Goal: Information Seeking & Learning: Learn about a topic

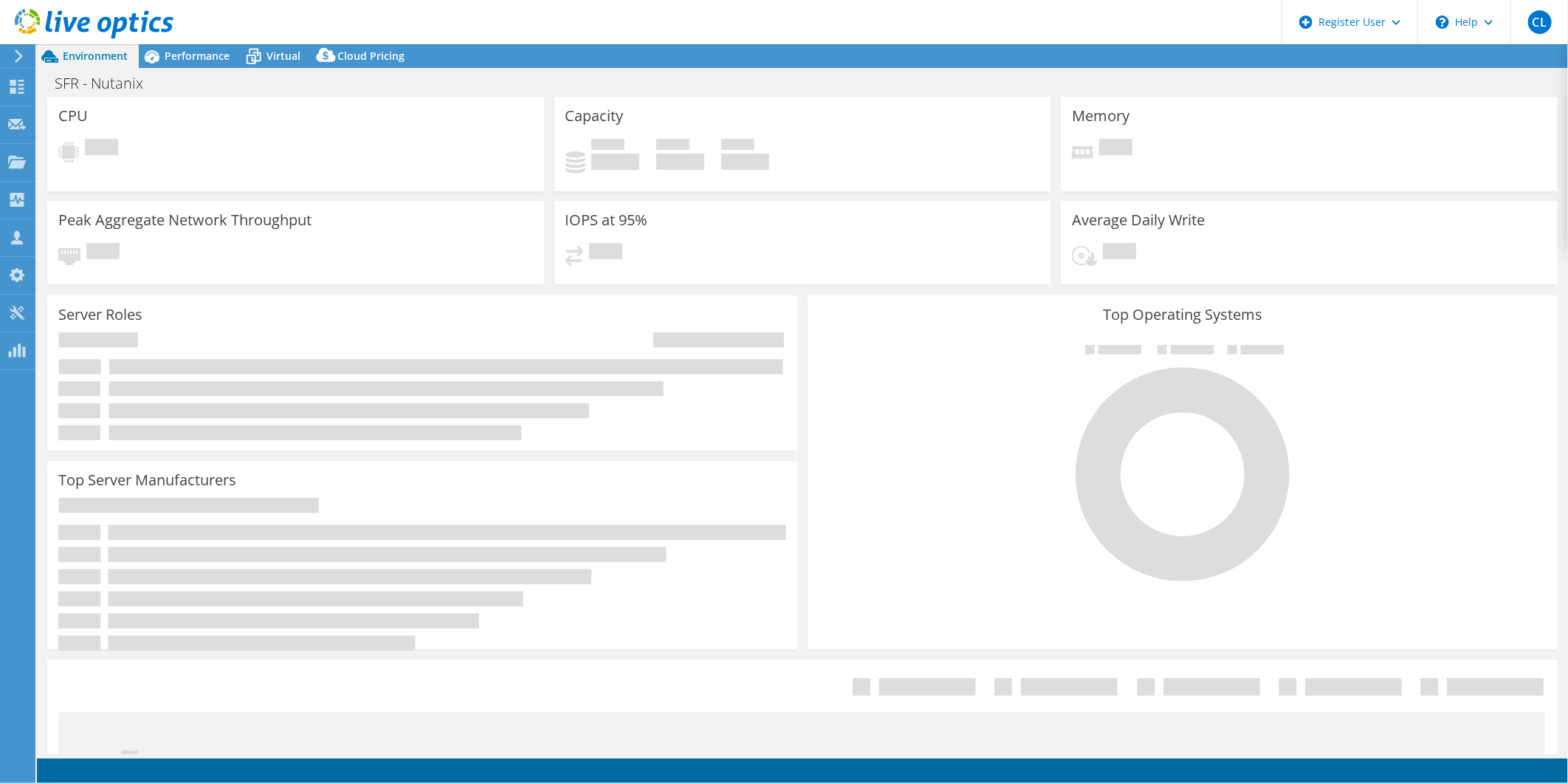
select select "EUFrankfurt"
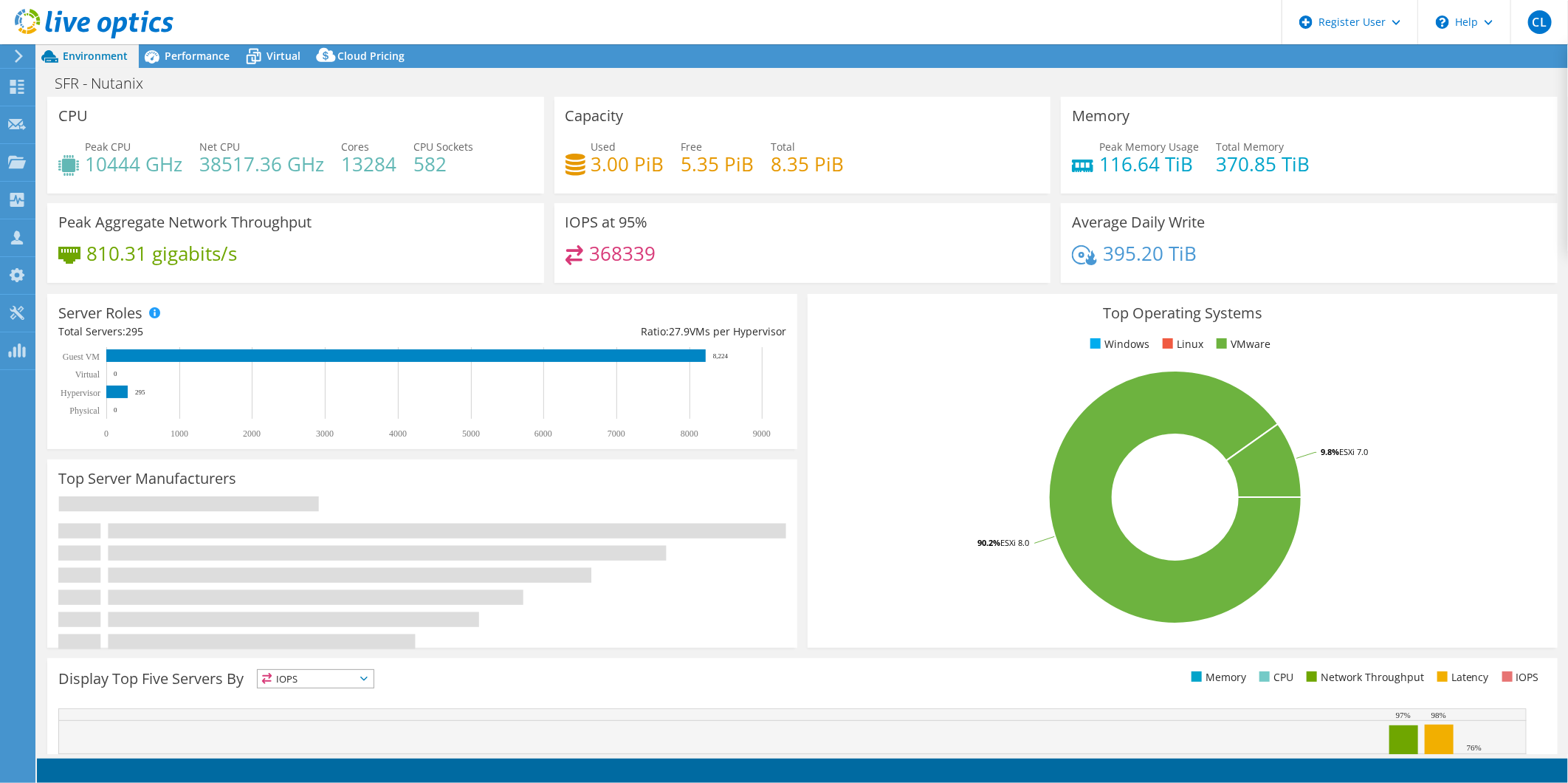
click at [416, 0] on header "CL Dell User Clement Lefort [EMAIL_ADDRESS][PERSON_NAME][DOMAIN_NAME] Dell My P…" at bounding box center [784, 22] width 1568 height 45
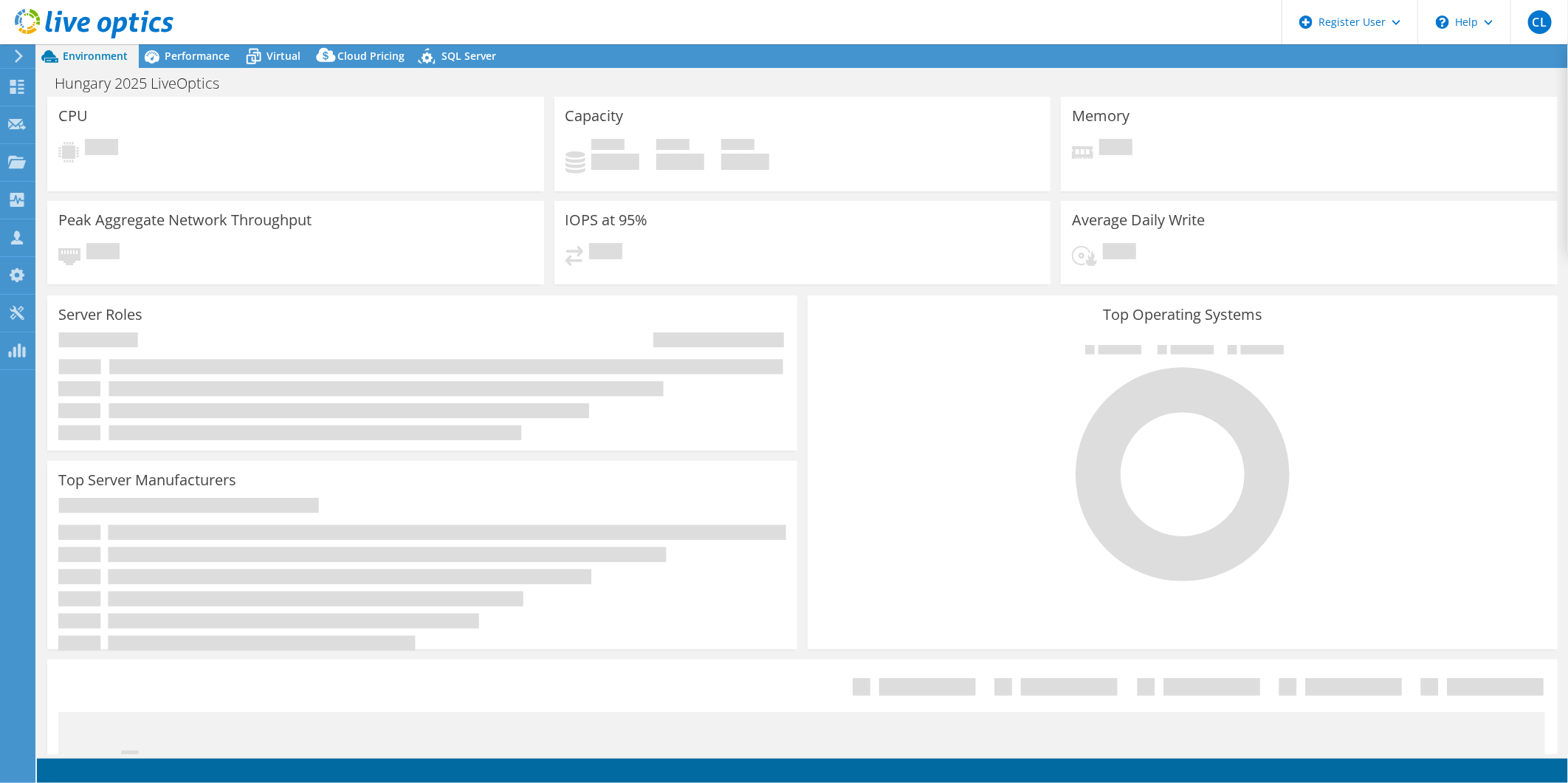
select select "USD"
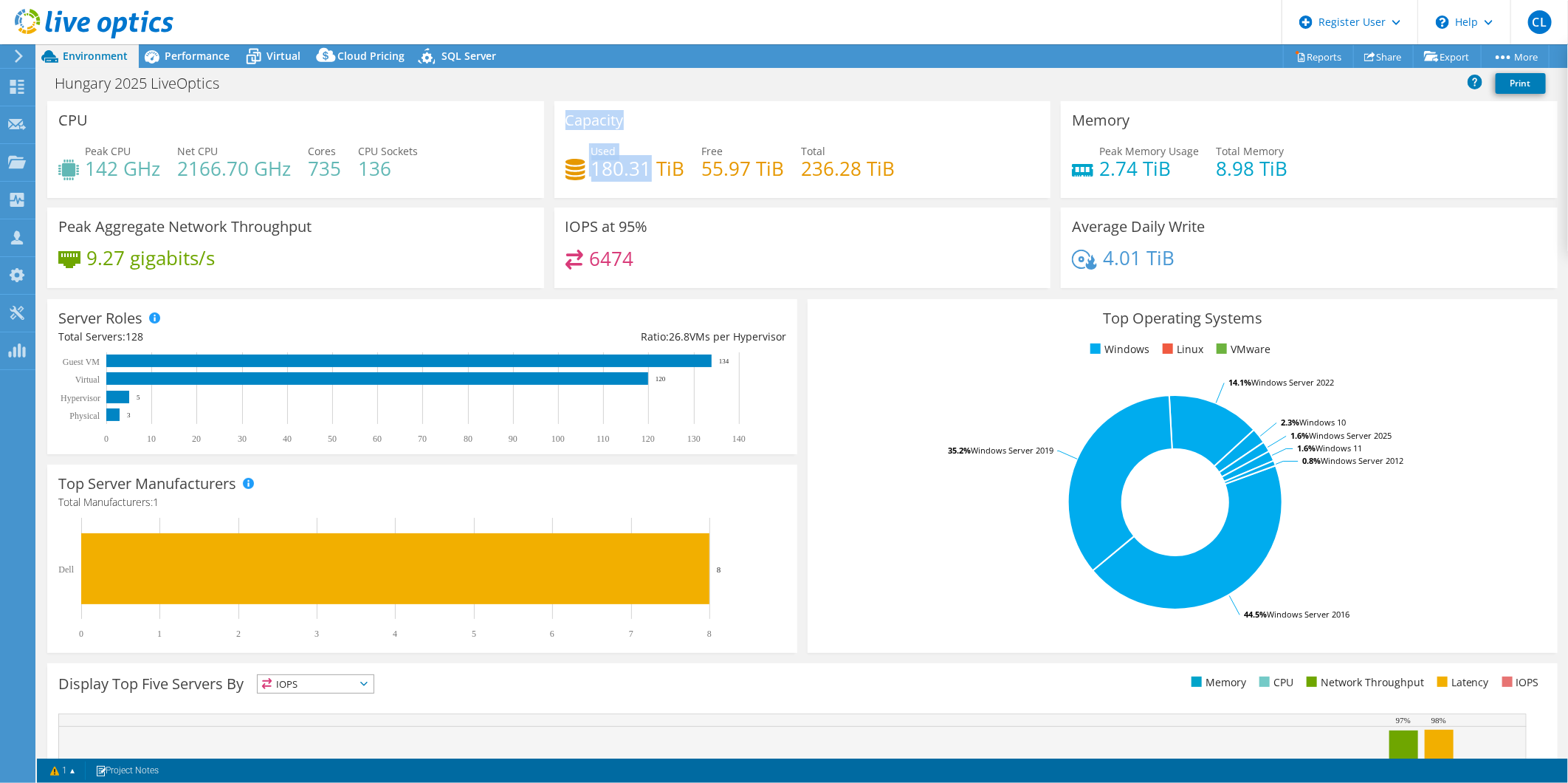
drag, startPoint x: 646, startPoint y: 173, endPoint x: 511, endPoint y: 149, distance: 137.1
click at [511, 149] on div "CPU Peak CPU 142 GHz Net CPU 2166.70 GHz Cores 735 CPU Sockets 136 Capacity Use…" at bounding box center [802, 199] width 1520 height 197
drag, startPoint x: 157, startPoint y: 172, endPoint x: 93, endPoint y: 158, distance: 65.5
click at [93, 160] on h4 "142 GHz" at bounding box center [122, 168] width 75 height 16
drag, startPoint x: 93, startPoint y: 158, endPoint x: 172, endPoint y: 76, distance: 113.9
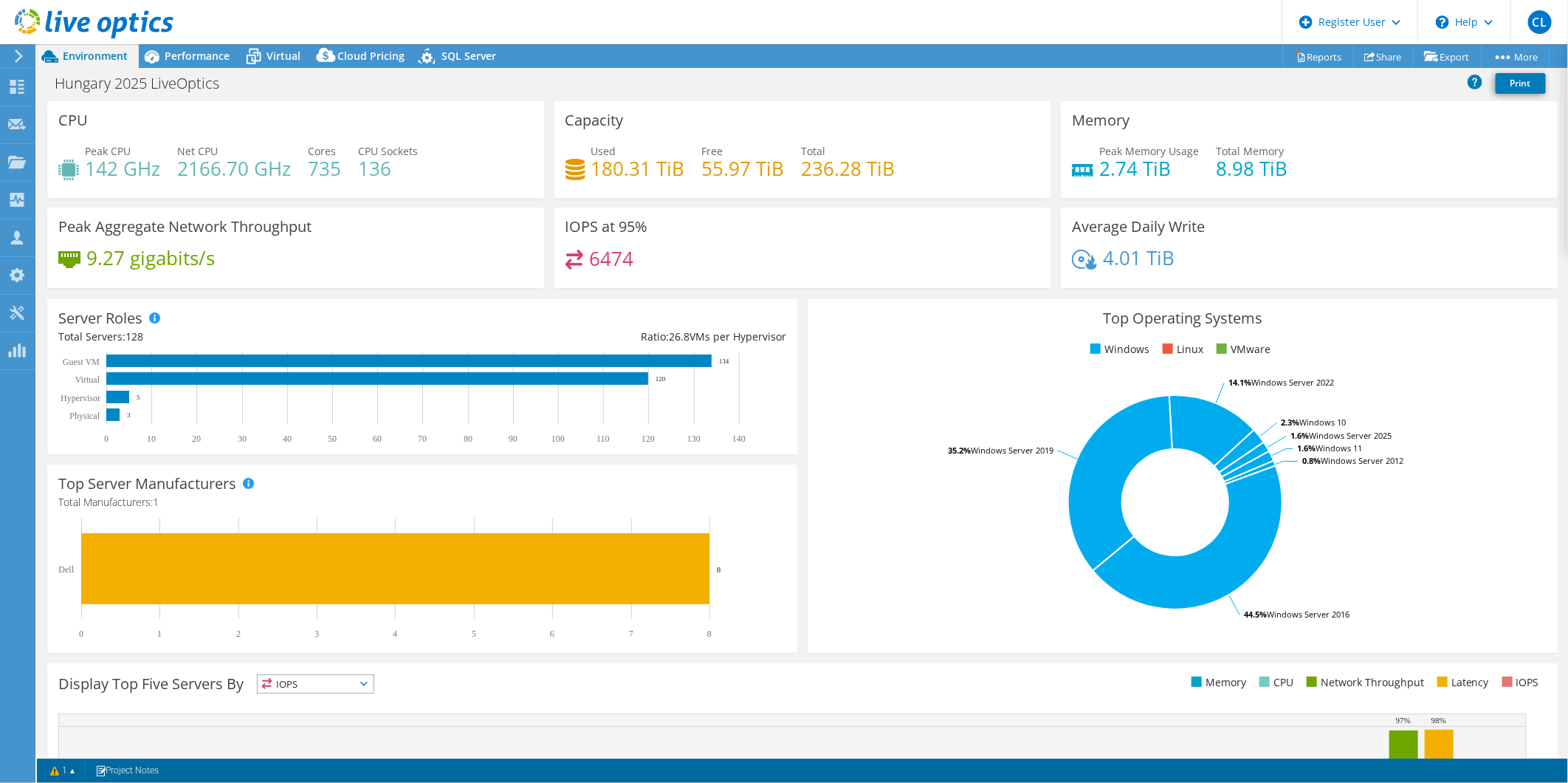
click at [312, 102] on div "CPU Peak CPU 142 GHz Net CPU 2166.70 GHz Cores 735 CPU Sockets 136" at bounding box center [295, 150] width 497 height 97
click at [180, 51] on span "Performance" at bounding box center [198, 55] width 65 height 14
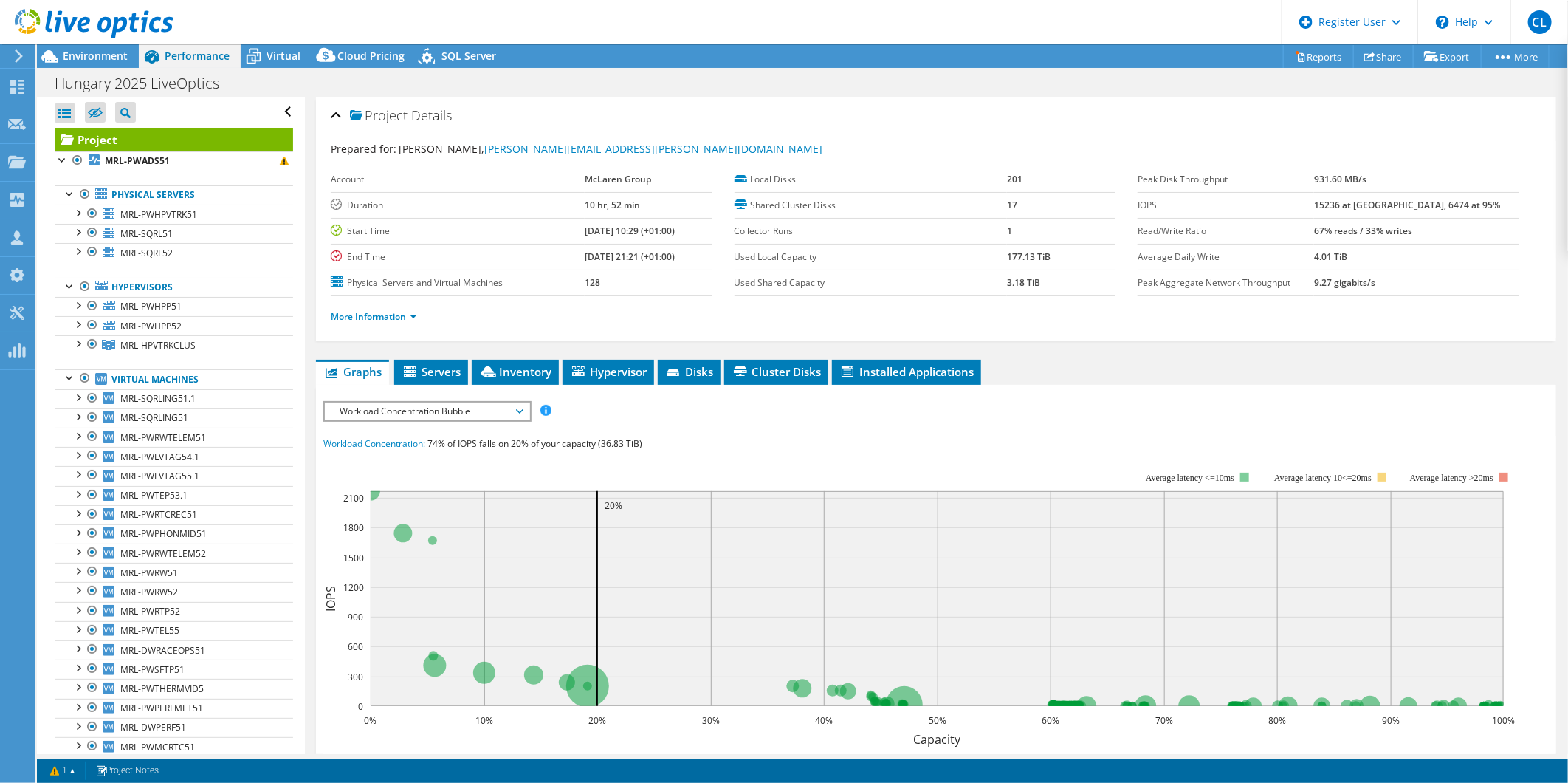
click at [466, 403] on span "Workload Concentration Bubble" at bounding box center [427, 411] width 190 height 18
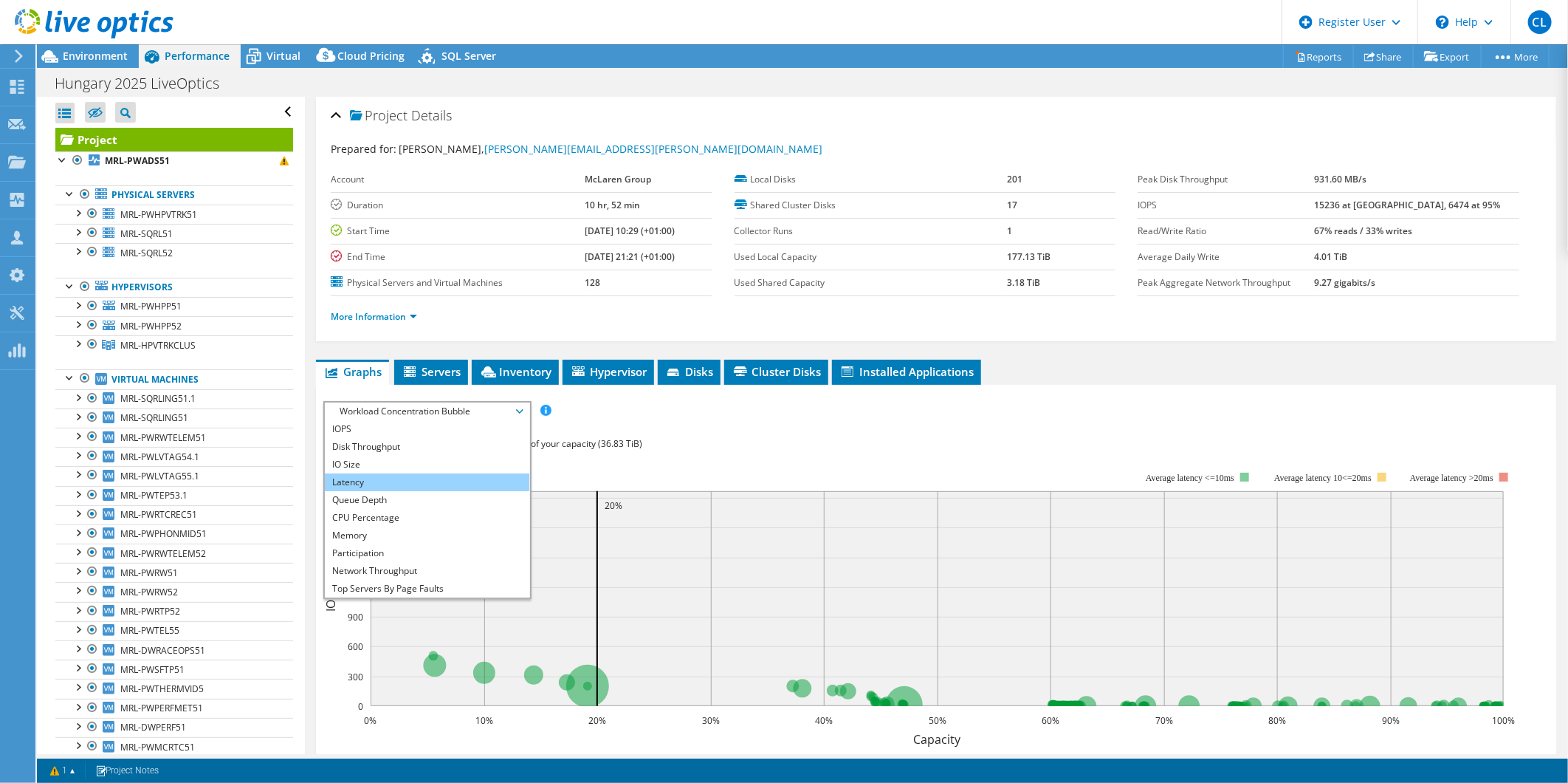
click at [391, 474] on li "Latency" at bounding box center [427, 482] width 204 height 18
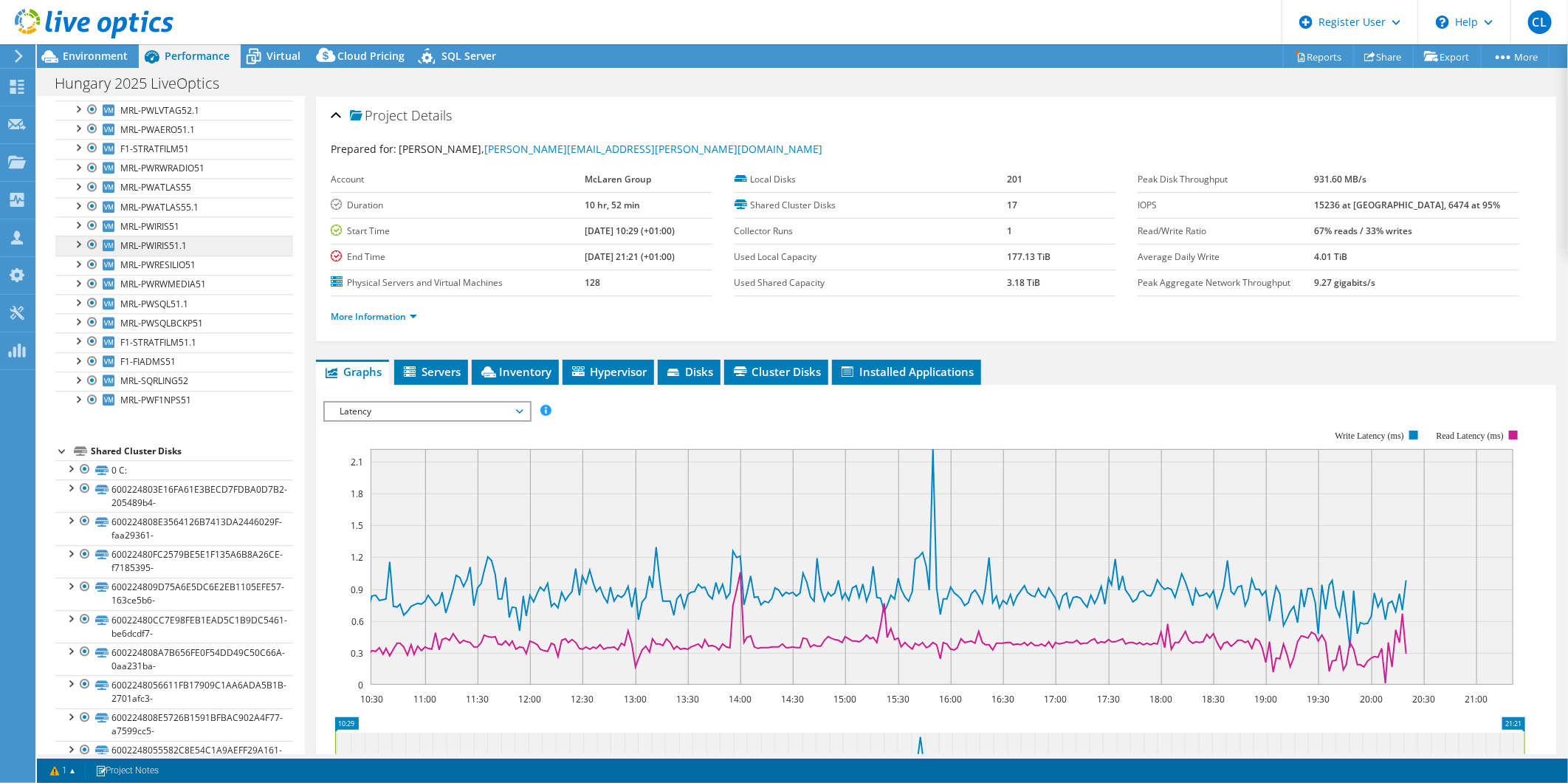
scroll to position [2002, 0]
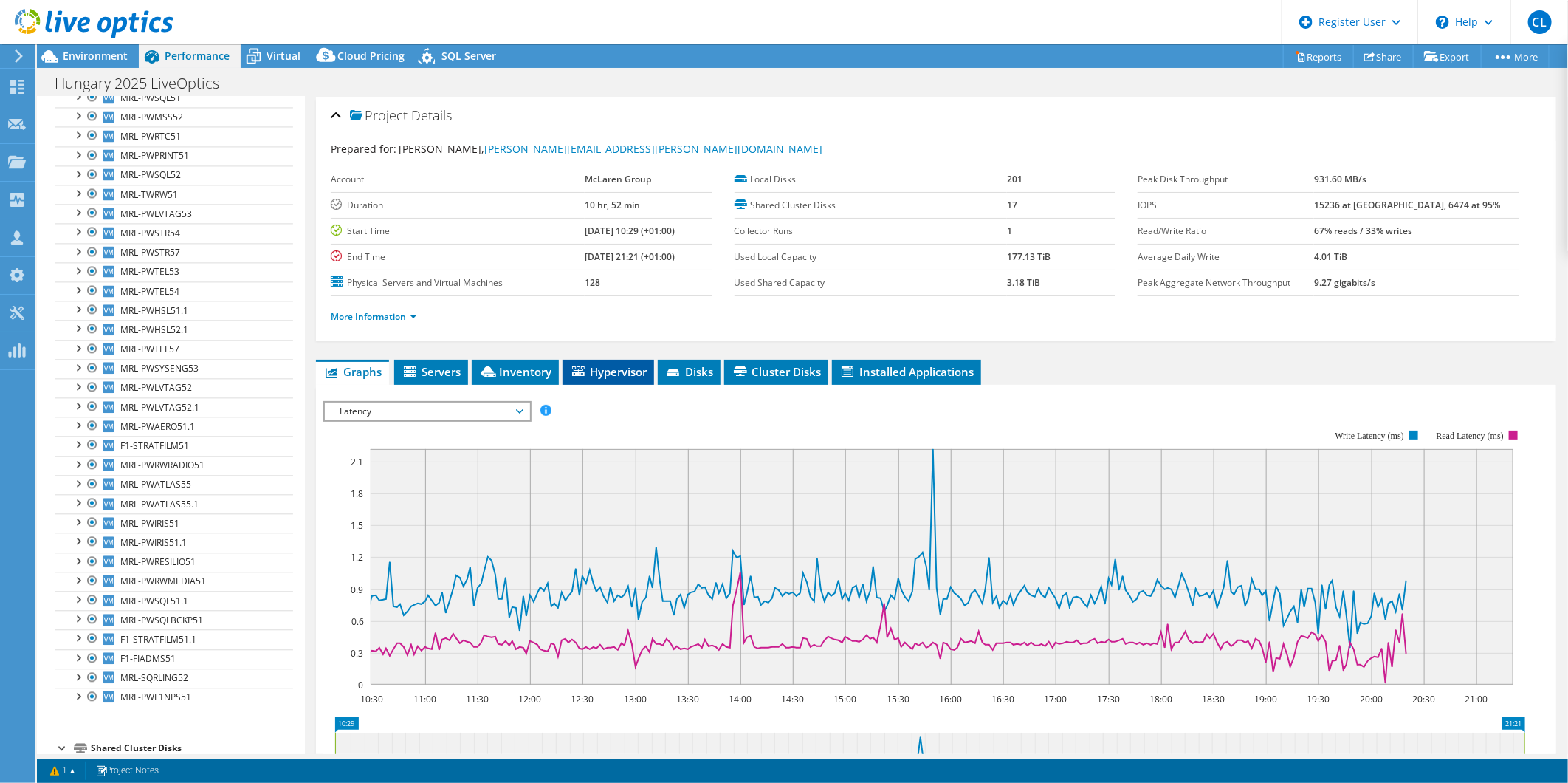
click at [631, 369] on span "Hypervisor" at bounding box center [608, 372] width 76 height 15
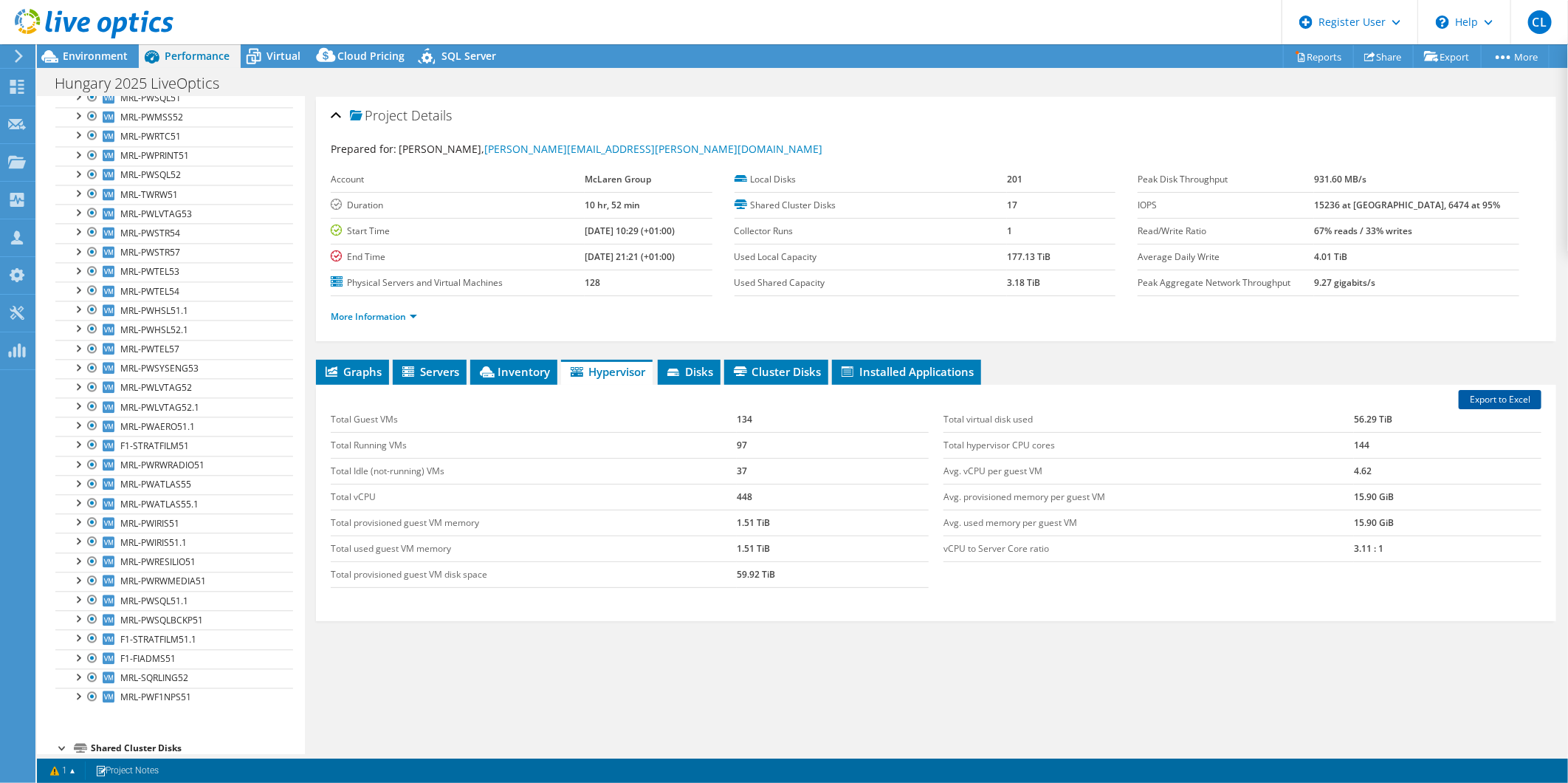
click at [1486, 396] on link "Export to Excel" at bounding box center [1499, 399] width 83 height 20
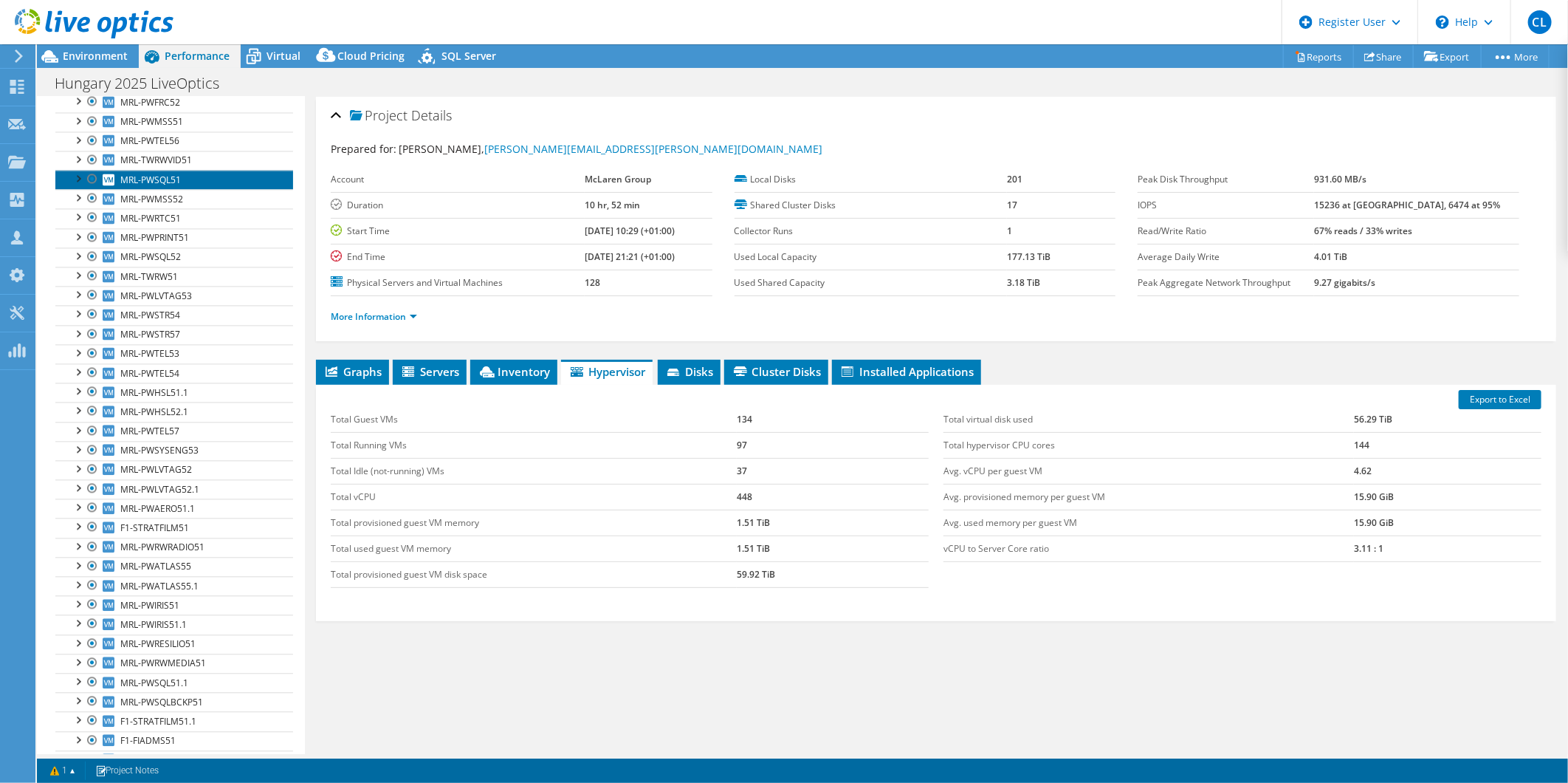
click at [180, 182] on span "MRL-PWSQL51" at bounding box center [150, 179] width 61 height 12
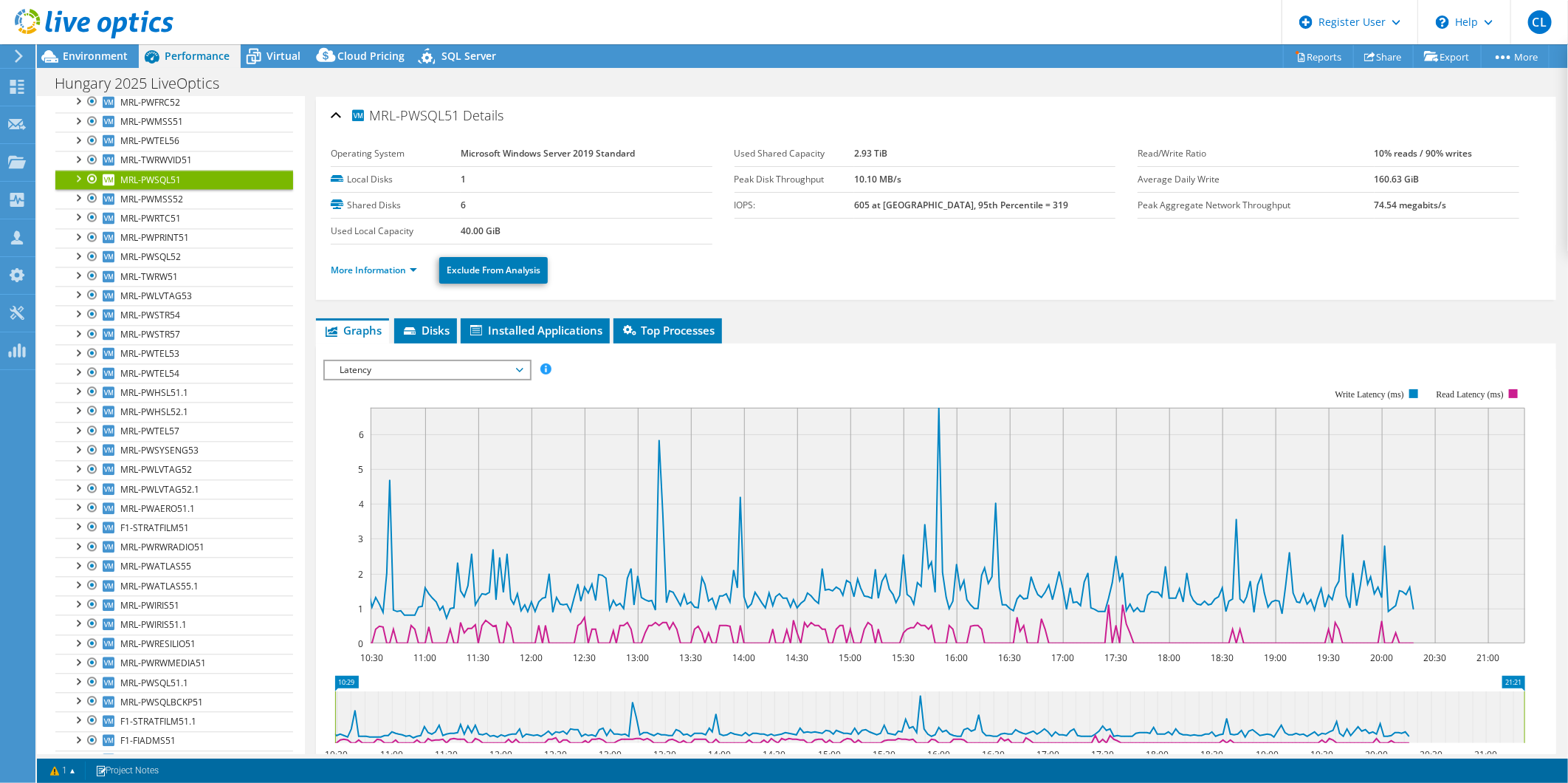
click at [484, 368] on span "Latency" at bounding box center [427, 369] width 190 height 18
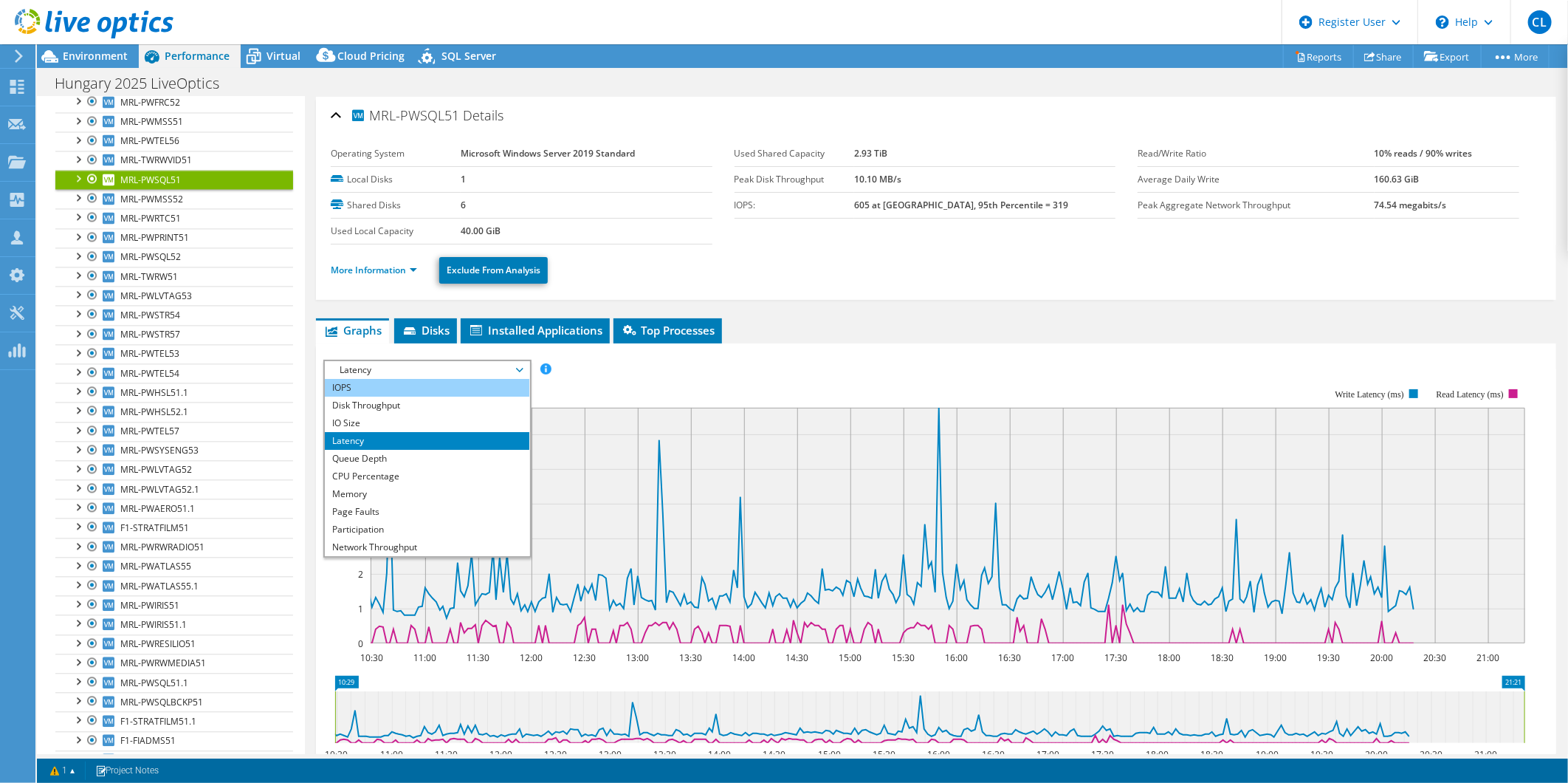
click at [378, 388] on li "IOPS" at bounding box center [427, 387] width 204 height 18
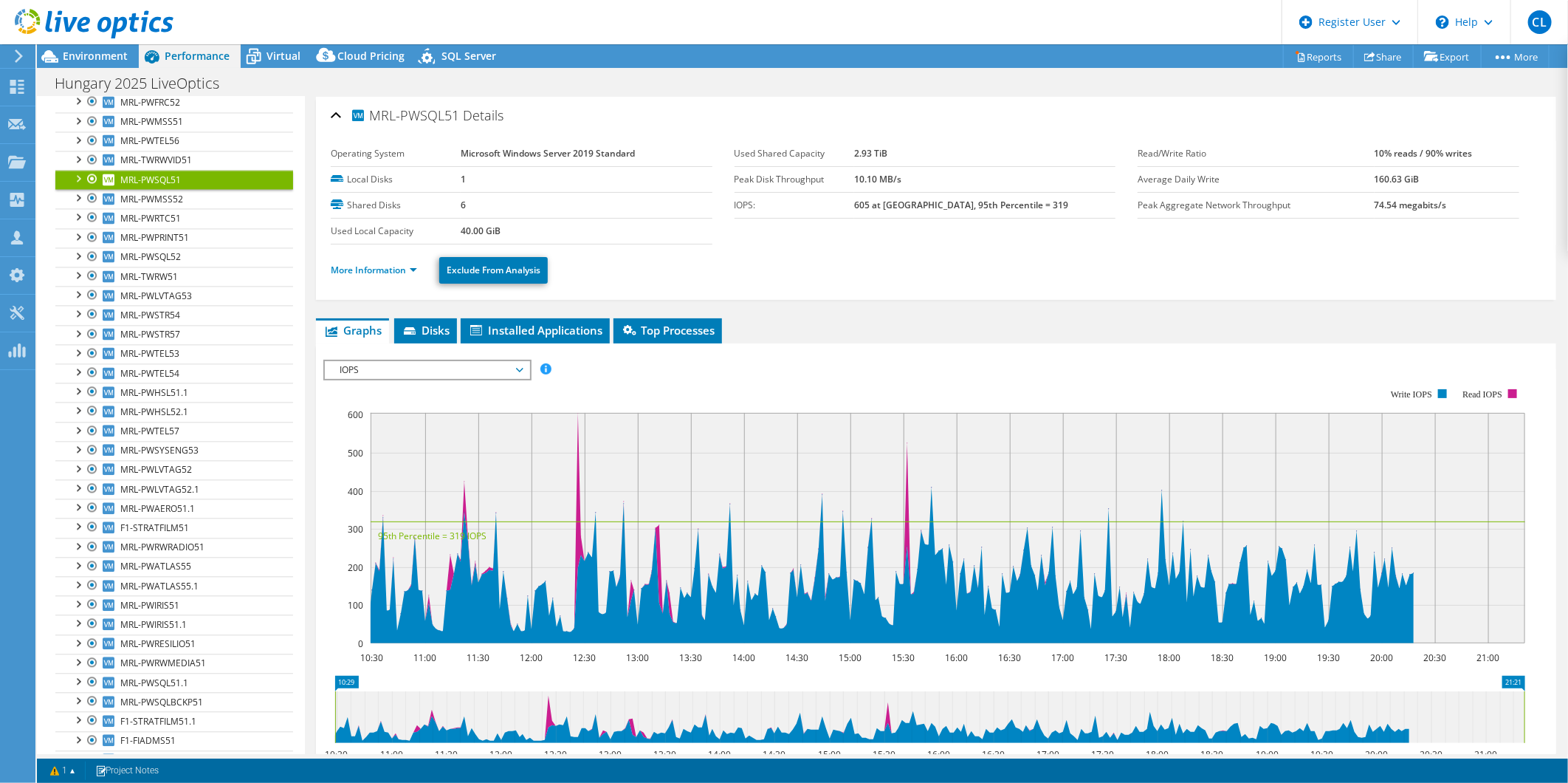
click at [456, 374] on span "IOPS" at bounding box center [427, 369] width 190 height 18
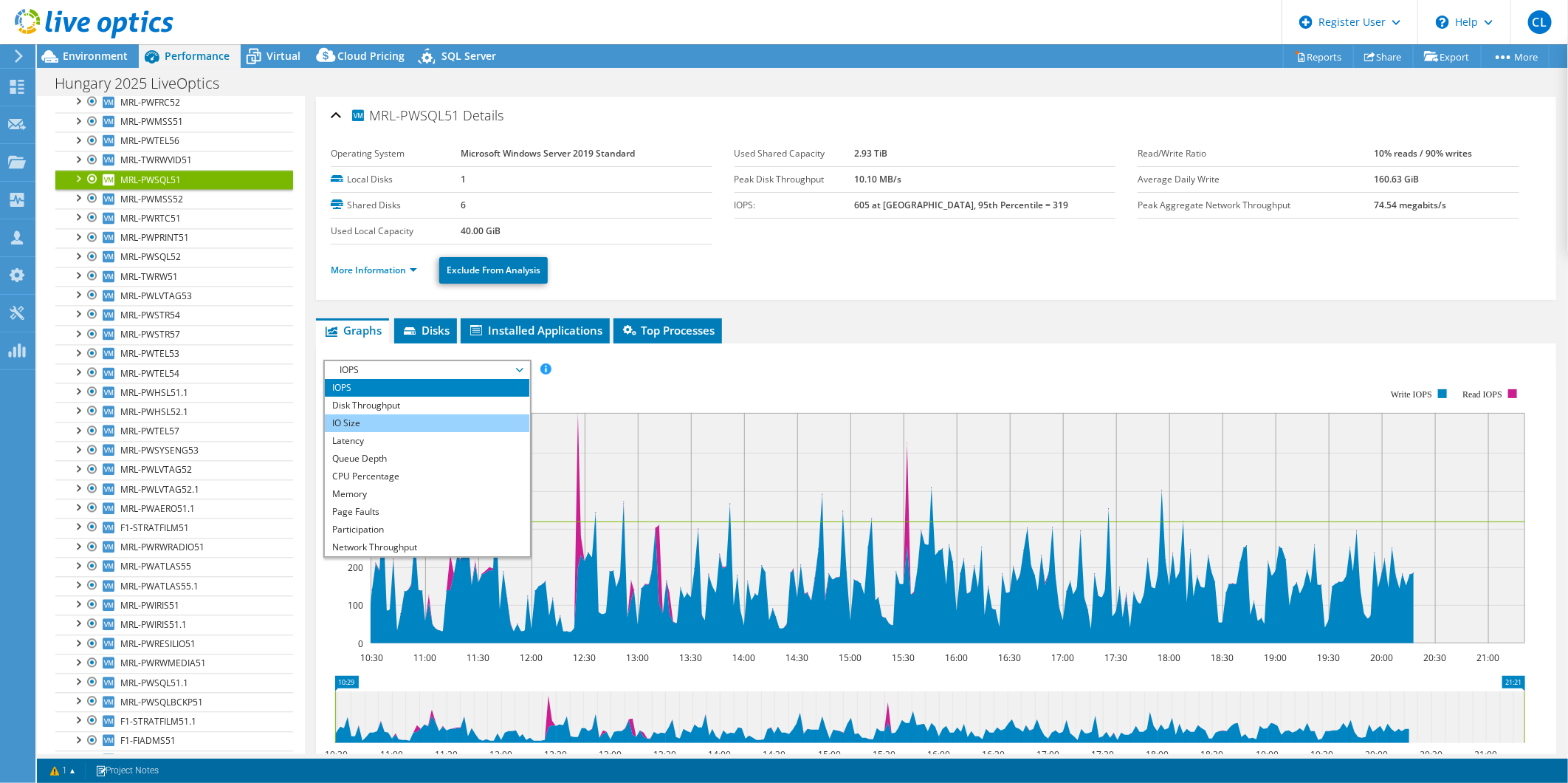
click at [396, 416] on li "IO Size" at bounding box center [427, 422] width 204 height 18
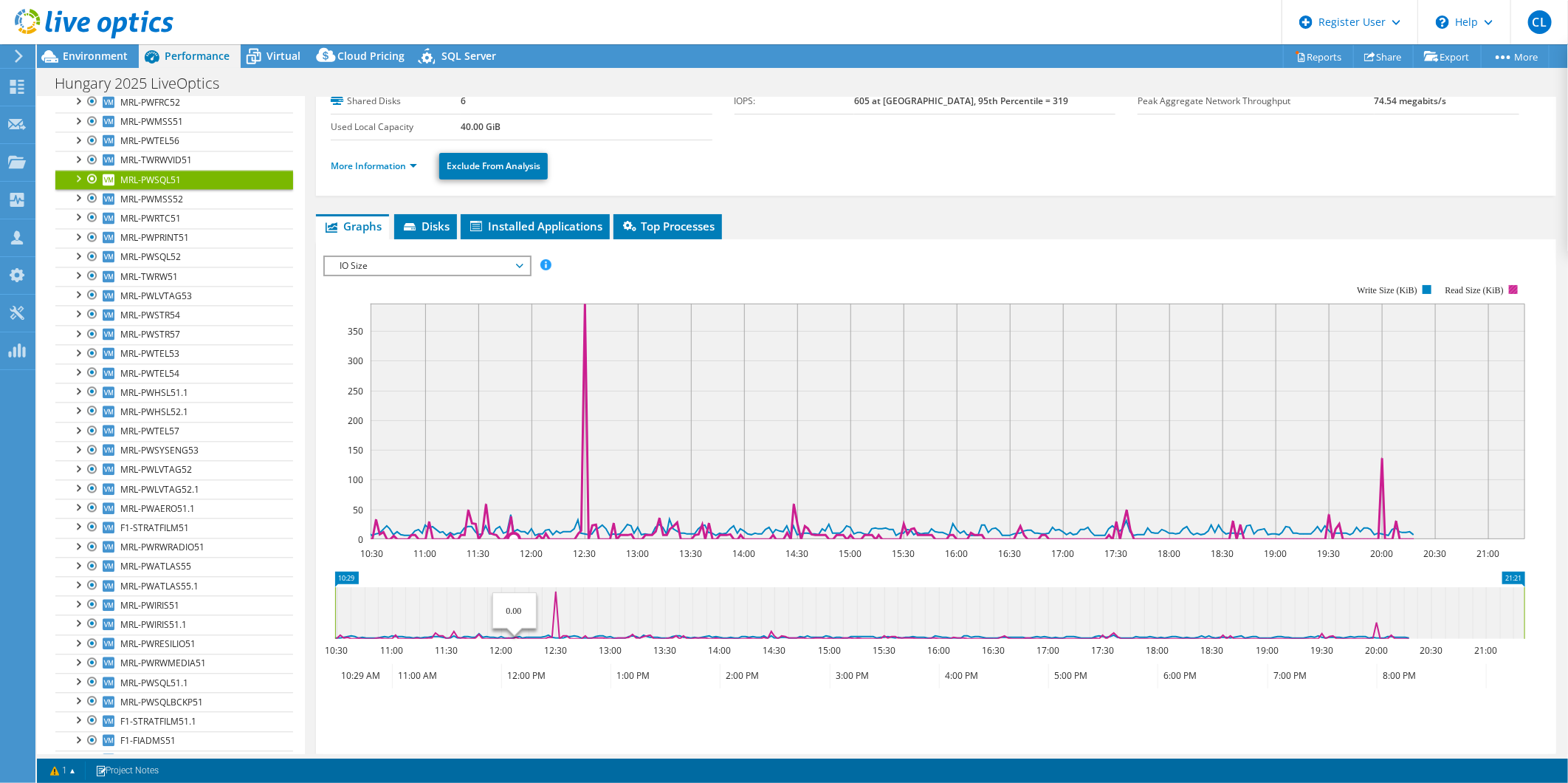
scroll to position [164, 0]
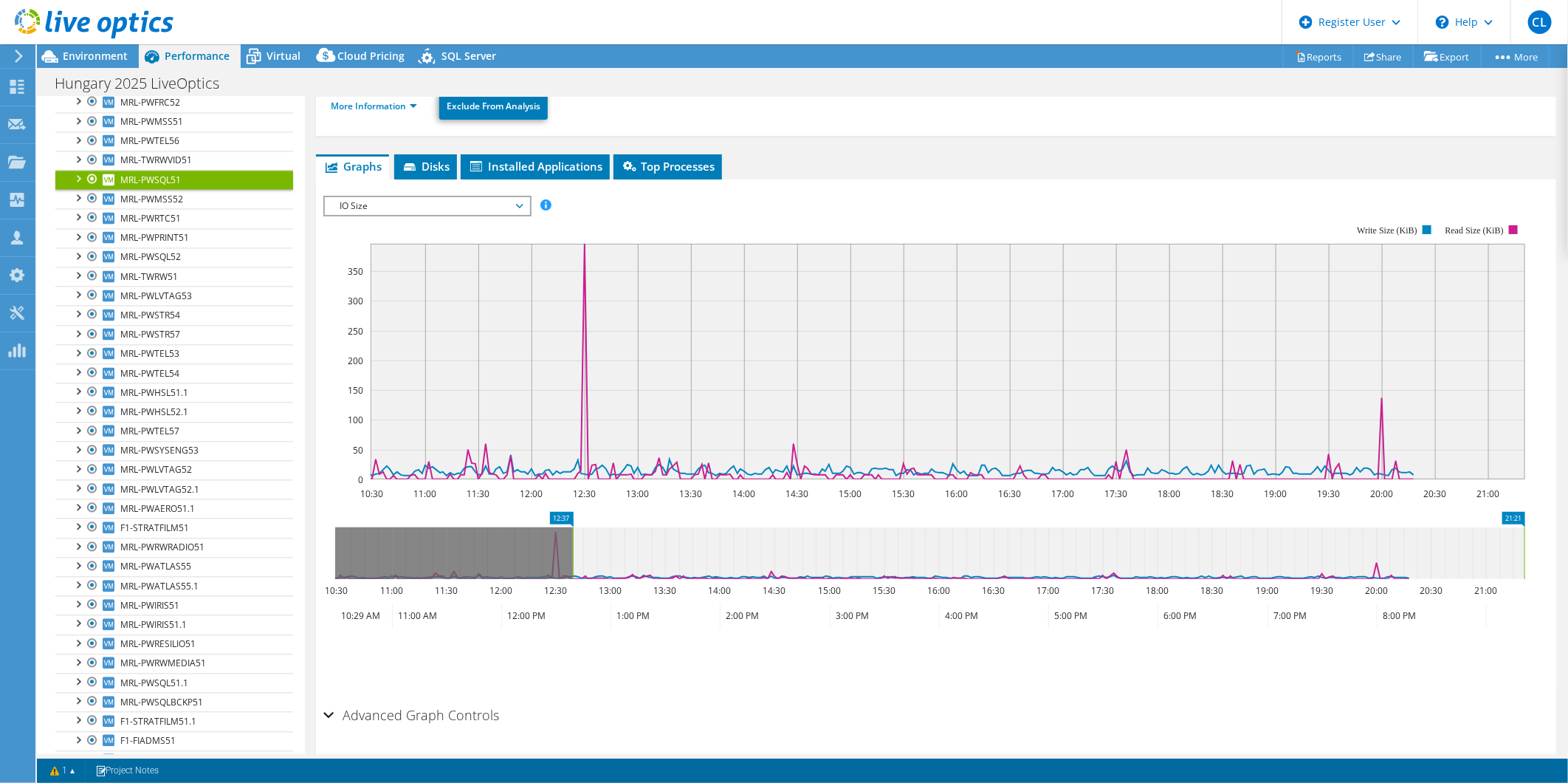
drag, startPoint x: 350, startPoint y: 515, endPoint x: 588, endPoint y: 528, distance: 238.4
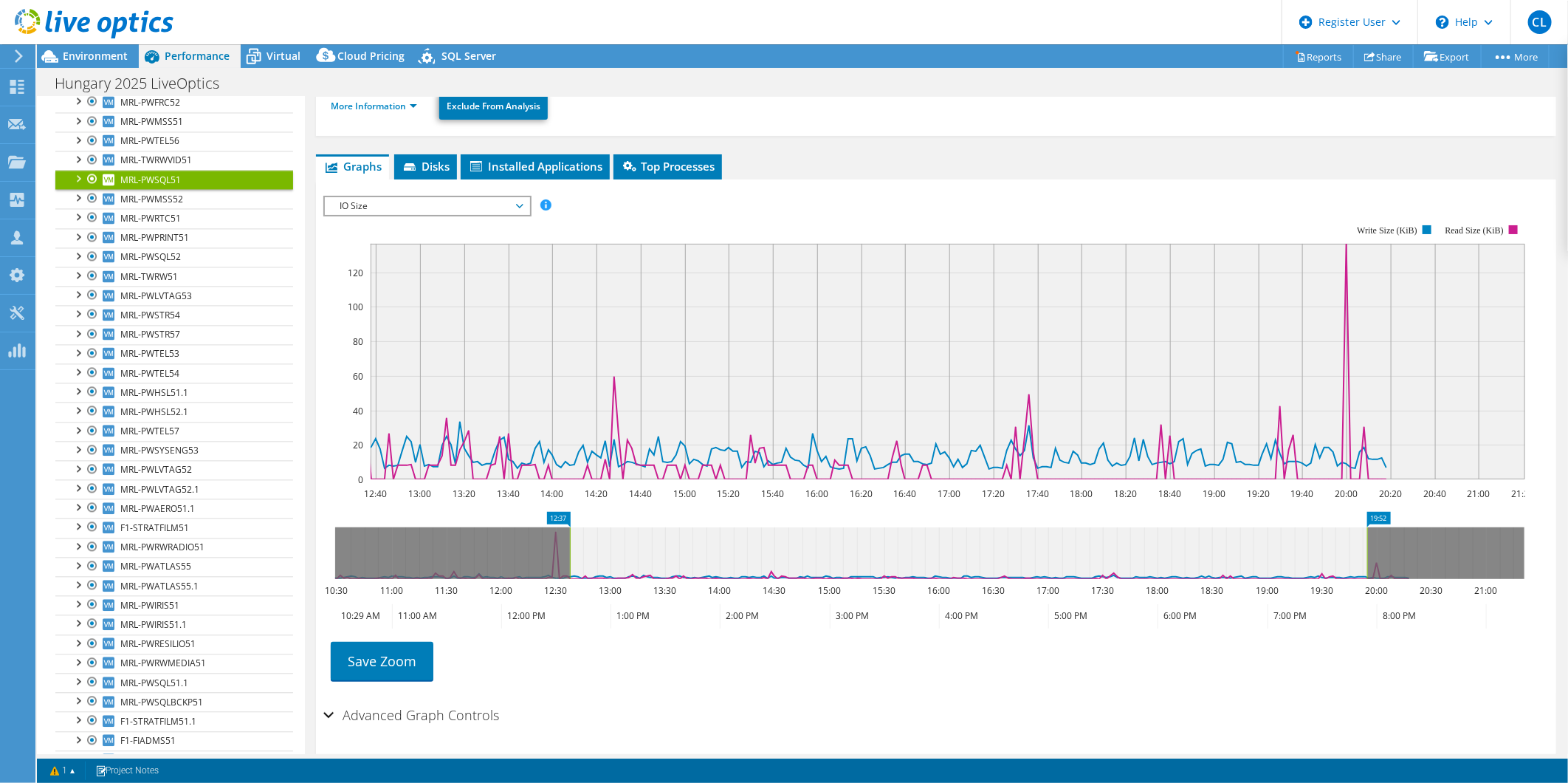
drag, startPoint x: 1517, startPoint y: 515, endPoint x: 1358, endPoint y: 541, distance: 161.1
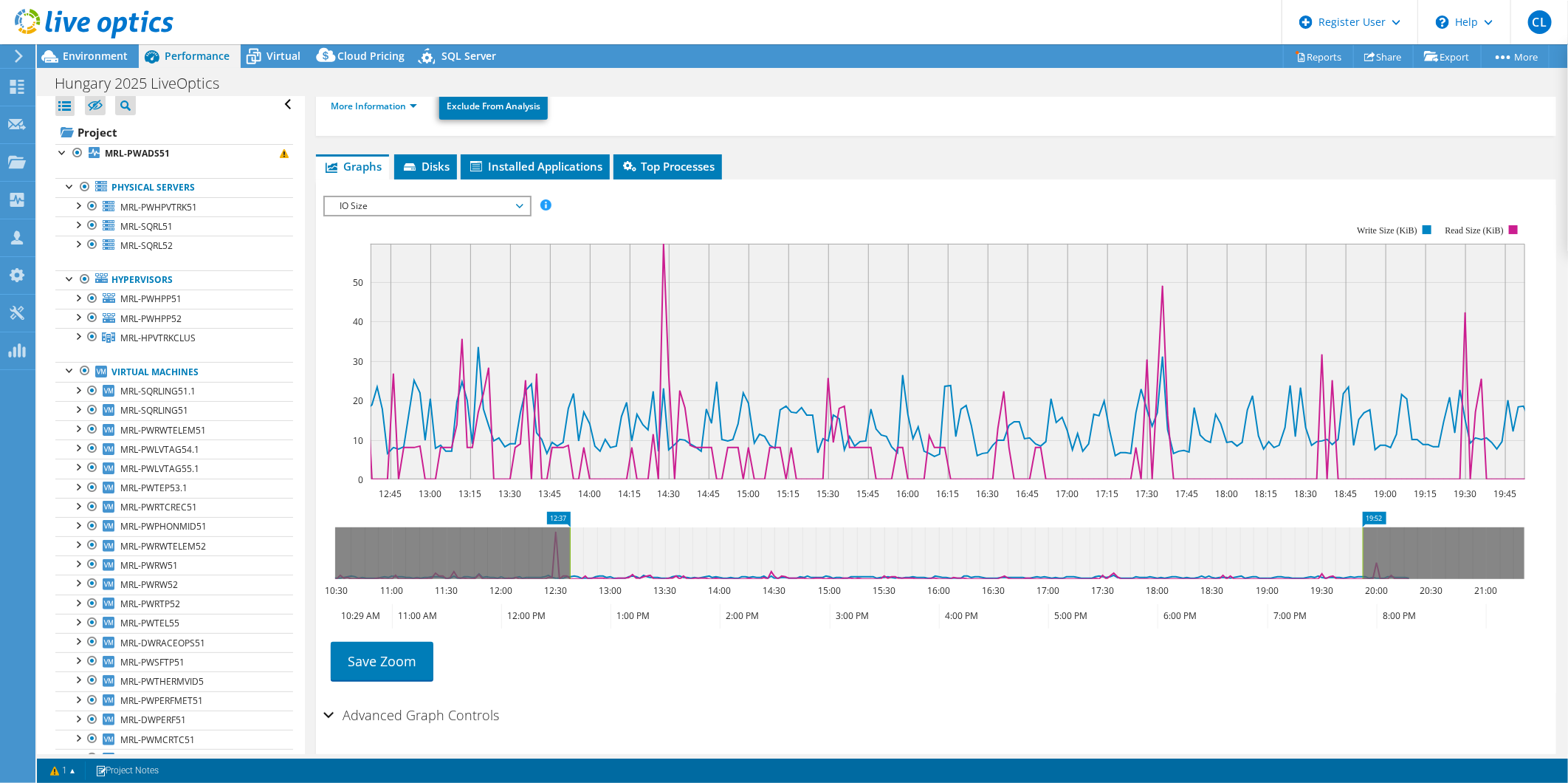
scroll to position [0, 0]
click at [81, 230] on div at bounding box center [77, 231] width 15 height 15
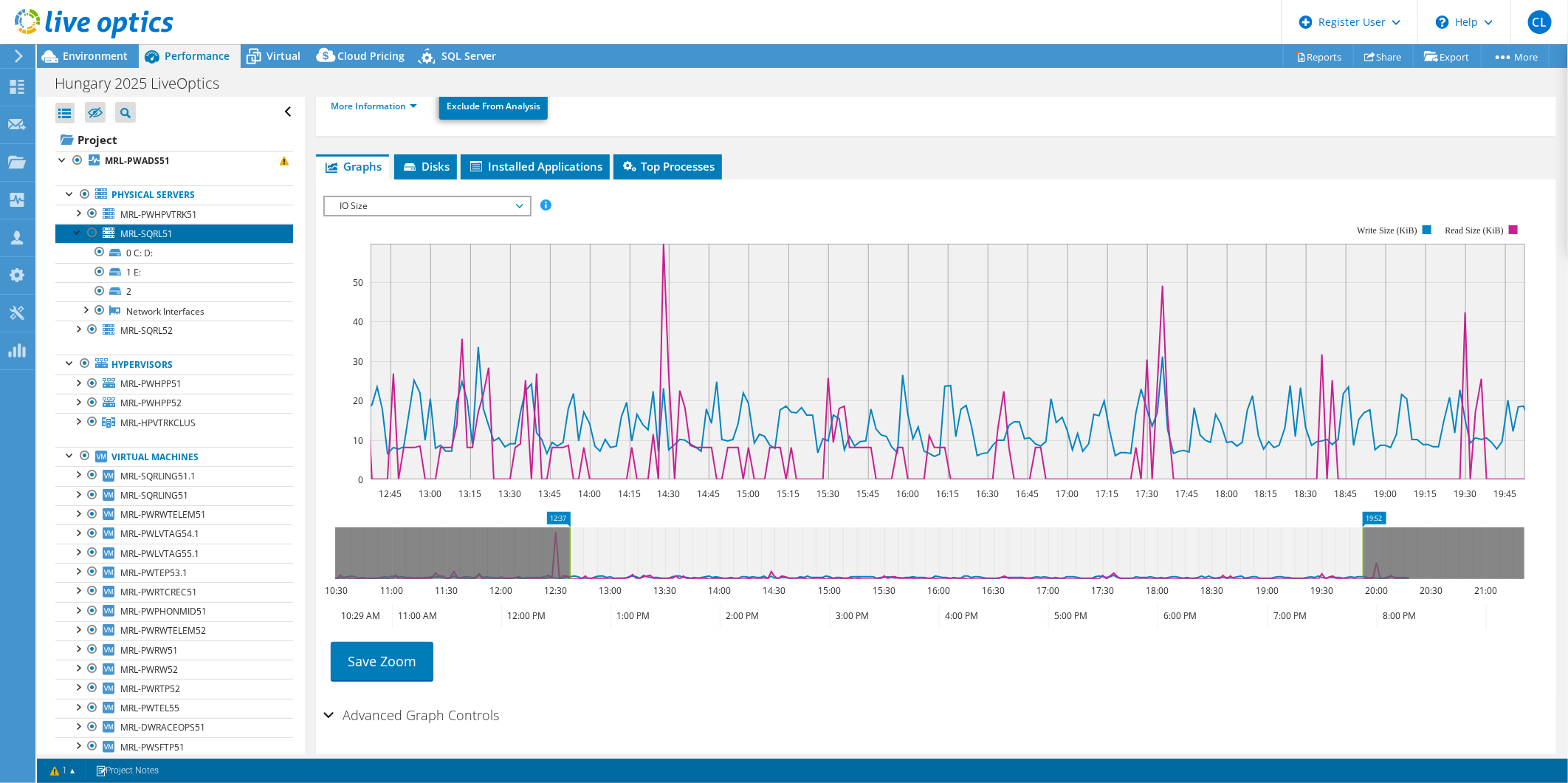
click at [143, 240] on link "MRL-SQRL51" at bounding box center [173, 233] width 238 height 20
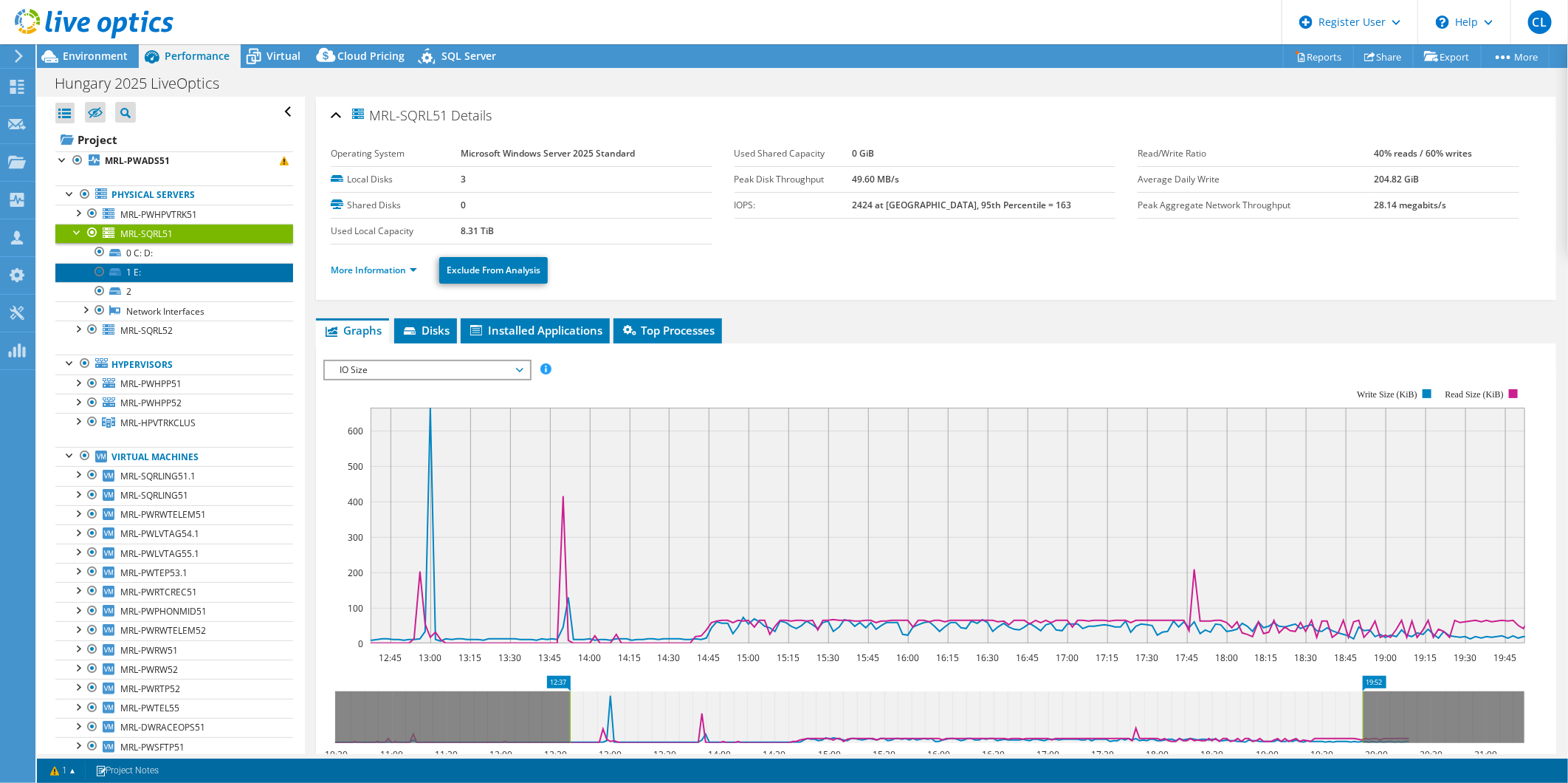
click at [133, 272] on link "1 E:" at bounding box center [173, 272] width 238 height 20
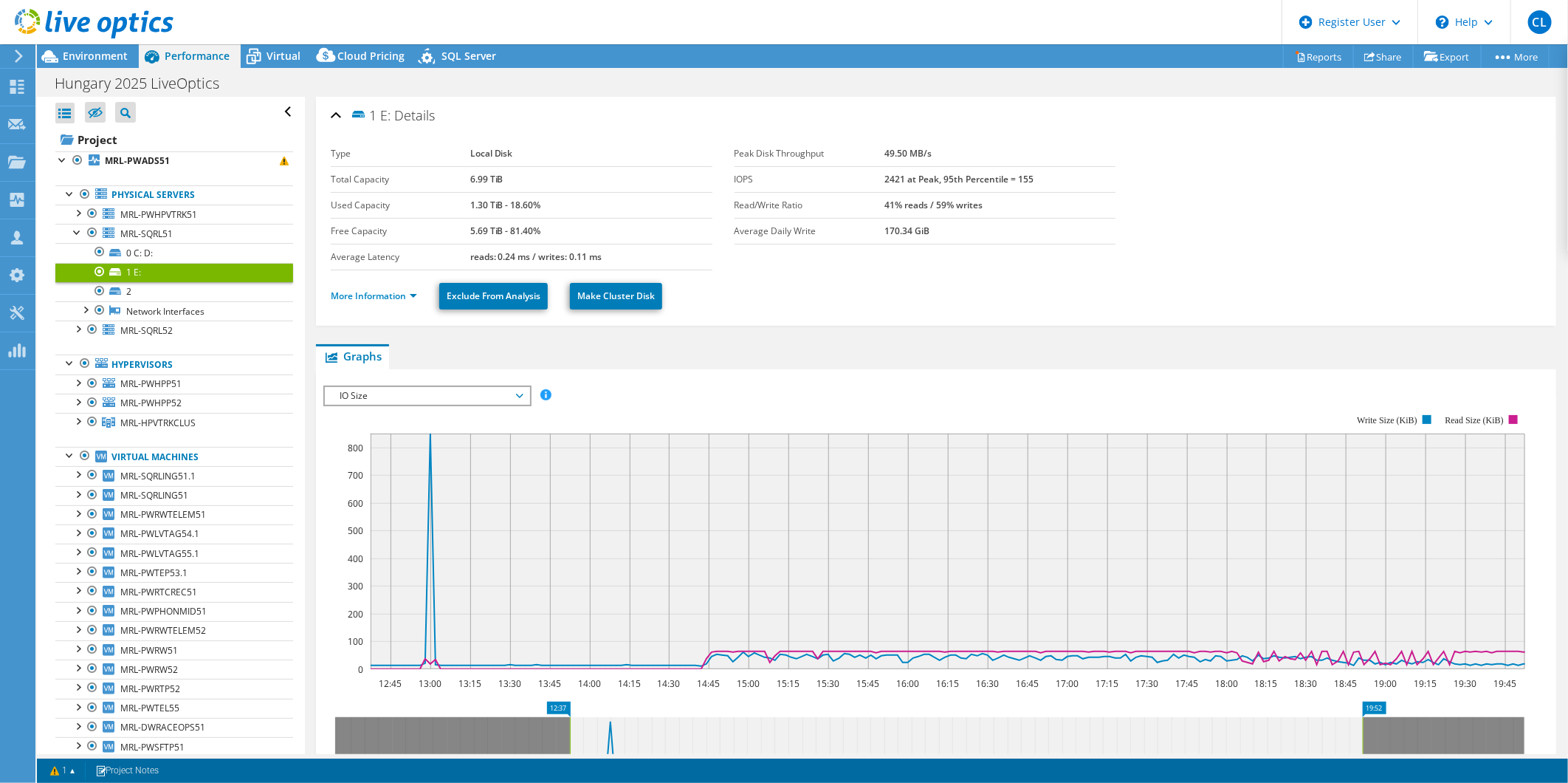
click at [354, 387] on span "IO Size" at bounding box center [427, 395] width 190 height 18
click at [676, 350] on ul "Graphs Servers Inventory Hypervisor Disks Cluster Disks Installed Applications" at bounding box center [935, 356] width 1240 height 25
click at [155, 198] on link "Physical Servers" at bounding box center [173, 195] width 238 height 20
click at [165, 239] on span "MRL-SQRL51" at bounding box center [146, 233] width 52 height 12
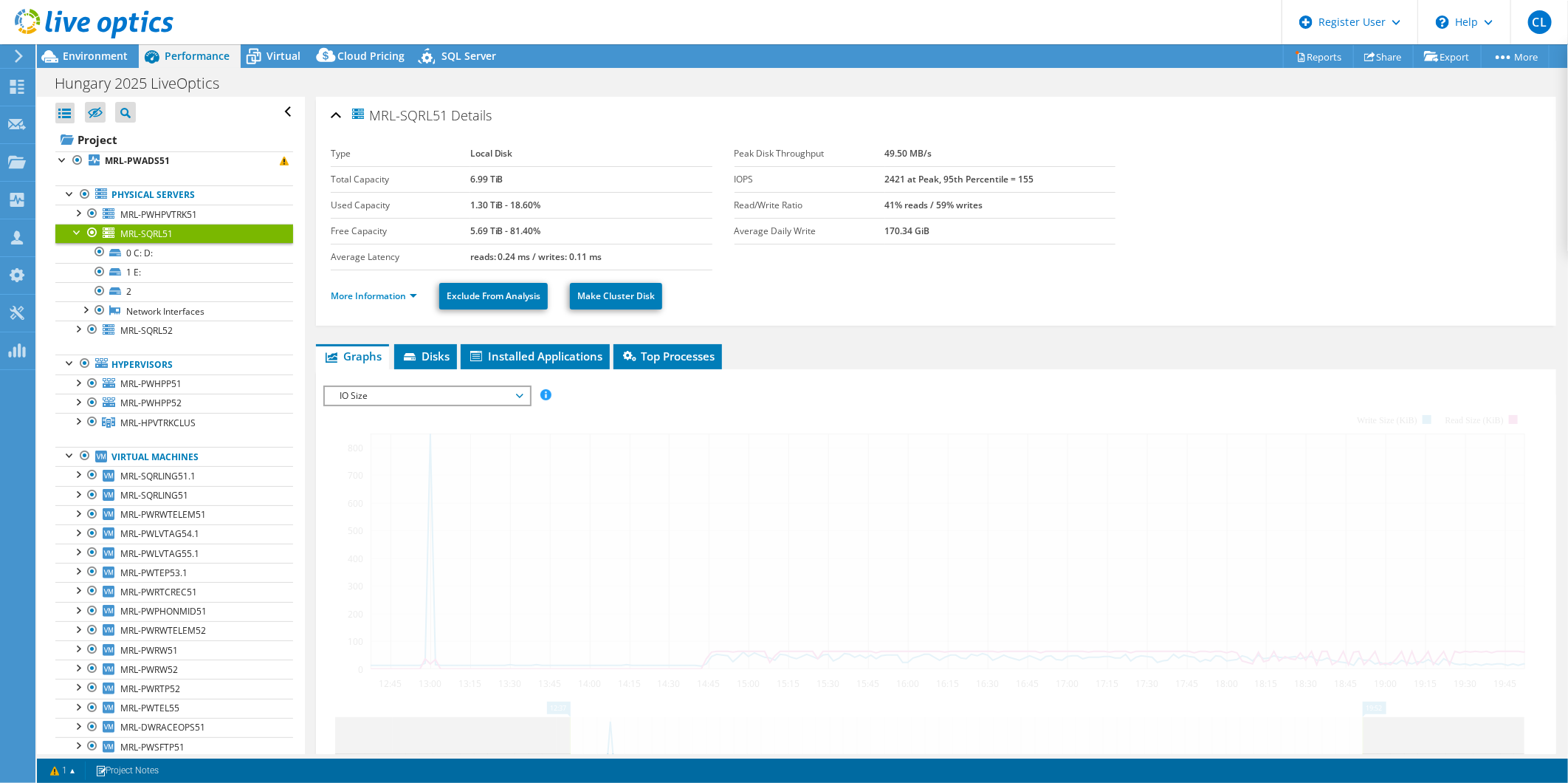
click at [389, 392] on span "IO Size" at bounding box center [427, 395] width 190 height 18
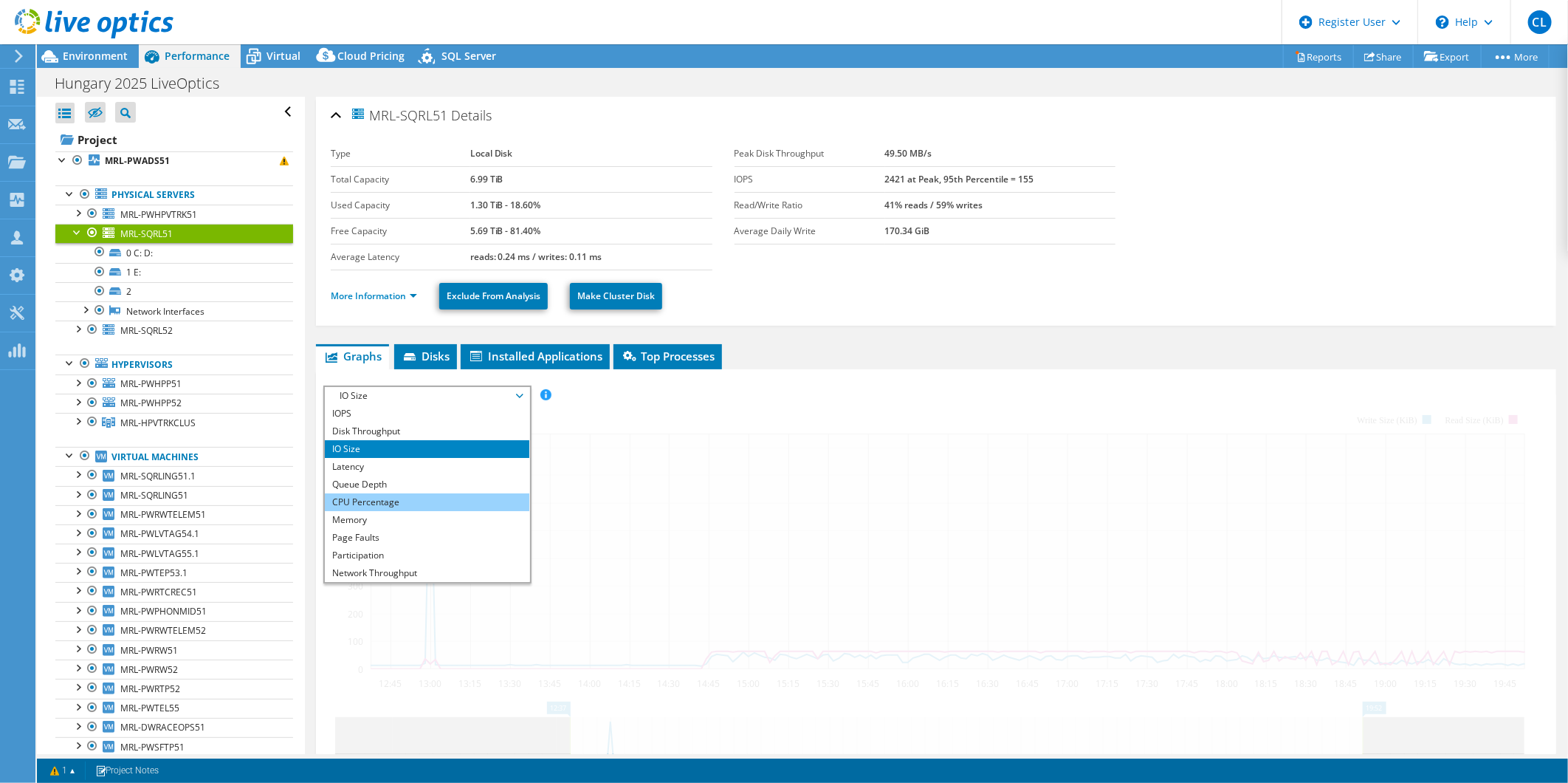
click at [375, 493] on li "CPU Percentage" at bounding box center [427, 501] width 204 height 18
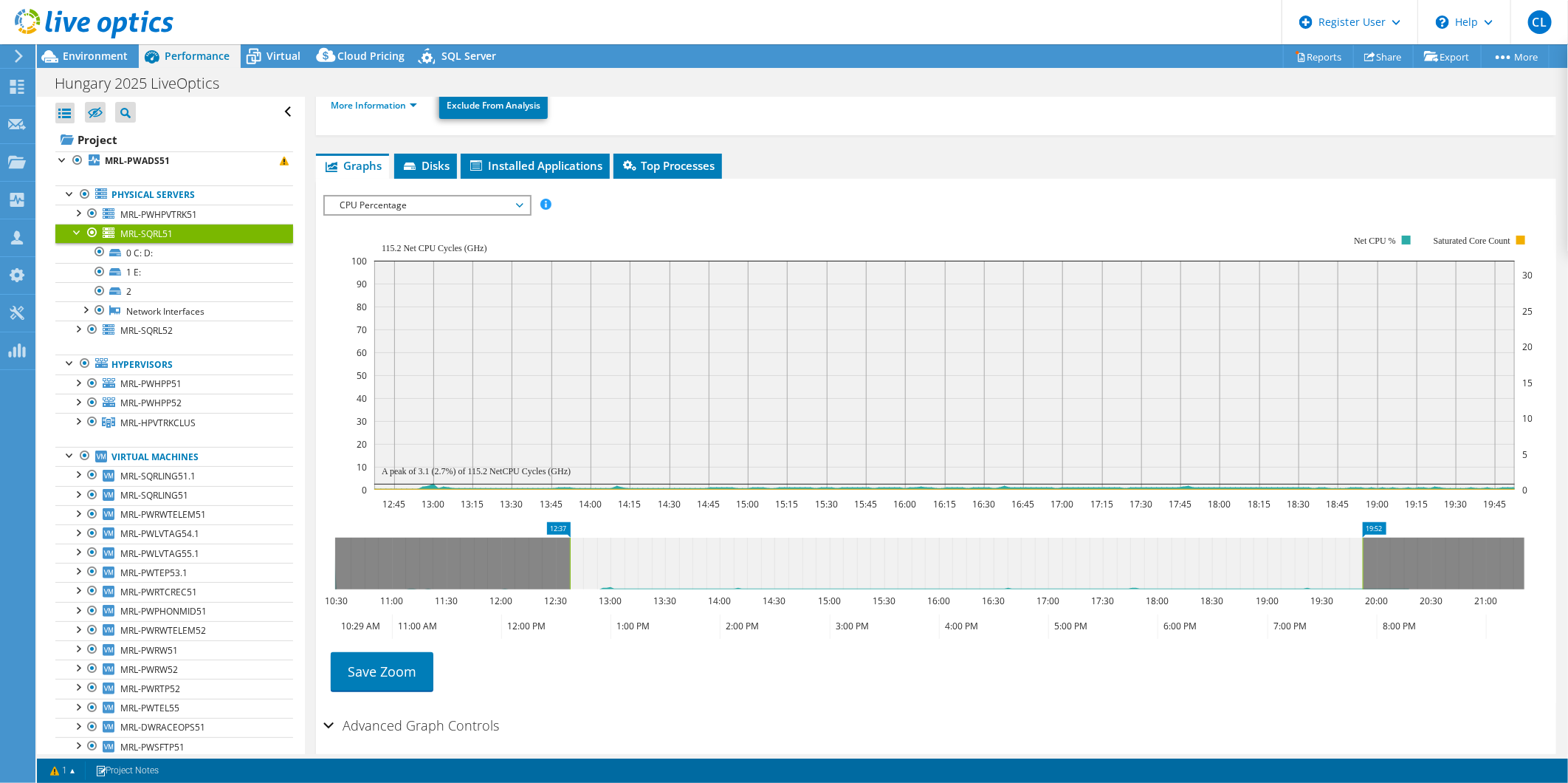
scroll to position [138, 0]
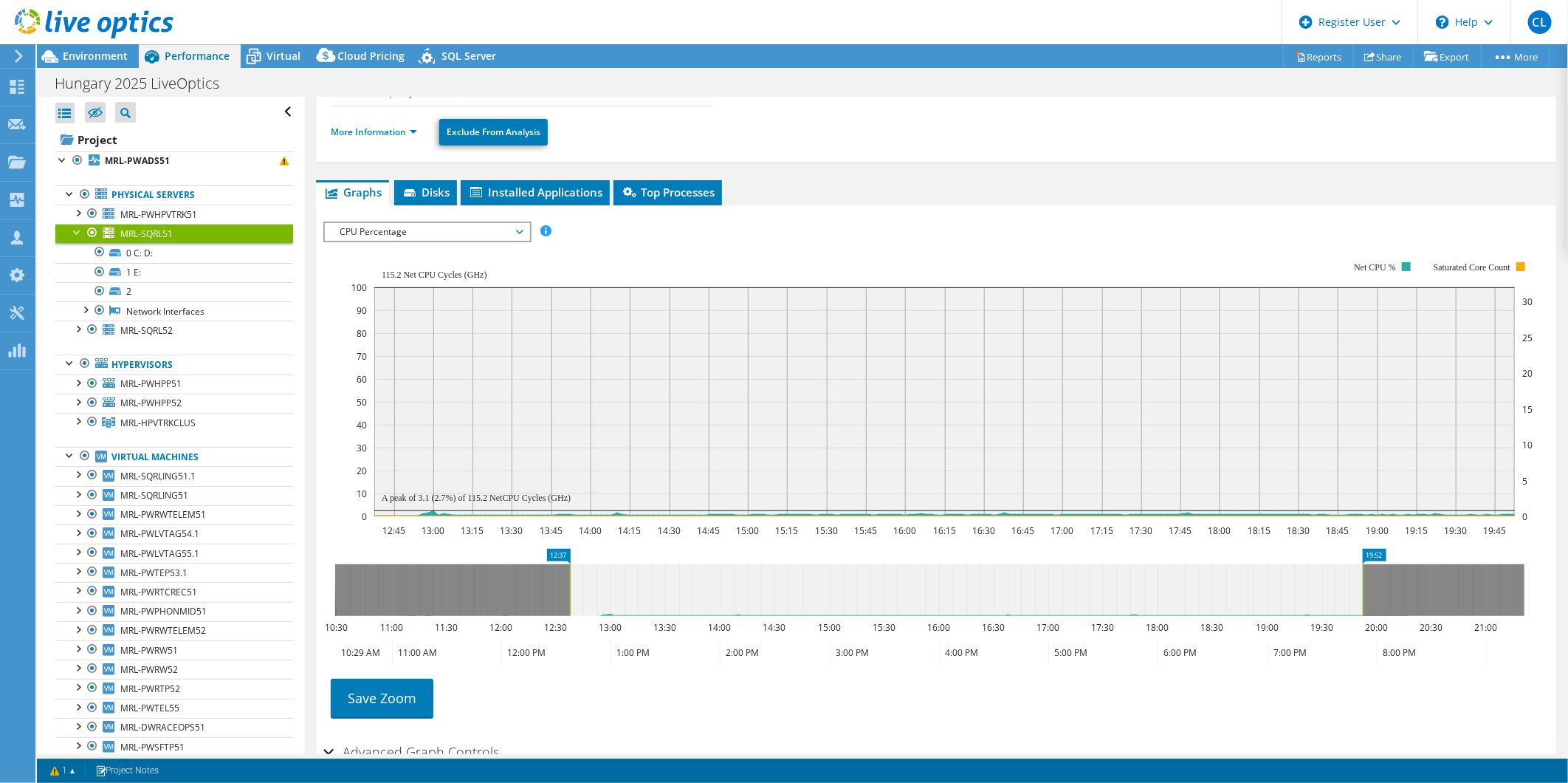
click at [76, 239] on div at bounding box center [77, 231] width 15 height 15
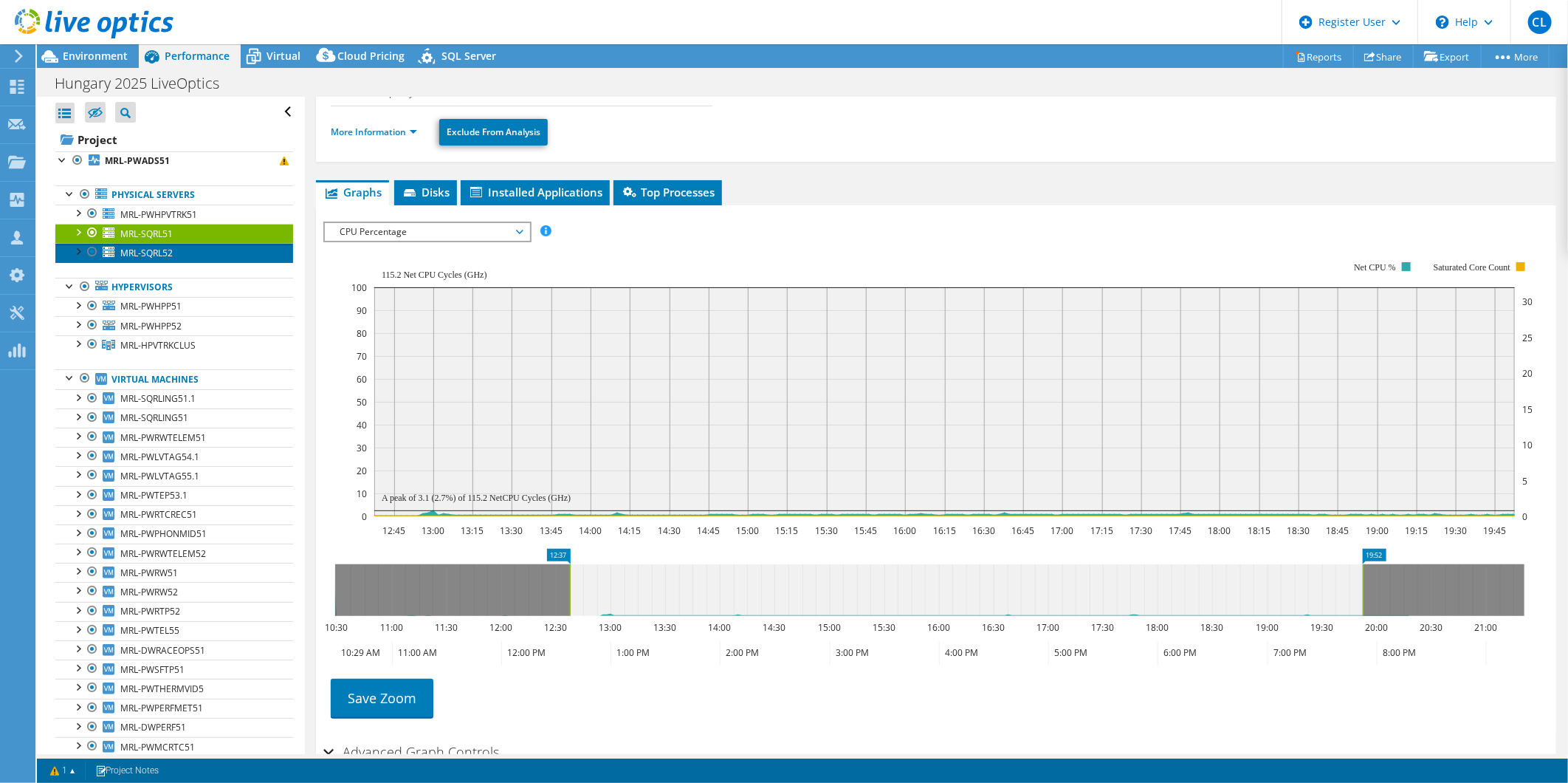
click at [130, 254] on span "MRL-SQRL52" at bounding box center [146, 253] width 52 height 12
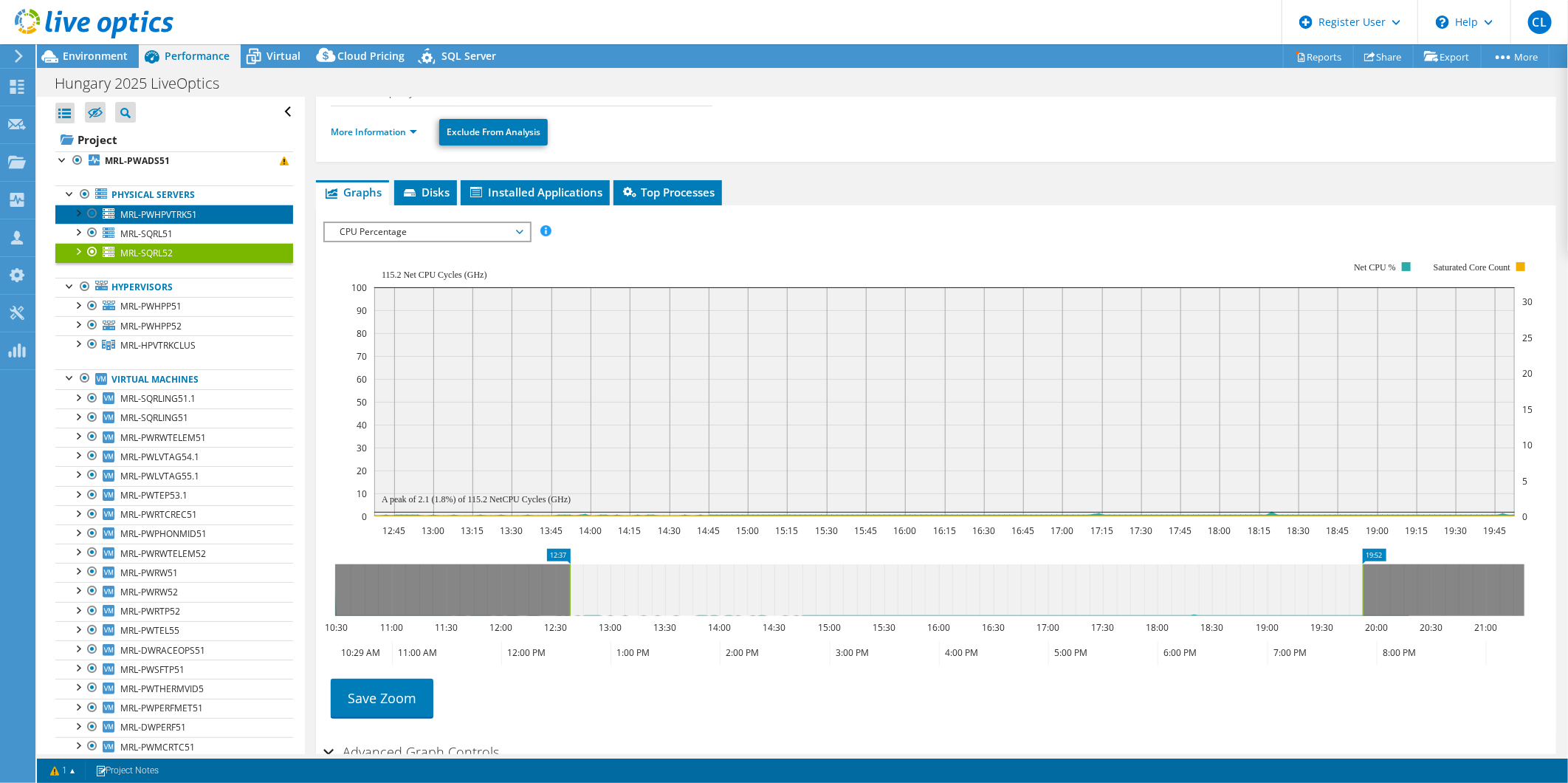
click at [172, 211] on span "MRL-PWHPVTRK51" at bounding box center [158, 213] width 76 height 12
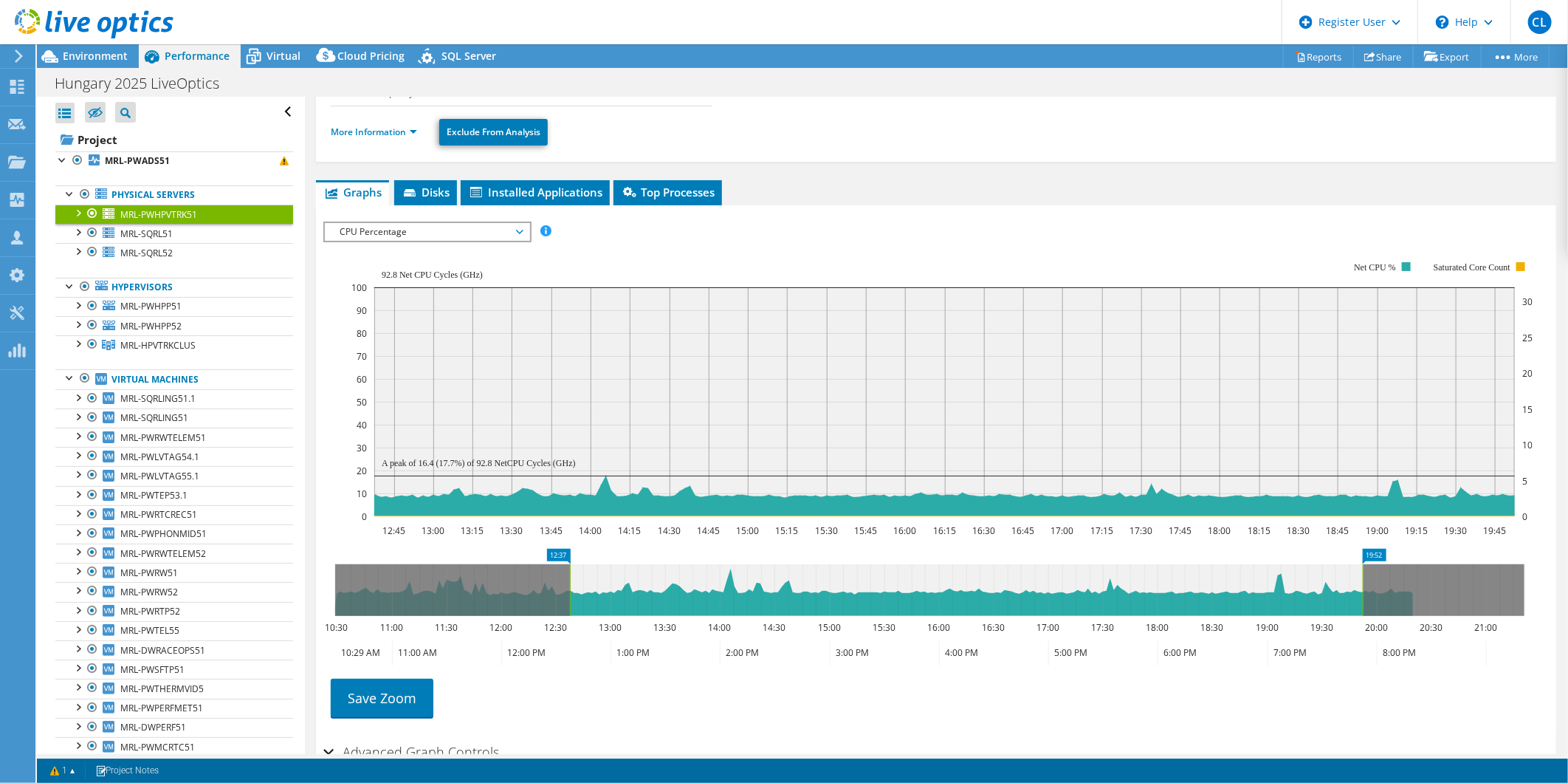
click at [496, 226] on span "CPU Percentage" at bounding box center [427, 231] width 190 height 18
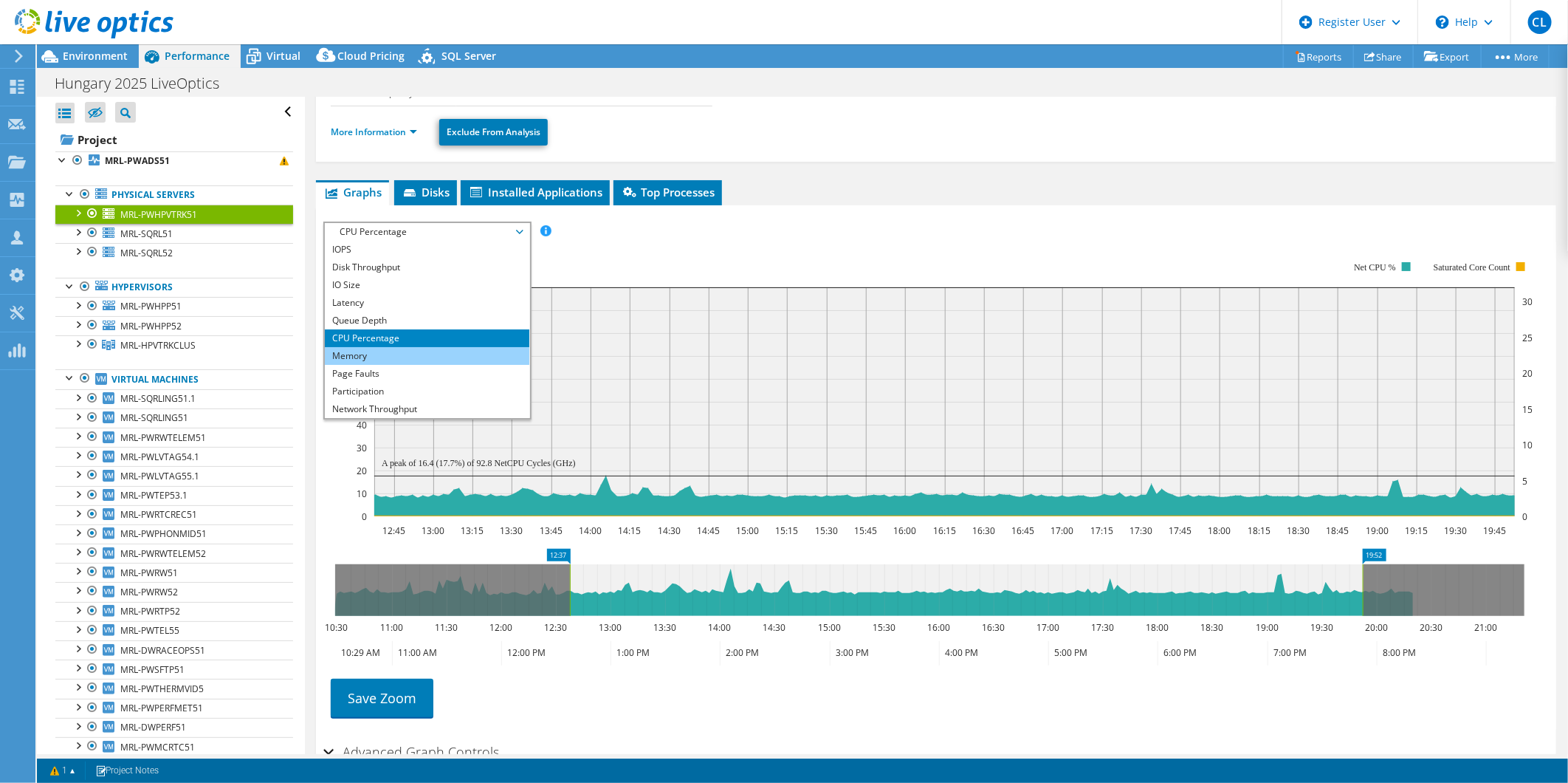
click at [389, 350] on li "Memory" at bounding box center [427, 355] width 204 height 18
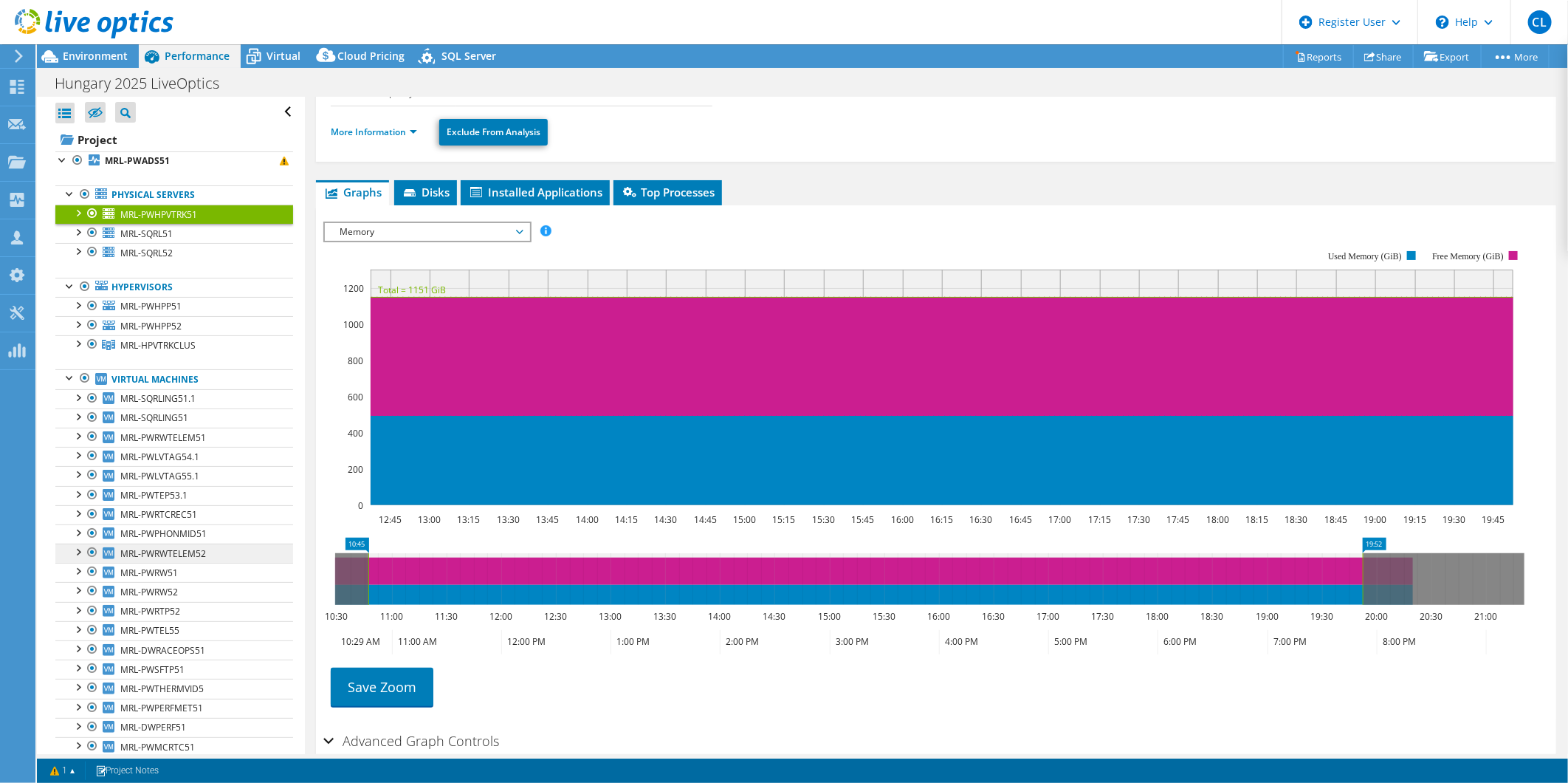
drag, startPoint x: 556, startPoint y: 541, endPoint x: 235, endPoint y: 556, distance: 321.4
drag, startPoint x: 1371, startPoint y: 540, endPoint x: 1400, endPoint y: 537, distance: 29.2
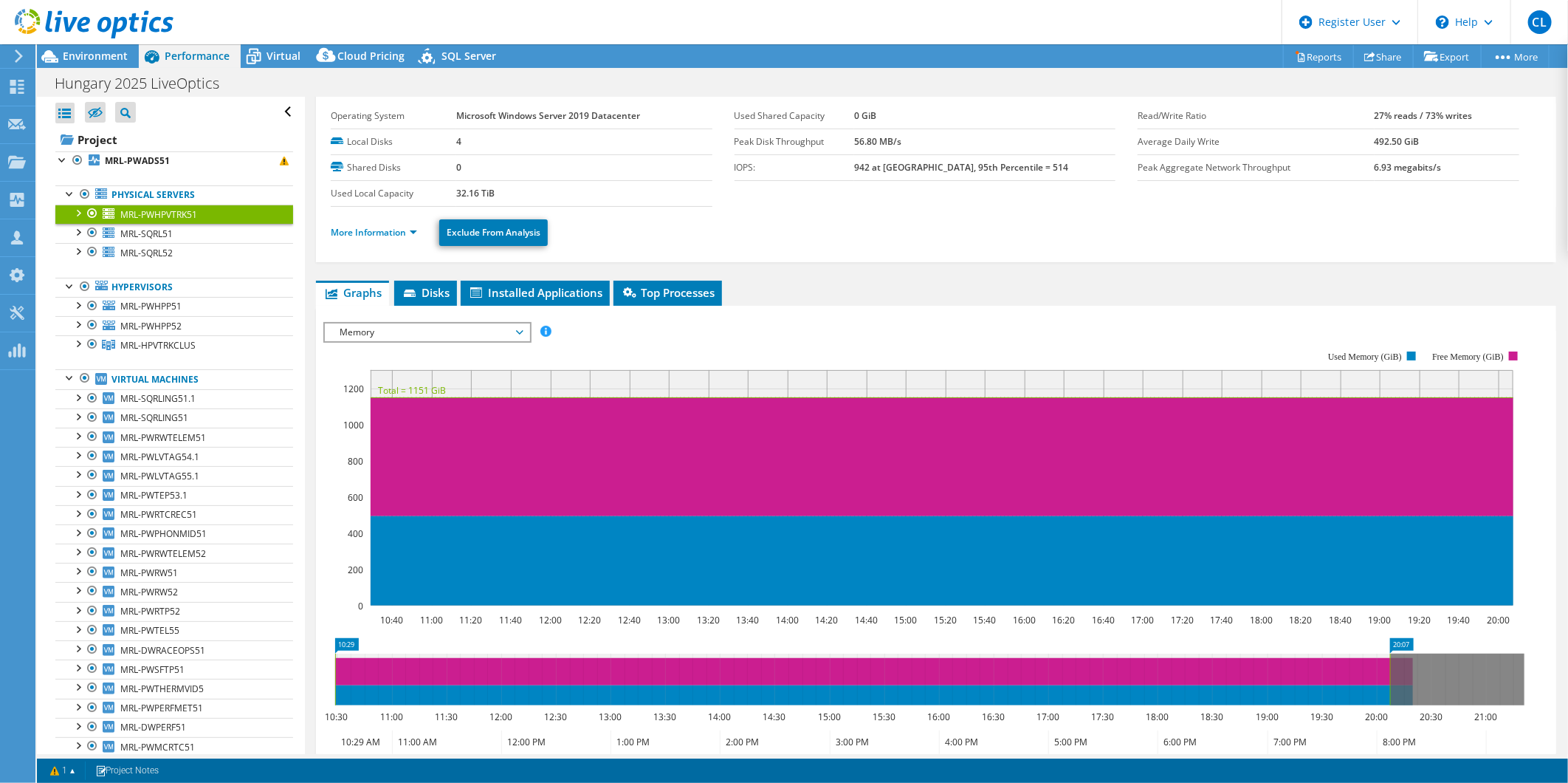
scroll to position [0, 0]
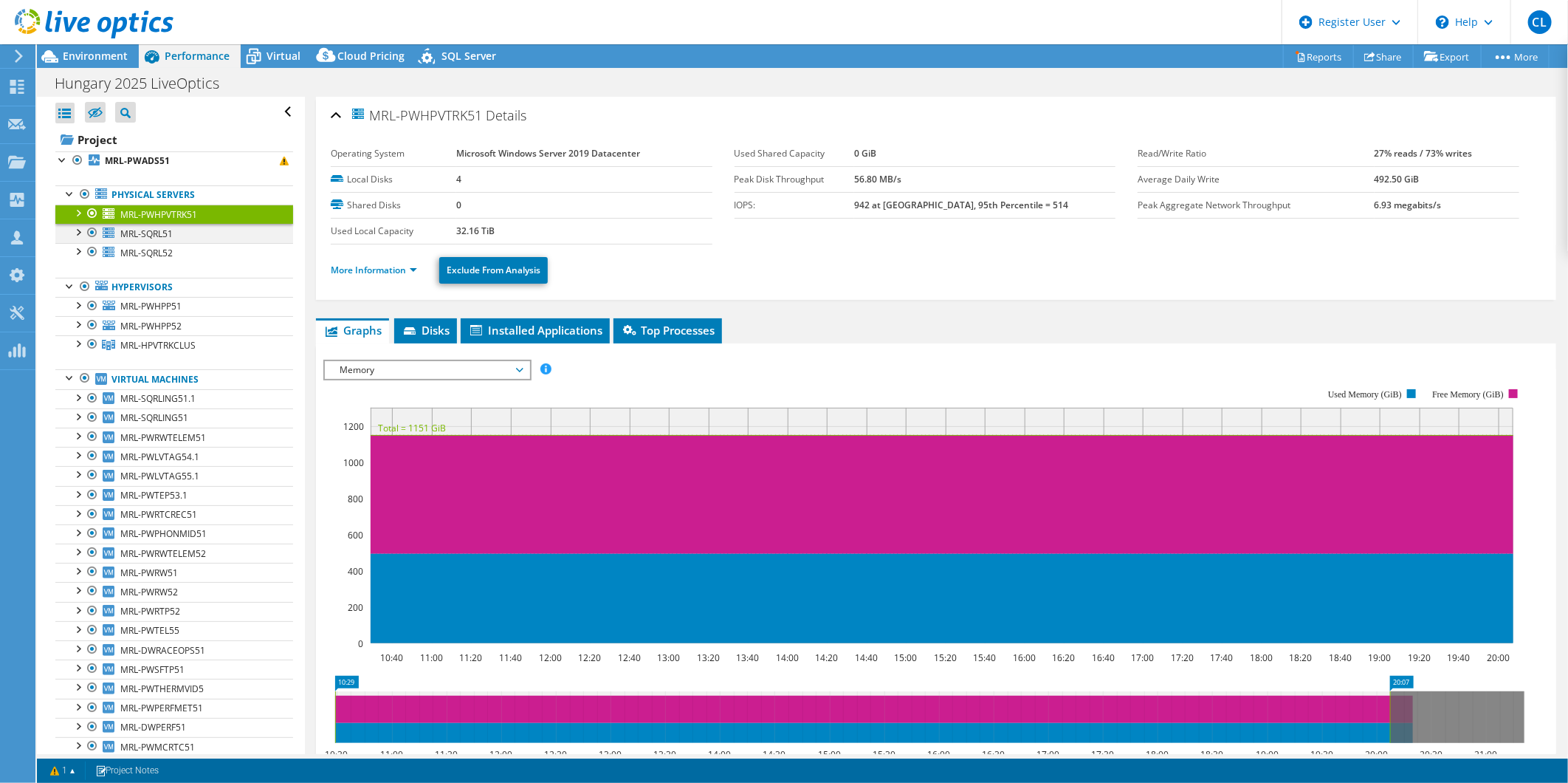
click at [71, 230] on div at bounding box center [77, 231] width 15 height 15
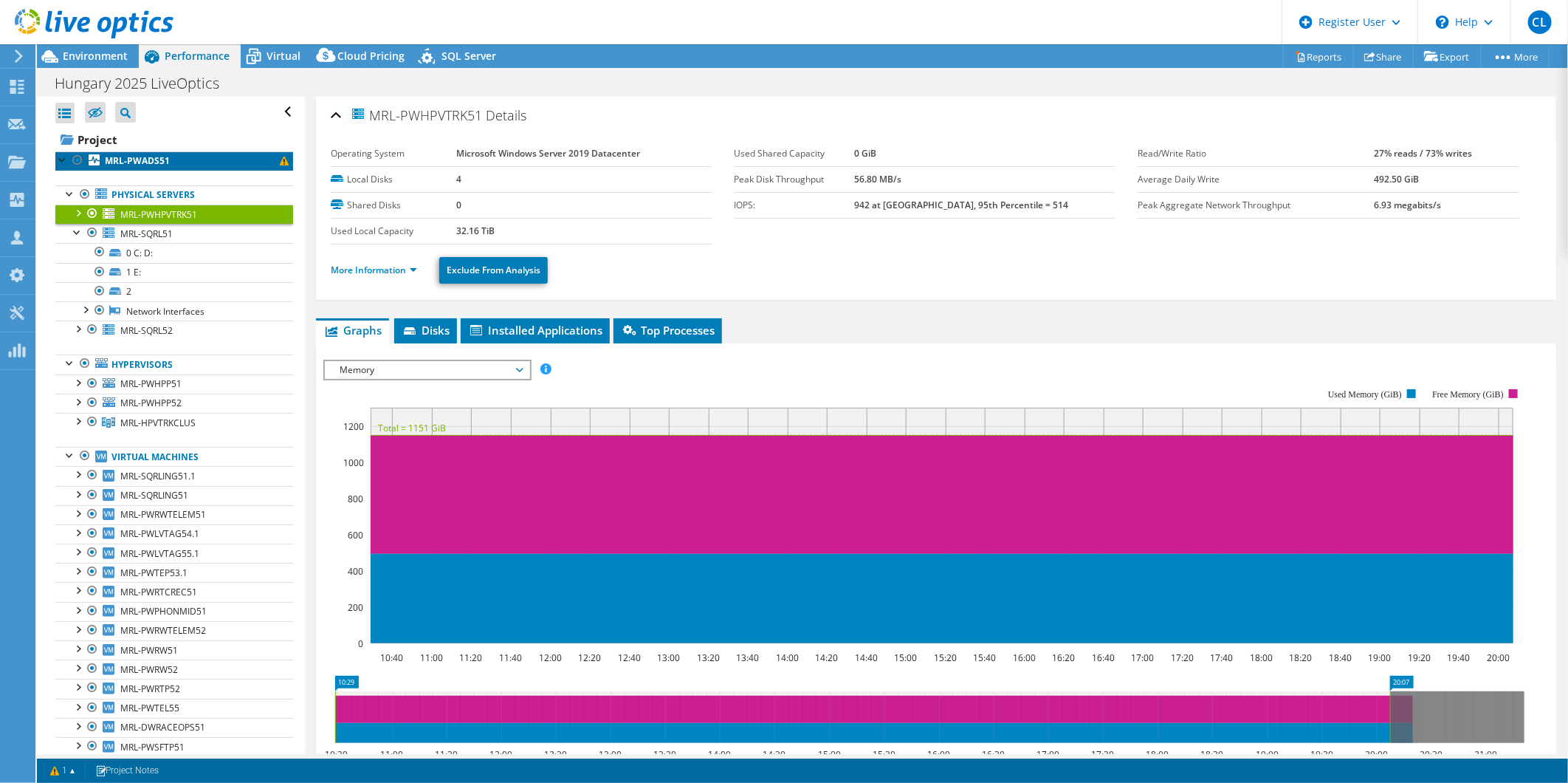
click at [155, 161] on b "MRL-PWADS51" at bounding box center [137, 160] width 65 height 12
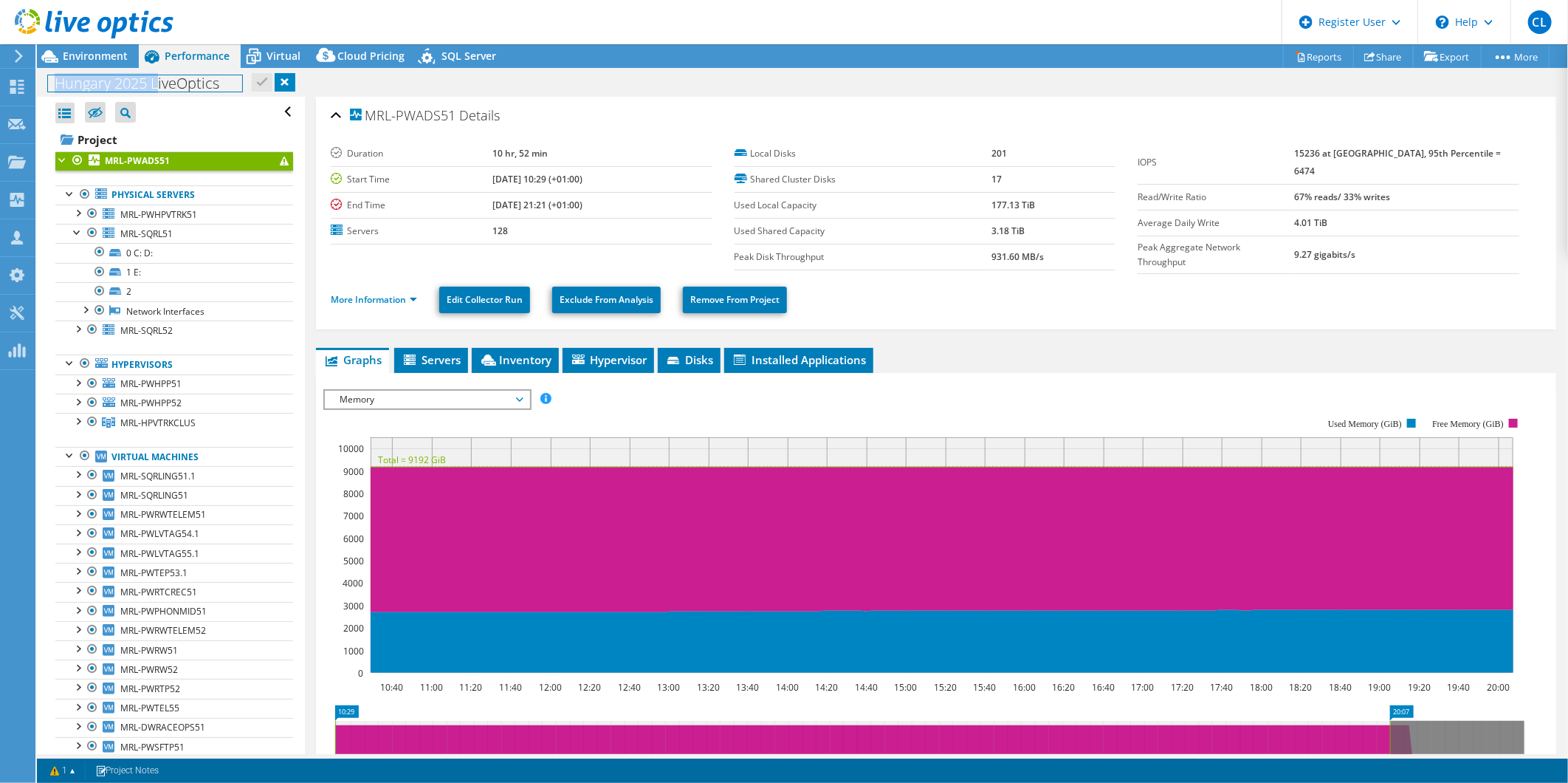
drag, startPoint x: 157, startPoint y: 79, endPoint x: 239, endPoint y: 154, distance: 111.1
click at [48, 83] on h1 "Hungary 2025 LiveOptics" at bounding box center [144, 83] width 194 height 16
click at [1001, 338] on div "MRL-PWADS51 Details Duration 10 hr, 52 min Start Time 07/30/2025, 10:29 (+01:00…" at bounding box center [935, 546] width 1262 height 899
click at [406, 297] on link "More Information" at bounding box center [374, 299] width 87 height 12
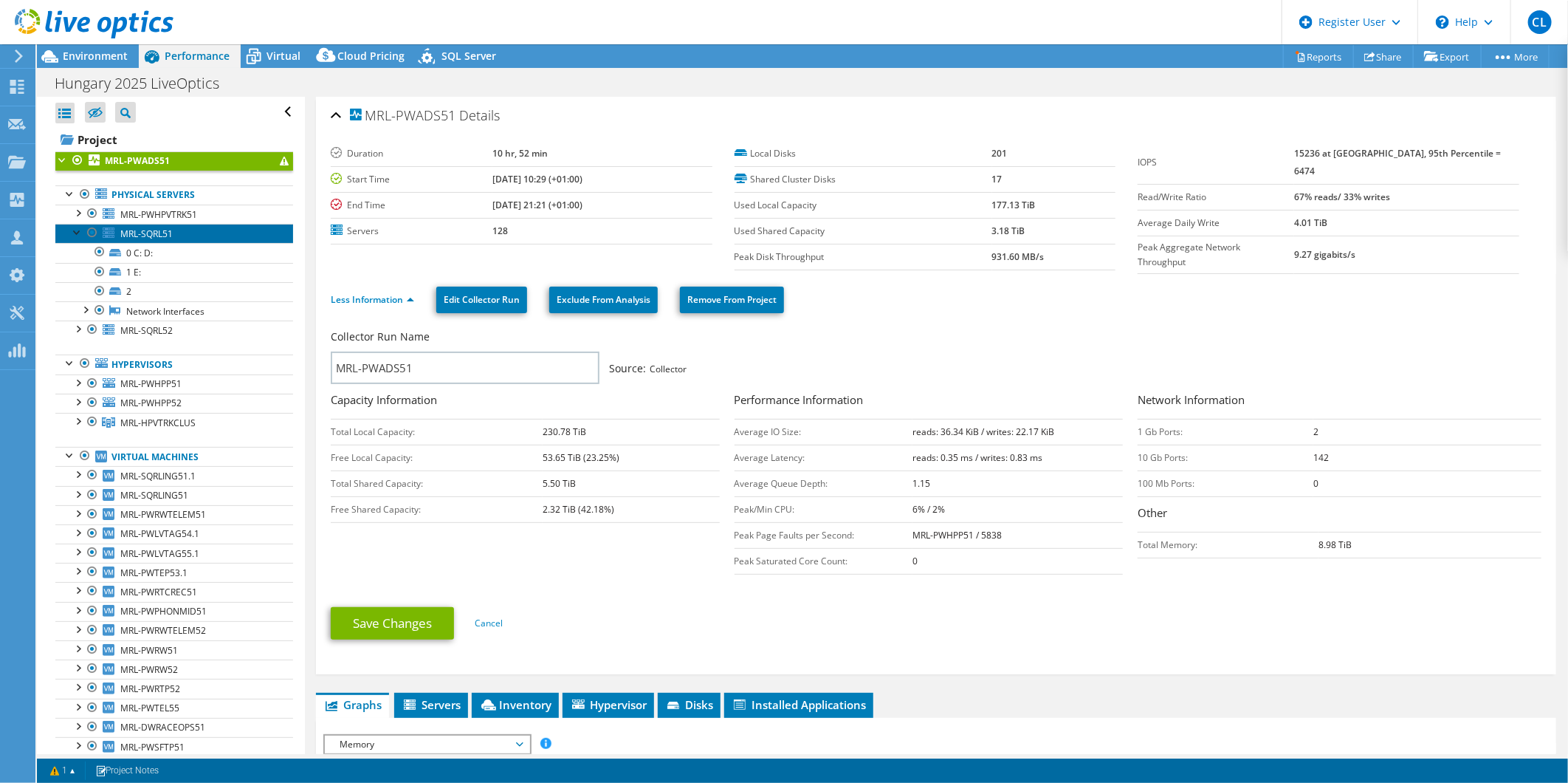
click at [153, 232] on span "MRL-SQRL51" at bounding box center [146, 233] width 52 height 12
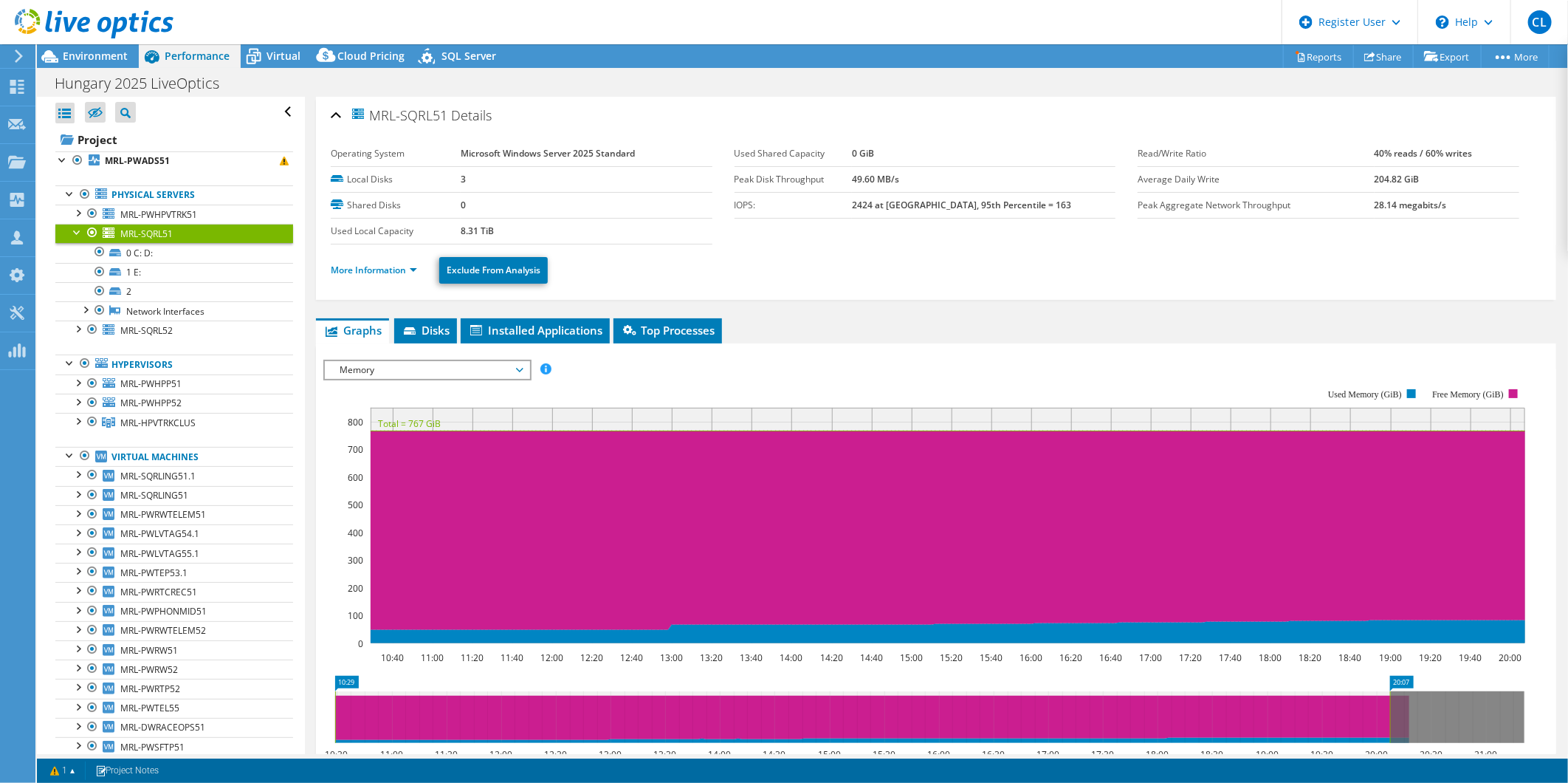
click at [400, 364] on span "Memory" at bounding box center [427, 369] width 190 height 18
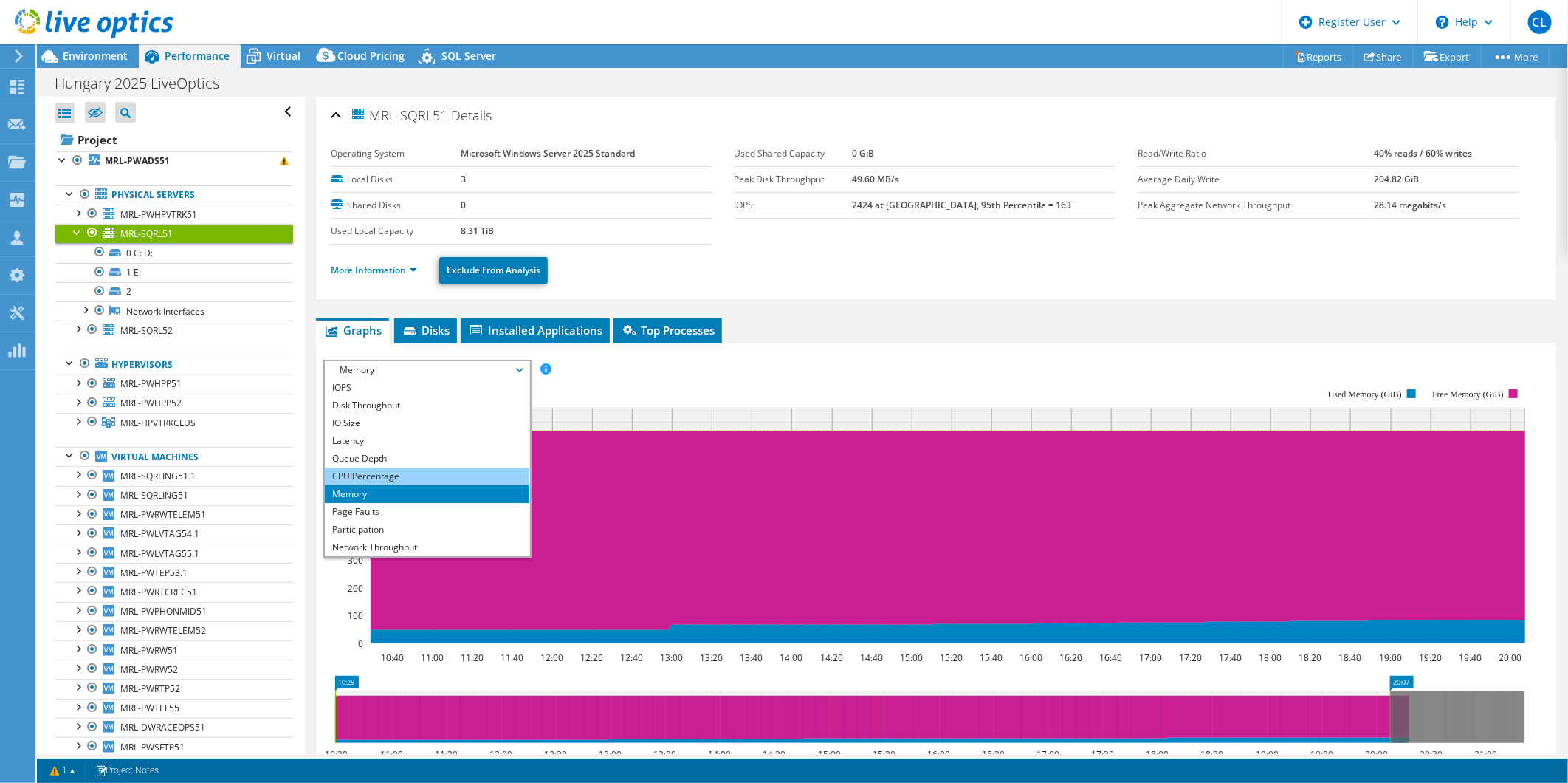
click at [357, 468] on li "CPU Percentage" at bounding box center [427, 475] width 204 height 18
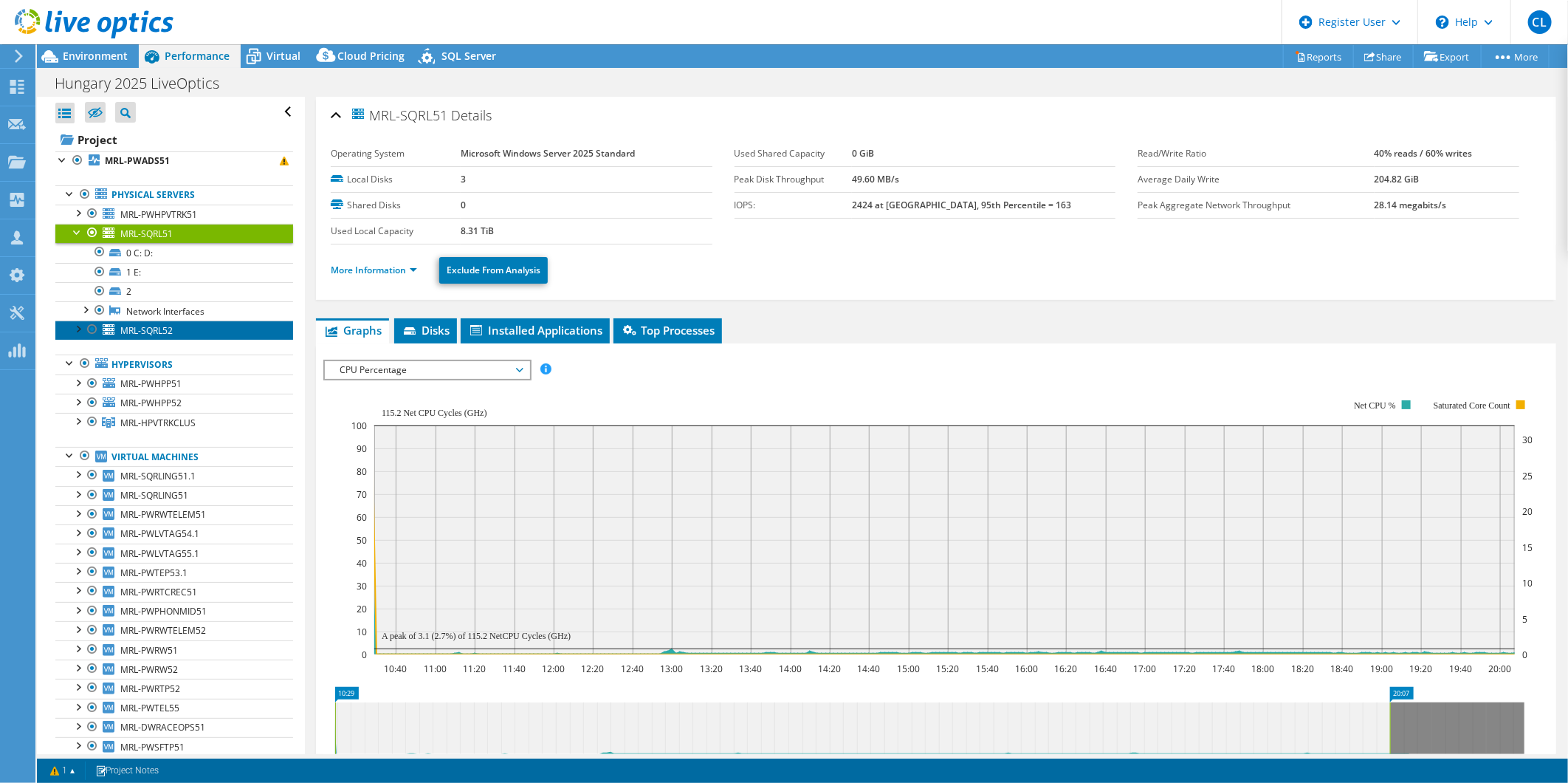
click at [148, 329] on span "MRL-SQRL52" at bounding box center [146, 330] width 52 height 12
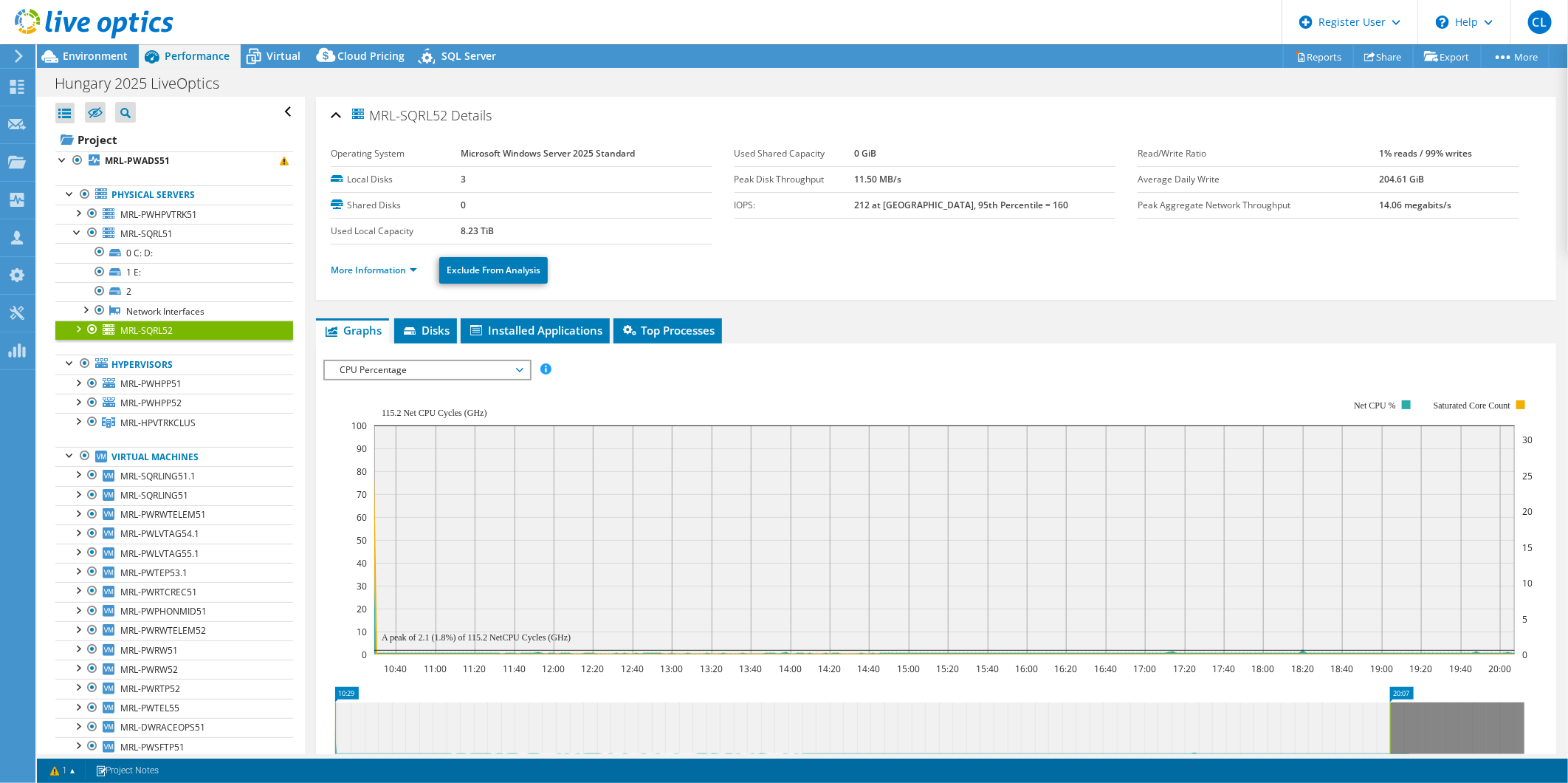
click at [77, 327] on div at bounding box center [77, 328] width 15 height 15
click at [81, 212] on div at bounding box center [77, 212] width 15 height 15
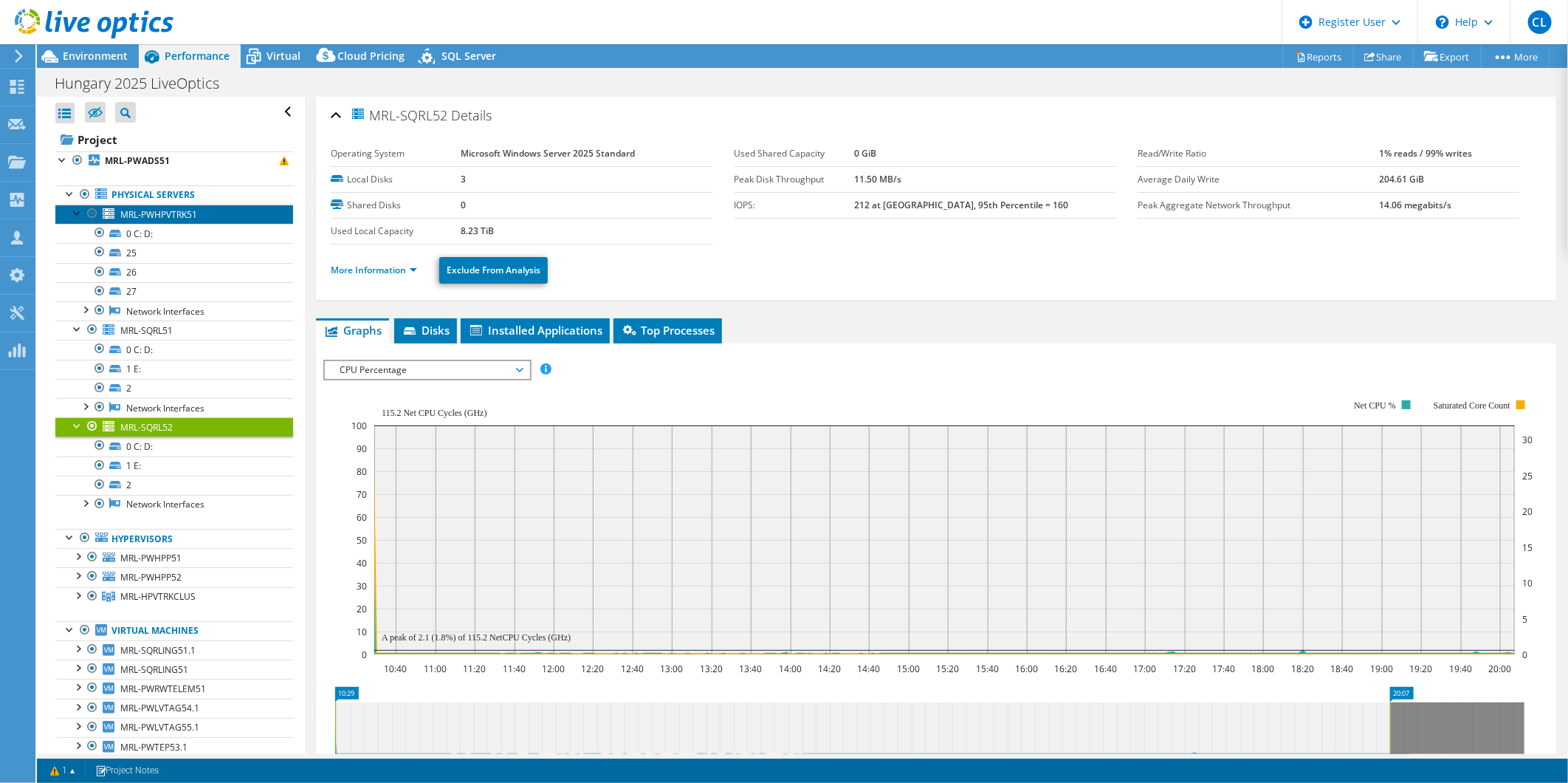
click at [188, 212] on span "MRL-PWHPVTRK51" at bounding box center [158, 213] width 76 height 12
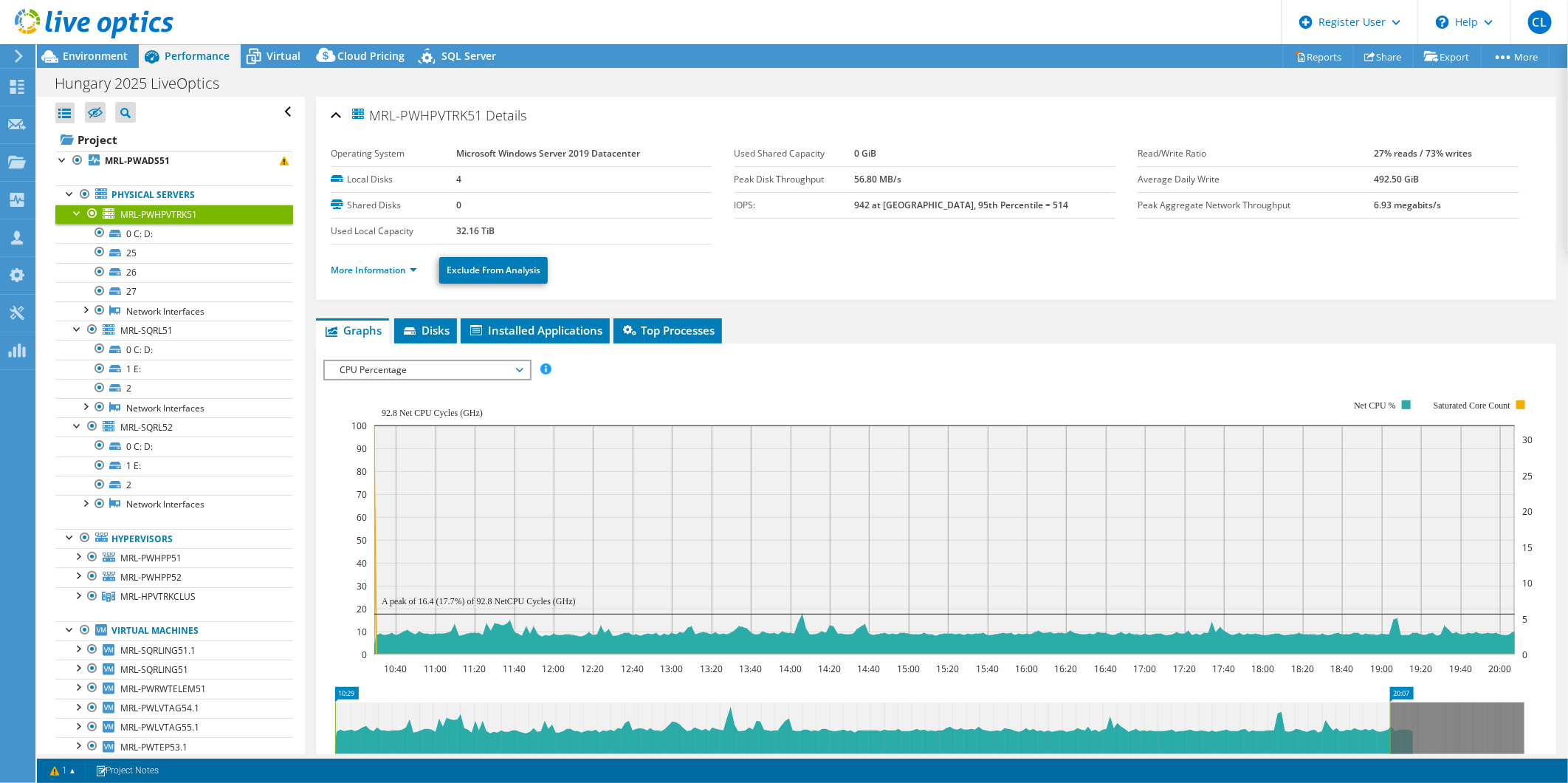
click at [426, 366] on span "CPU Percentage" at bounding box center [427, 369] width 190 height 18
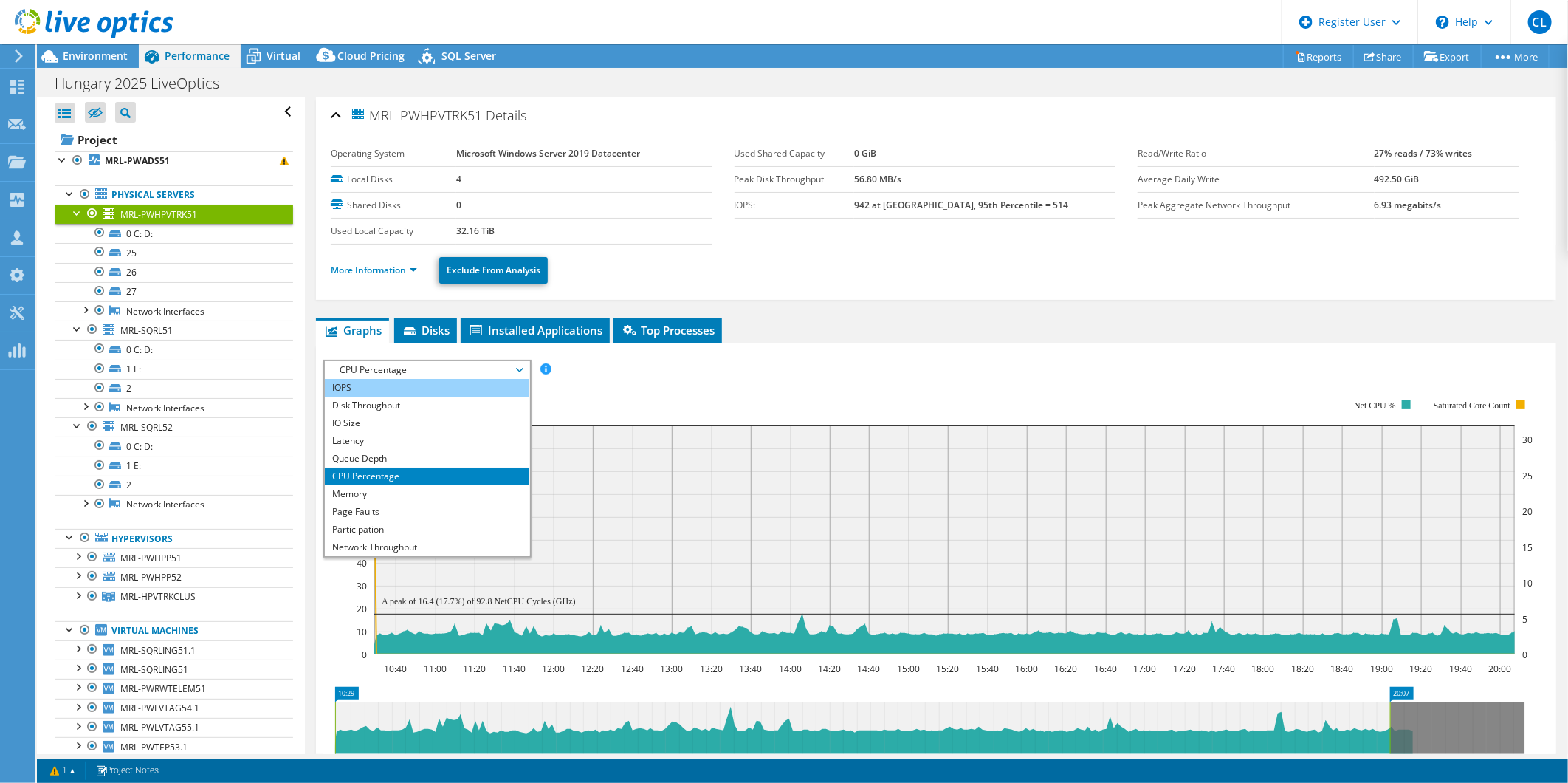
click at [367, 386] on li "IOPS" at bounding box center [427, 387] width 204 height 18
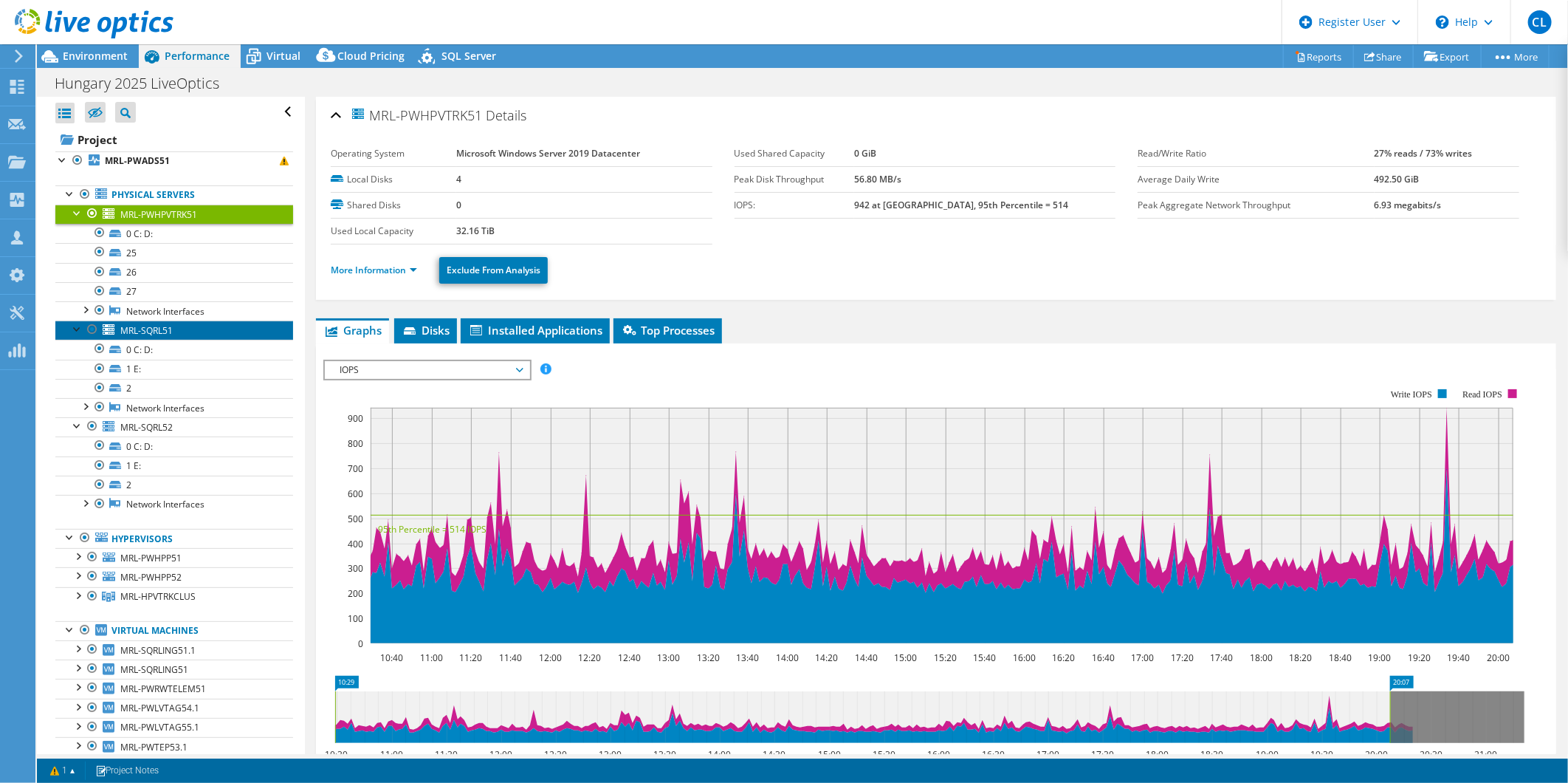
click at [136, 332] on span "MRL-SQRL51" at bounding box center [146, 330] width 52 height 12
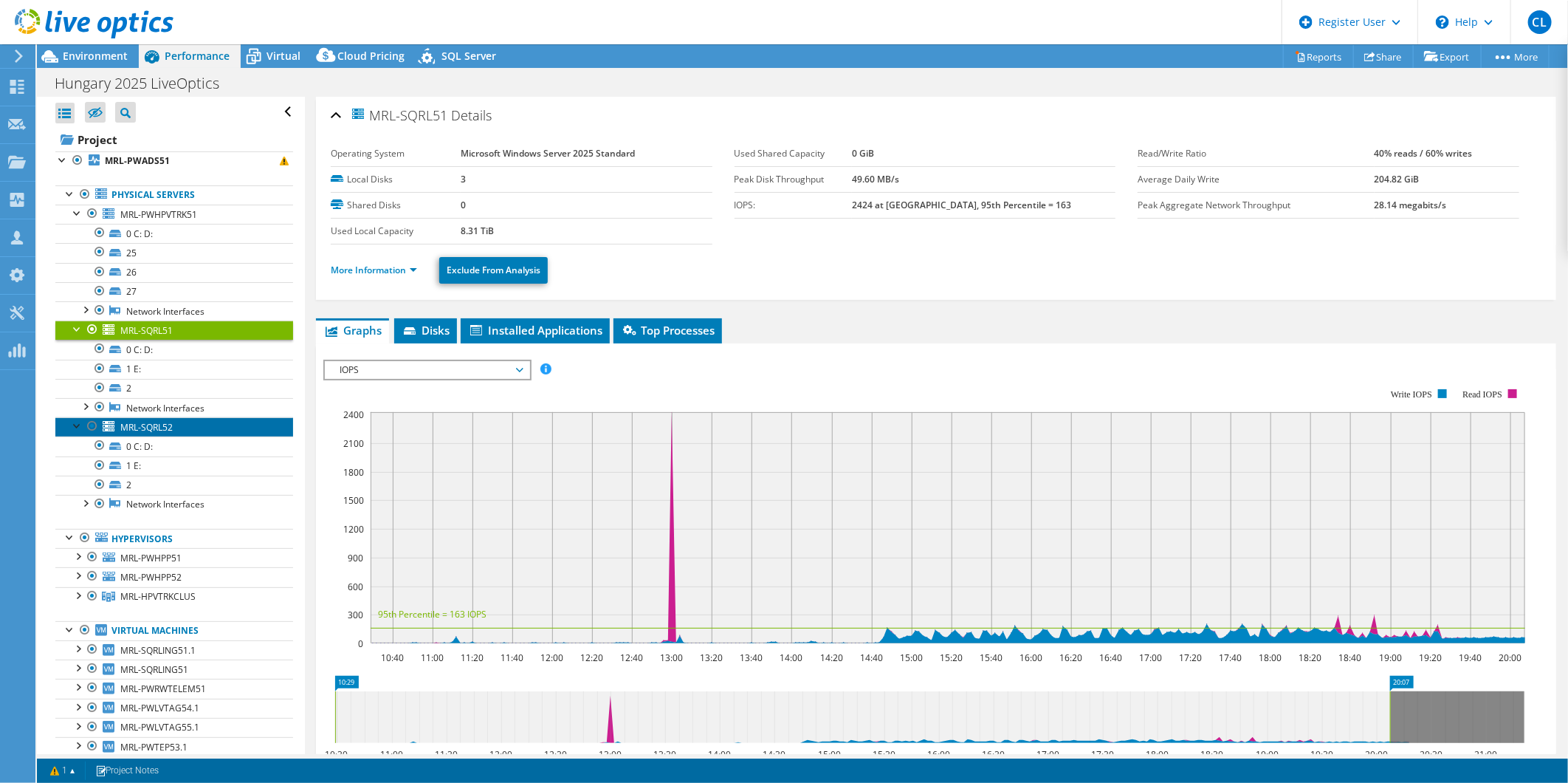
click at [155, 433] on span "MRL-SQRL52" at bounding box center [146, 427] width 52 height 12
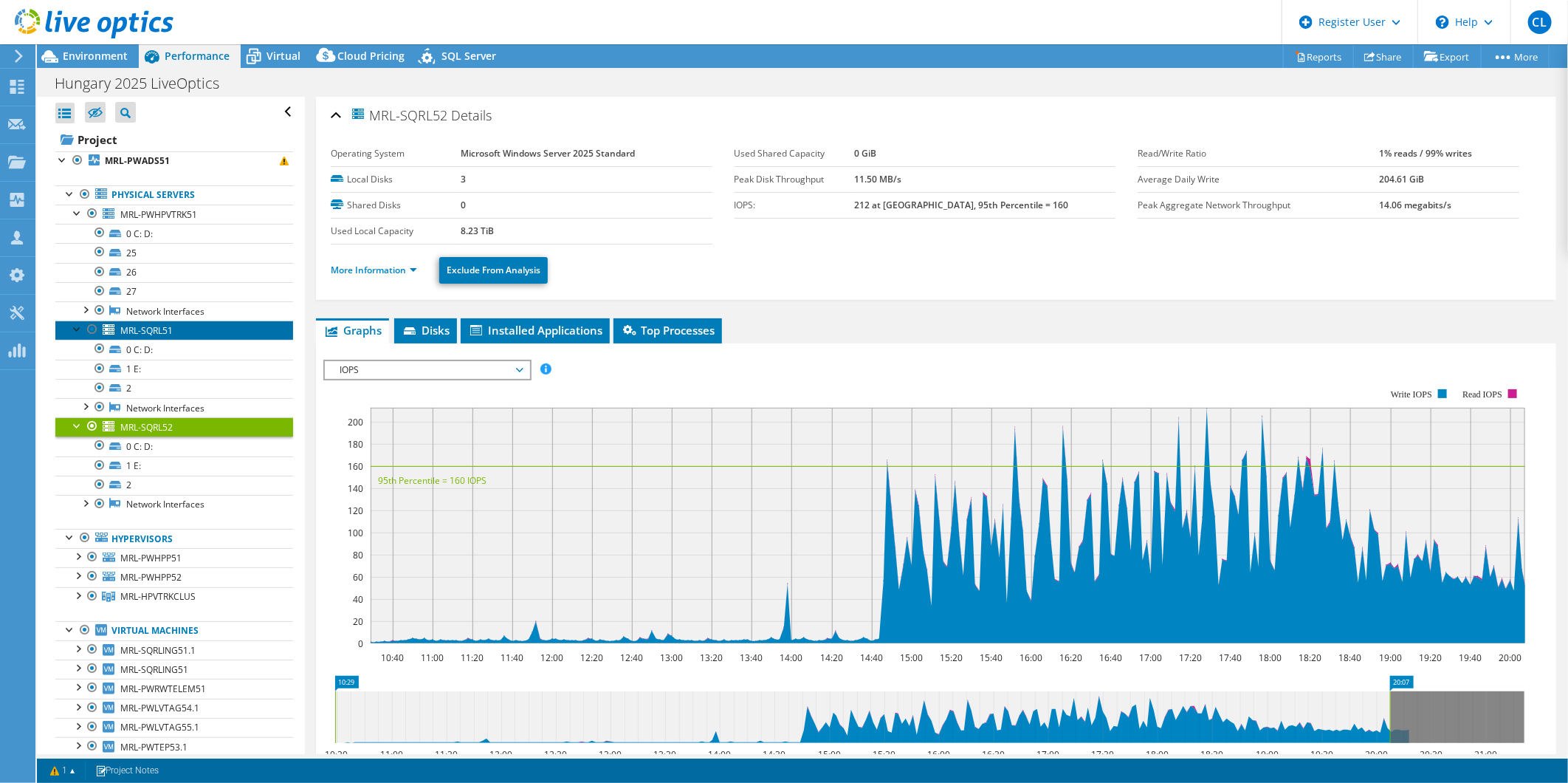
click at [156, 327] on span "MRL-SQRL51" at bounding box center [146, 330] width 52 height 12
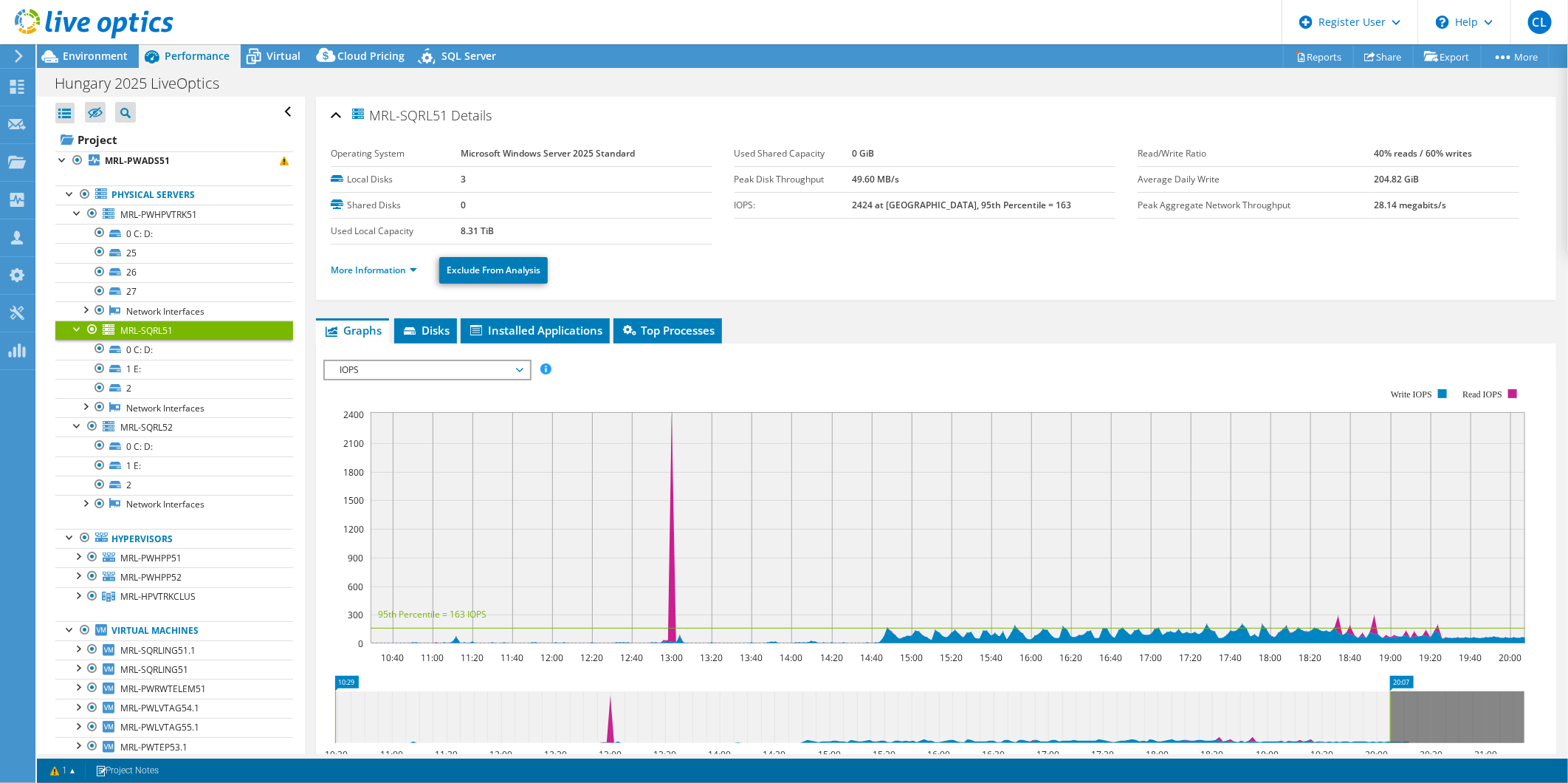
click at [485, 361] on span "IOPS" at bounding box center [427, 369] width 190 height 18
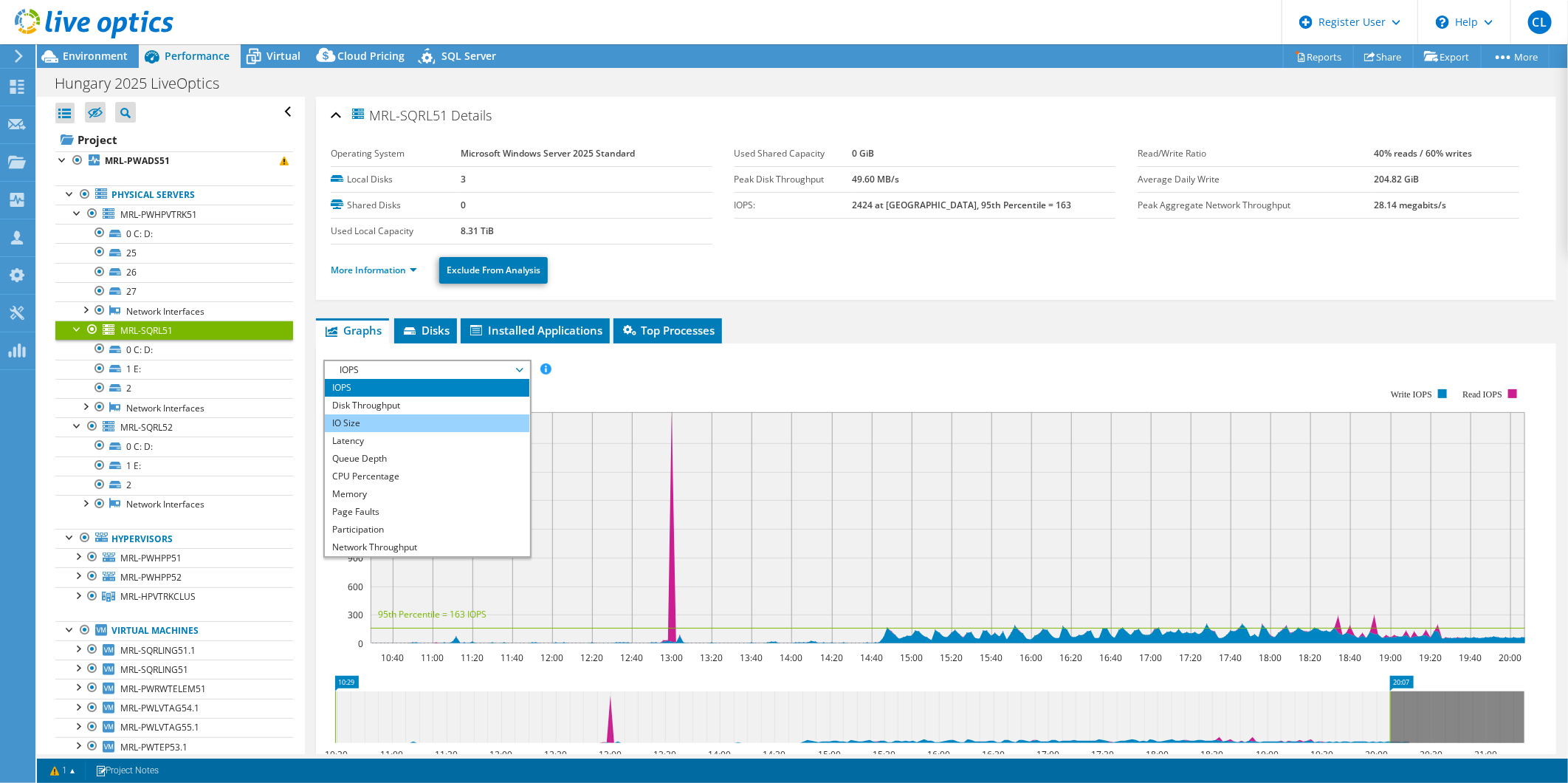
click at [372, 416] on li "IO Size" at bounding box center [427, 422] width 204 height 18
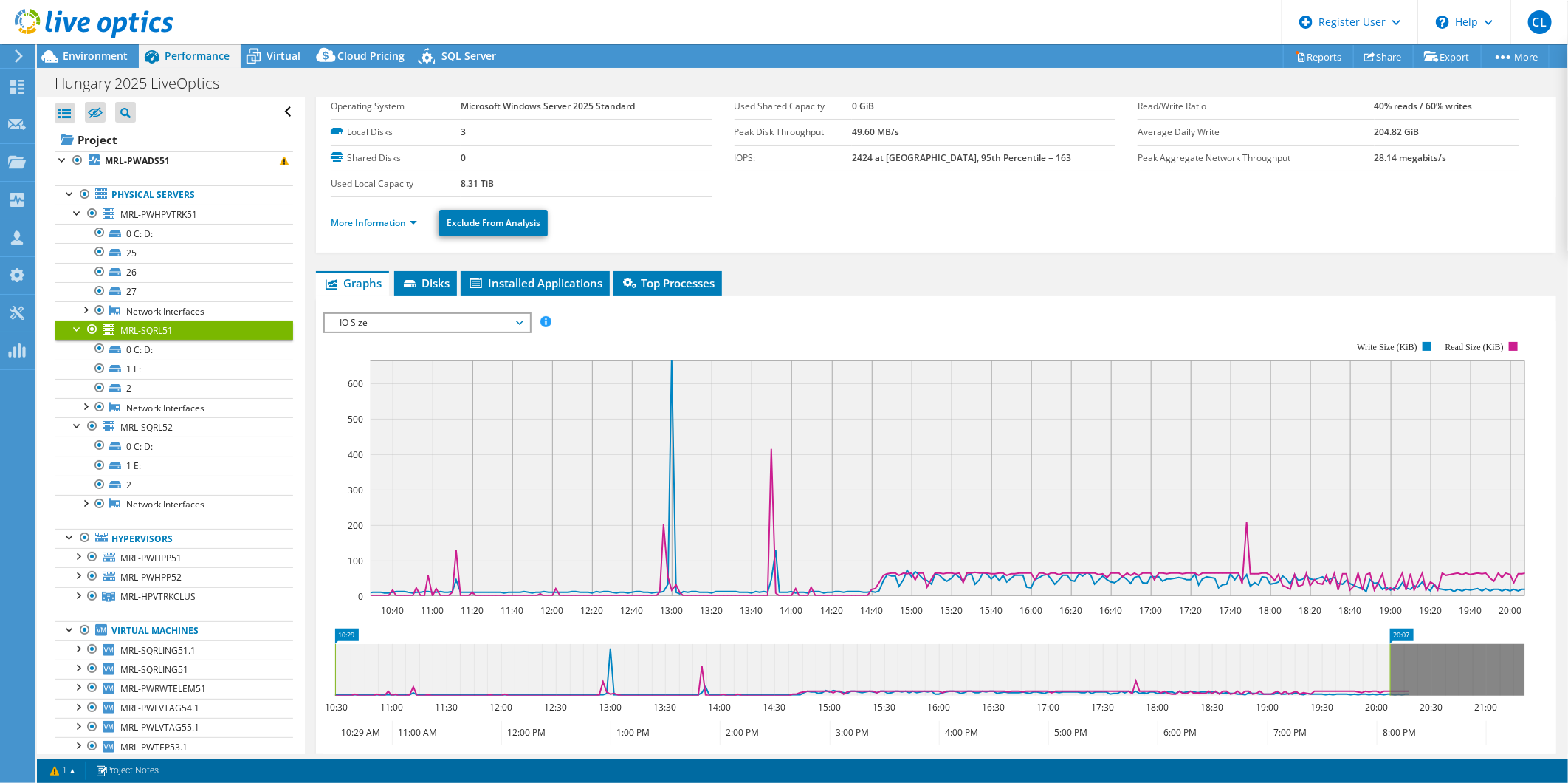
scroll to position [164, 0]
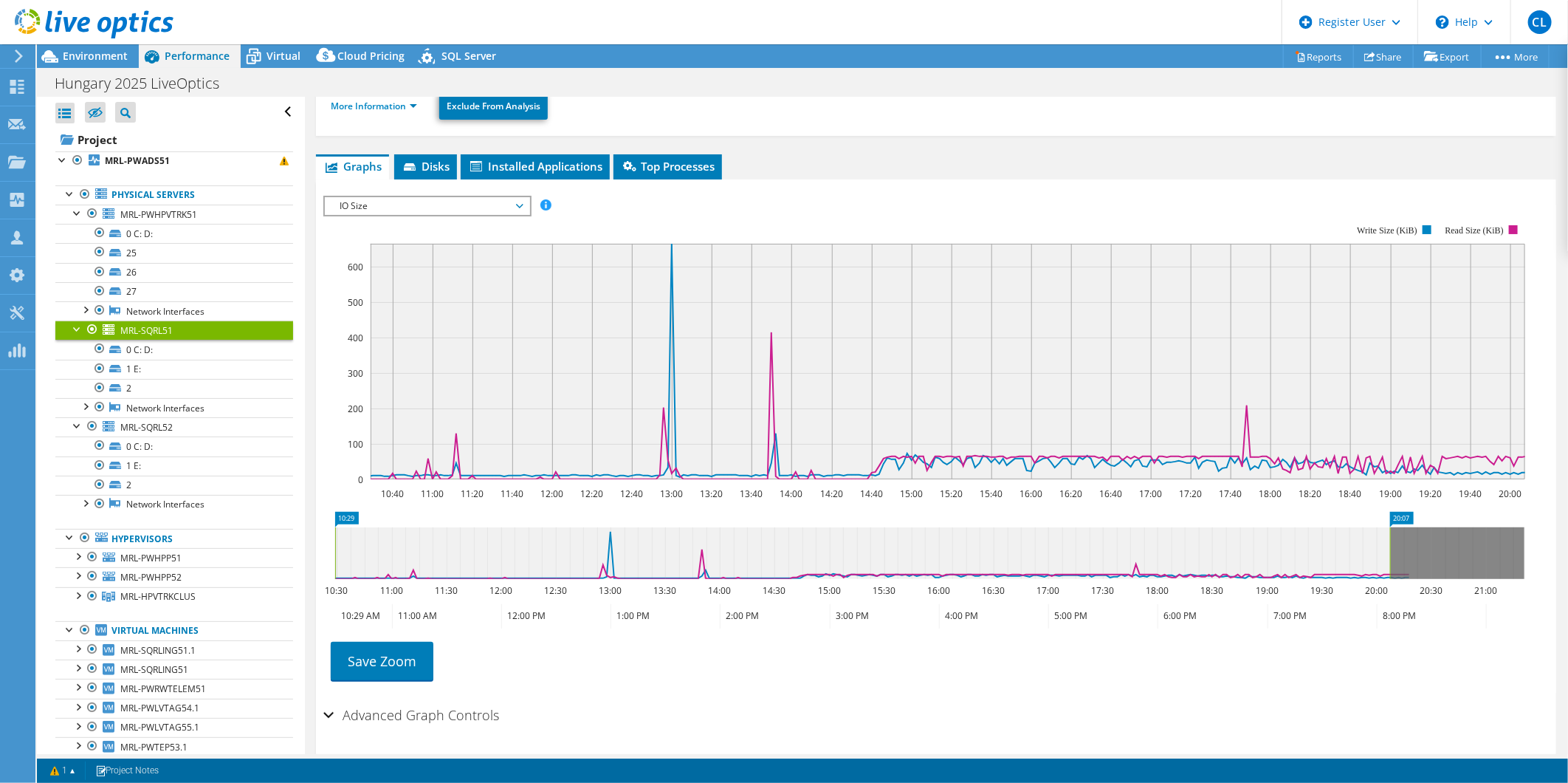
drag, startPoint x: 348, startPoint y: 508, endPoint x: 580, endPoint y: 541, distance: 234.3
click at [801, 531] on section "Workload Concentration: 74% of IOPS falls on 20% of your capacity (36.83 TiB) 1…" at bounding box center [935, 448] width 1225 height 488
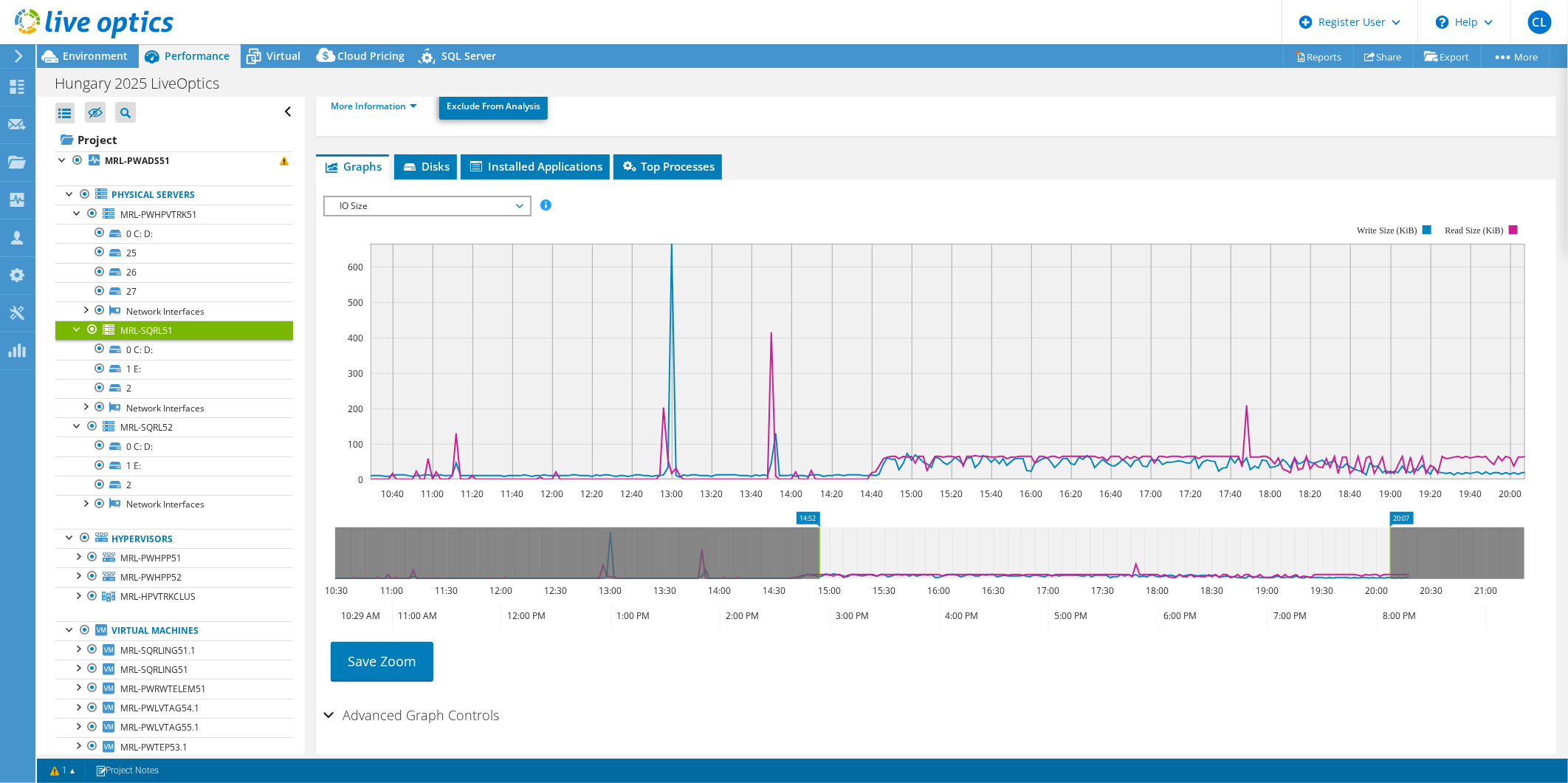
drag, startPoint x: 348, startPoint y: 514, endPoint x: 824, endPoint y: 544, distance: 476.9
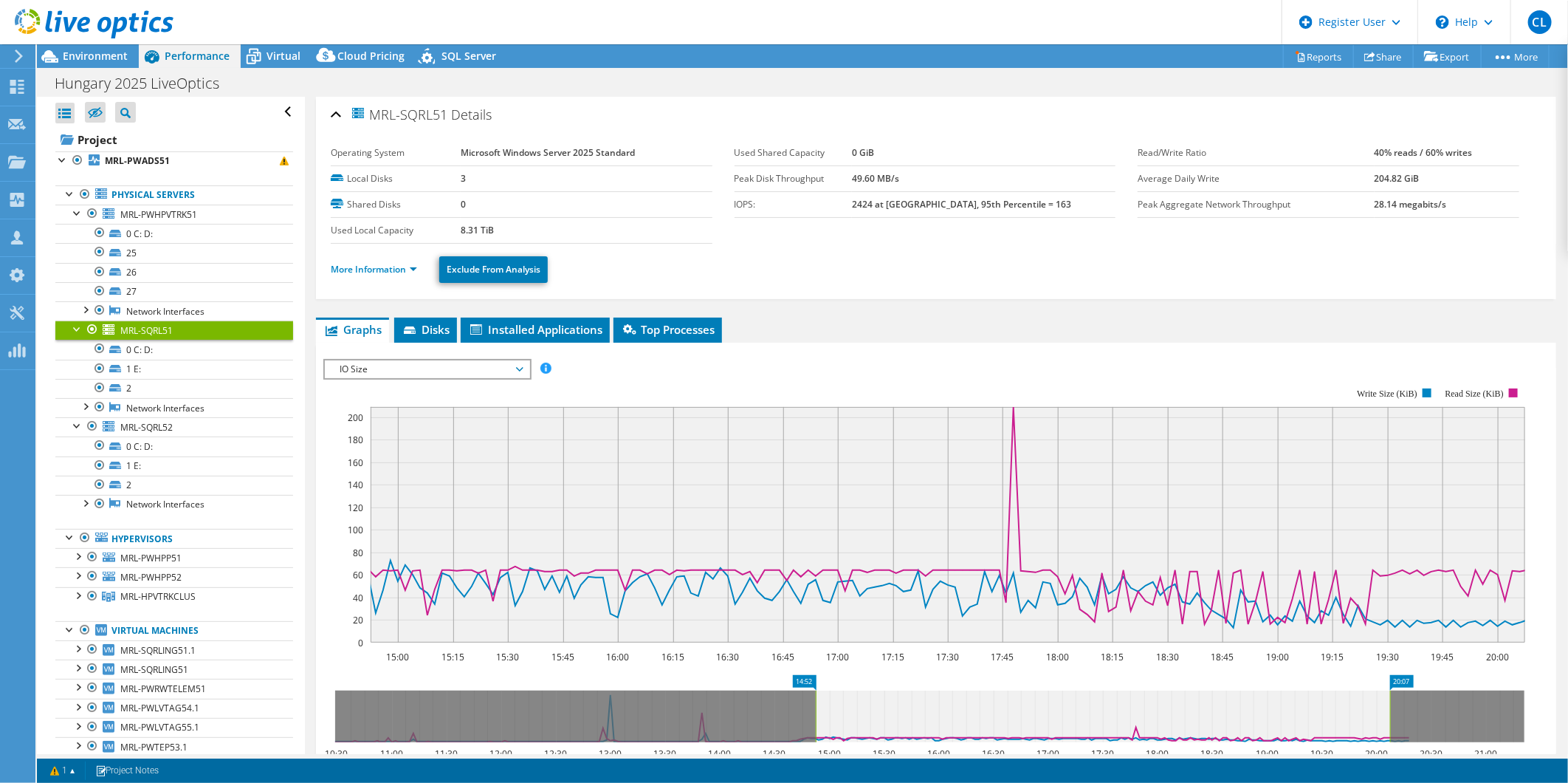
scroll to position [0, 0]
click at [152, 162] on b "MRL-PWADS51" at bounding box center [137, 160] width 65 height 12
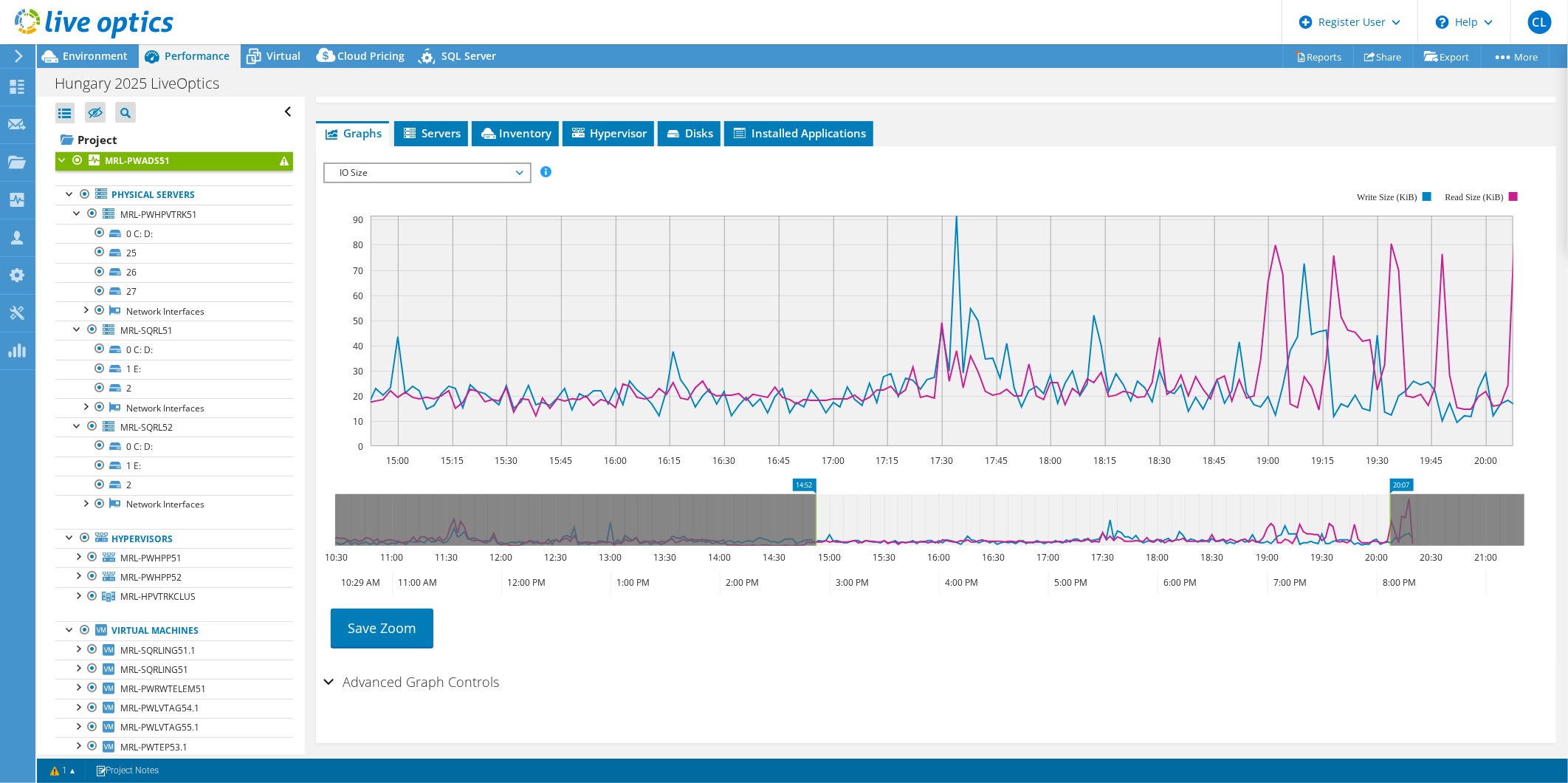
scroll to position [235, 0]
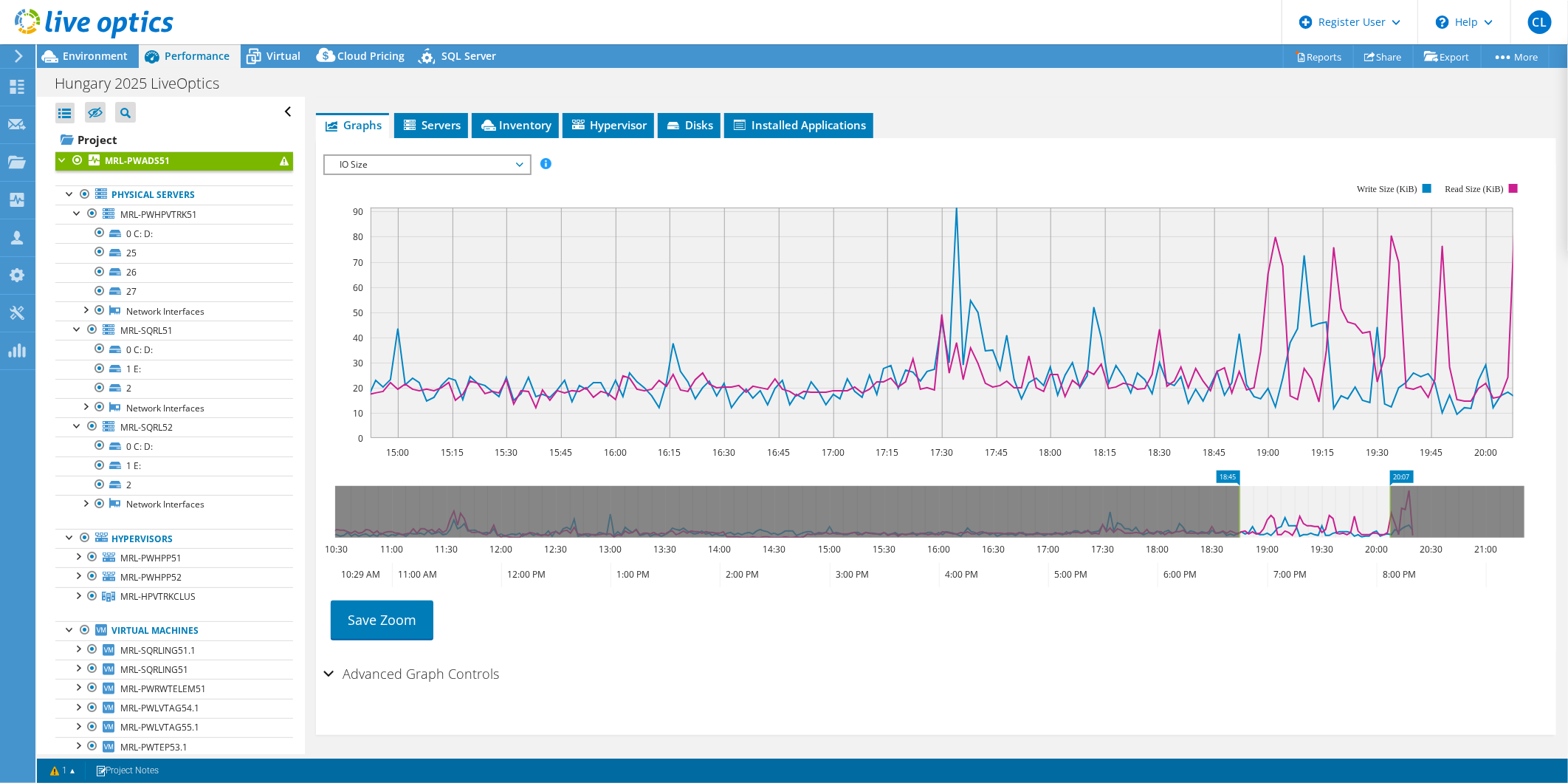
drag, startPoint x: 889, startPoint y: 473, endPoint x: 1229, endPoint y: 485, distance: 340.2
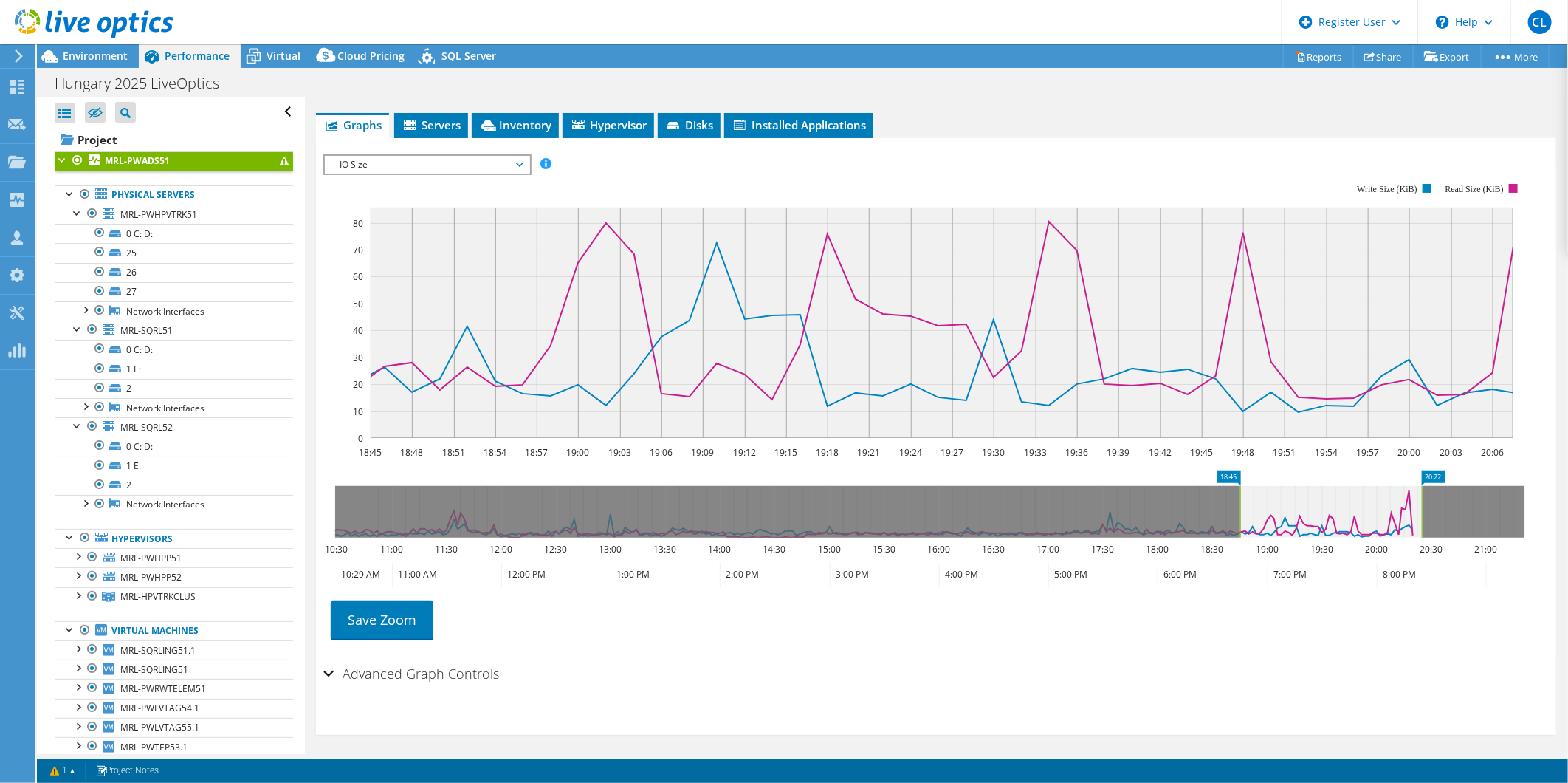
drag, startPoint x: 1397, startPoint y: 467, endPoint x: 1428, endPoint y: 468, distance: 31.0
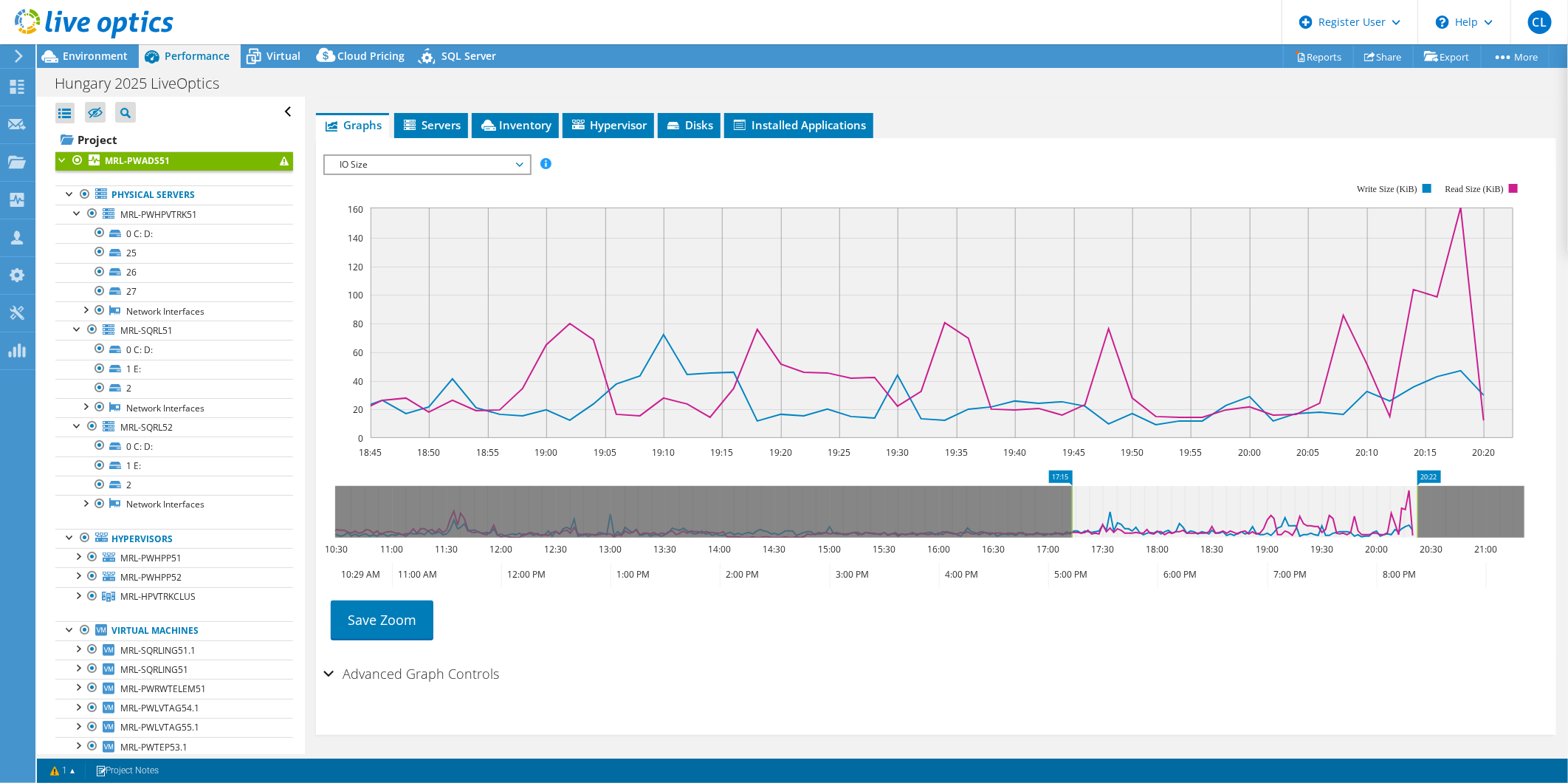
drag, startPoint x: 1233, startPoint y: 471, endPoint x: 1064, endPoint y: 491, distance: 170.2
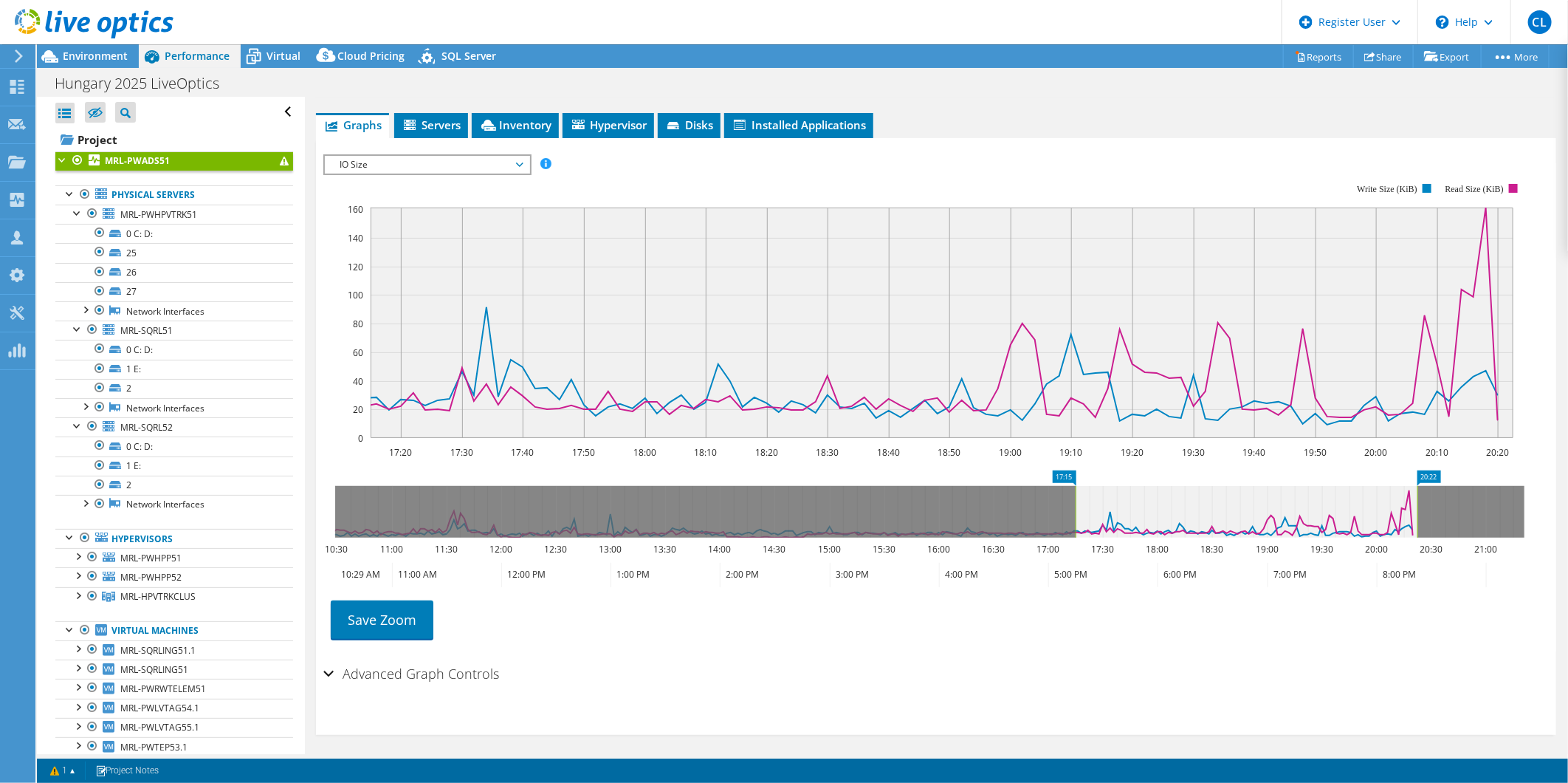
click at [481, 156] on span "IO Size" at bounding box center [427, 164] width 190 height 18
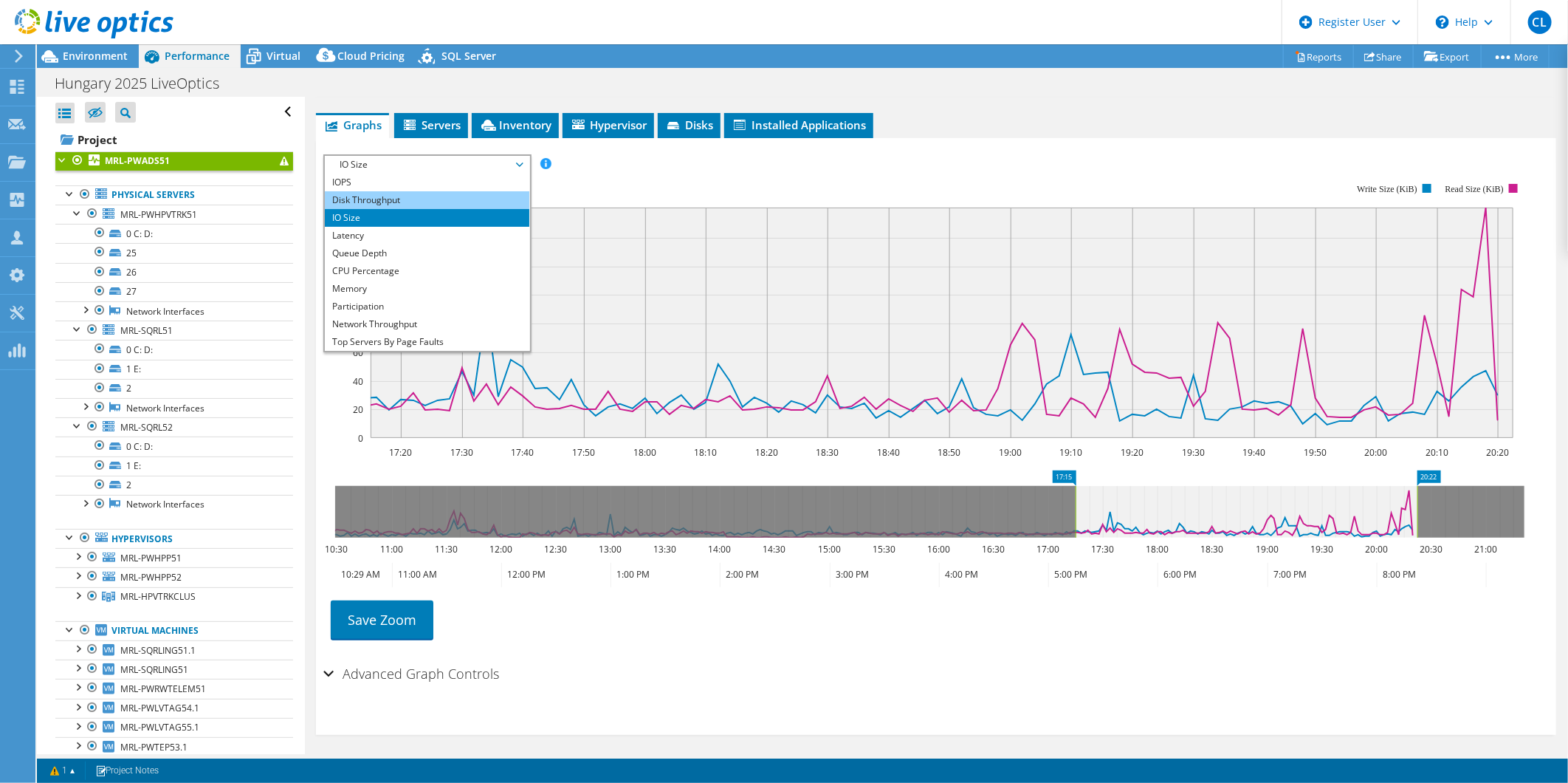
click at [391, 200] on li "Disk Throughput" at bounding box center [427, 199] width 204 height 18
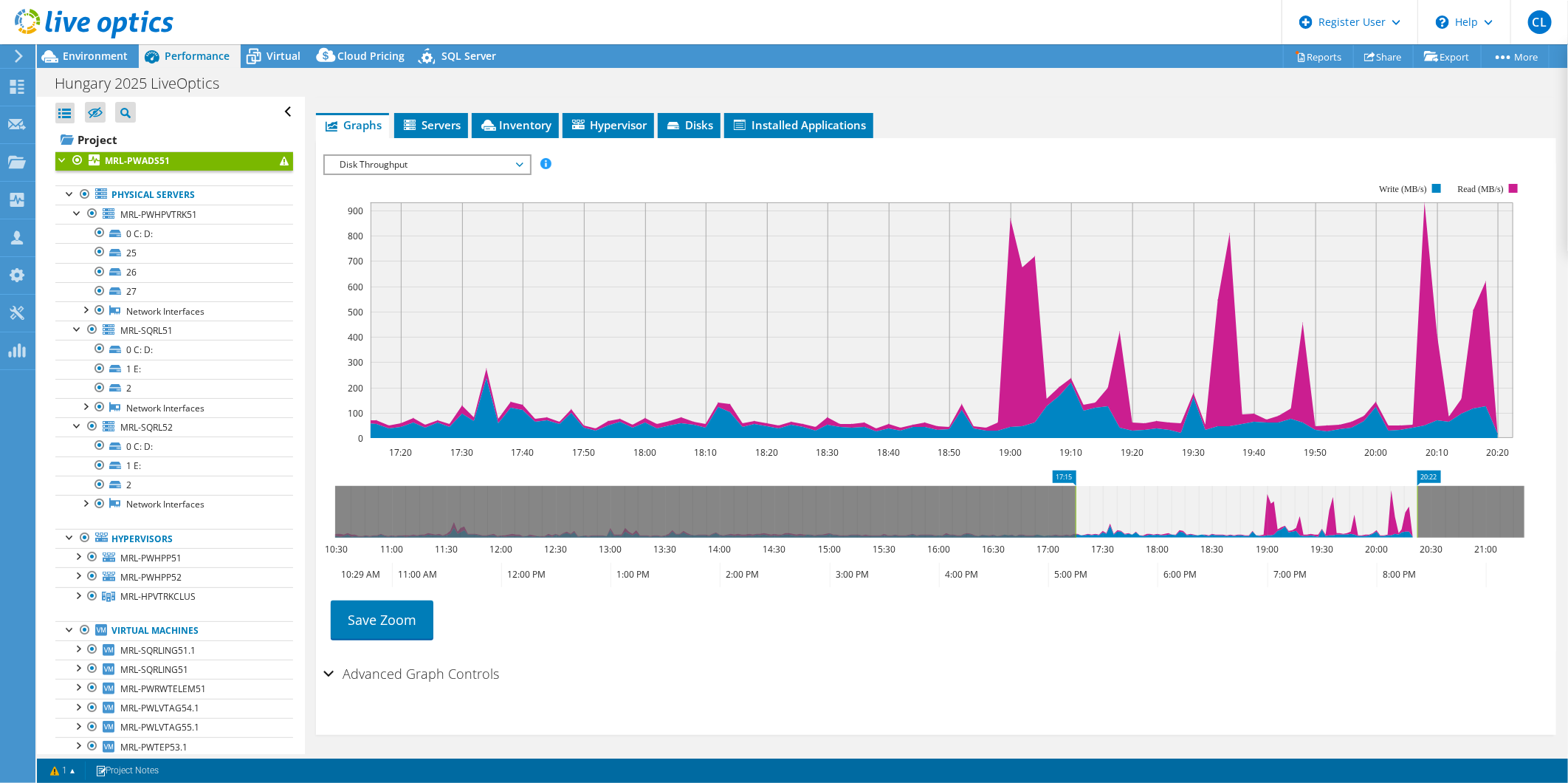
click at [503, 160] on span "Disk Throughput" at bounding box center [427, 164] width 190 height 18
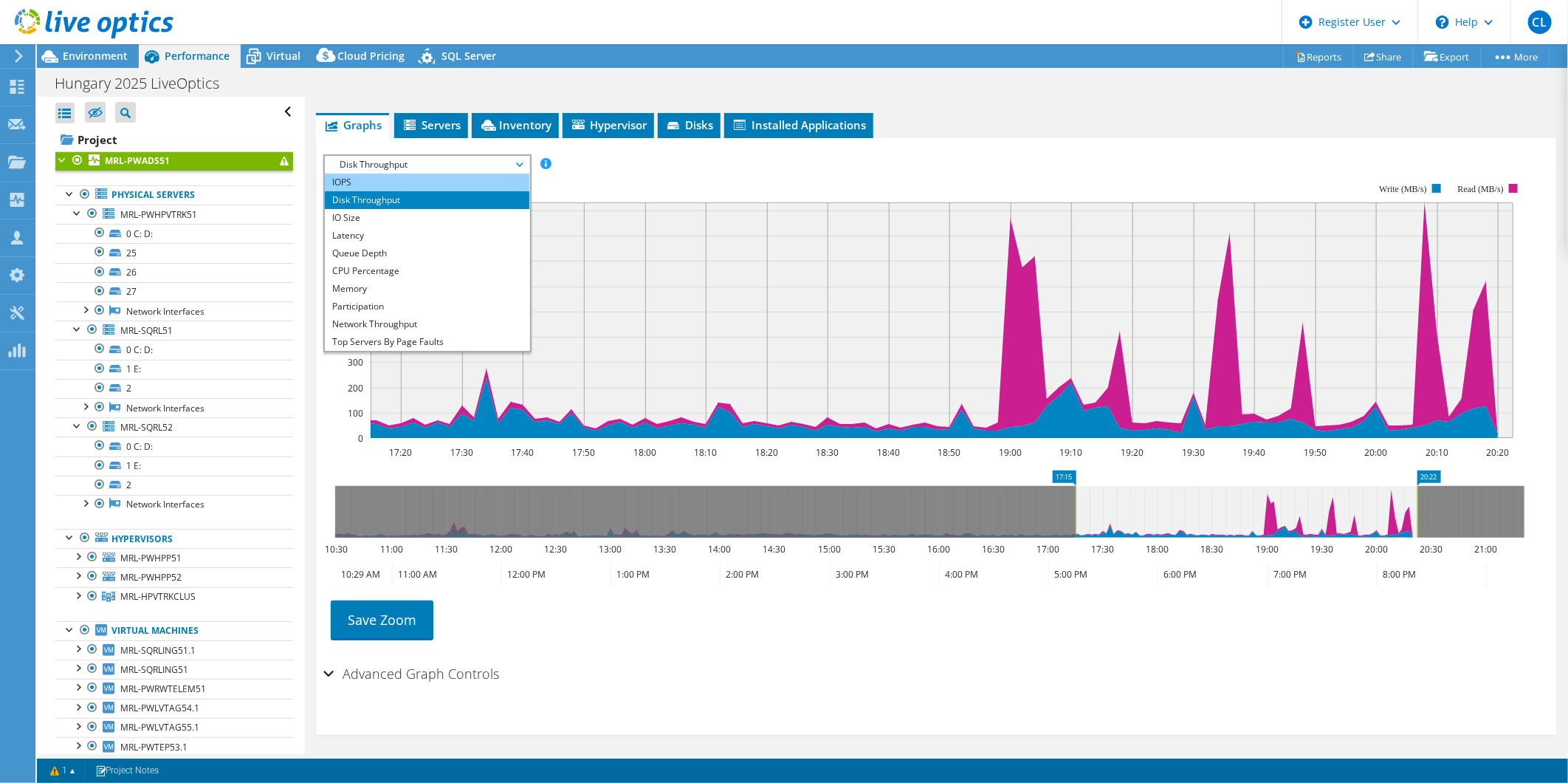
click at [492, 173] on li "IOPS" at bounding box center [427, 182] width 204 height 18
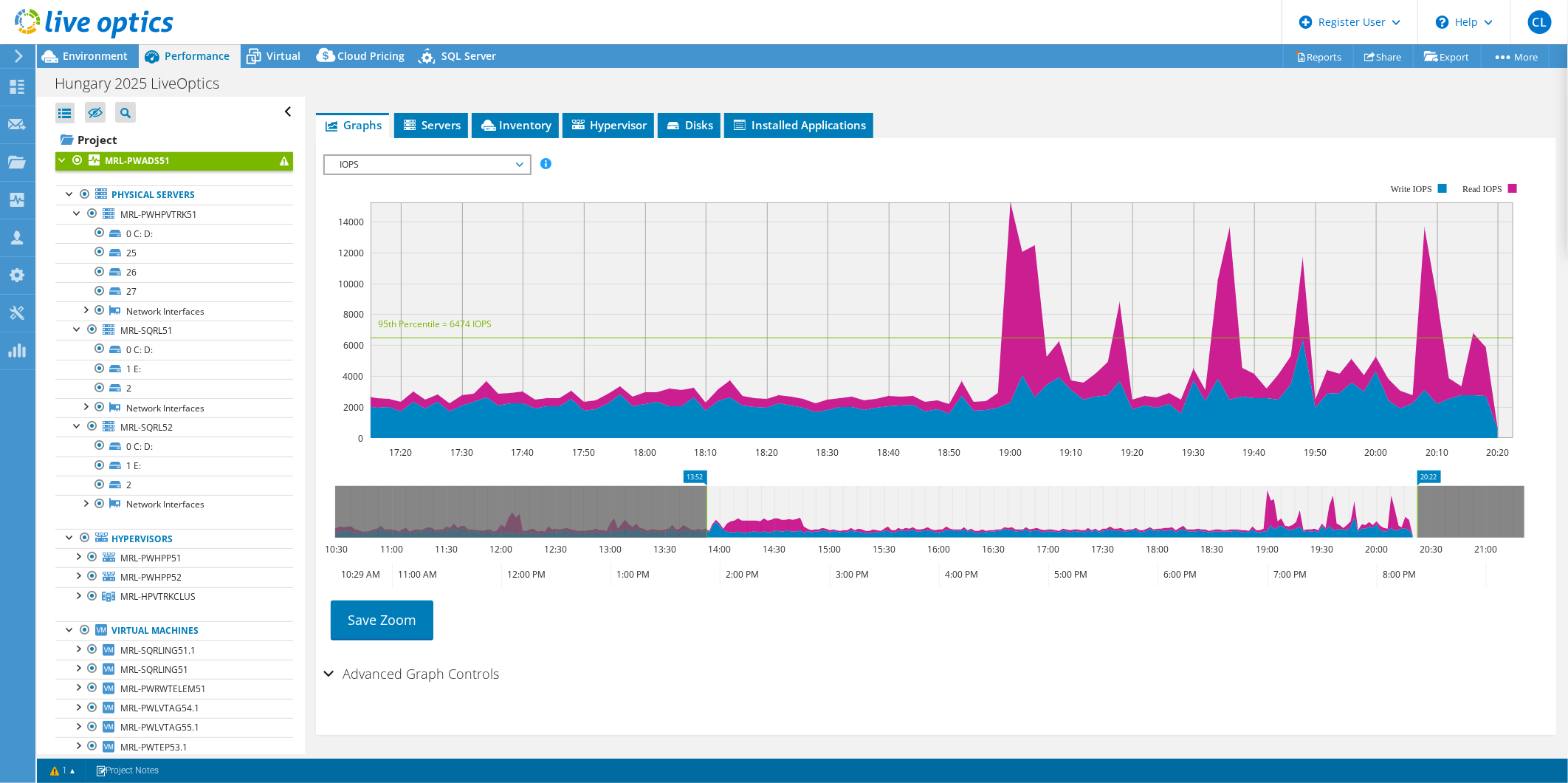
drag, startPoint x: 1073, startPoint y: 474, endPoint x: 704, endPoint y: 524, distance: 372.4
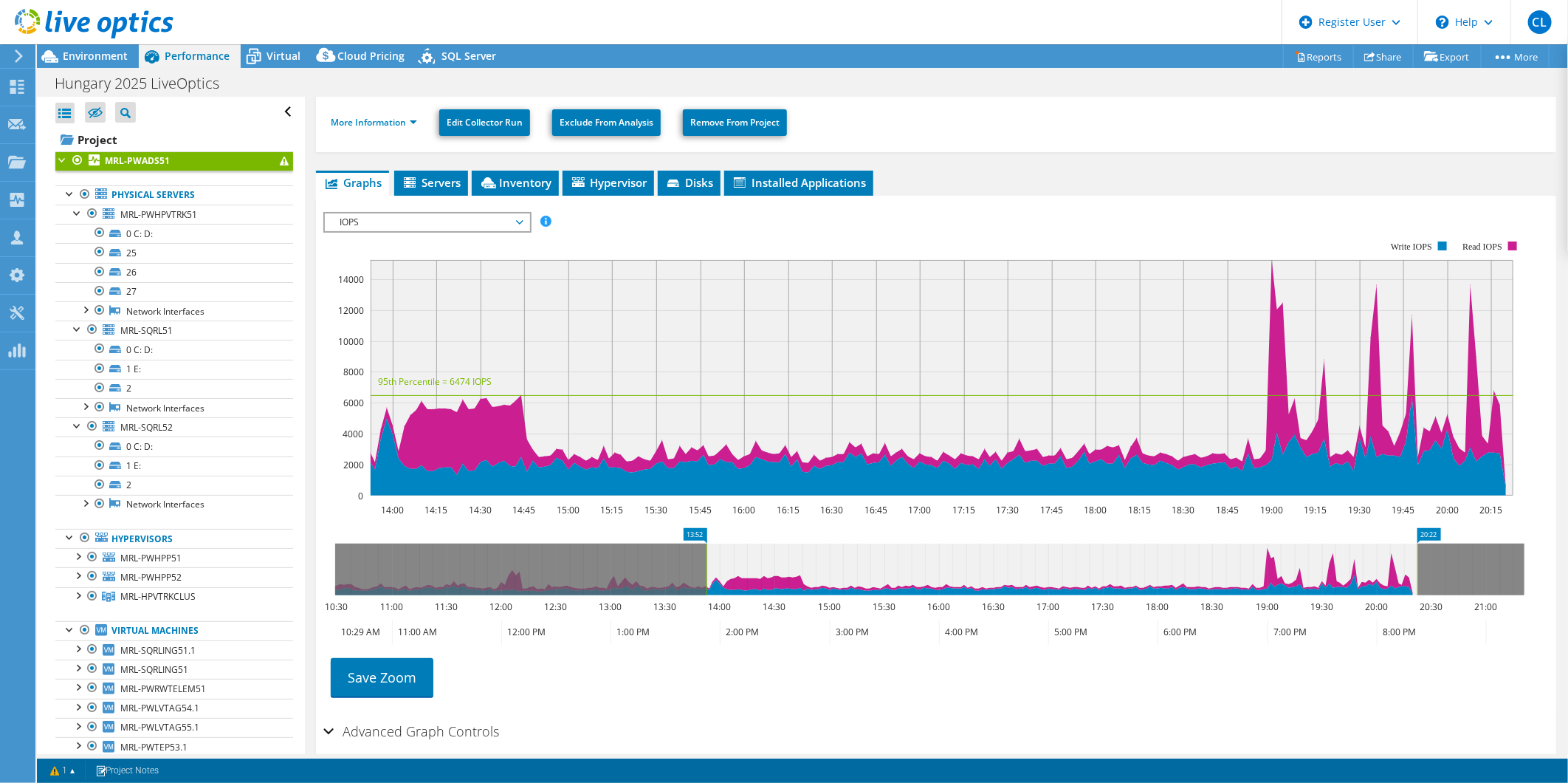
scroll to position [153, 0]
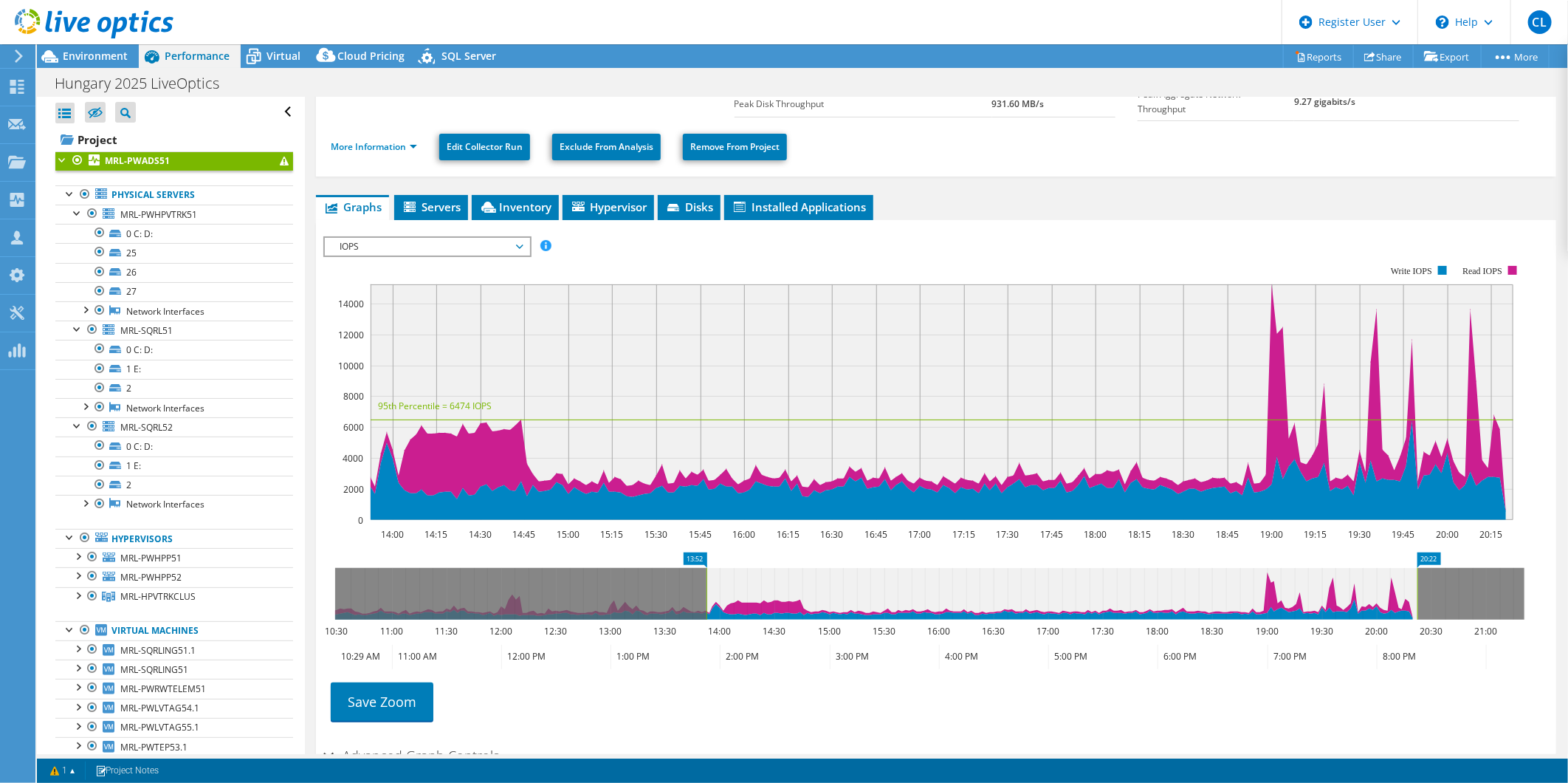
click at [391, 238] on span "IOPS" at bounding box center [427, 246] width 190 height 18
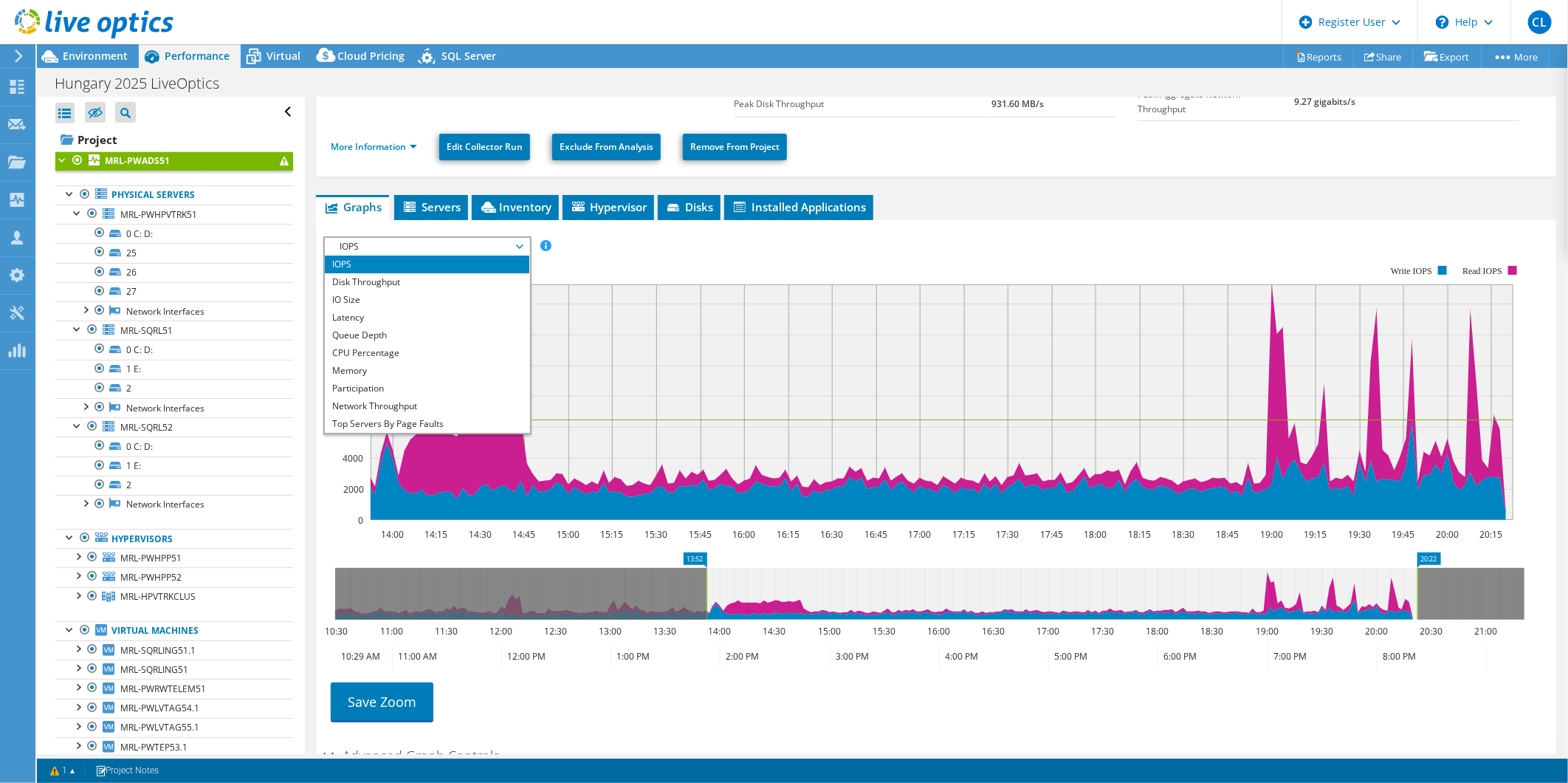
click at [717, 237] on div "IOPS Disk Throughput IO Size Latency Queue Depth CPU Percentage Memory Page Fau…" at bounding box center [935, 246] width 1225 height 20
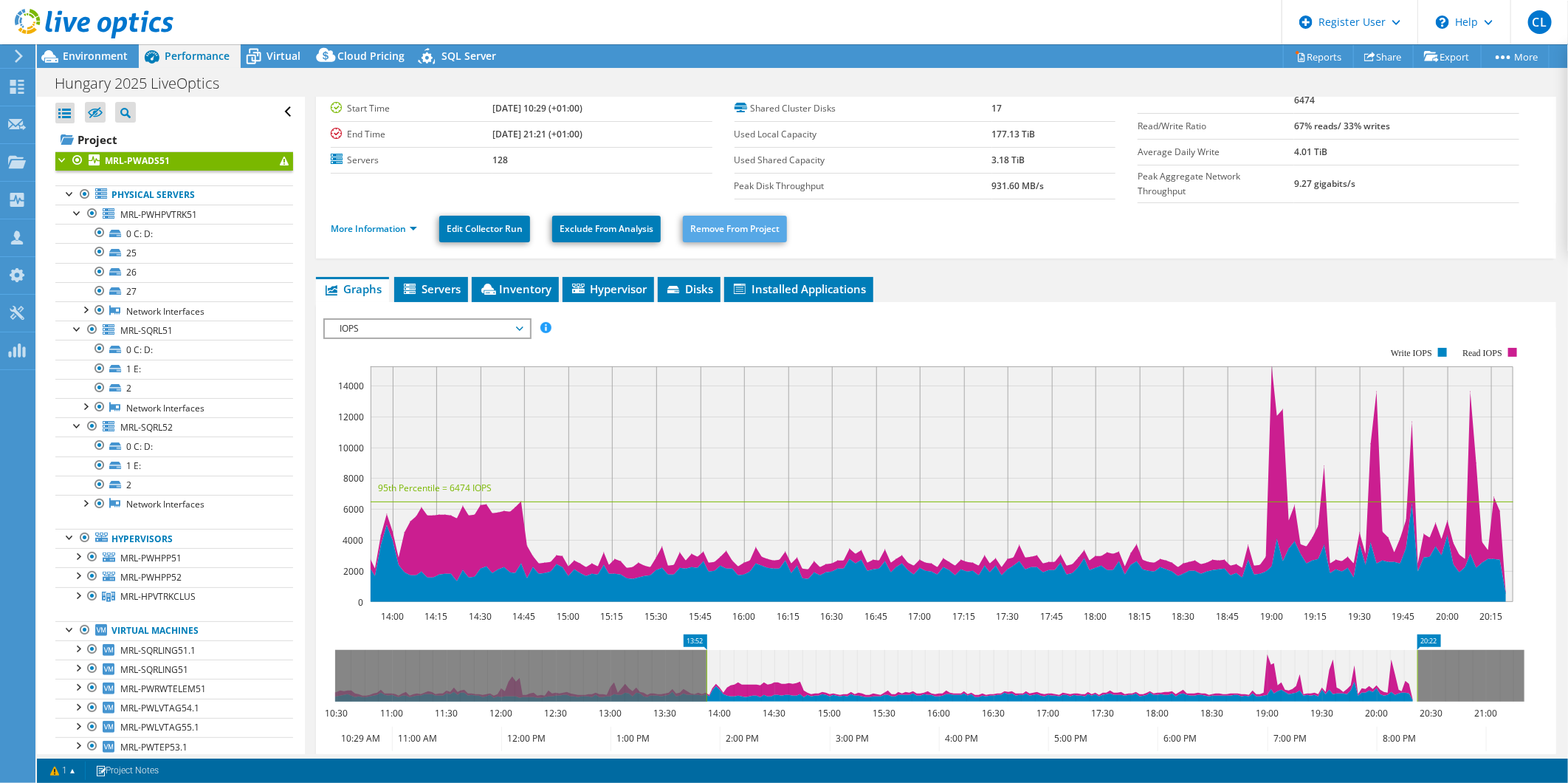
scroll to position [0, 0]
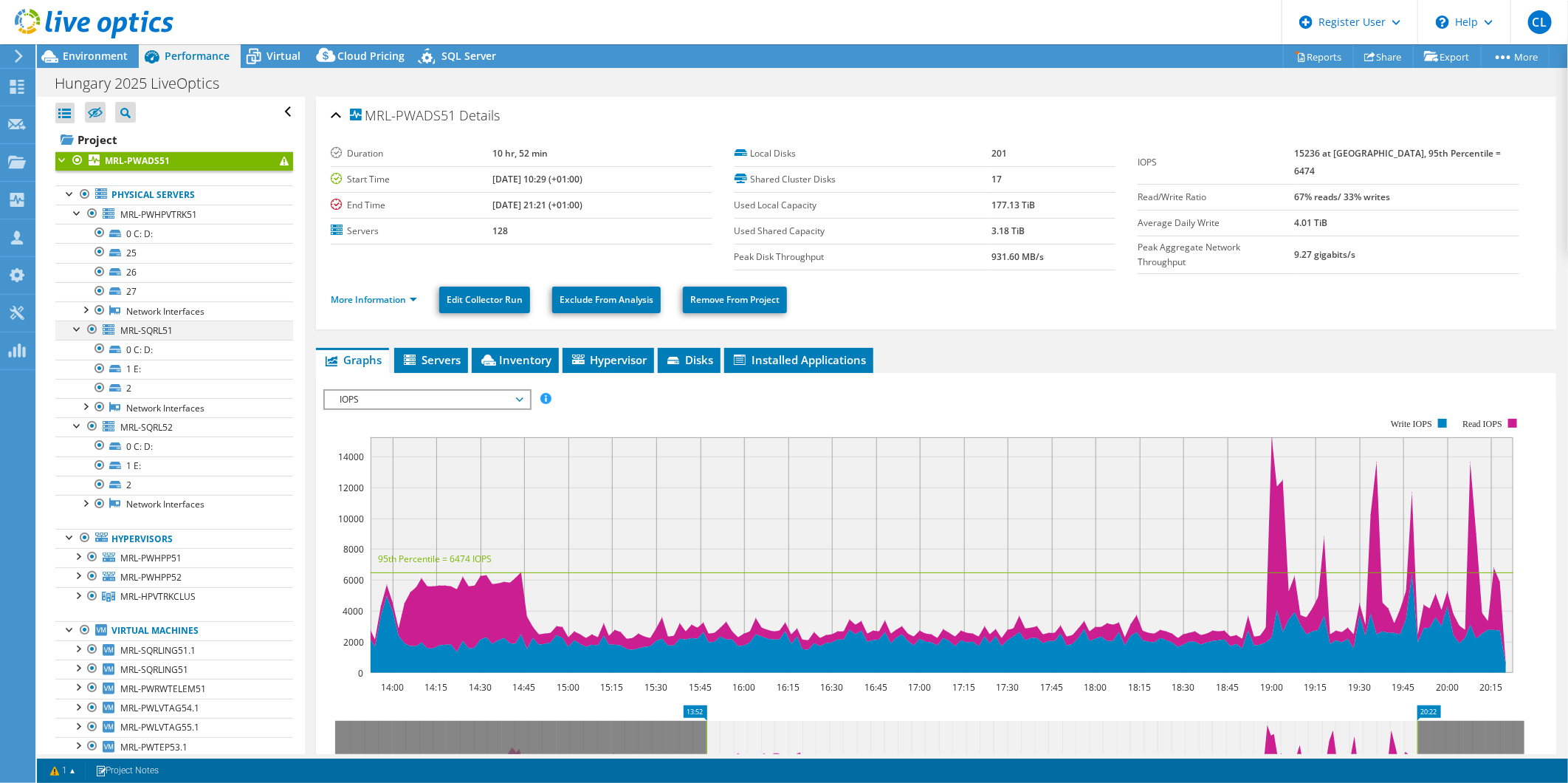
click at [72, 328] on div at bounding box center [77, 328] width 15 height 15
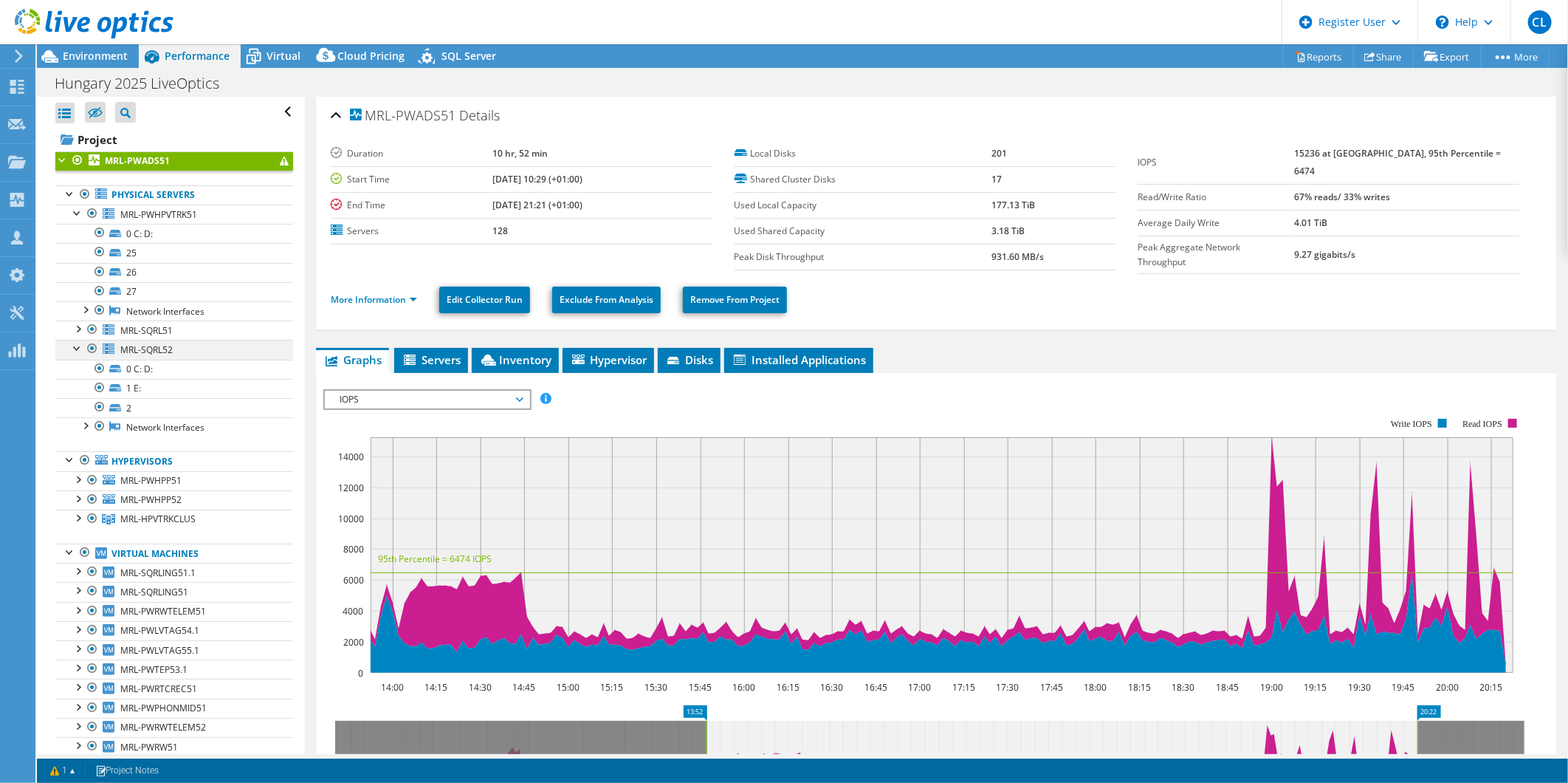
click at [77, 346] on div at bounding box center [77, 347] width 15 height 15
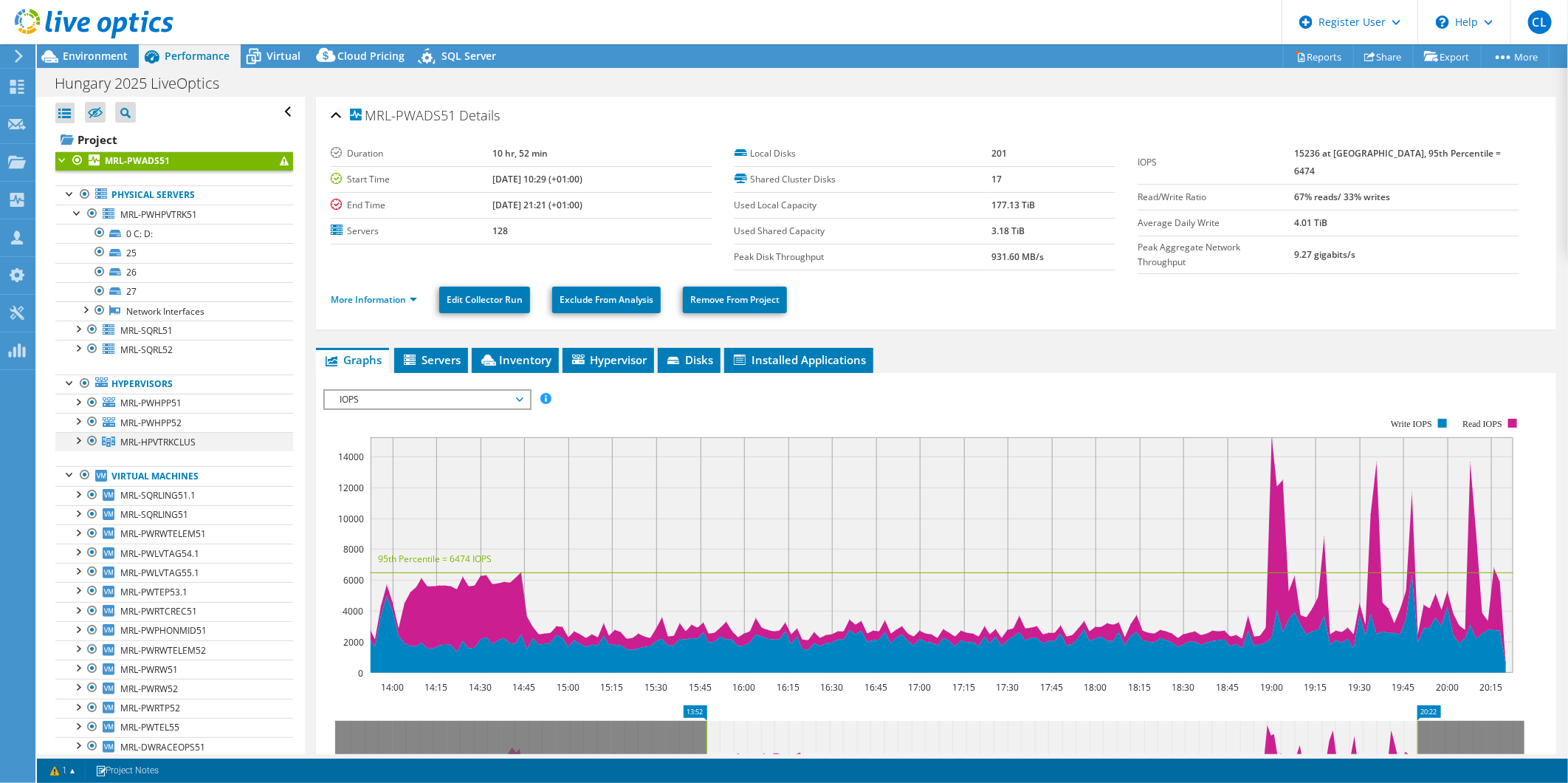
click at [81, 439] on div at bounding box center [77, 439] width 15 height 15
click at [78, 419] on div at bounding box center [77, 420] width 15 height 15
click at [77, 401] on div at bounding box center [77, 401] width 15 height 15
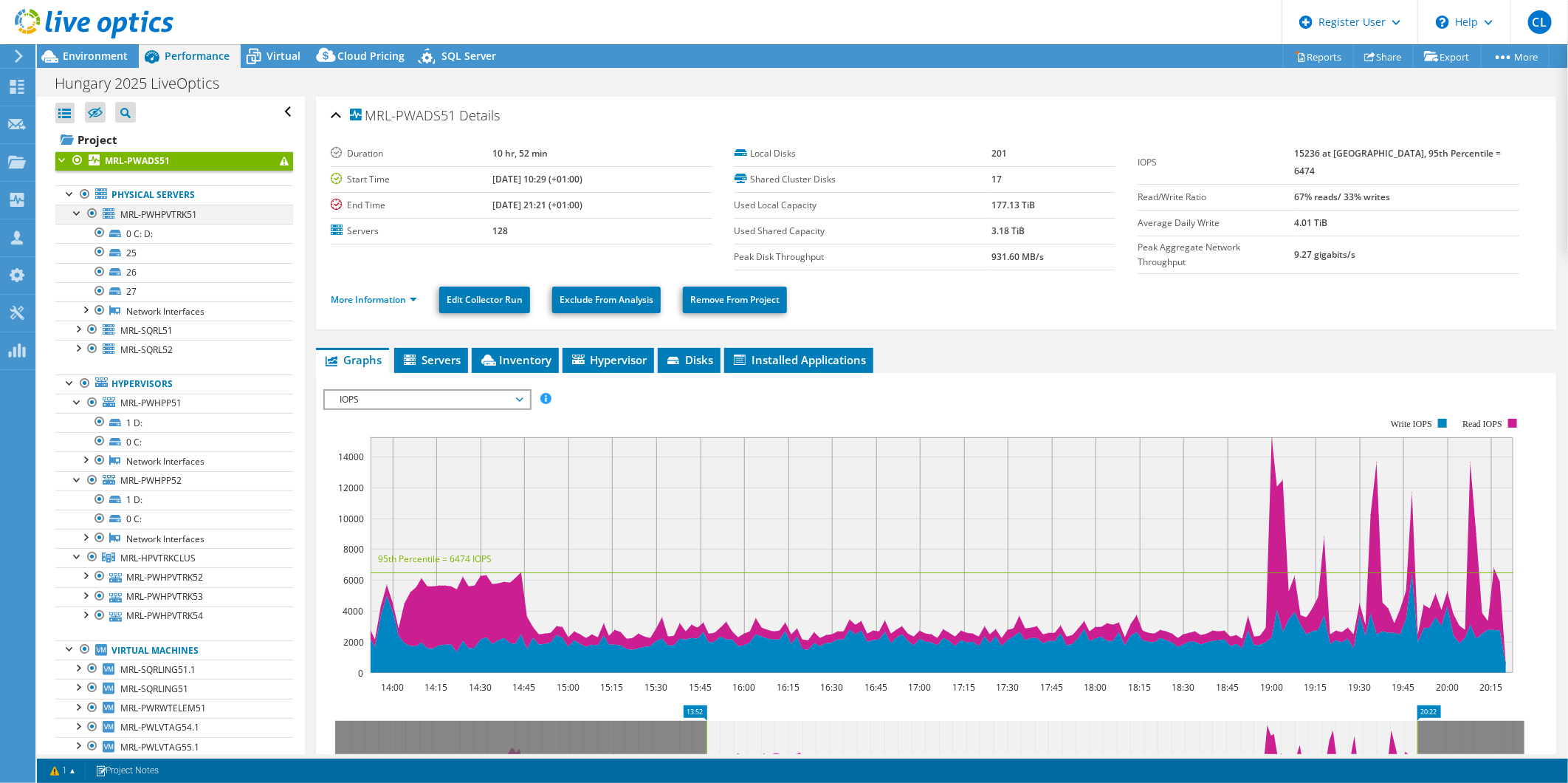
click at [73, 211] on div at bounding box center [77, 212] width 15 height 15
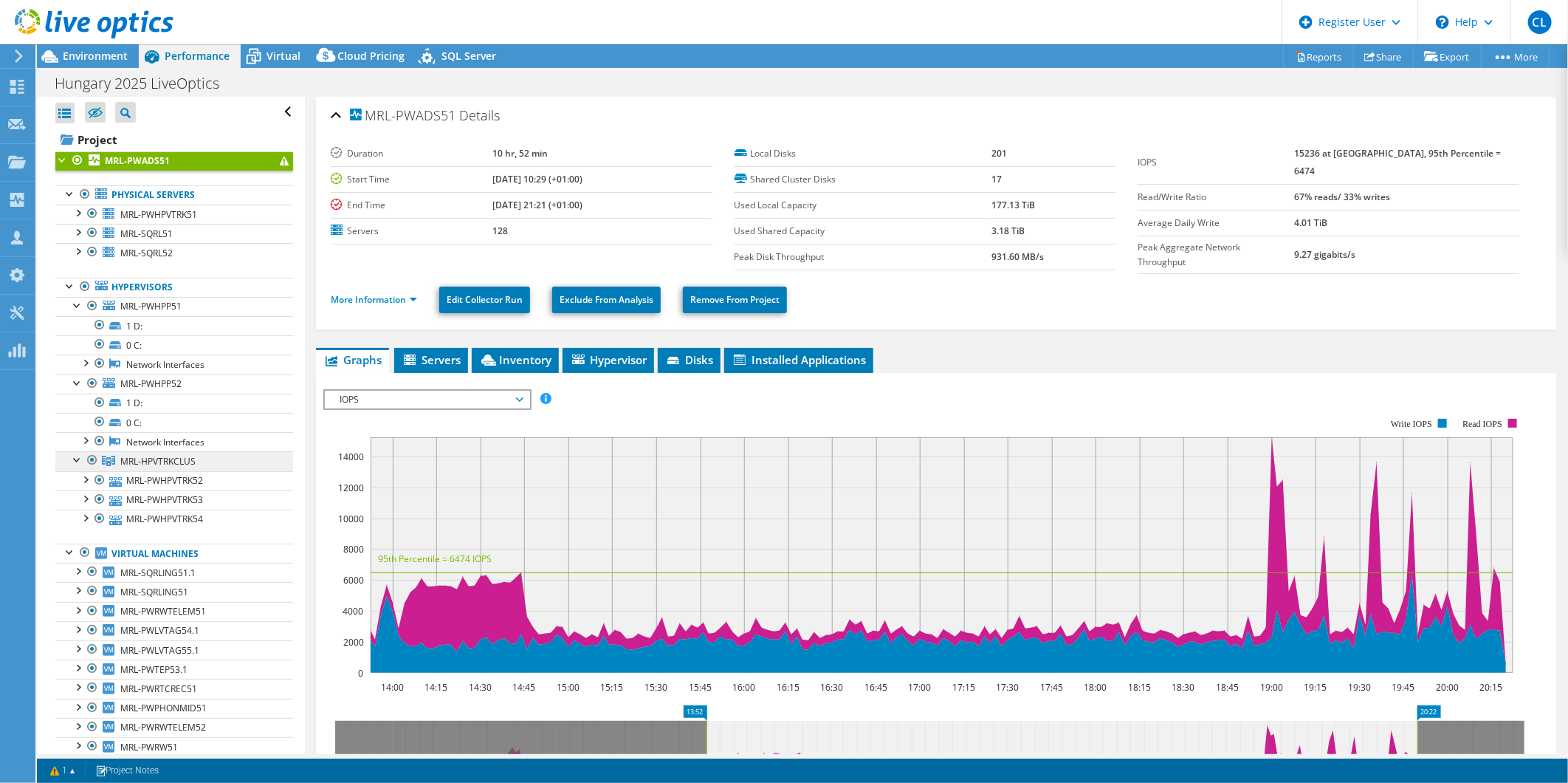
click at [186, 466] on span "MRL-HPVTRKCLUS" at bounding box center [157, 460] width 75 height 12
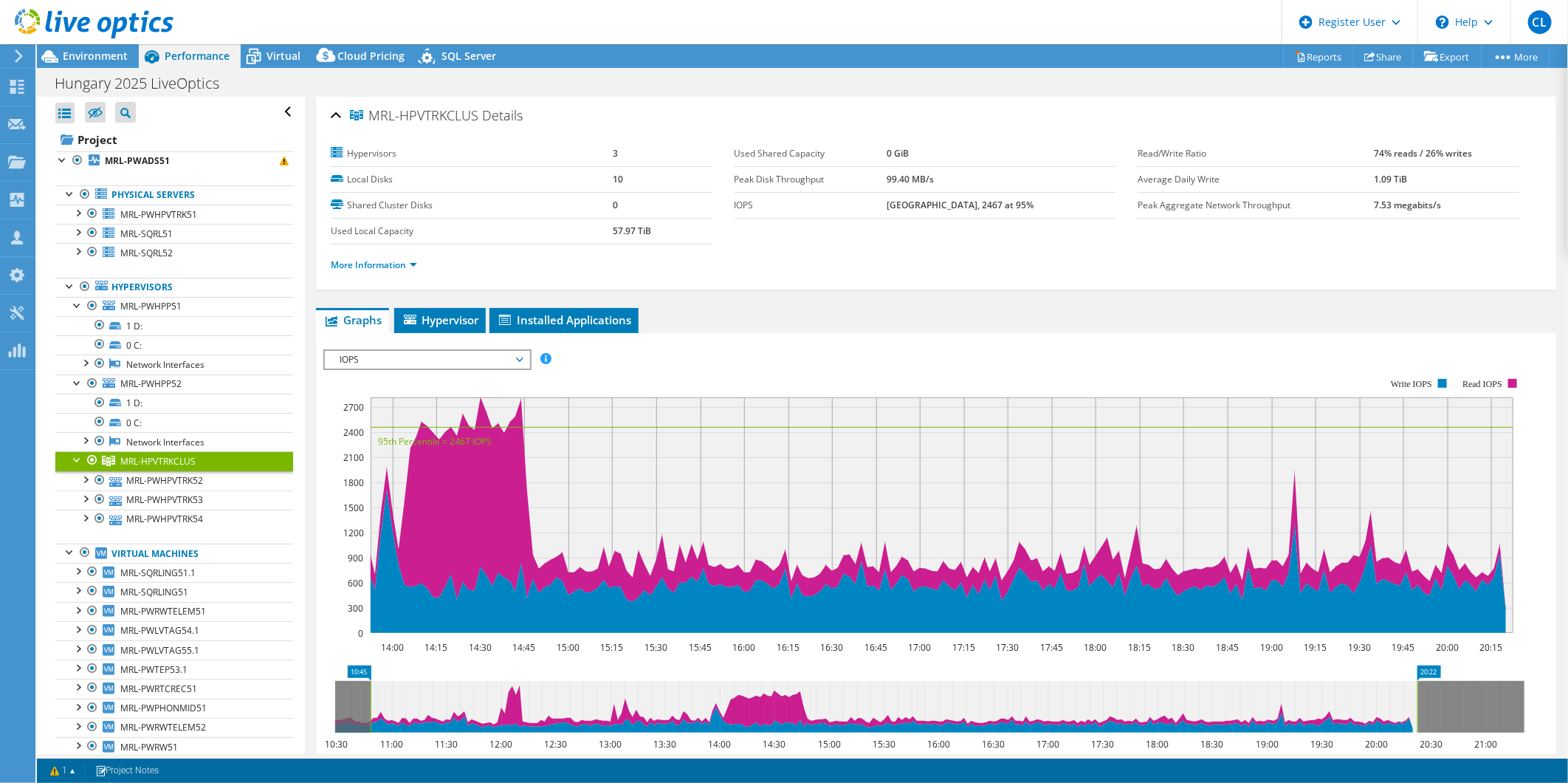
drag, startPoint x: 694, startPoint y: 666, endPoint x: 313, endPoint y: 670, distance: 381.0
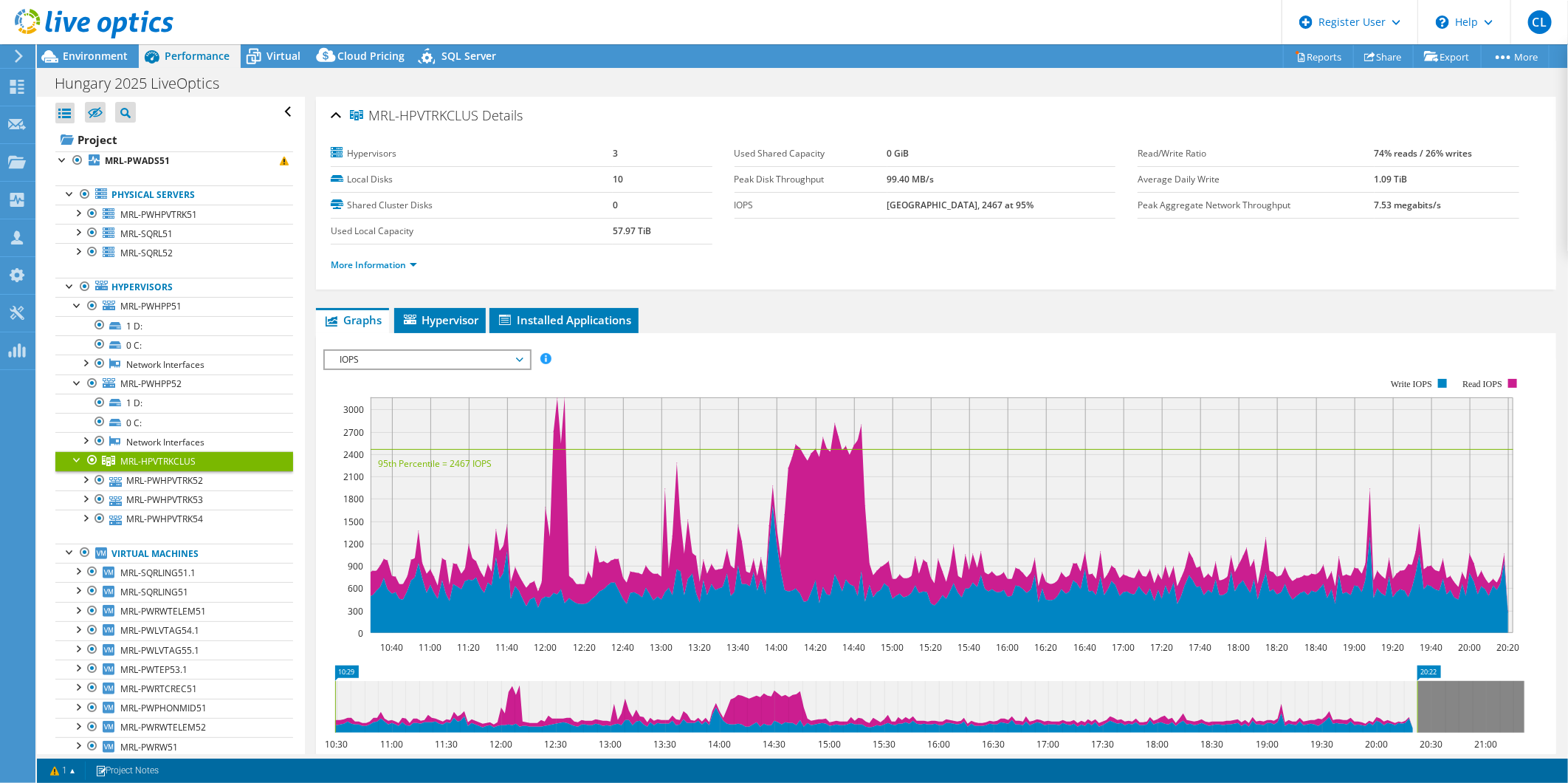
click at [864, 286] on div "MRL-HPVTRKCLUS Details Hypervisors 3 Local Disks 10 Shared Cluster Disks 0 Used…" at bounding box center [935, 193] width 1240 height 193
click at [462, 355] on span "IOPS" at bounding box center [427, 359] width 190 height 18
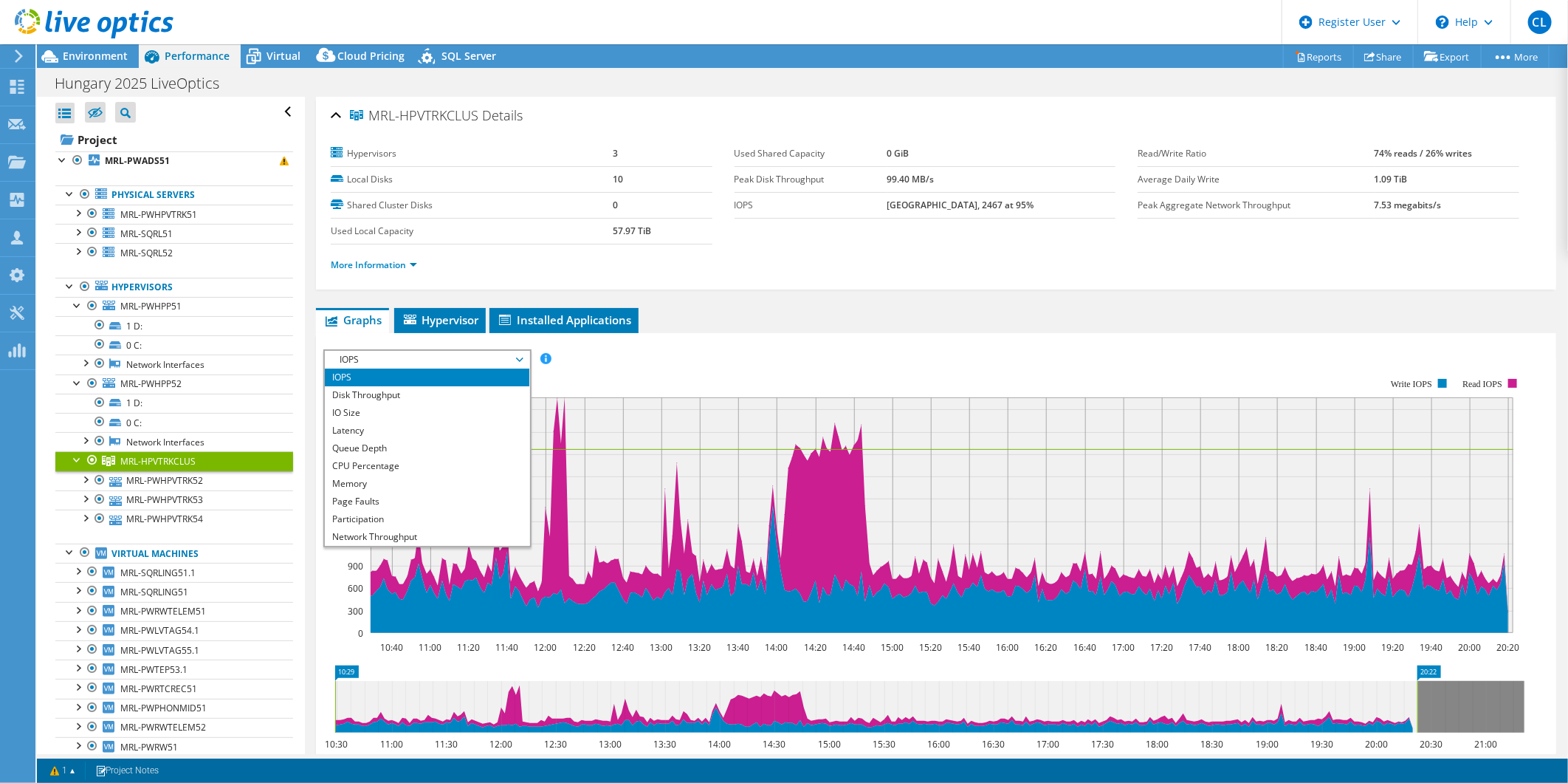
click at [964, 282] on div "More Information" at bounding box center [935, 265] width 1210 height 41
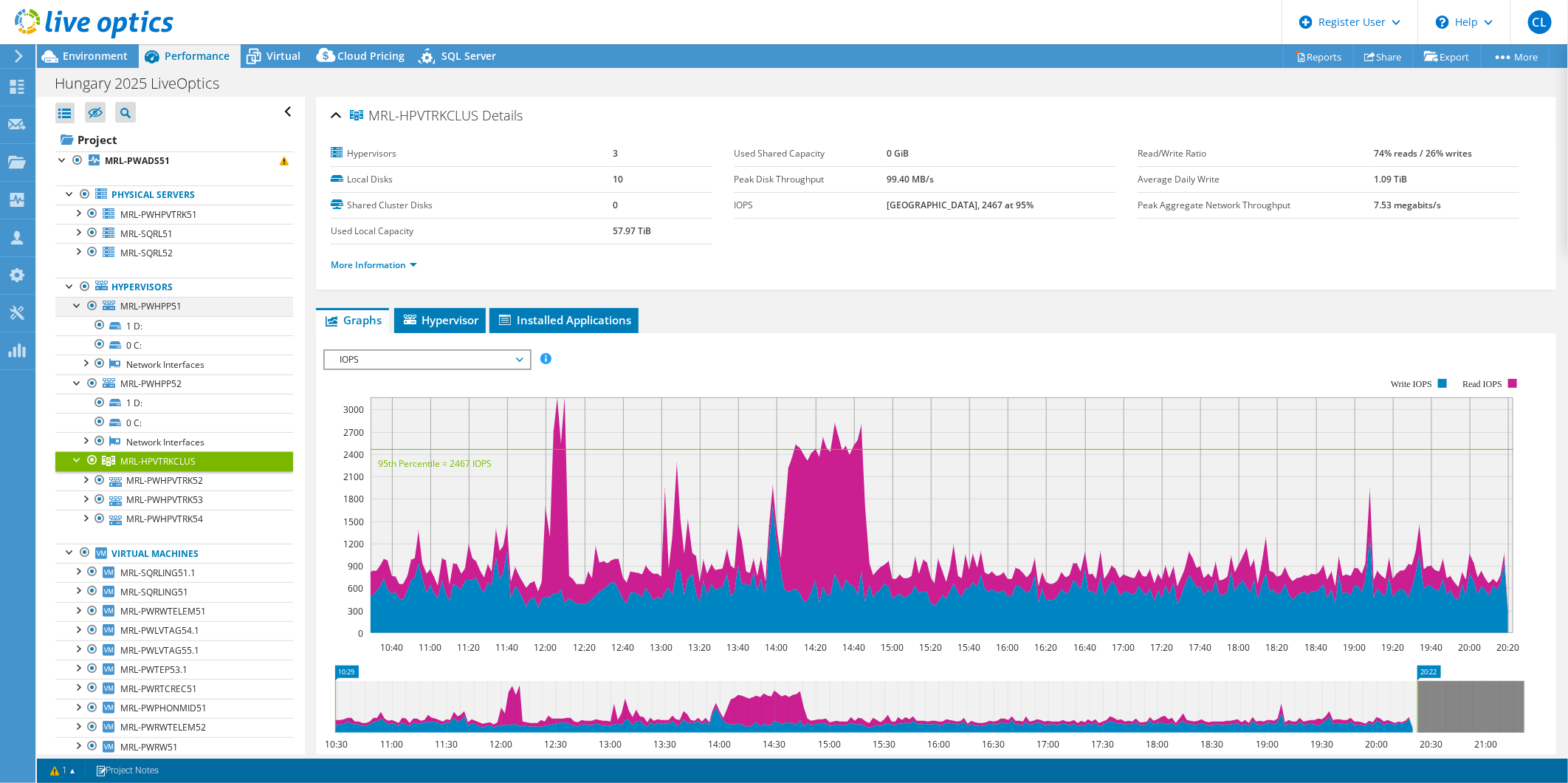
click at [81, 307] on div at bounding box center [77, 304] width 15 height 15
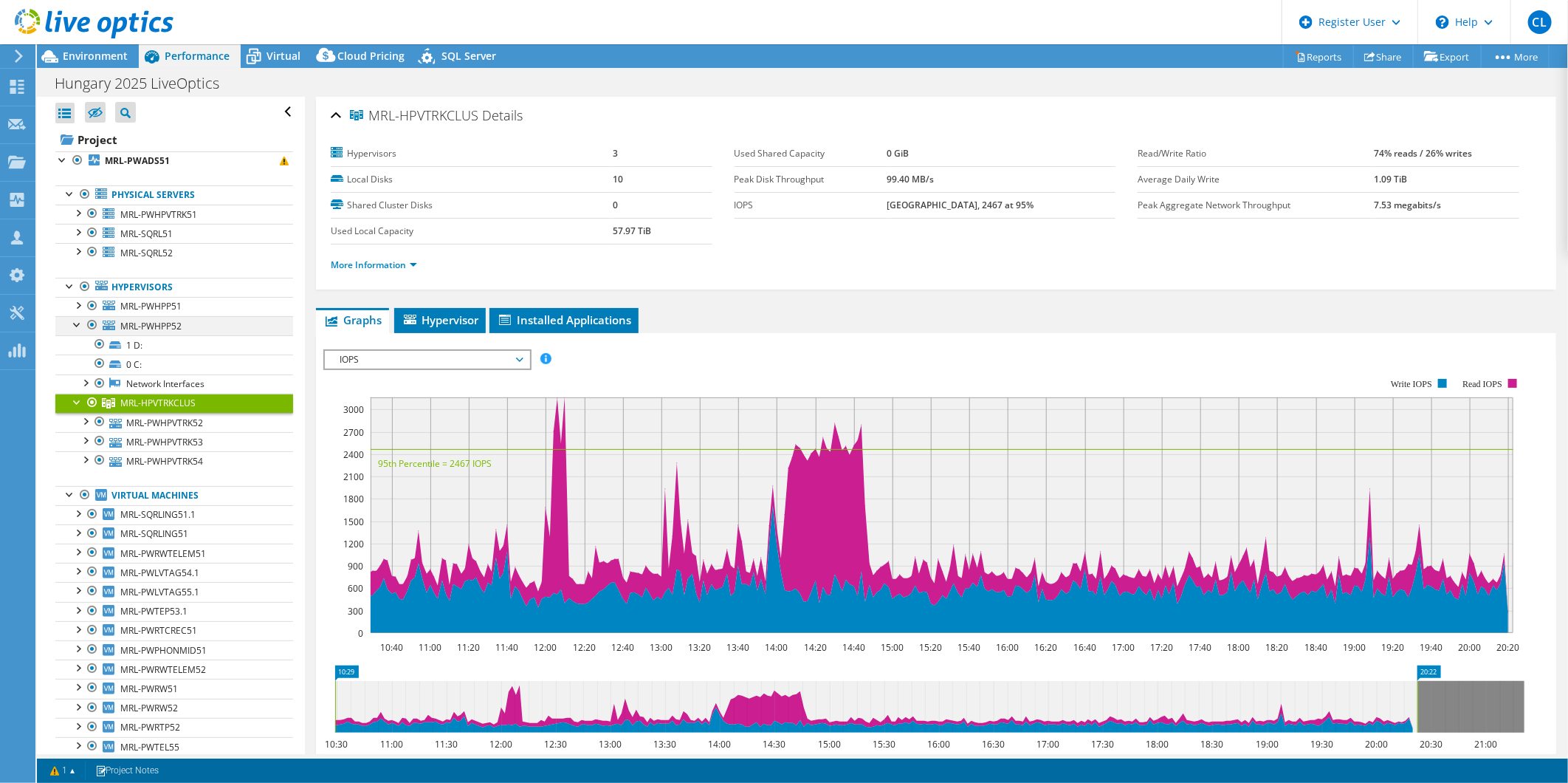
click at [76, 318] on div at bounding box center [77, 323] width 15 height 15
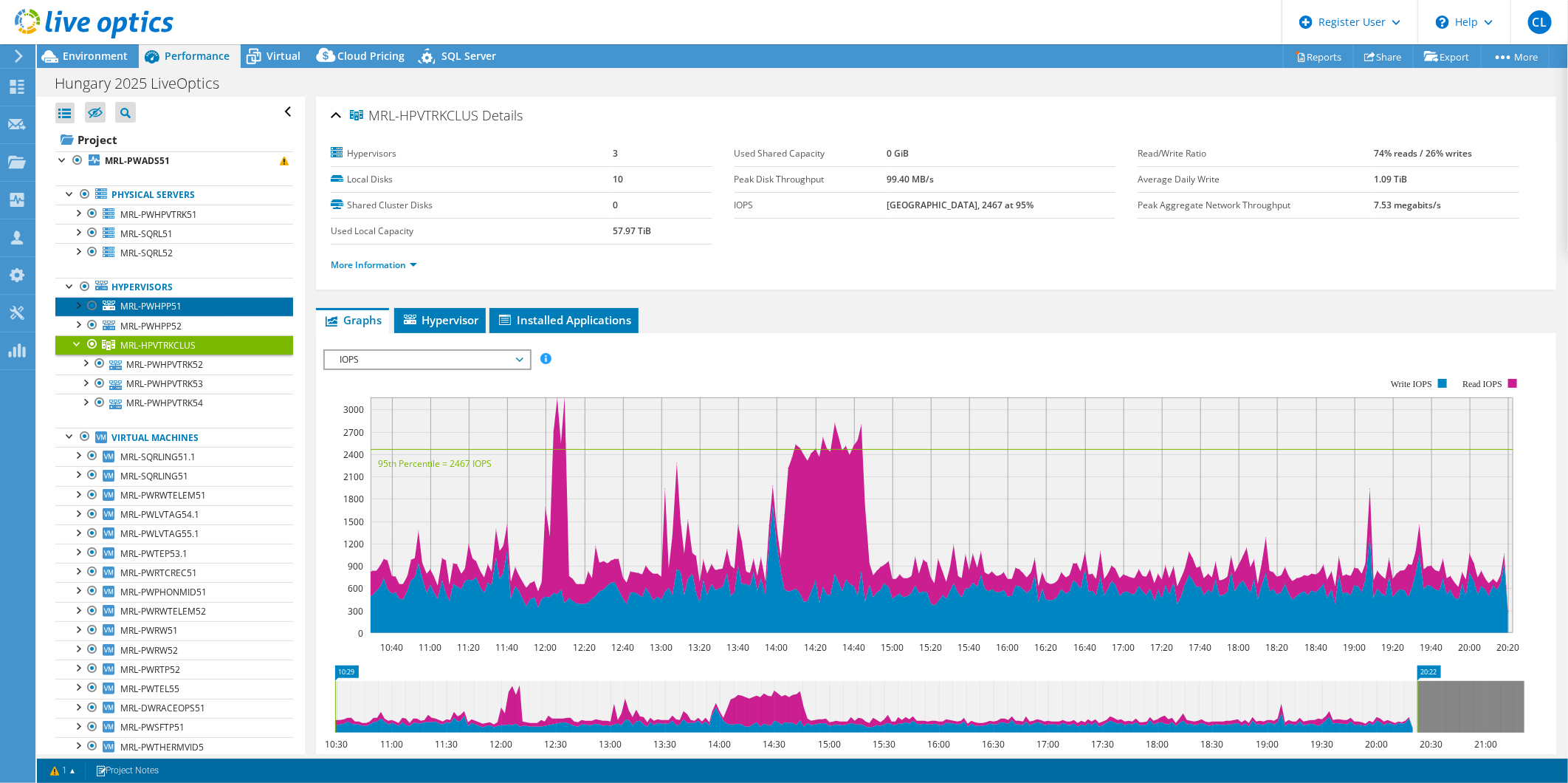
click at [182, 306] on link "MRL-PWHPP51" at bounding box center [173, 306] width 238 height 20
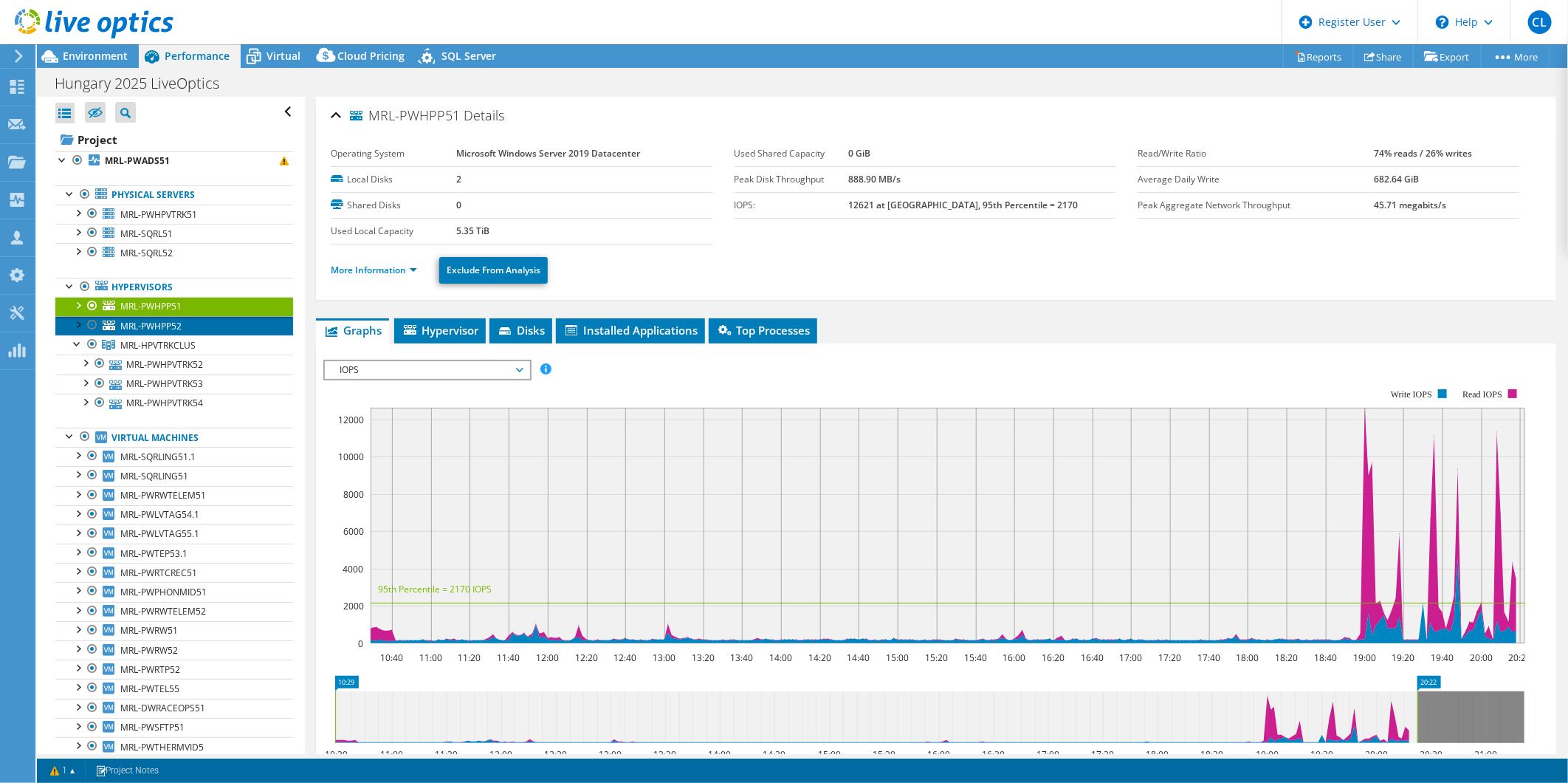
click at [189, 326] on link "MRL-PWHPP52" at bounding box center [173, 325] width 238 height 20
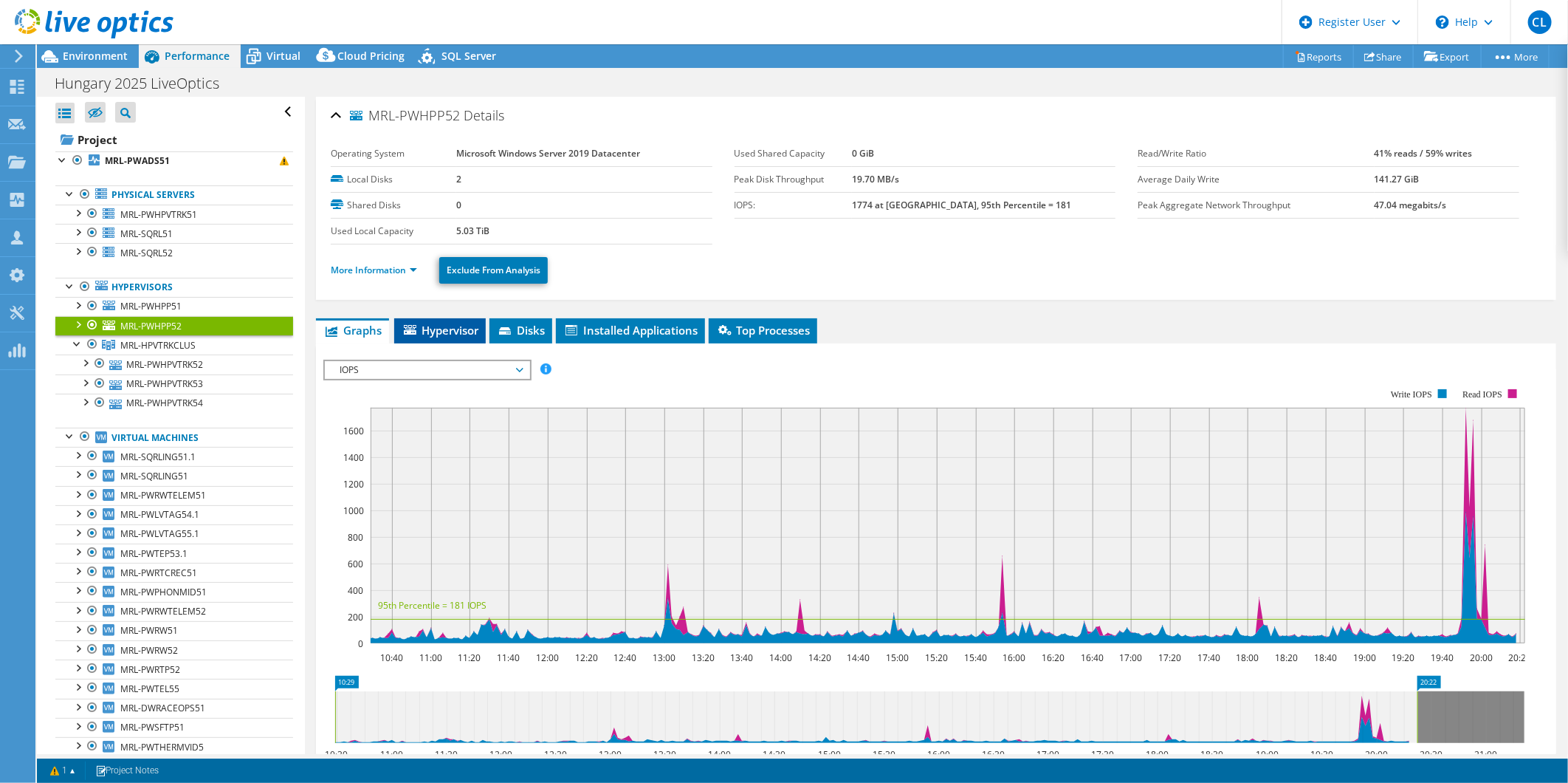
click at [448, 330] on span "Hypervisor" at bounding box center [440, 330] width 76 height 15
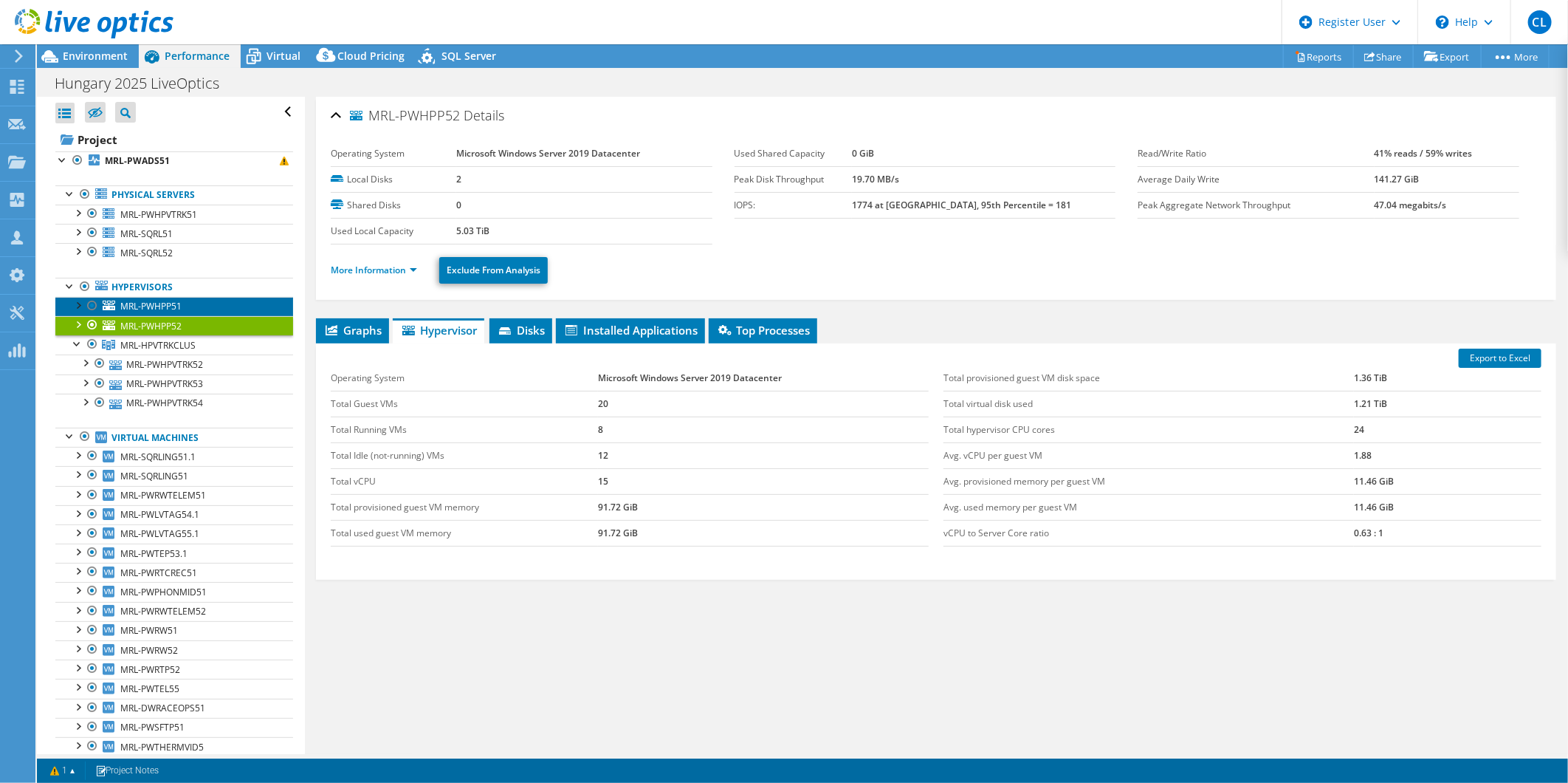
click at [176, 304] on span "MRL-PWHPP51" at bounding box center [151, 306] width 61 height 12
click at [168, 345] on span "MRL-HPVTRKCLUS" at bounding box center [157, 345] width 75 height 12
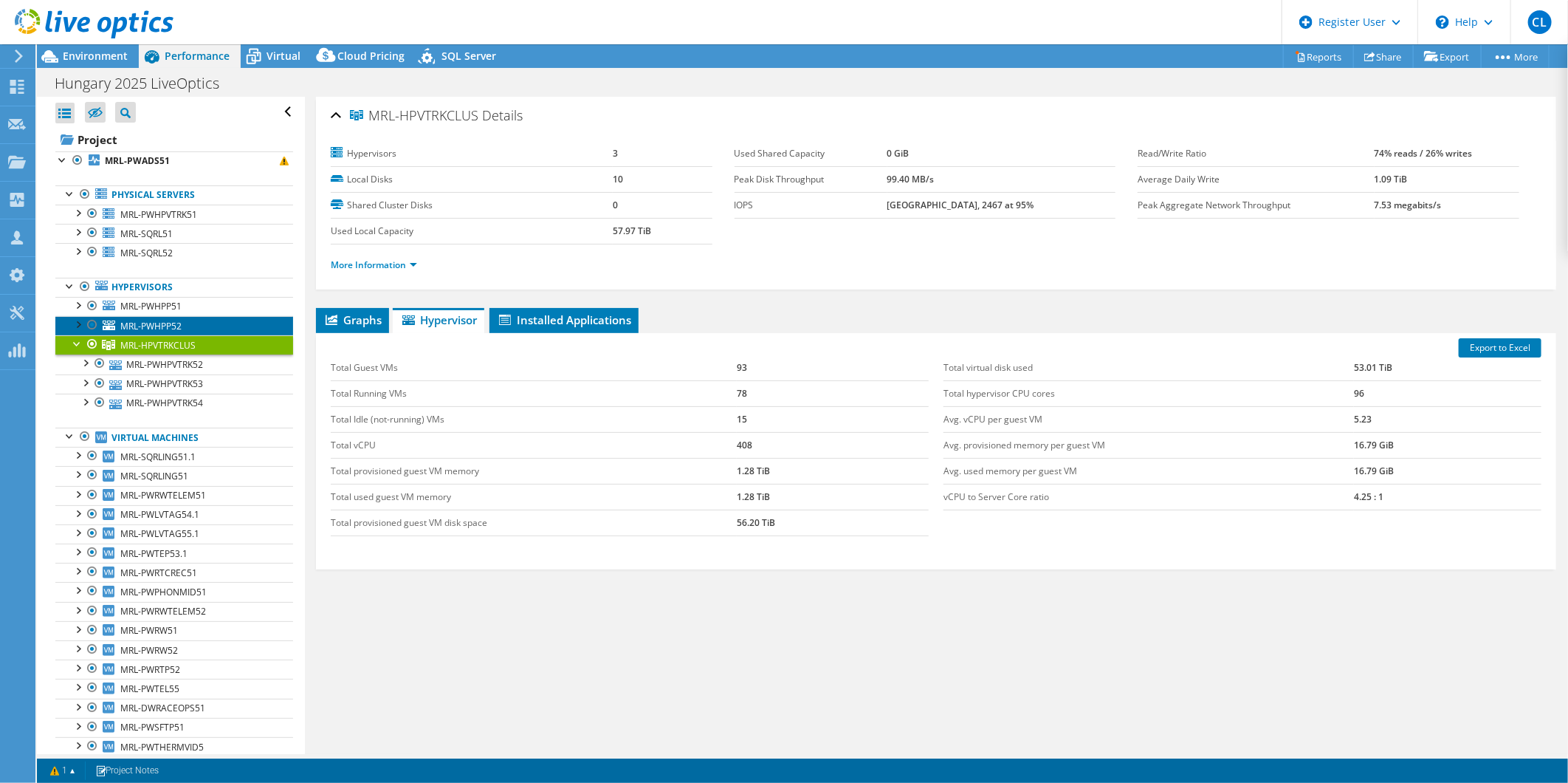
click at [172, 323] on span "MRL-PWHPP52" at bounding box center [151, 325] width 61 height 12
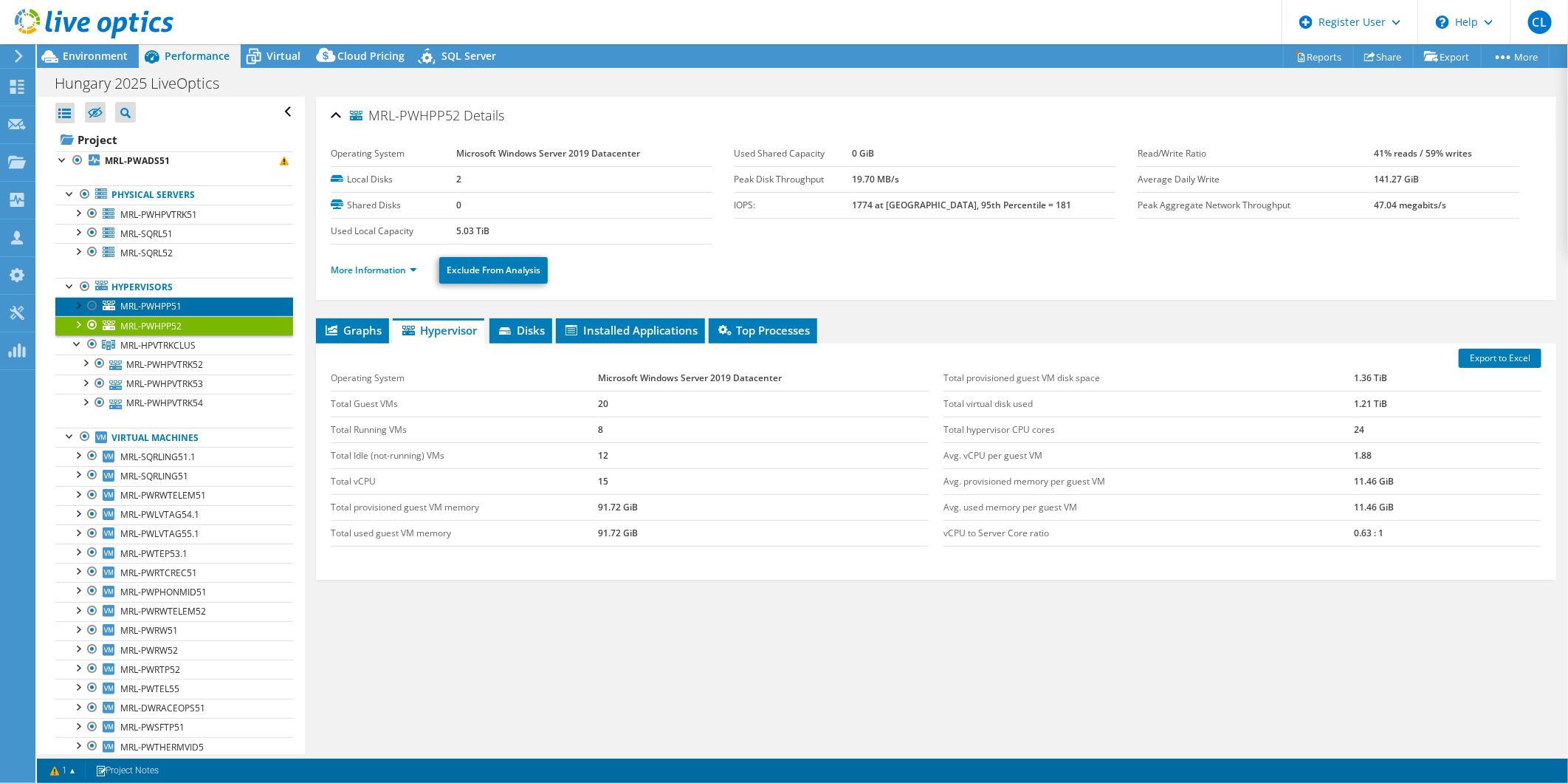
click at [158, 308] on span "MRL-PWHPP51" at bounding box center [151, 306] width 61 height 12
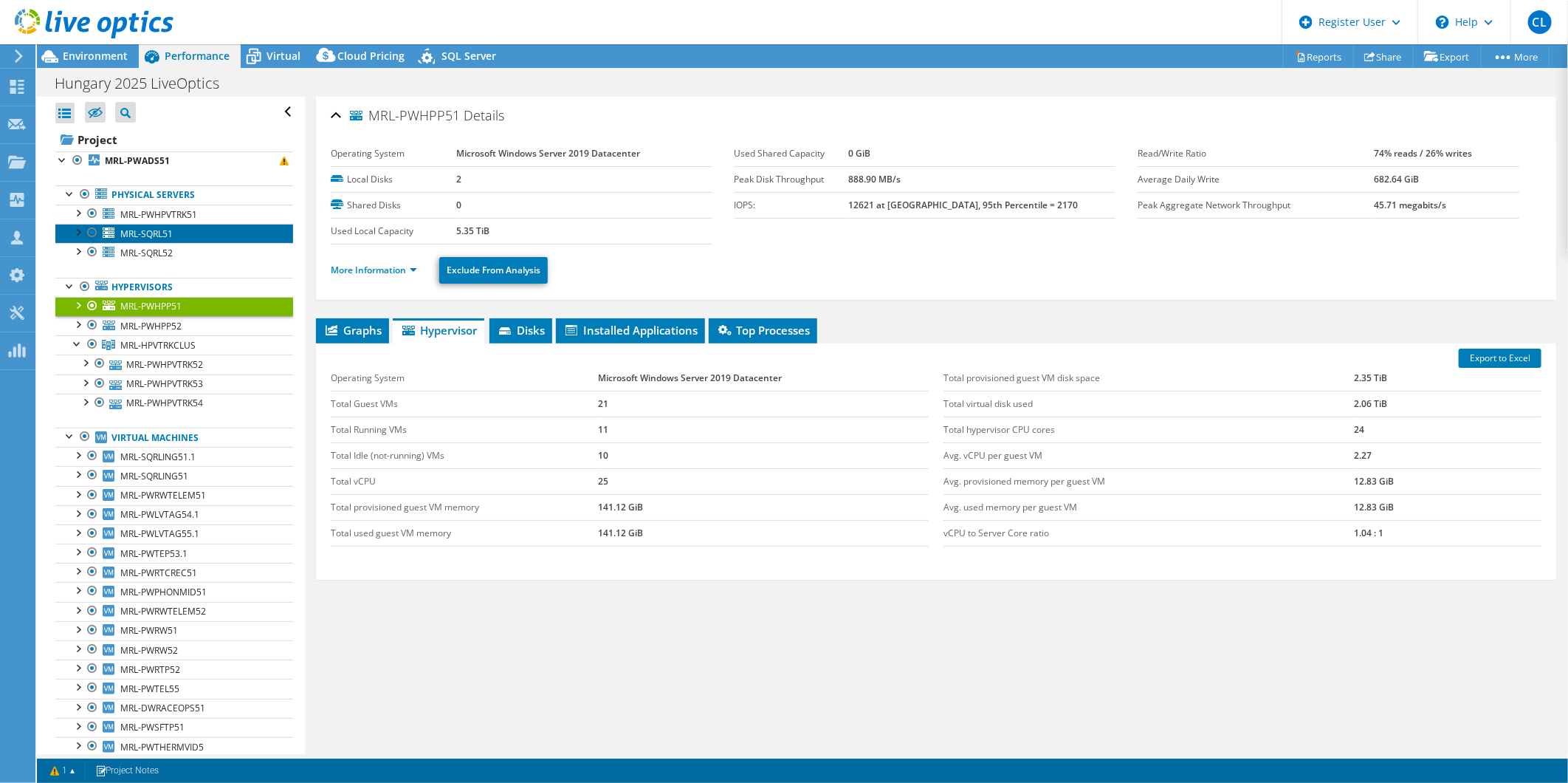
click at [169, 233] on span "MRL-SQRL51" at bounding box center [146, 233] width 52 height 12
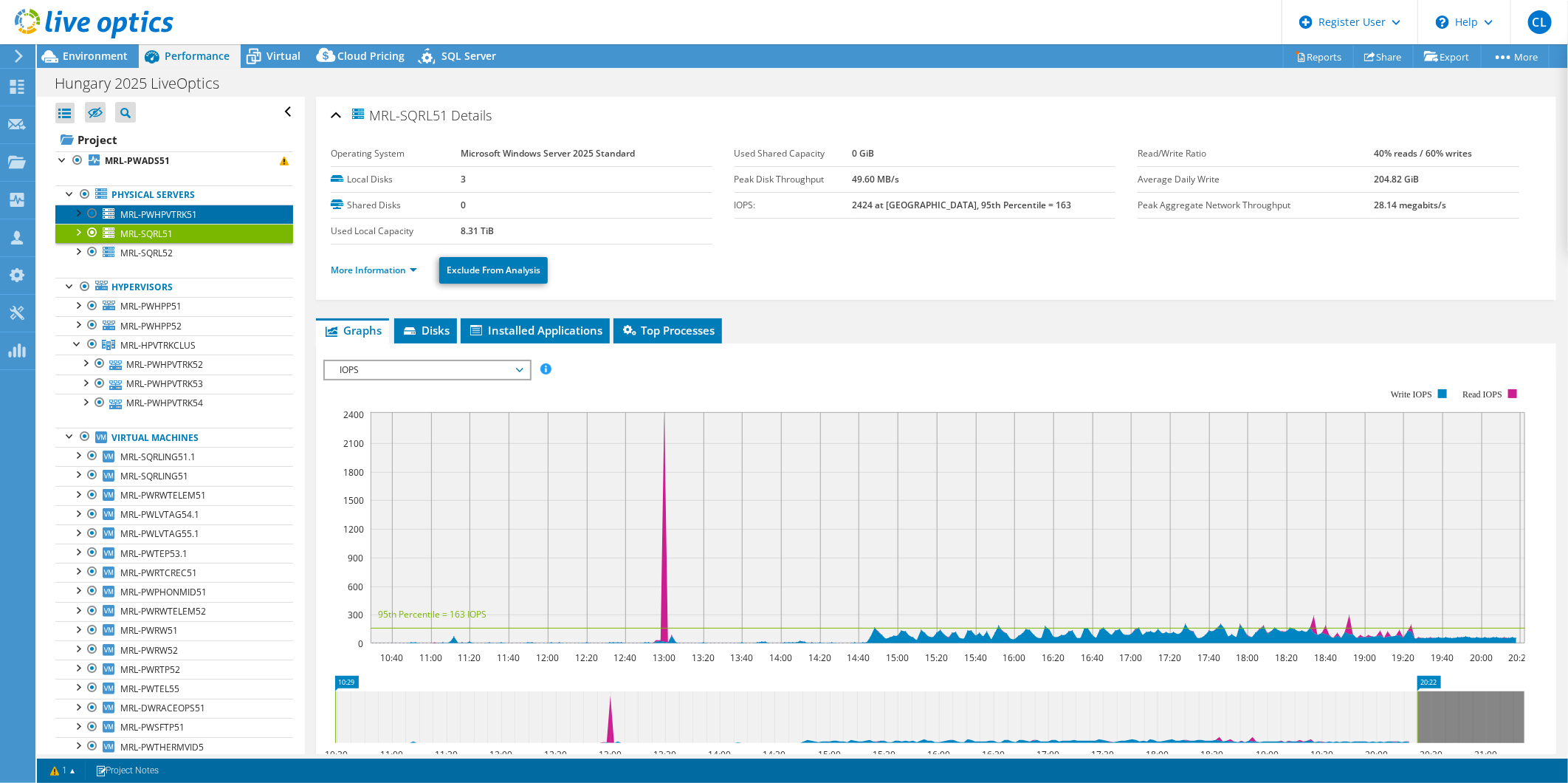
click at [161, 210] on span "MRL-PWHPVTRK51" at bounding box center [158, 213] width 76 height 12
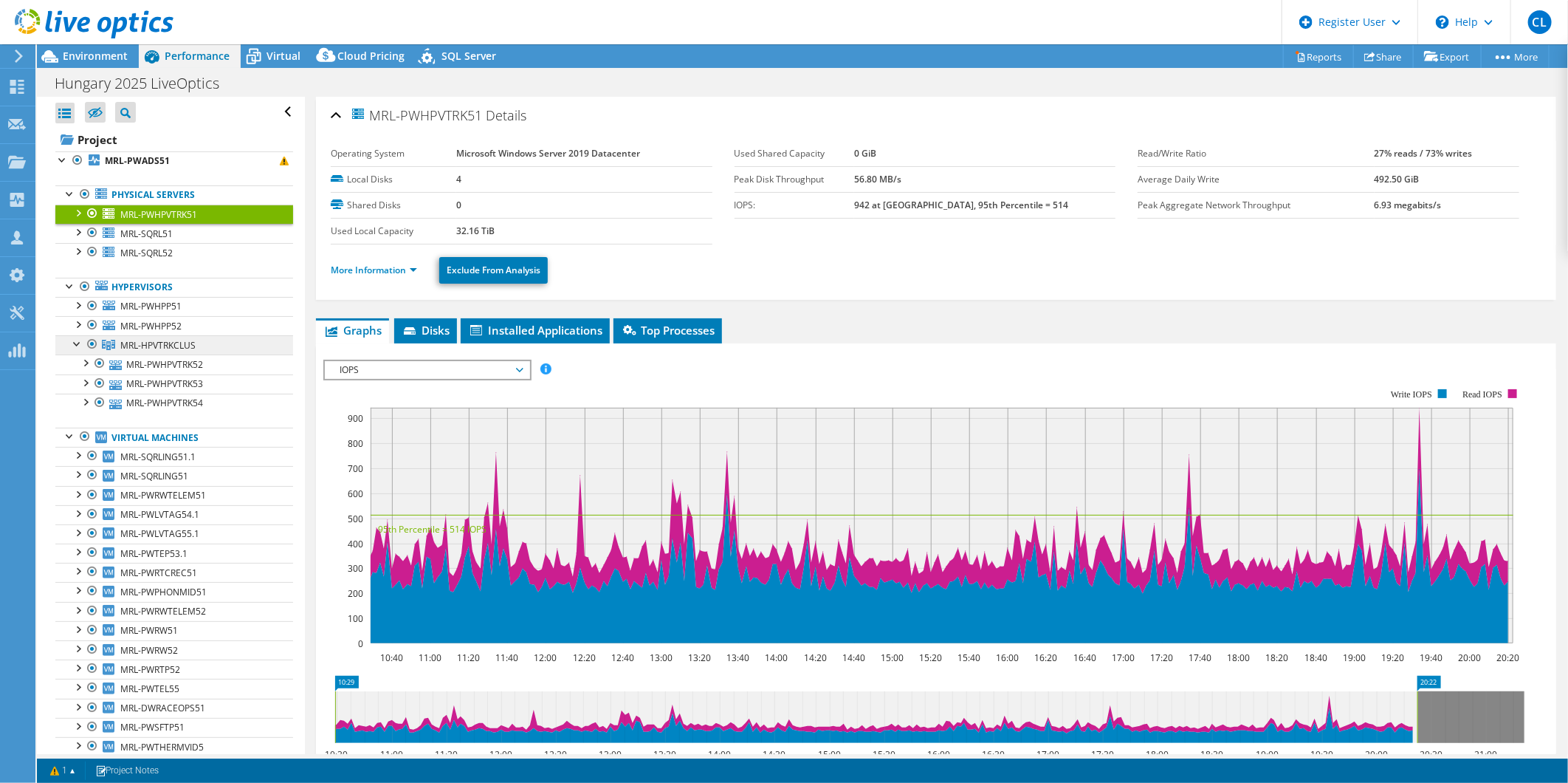
click at [151, 344] on span "MRL-HPVTRKCLUS" at bounding box center [157, 345] width 75 height 12
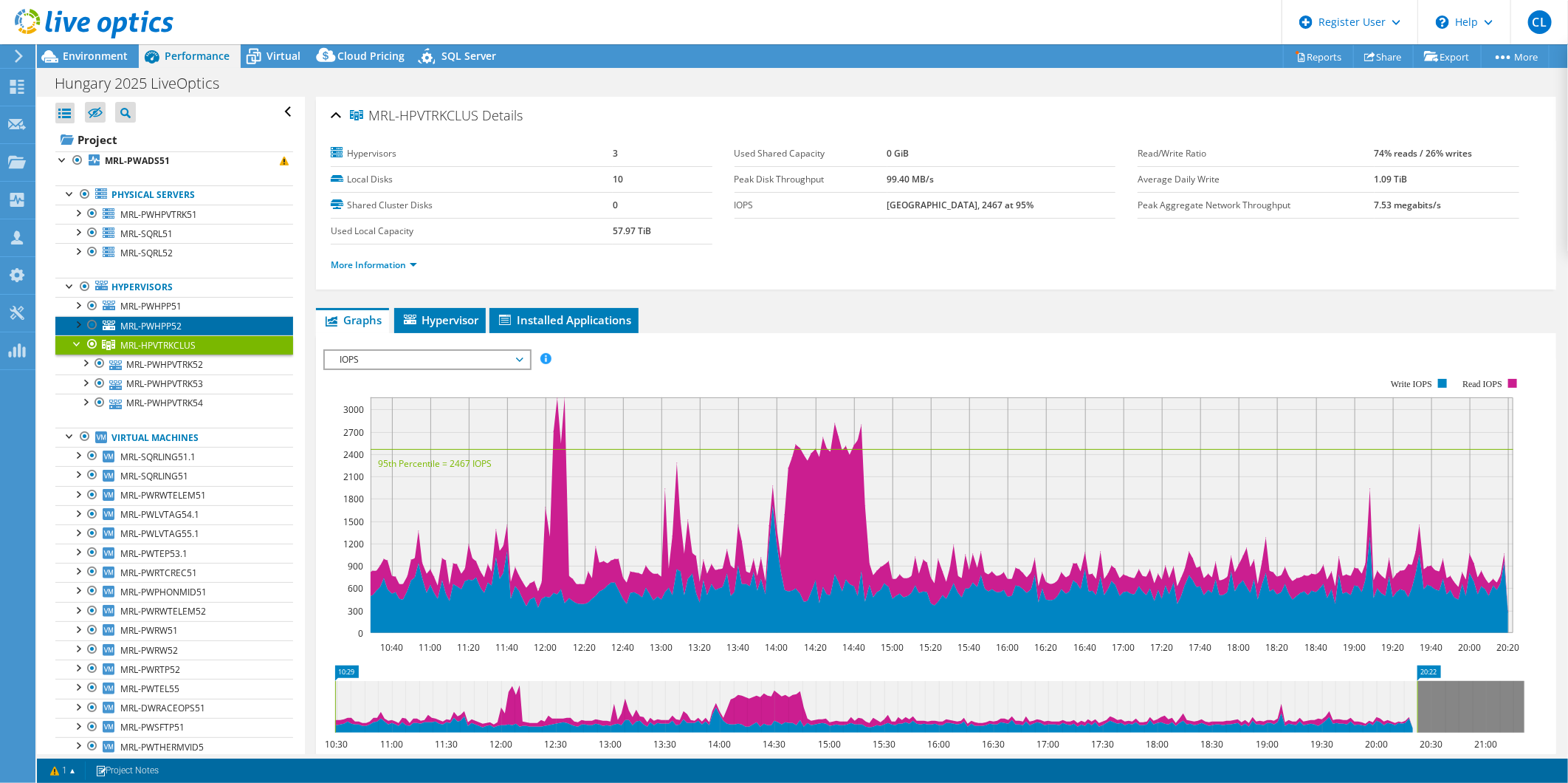
click at [161, 322] on span "MRL-PWHPP52" at bounding box center [151, 325] width 61 height 12
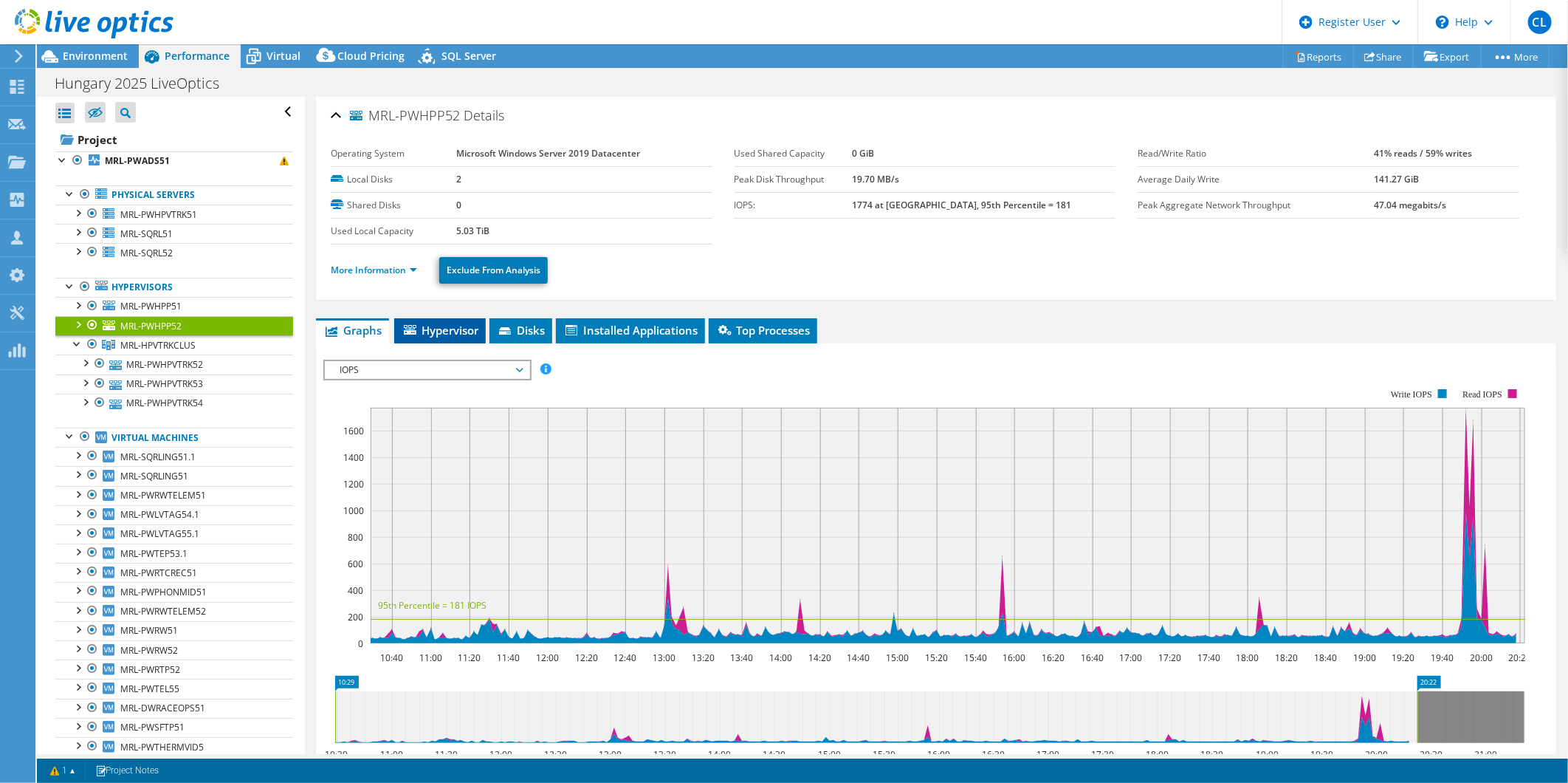
click at [457, 325] on span "Hypervisor" at bounding box center [440, 330] width 76 height 15
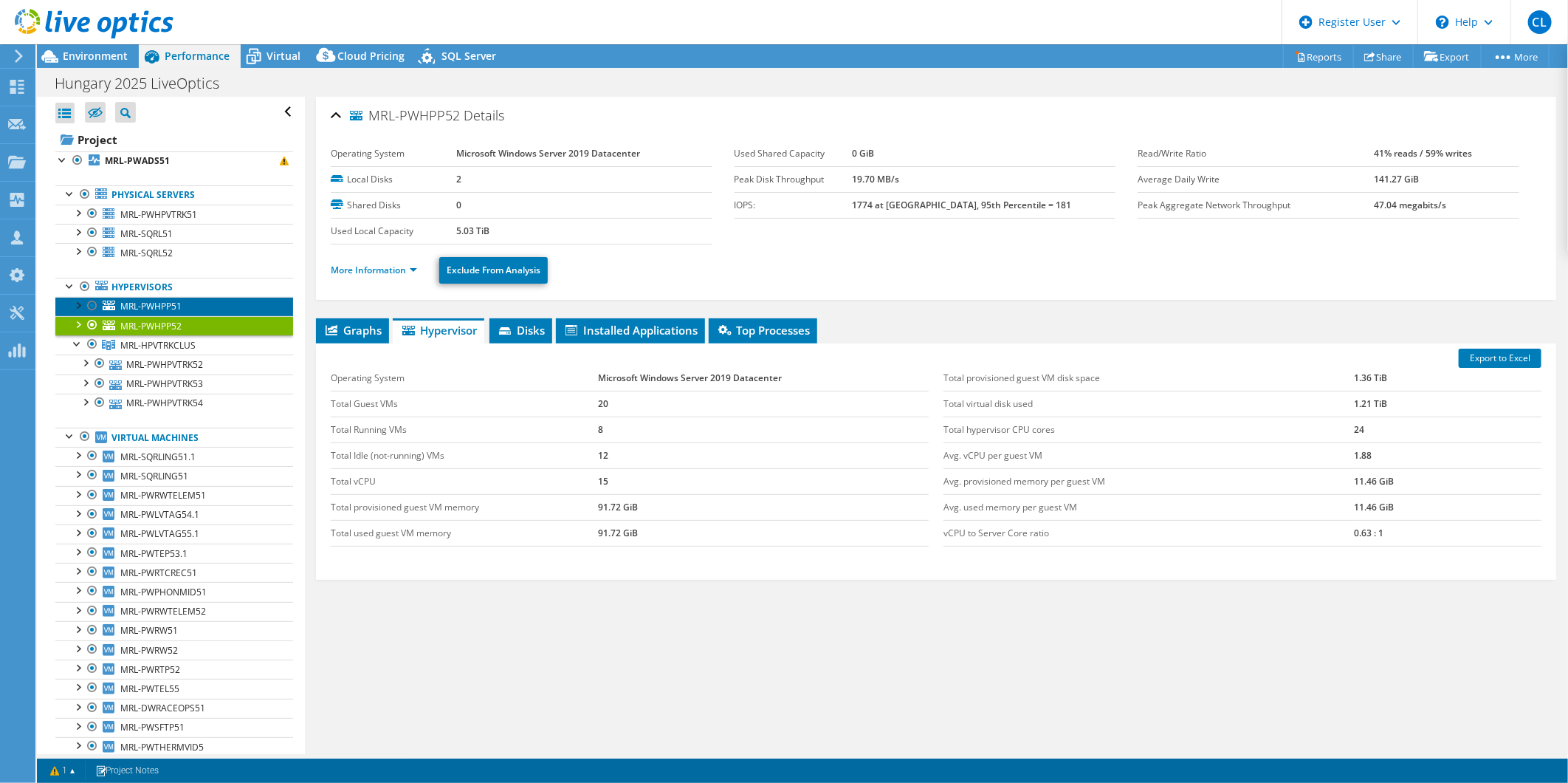
click at [176, 308] on span "MRL-PWHPP51" at bounding box center [151, 306] width 61 height 12
click at [185, 325] on link "MRL-PWHPP52" at bounding box center [173, 325] width 238 height 20
click at [183, 307] on link "MRL-PWHPP51" at bounding box center [173, 306] width 238 height 20
click at [180, 323] on span "MRL-PWHPP52" at bounding box center [151, 325] width 61 height 12
click at [76, 326] on div at bounding box center [77, 323] width 15 height 15
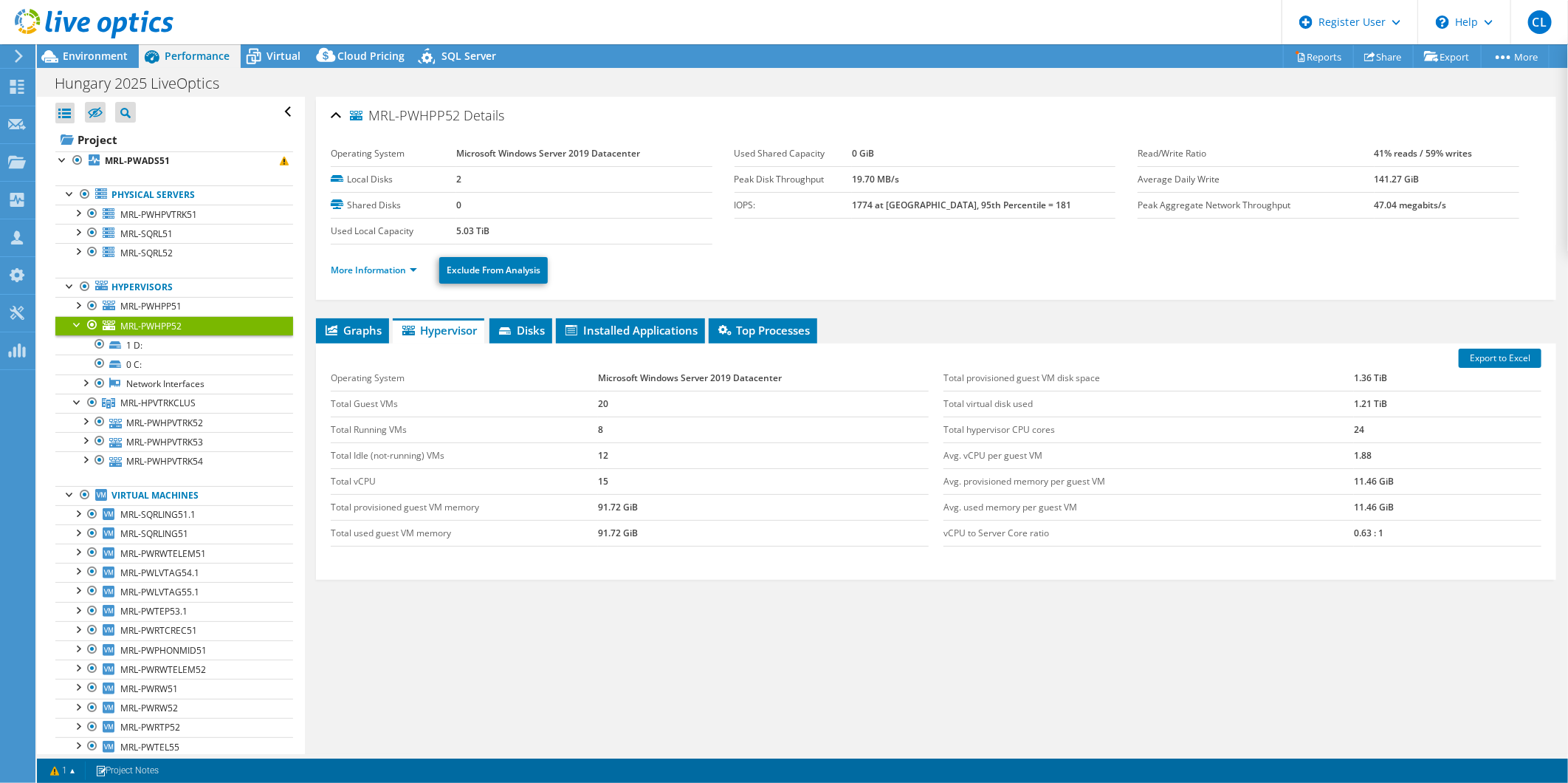
click at [73, 325] on div at bounding box center [77, 323] width 15 height 15
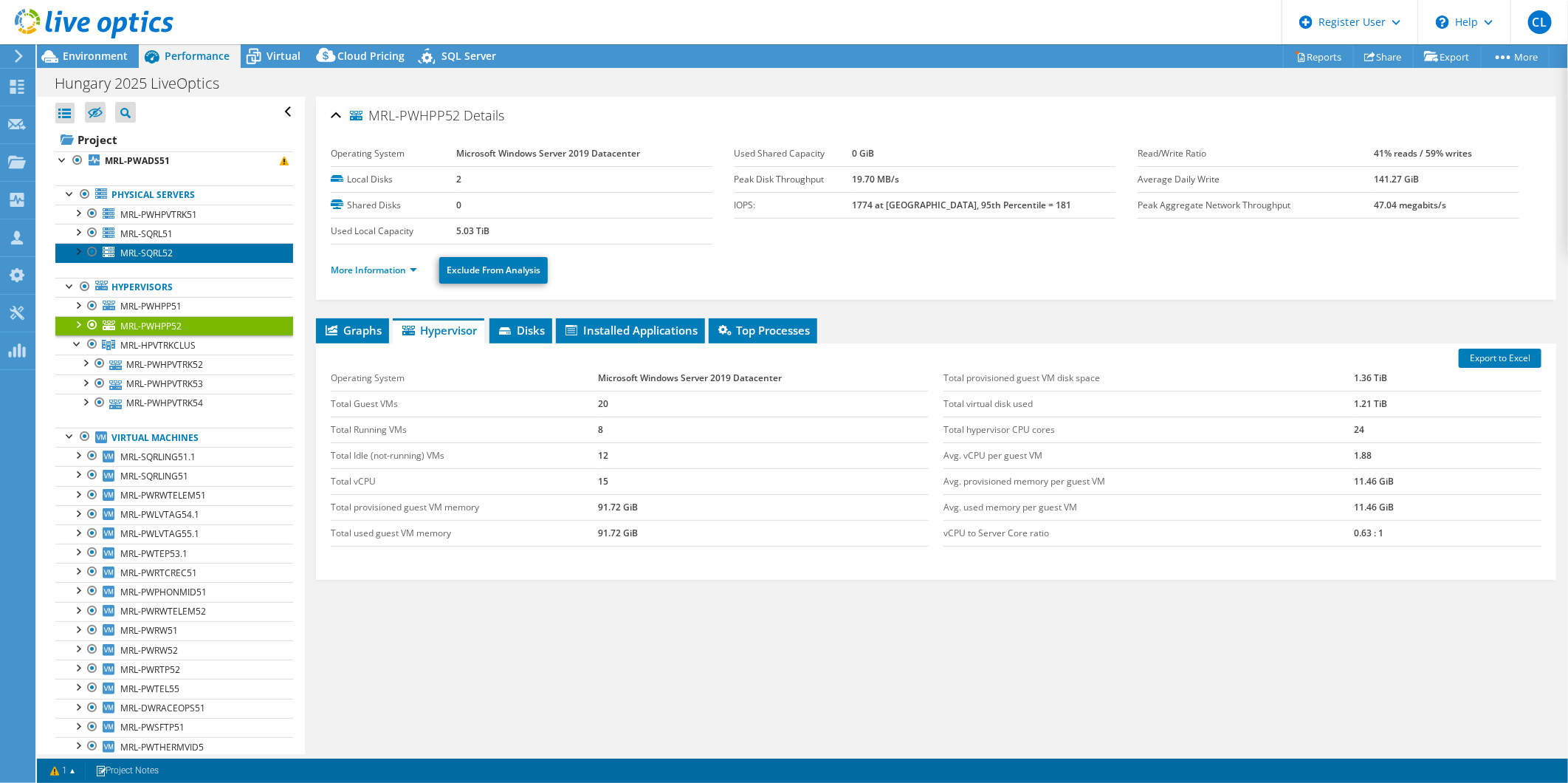
click at [167, 251] on span "MRL-SQRL52" at bounding box center [146, 253] width 52 height 12
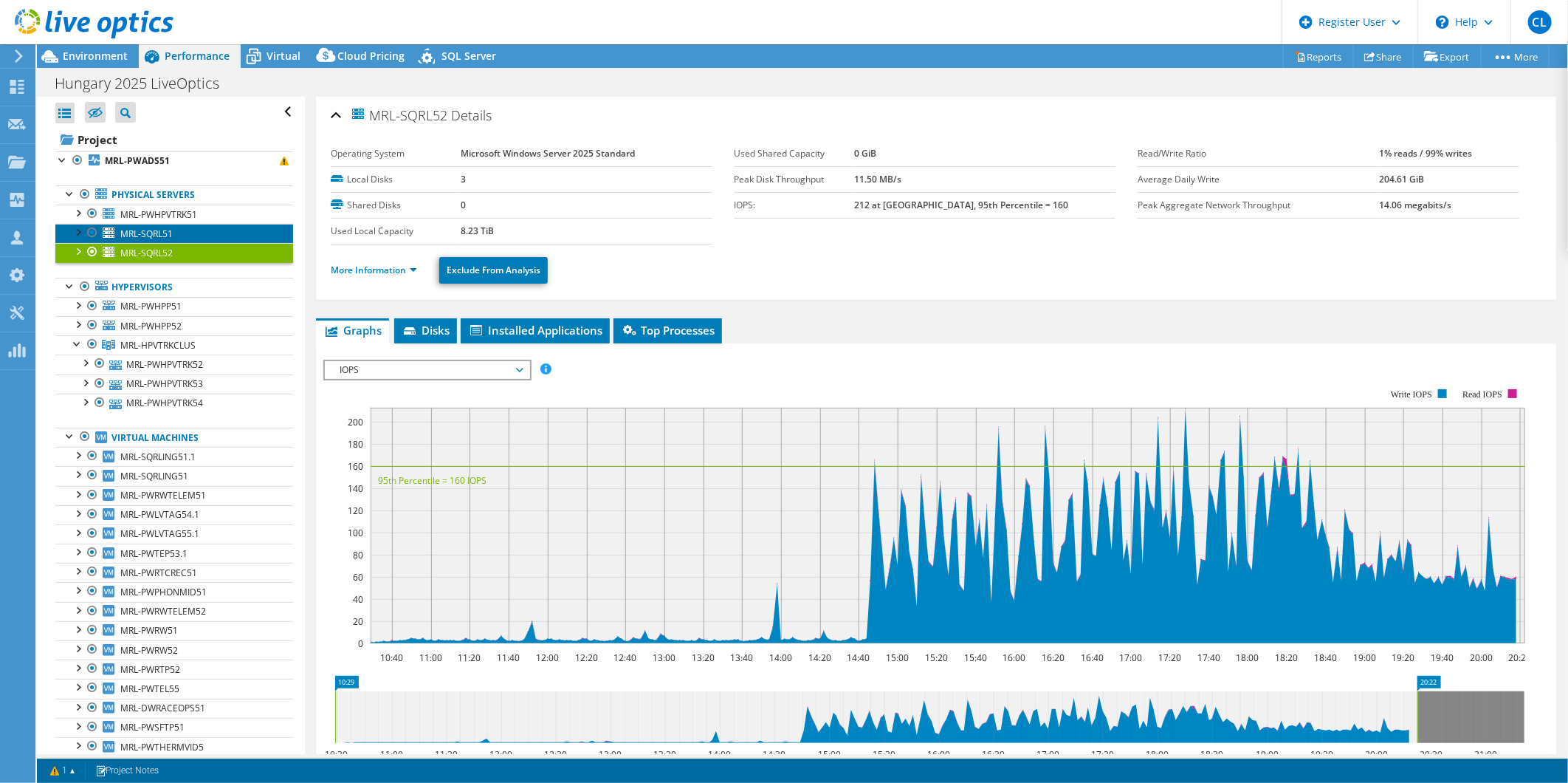
click at [155, 233] on span "MRL-SQRL51" at bounding box center [146, 233] width 52 height 12
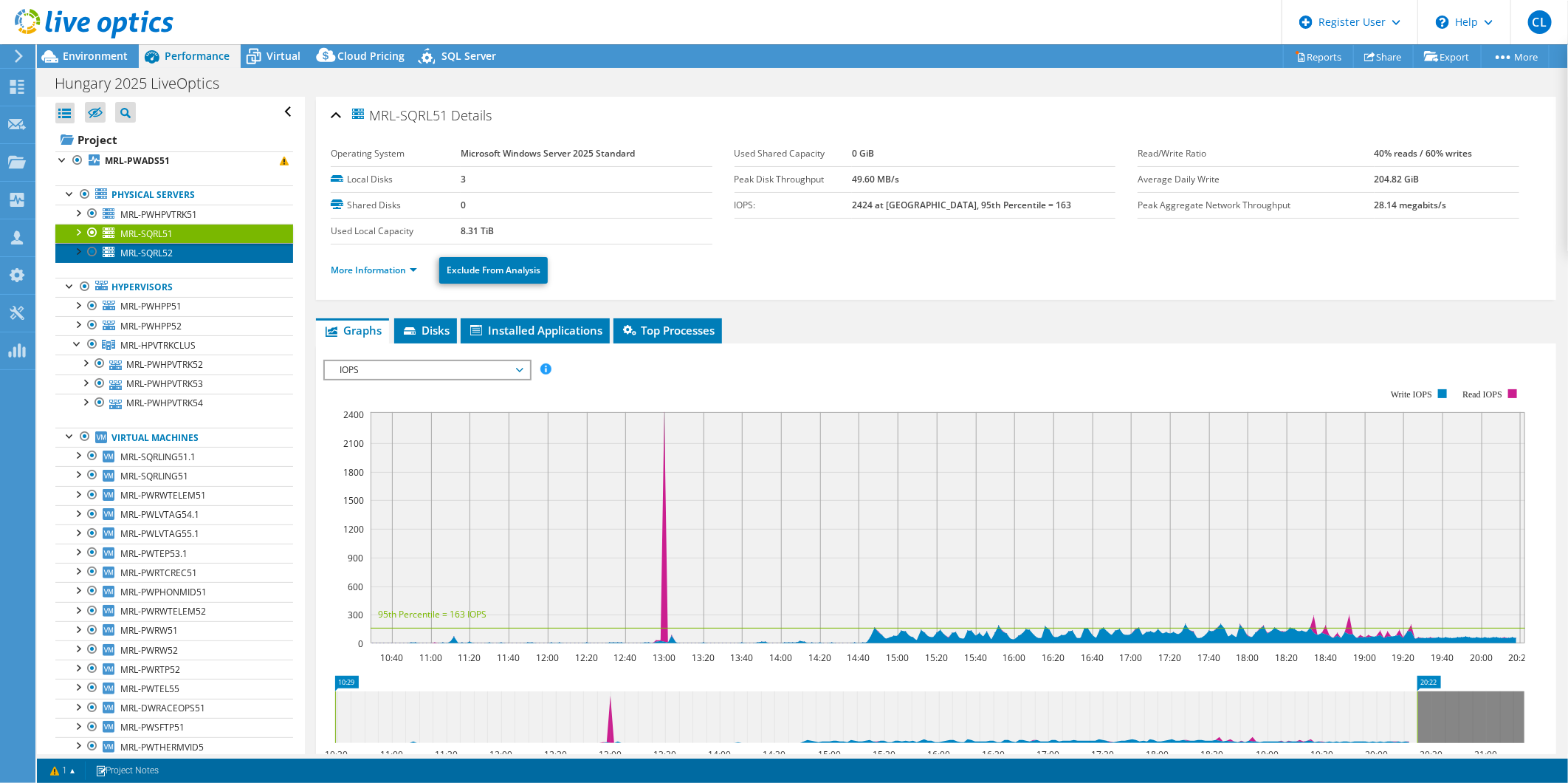
click at [175, 251] on link "MRL-SQRL52" at bounding box center [173, 253] width 238 height 20
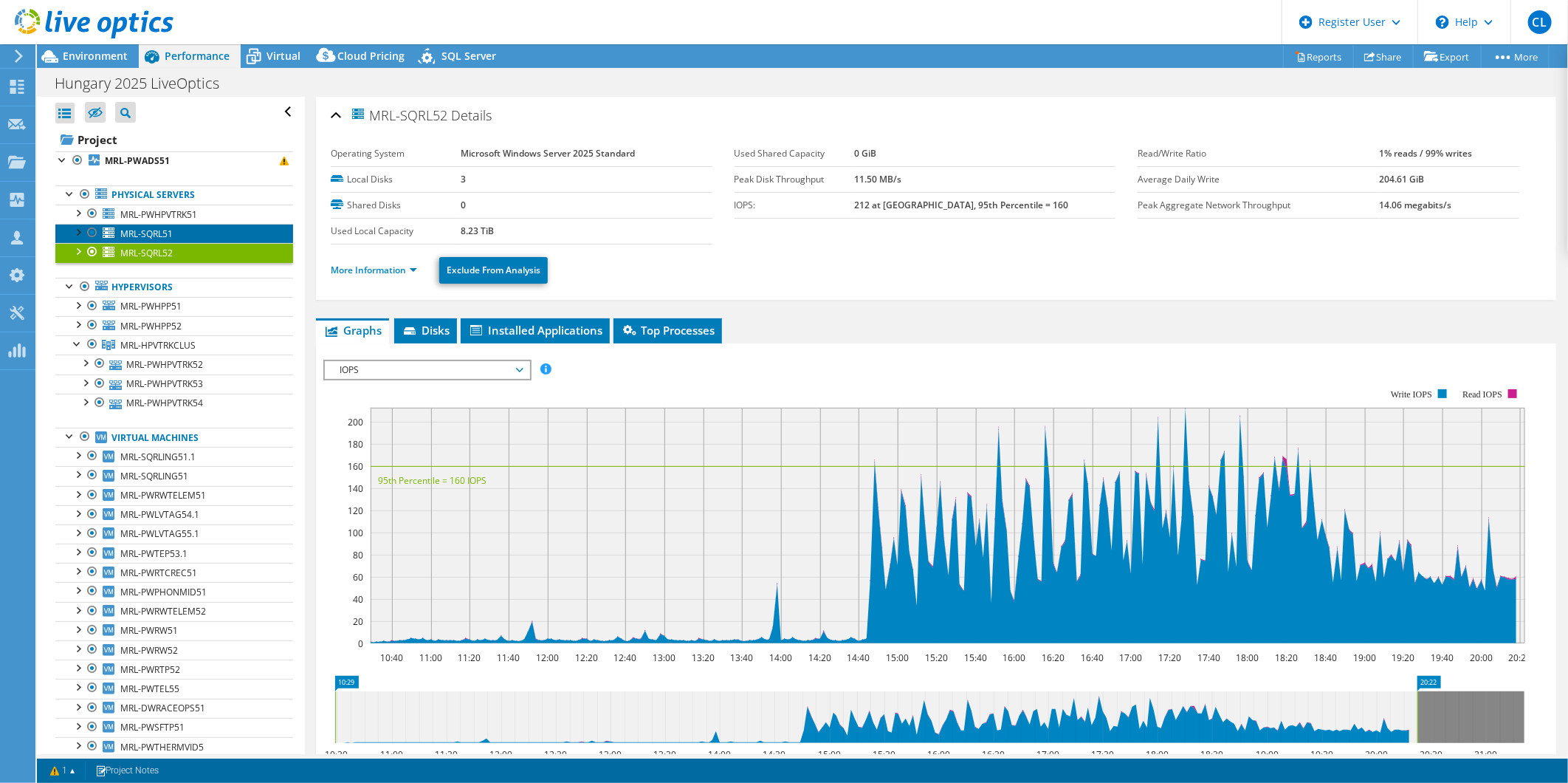
click at [163, 239] on span "MRL-SQRL51" at bounding box center [146, 233] width 52 height 12
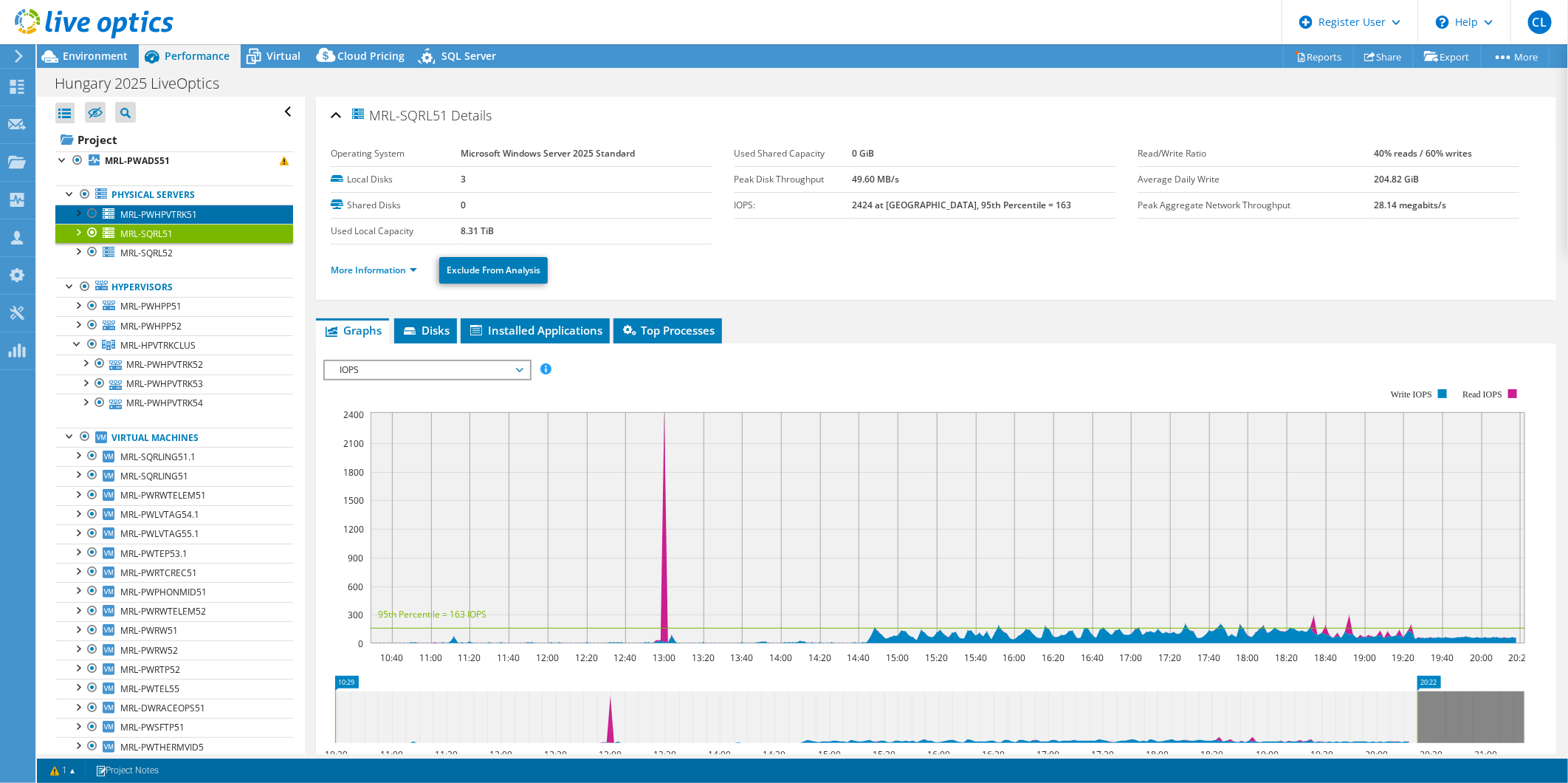
click at [190, 210] on span "MRL-PWHPVTRK51" at bounding box center [158, 213] width 76 height 12
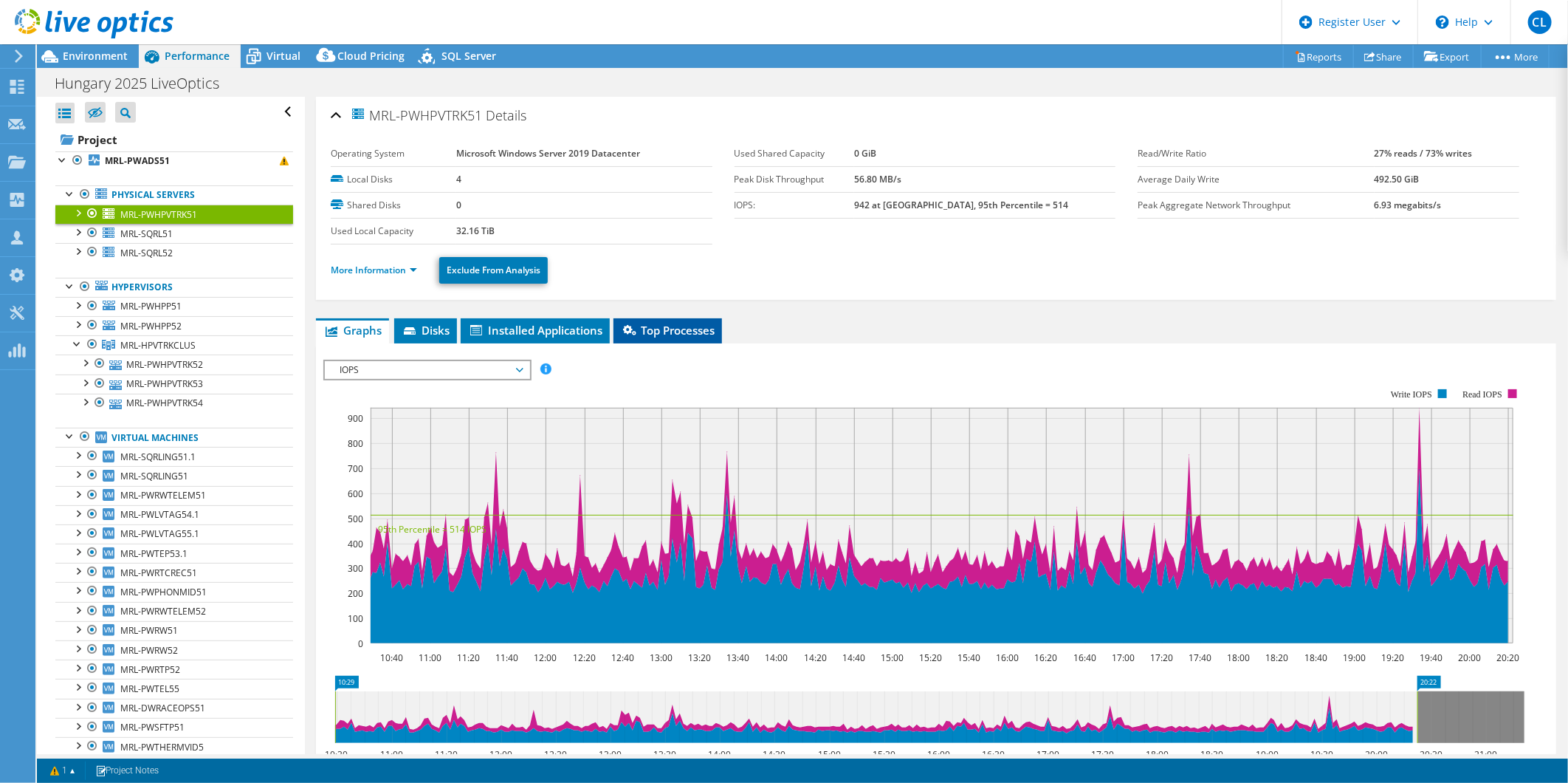
click at [707, 327] on span "Top Processes" at bounding box center [667, 330] width 94 height 15
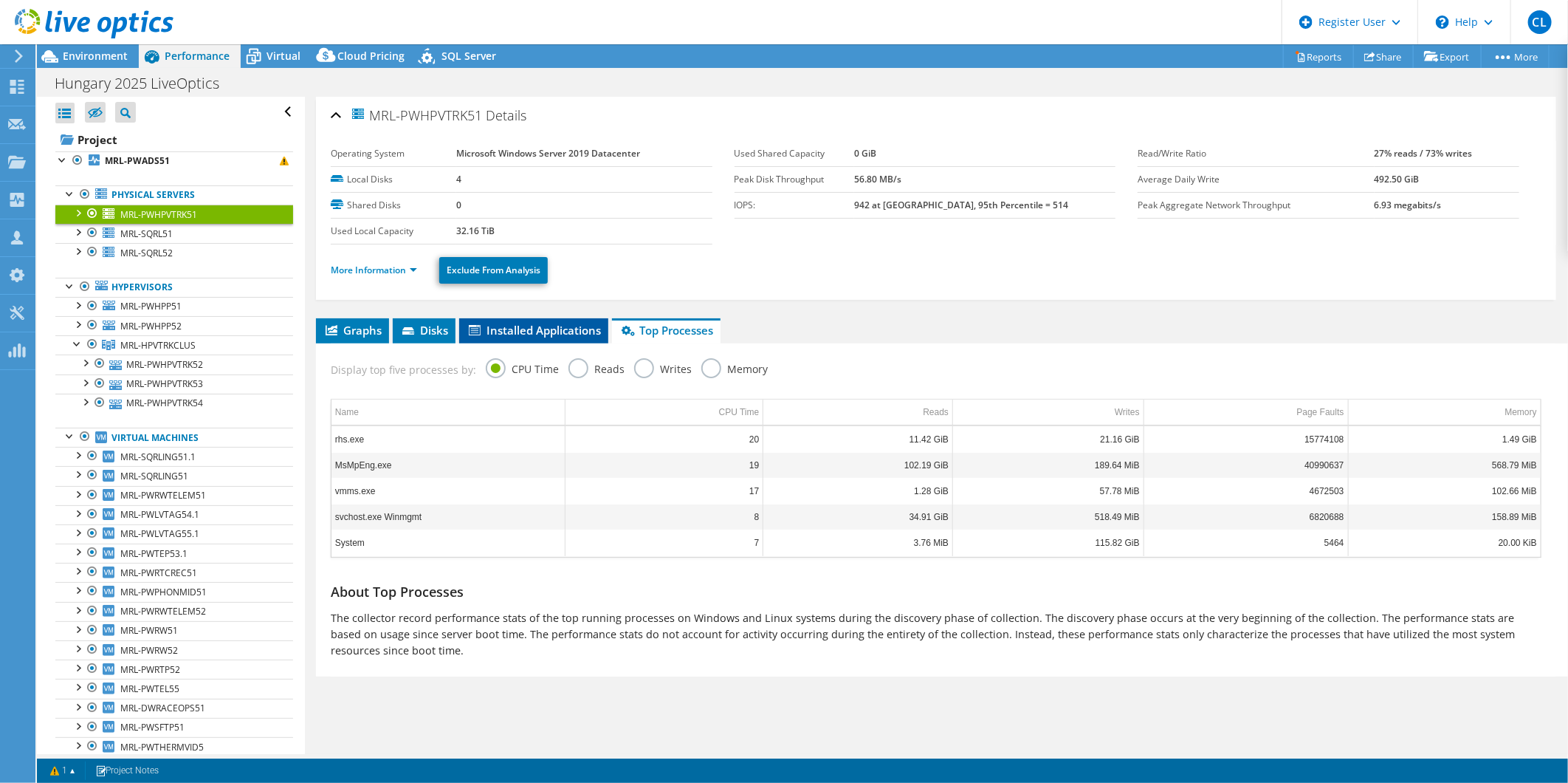
click at [526, 323] on span "Installed Applications" at bounding box center [534, 330] width 134 height 15
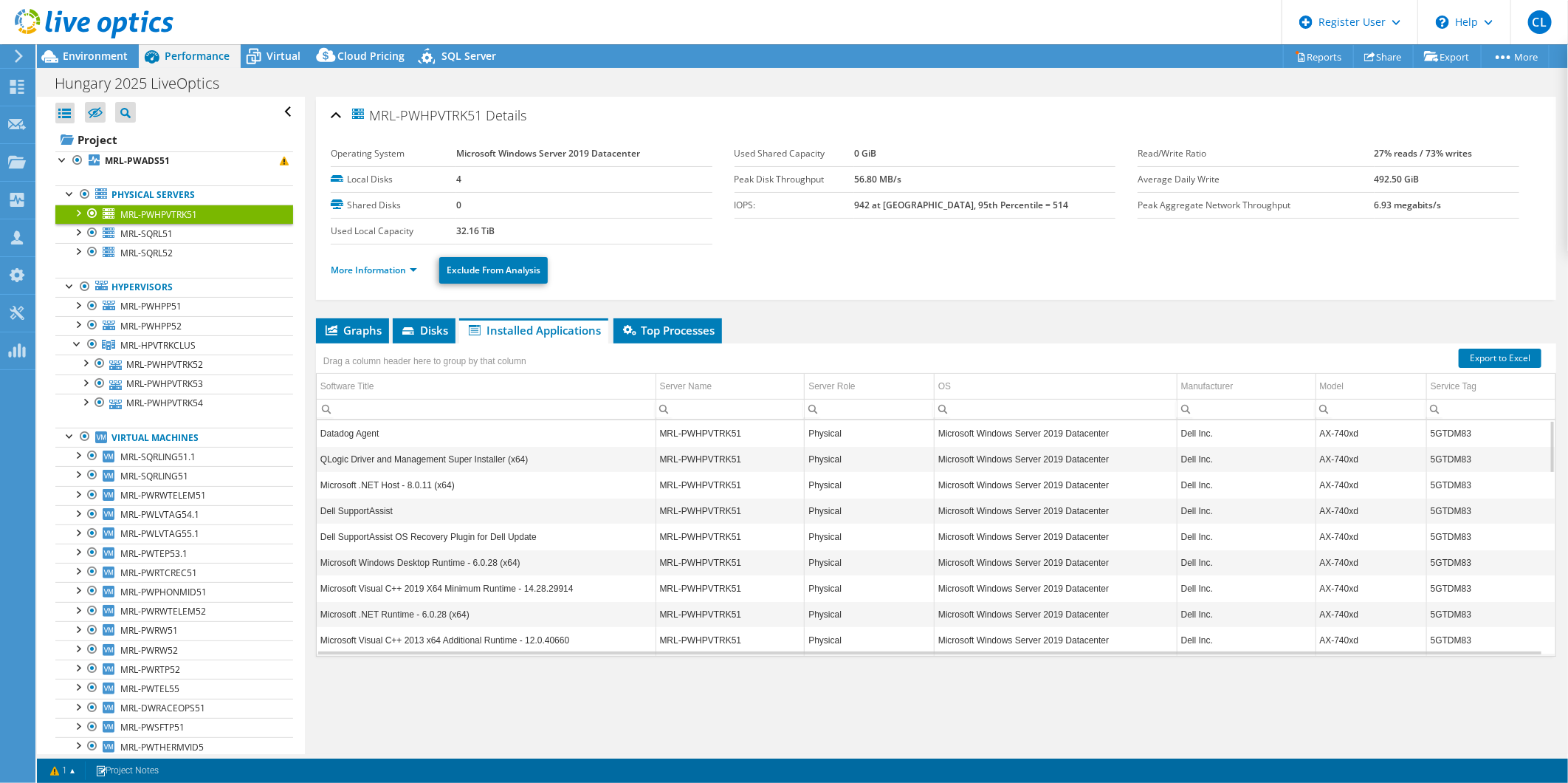
click at [524, 576] on td "Microsoft Visual C++ 2019 X64 Minimum Runtime - 14.28.29914" at bounding box center [486, 588] width 339 height 26
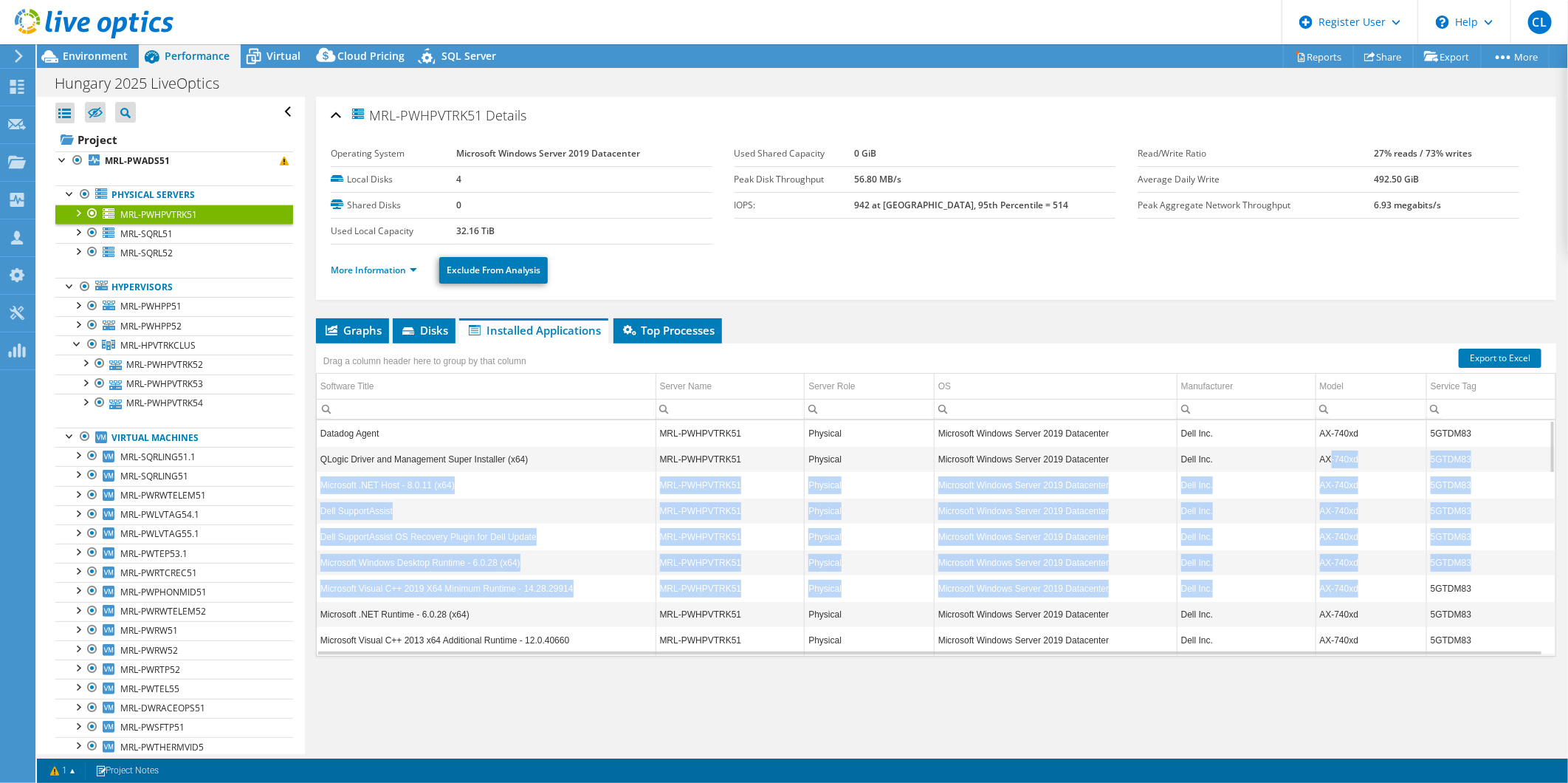
drag, startPoint x: 1348, startPoint y: 529, endPoint x: 1364, endPoint y: 576, distance: 49.6
drag, startPoint x: 1364, startPoint y: 576, endPoint x: 1336, endPoint y: 557, distance: 33.8
click at [1338, 558] on td "AX-740xd" at bounding box center [1370, 562] width 111 height 26
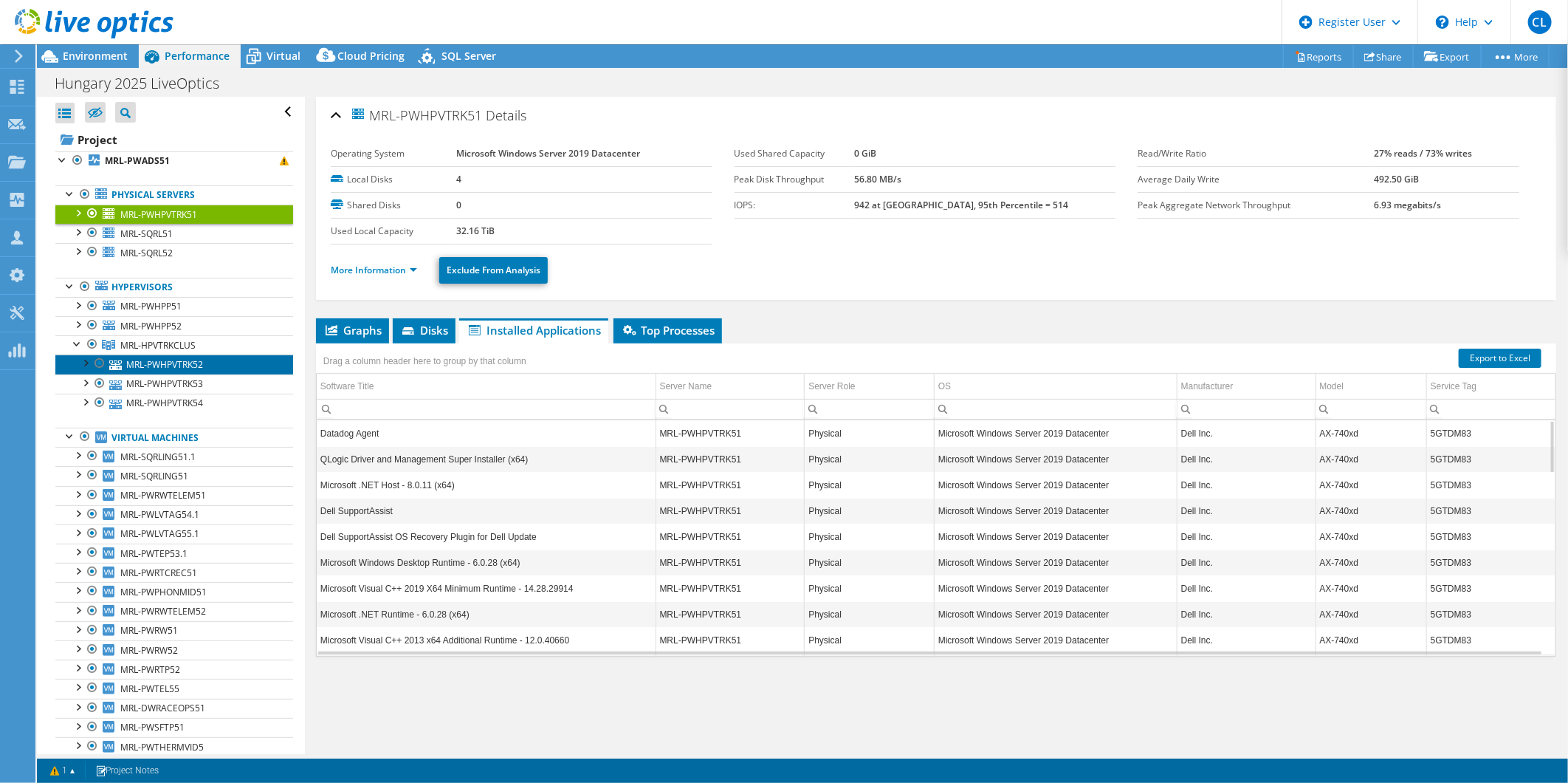
click at [194, 364] on link "MRL-PWHPVTRK52" at bounding box center [173, 364] width 238 height 20
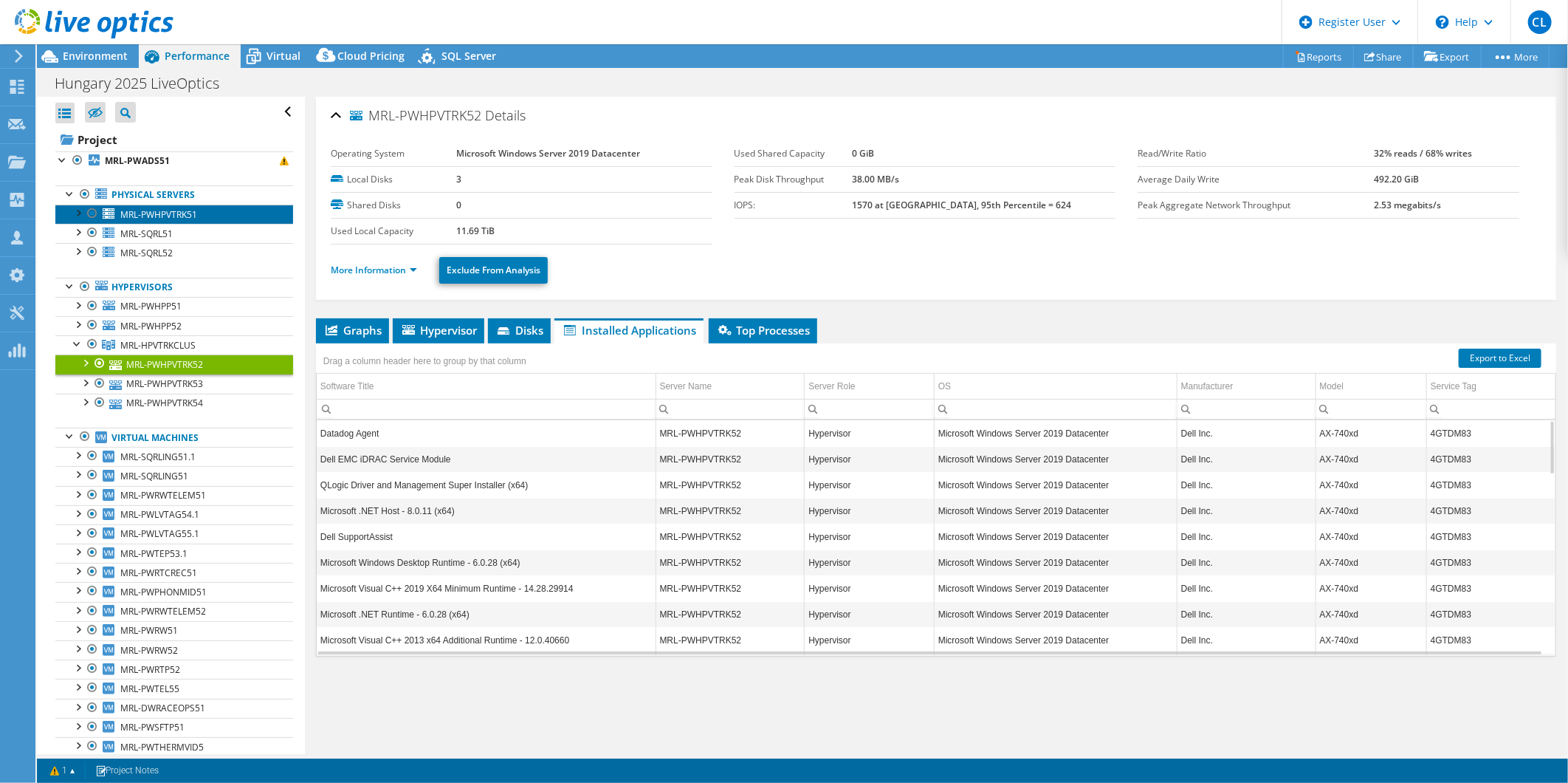
click at [157, 209] on span "MRL-PWHPVTRK51" at bounding box center [158, 213] width 76 height 12
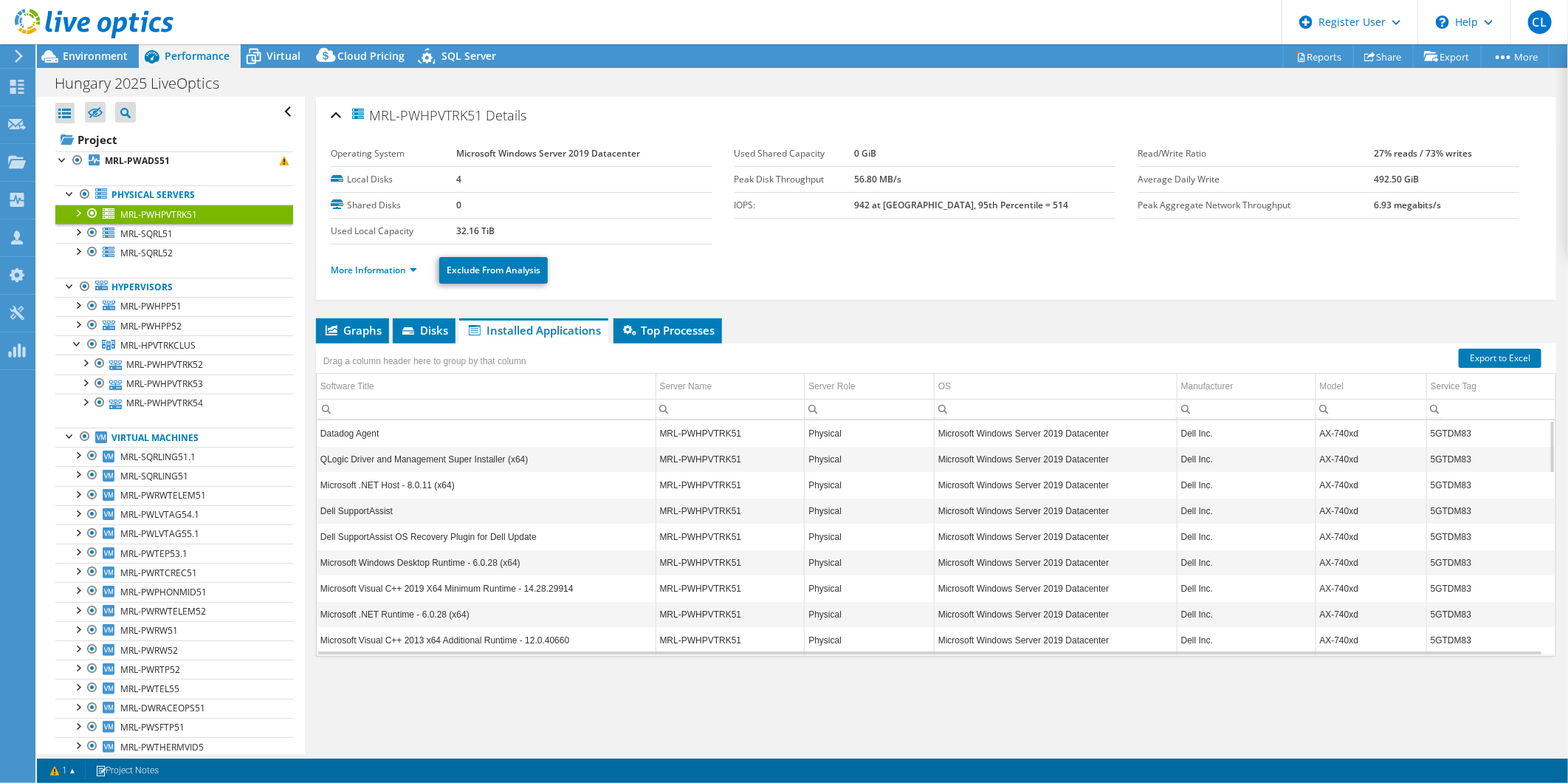
click at [1330, 486] on td "AX-740xd" at bounding box center [1370, 485] width 111 height 26
click at [77, 342] on div at bounding box center [77, 343] width 15 height 15
drag, startPoint x: 116, startPoint y: 198, endPoint x: 307, endPoint y: 195, distance: 191.0
click at [307, 195] on div "Open All Close All Hide Excluded Nodes Project Tree Filter" at bounding box center [802, 425] width 1531 height 657
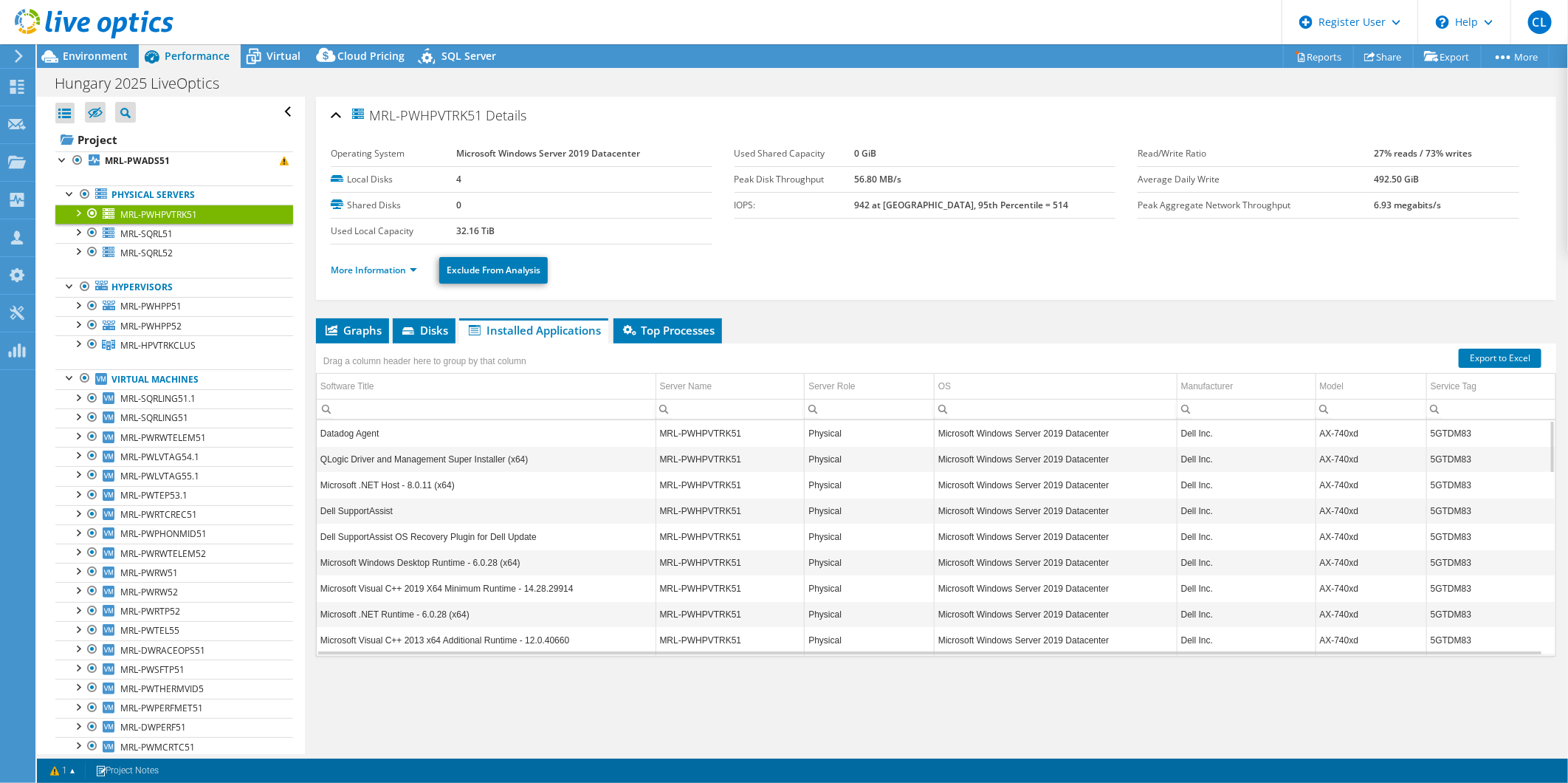
click at [218, 121] on div "Open All Close All Hide Excluded Nodes Project Tree Filter" at bounding box center [173, 112] width 238 height 31
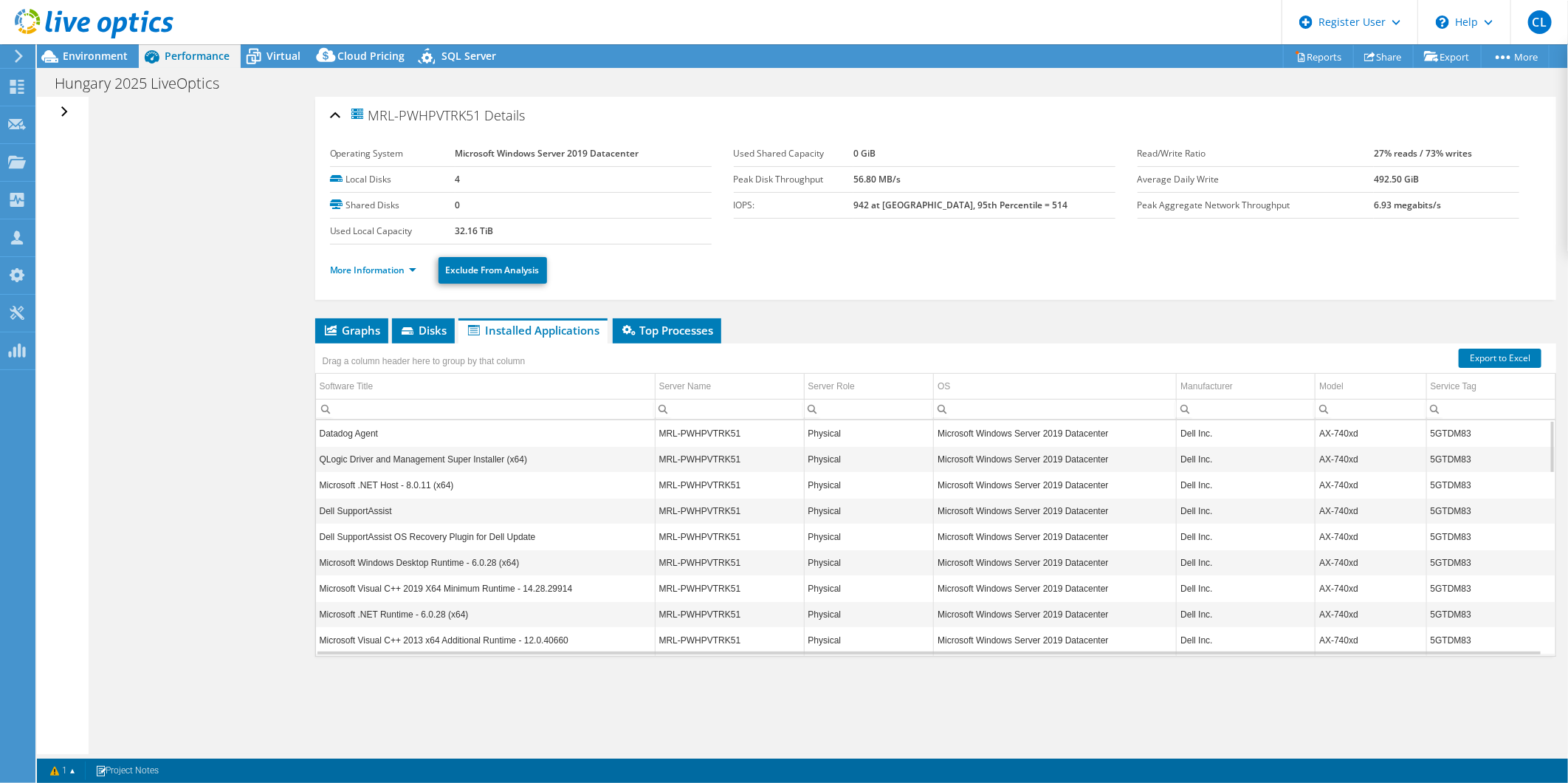
click at [60, 109] on div "Open All Close All Hide Excluded Nodes Project Tree Filter" at bounding box center [65, 112] width 21 height 31
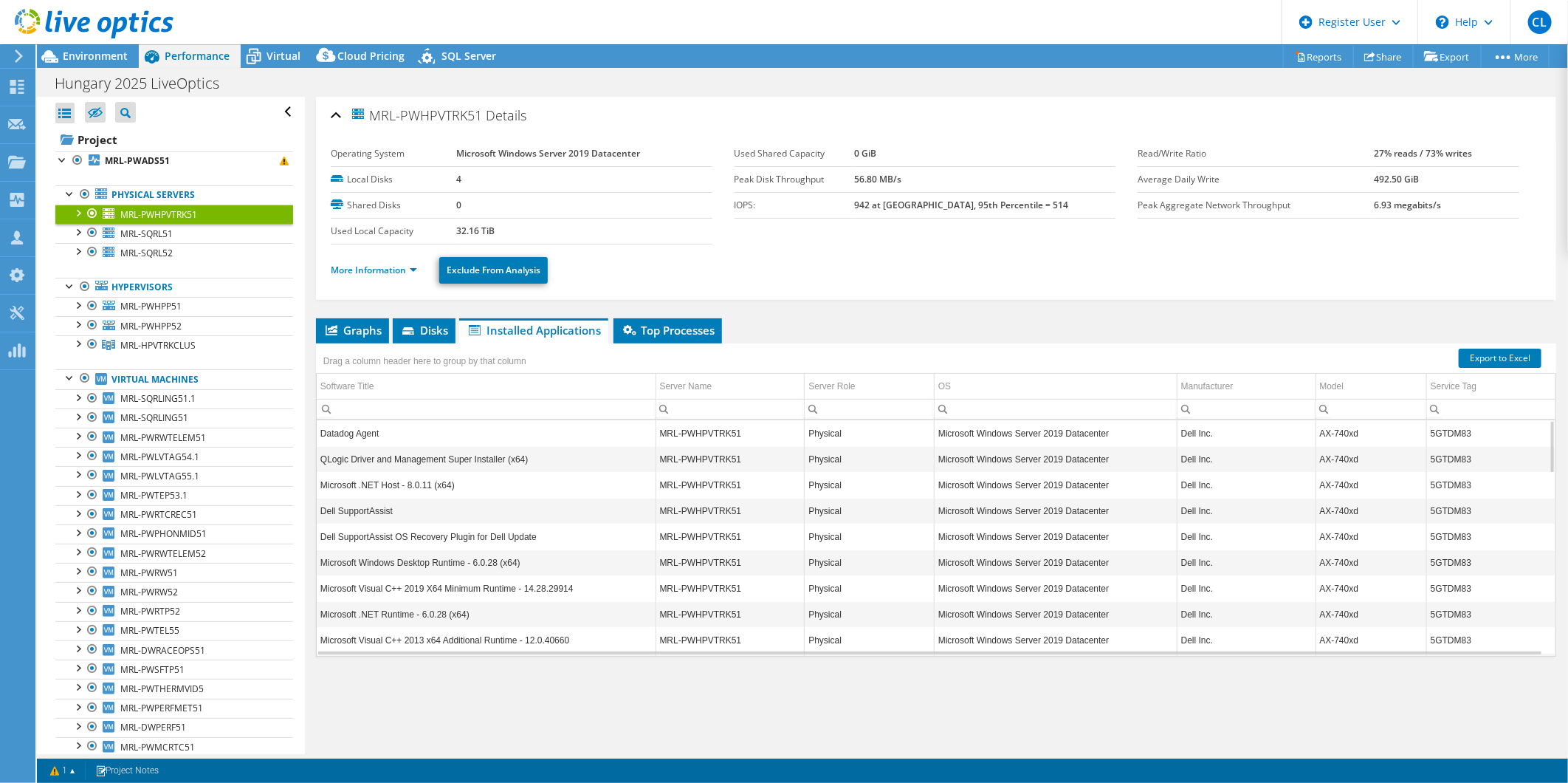
click at [1319, 486] on td "AX-740xd" at bounding box center [1370, 485] width 111 height 26
click at [167, 341] on span "MRL-HPVTRKCLUS" at bounding box center [157, 345] width 75 height 12
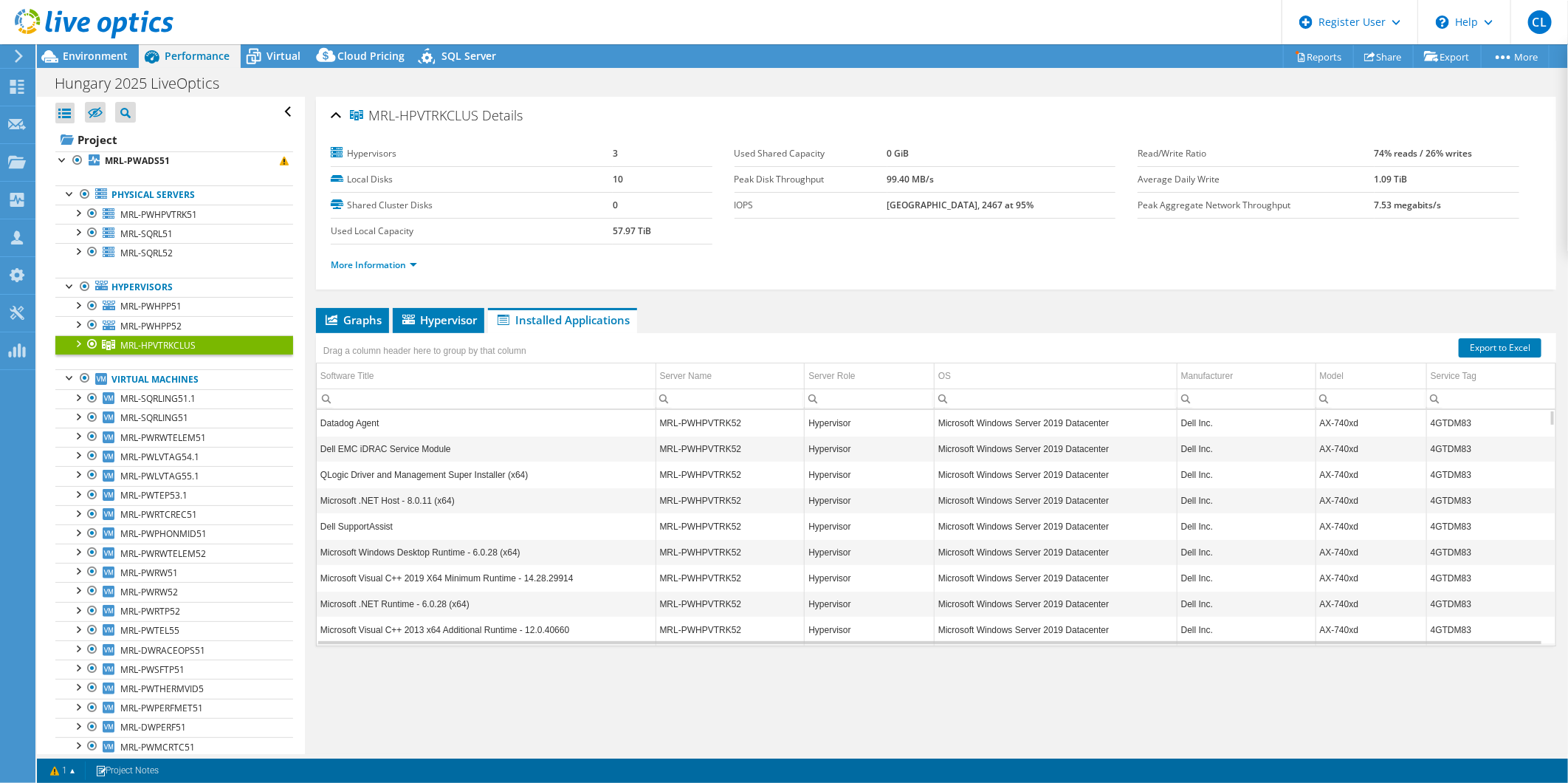
click at [76, 341] on div at bounding box center [77, 343] width 15 height 15
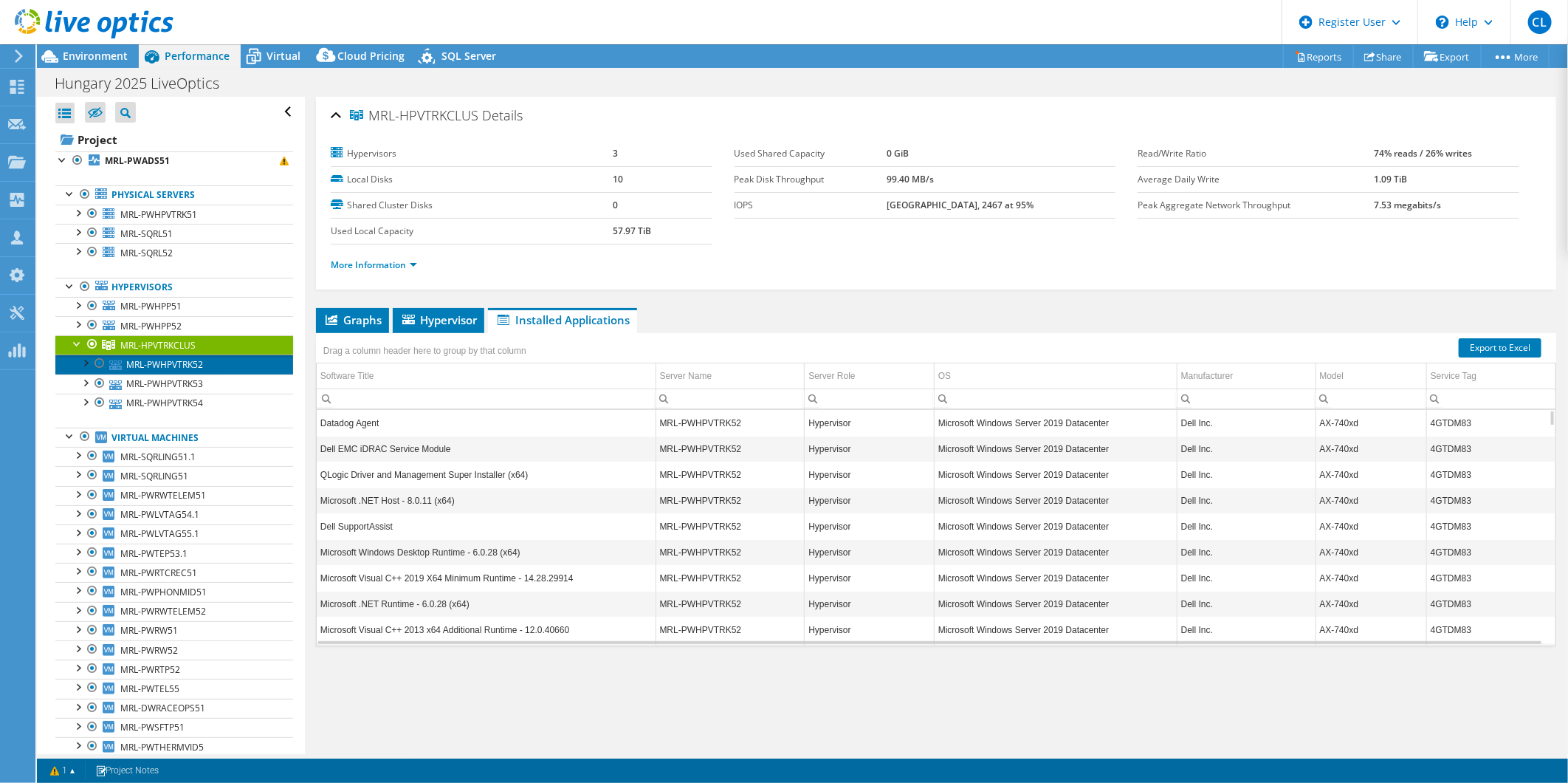
click at [187, 364] on link "MRL-PWHPVTRK52" at bounding box center [173, 364] width 238 height 20
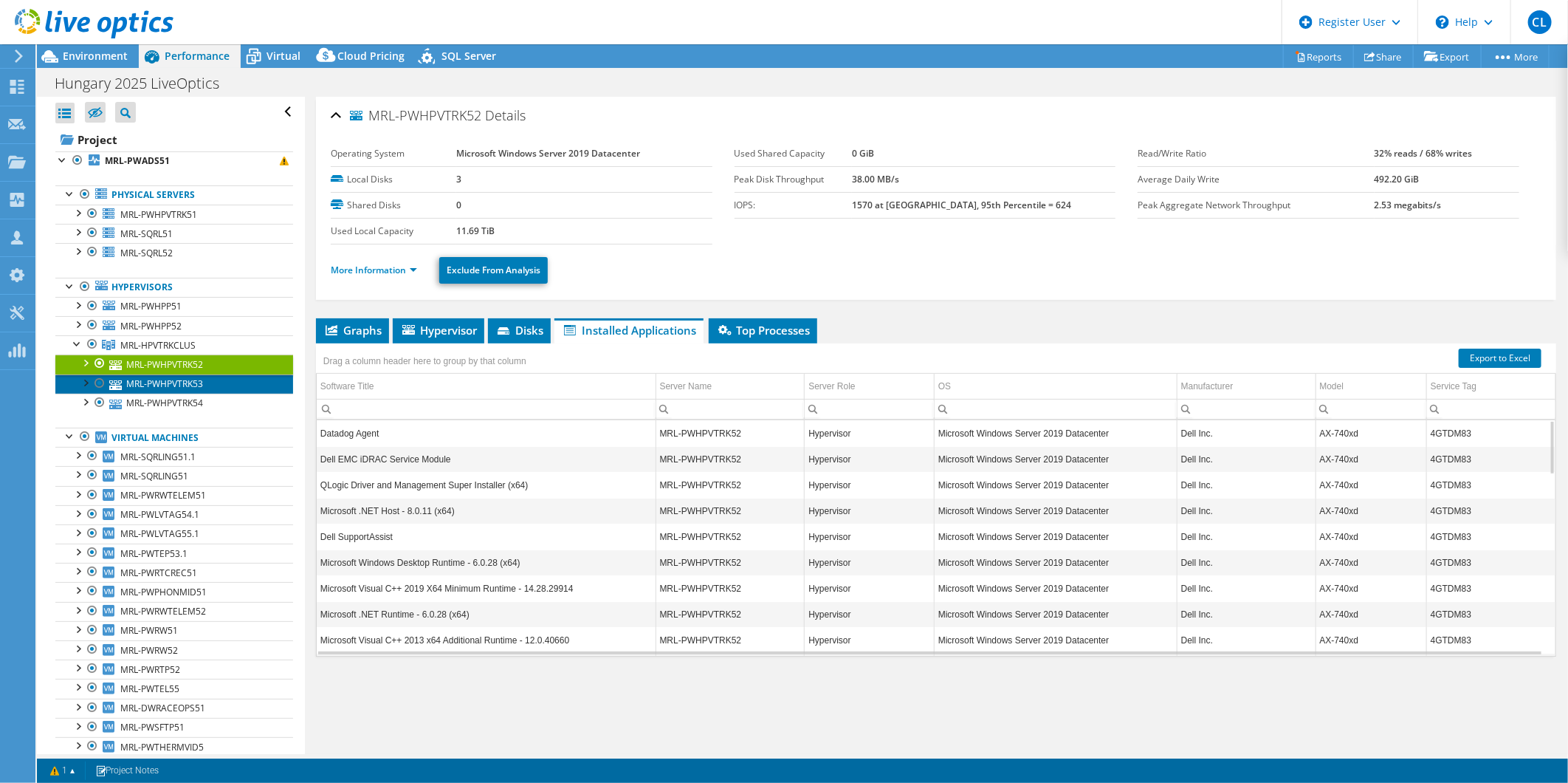
click at [189, 378] on link "MRL-PWHPVTRK53" at bounding box center [173, 384] width 238 height 20
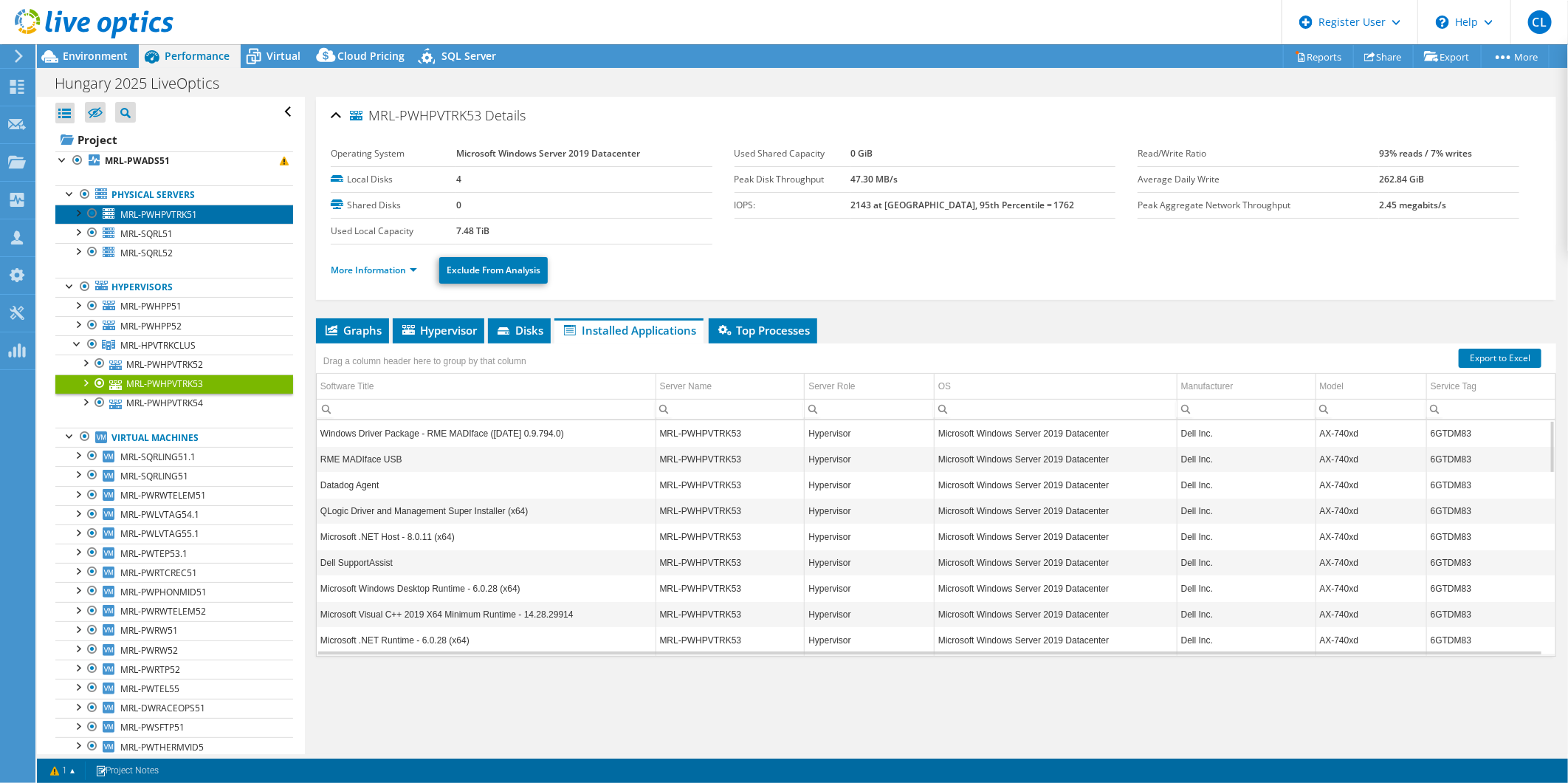
click at [169, 216] on span "MRL-PWHPVTRK51" at bounding box center [158, 213] width 76 height 12
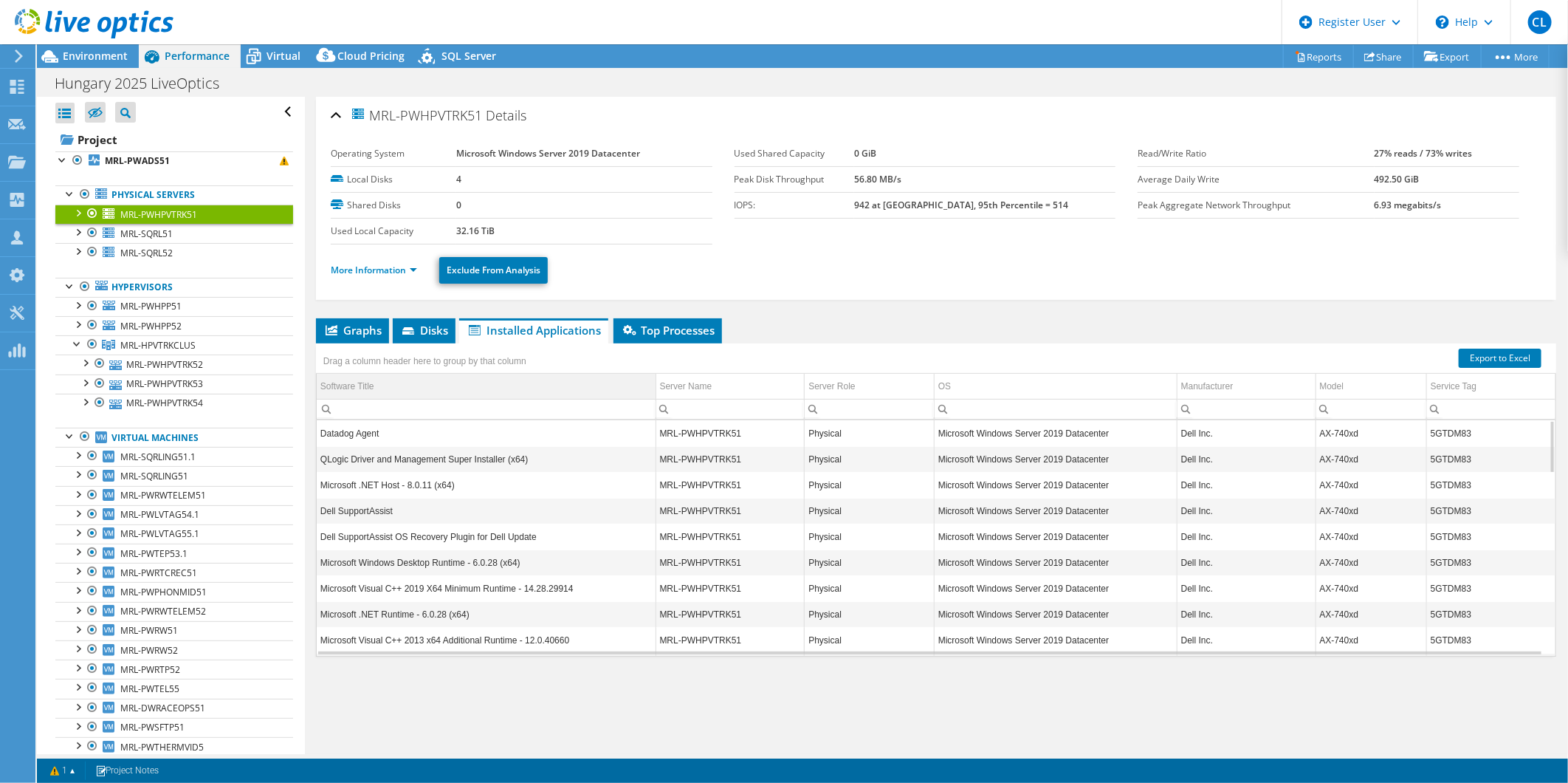
click at [362, 381] on div "Software Title" at bounding box center [348, 386] width 54 height 18
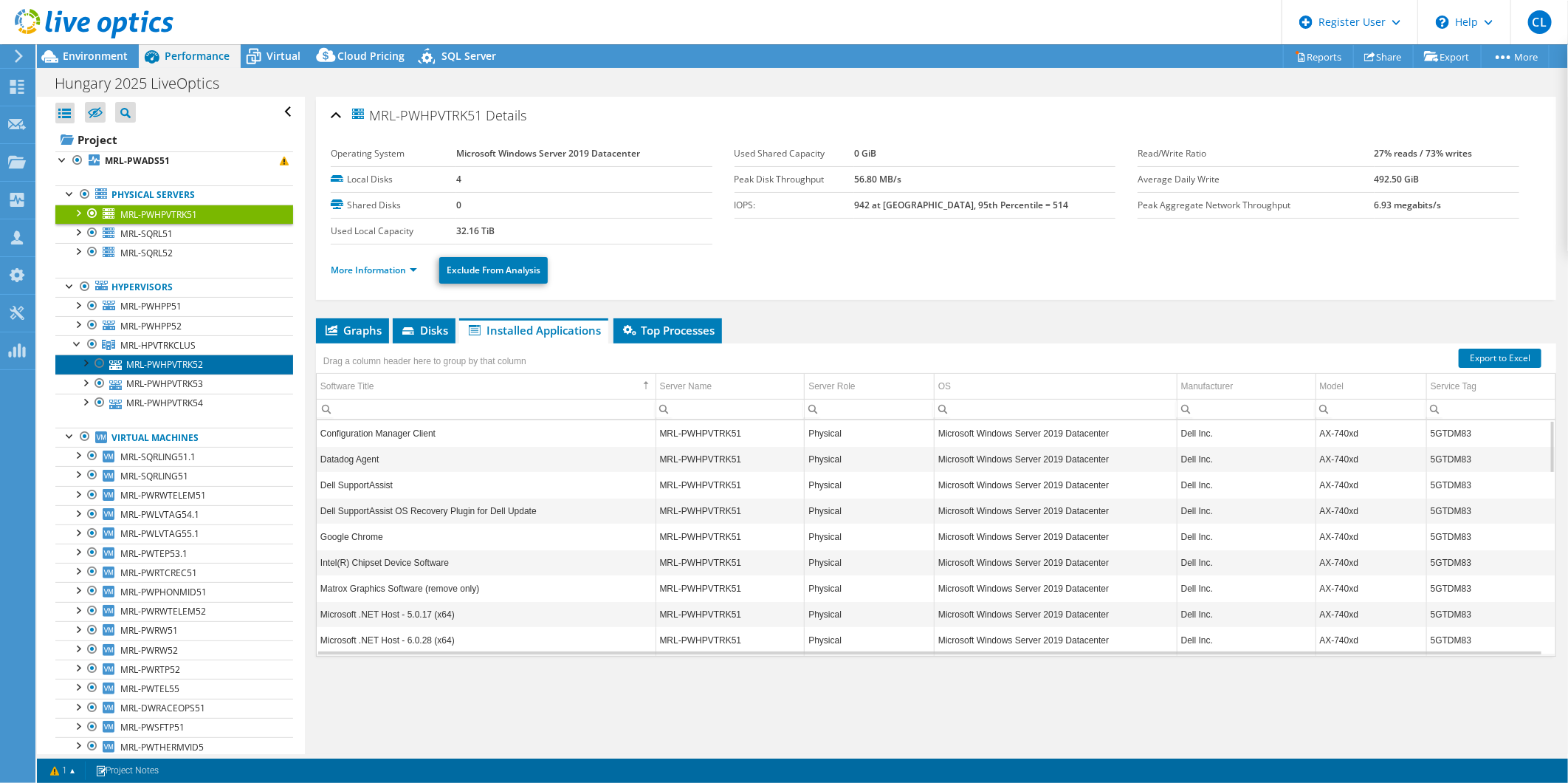
click at [165, 364] on link "MRL-PWHPVTRK52" at bounding box center [173, 364] width 238 height 20
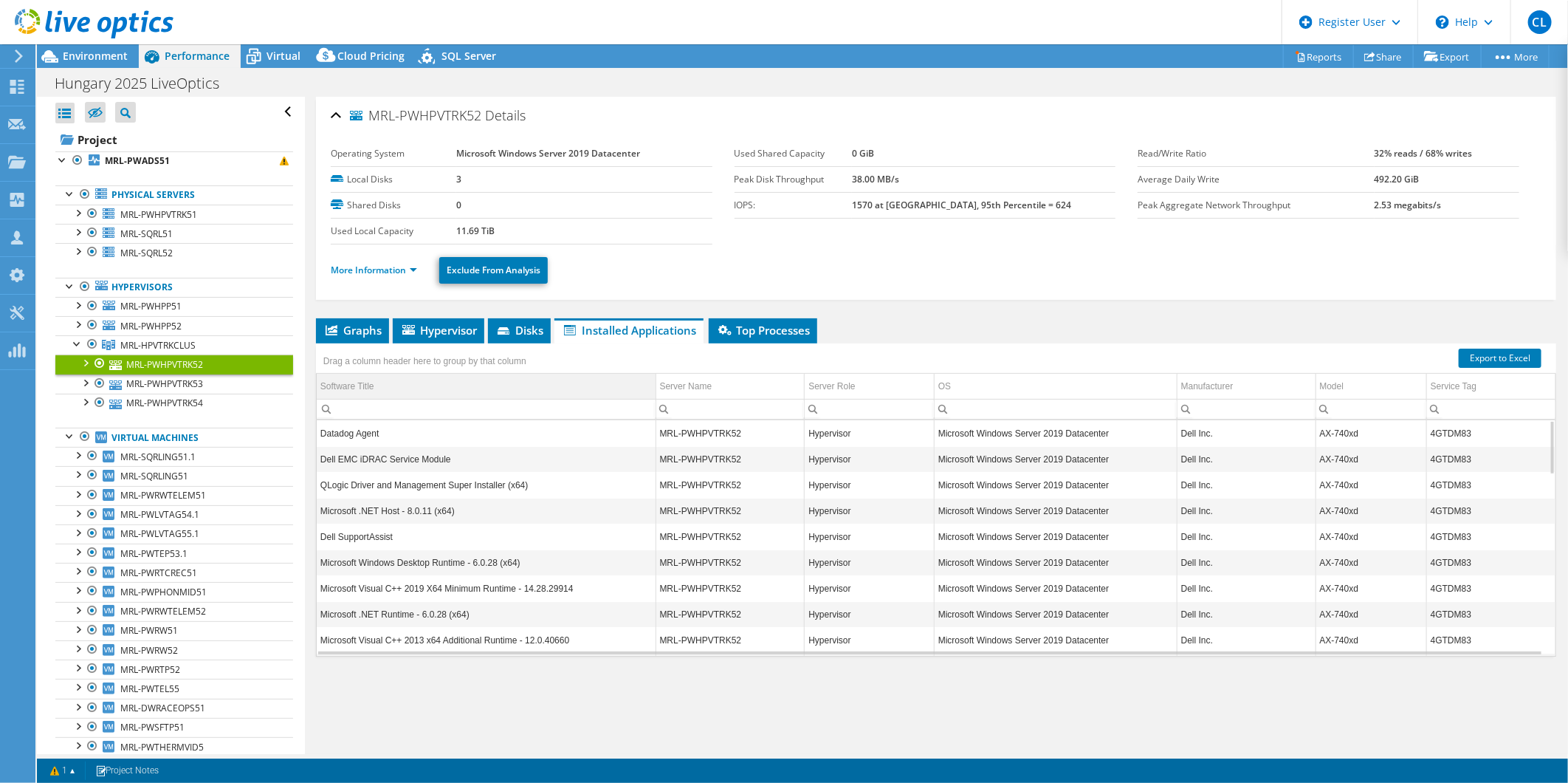
click at [360, 382] on div "Software Title" at bounding box center [348, 386] width 54 height 18
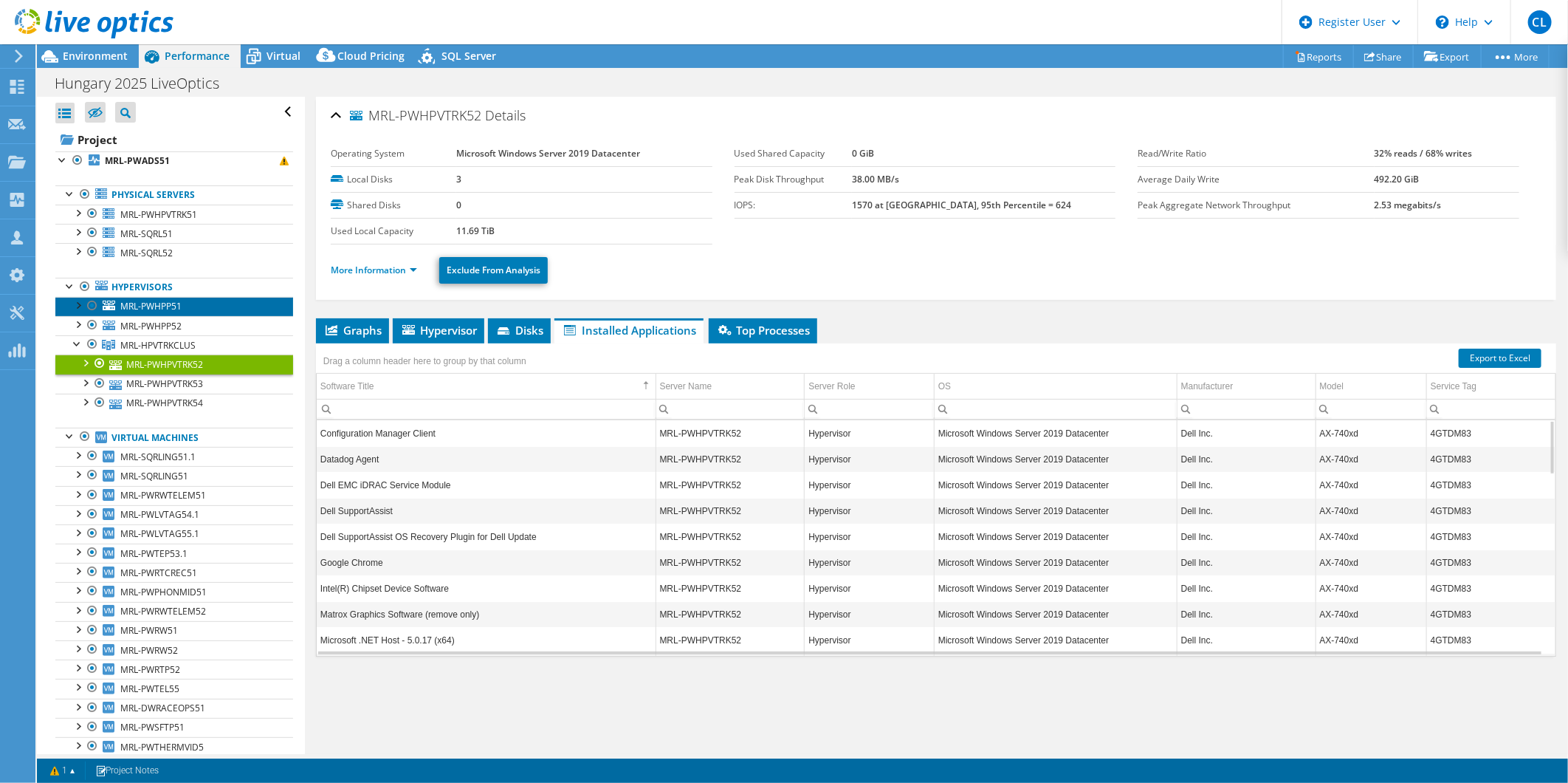
click at [165, 308] on span "MRL-PWHPP51" at bounding box center [151, 306] width 61 height 12
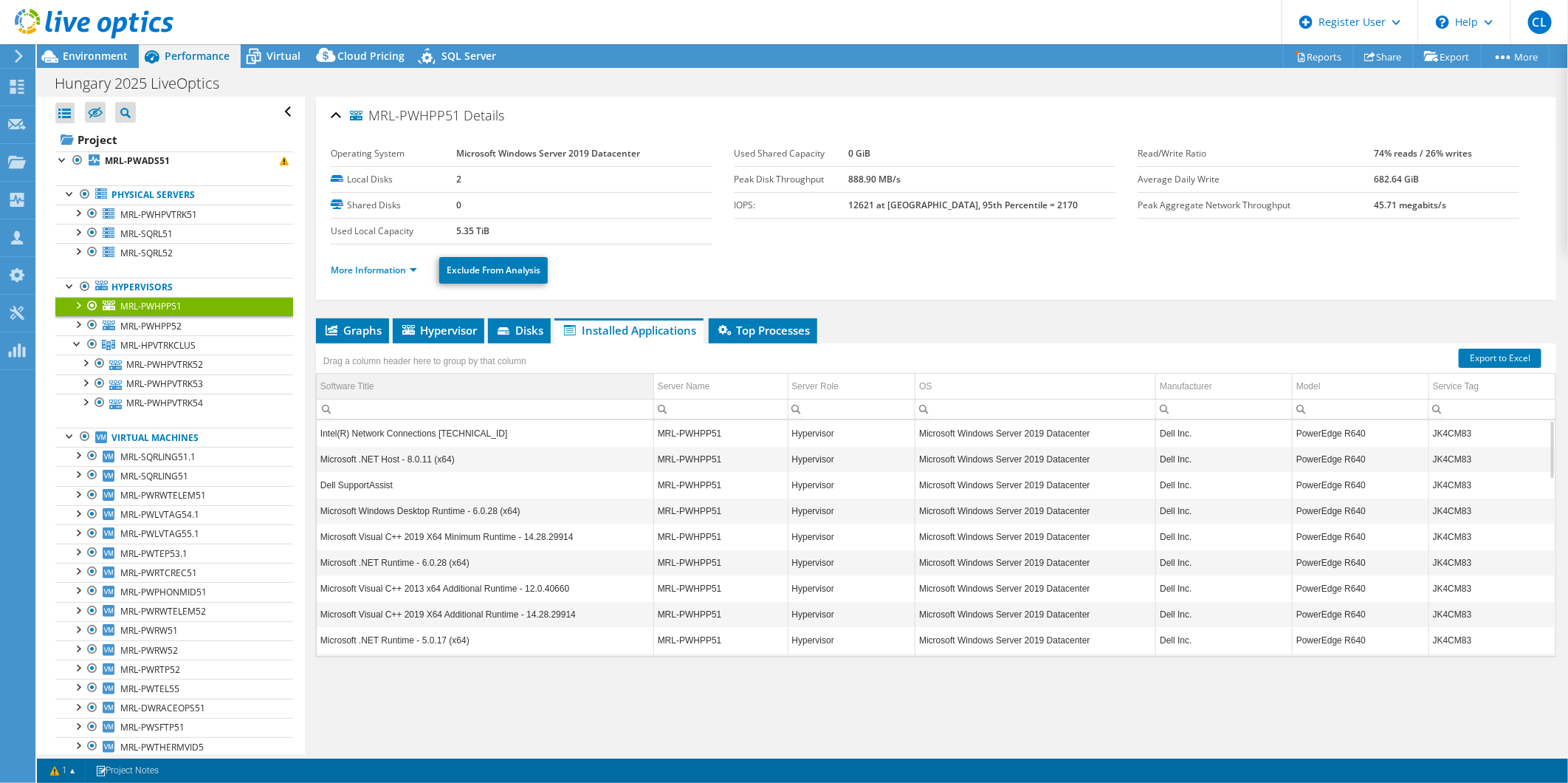
click at [404, 380] on td "Software Title" at bounding box center [484, 387] width 336 height 26
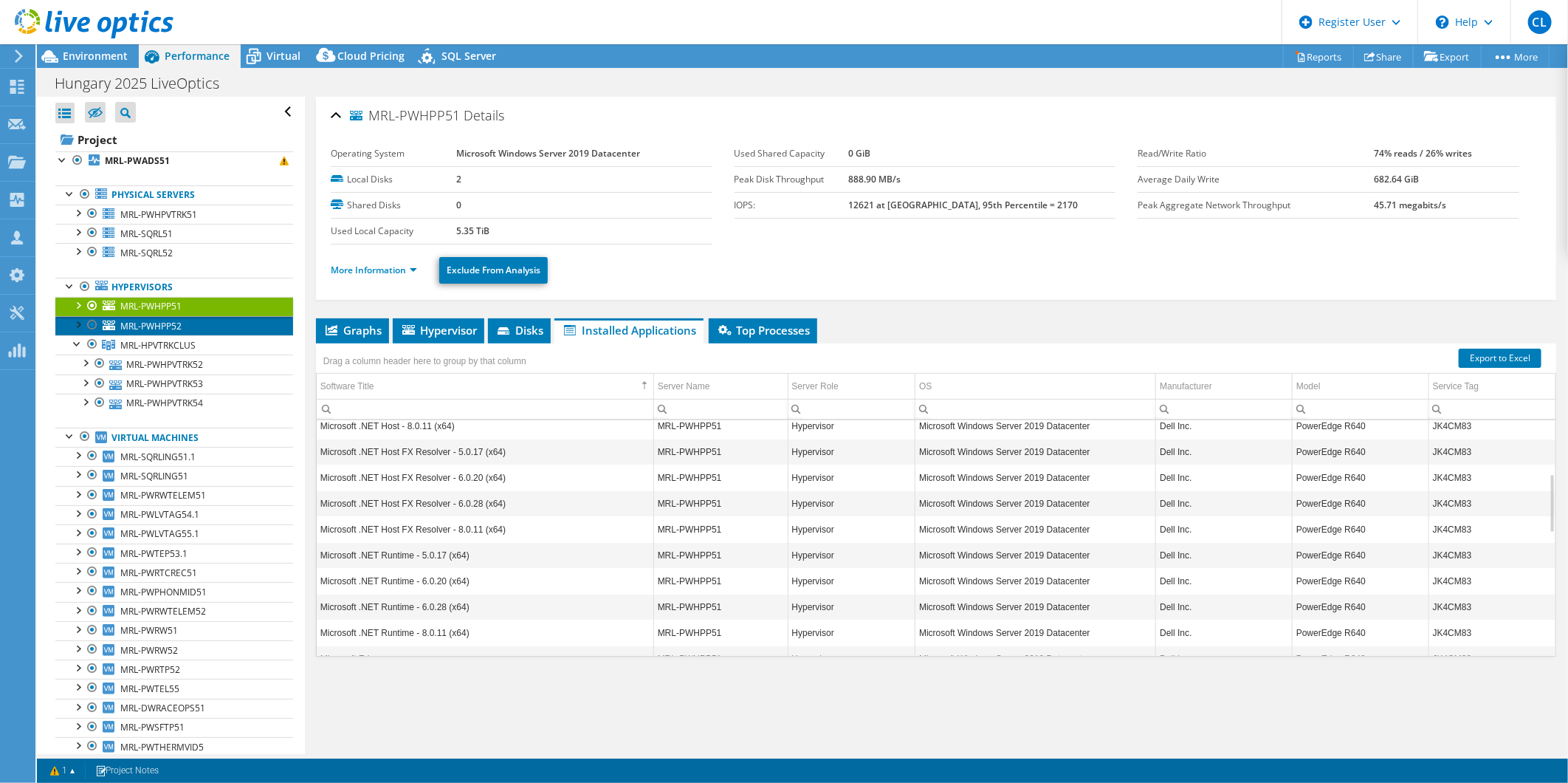
click at [164, 323] on span "MRL-PWHPP52" at bounding box center [151, 325] width 61 height 12
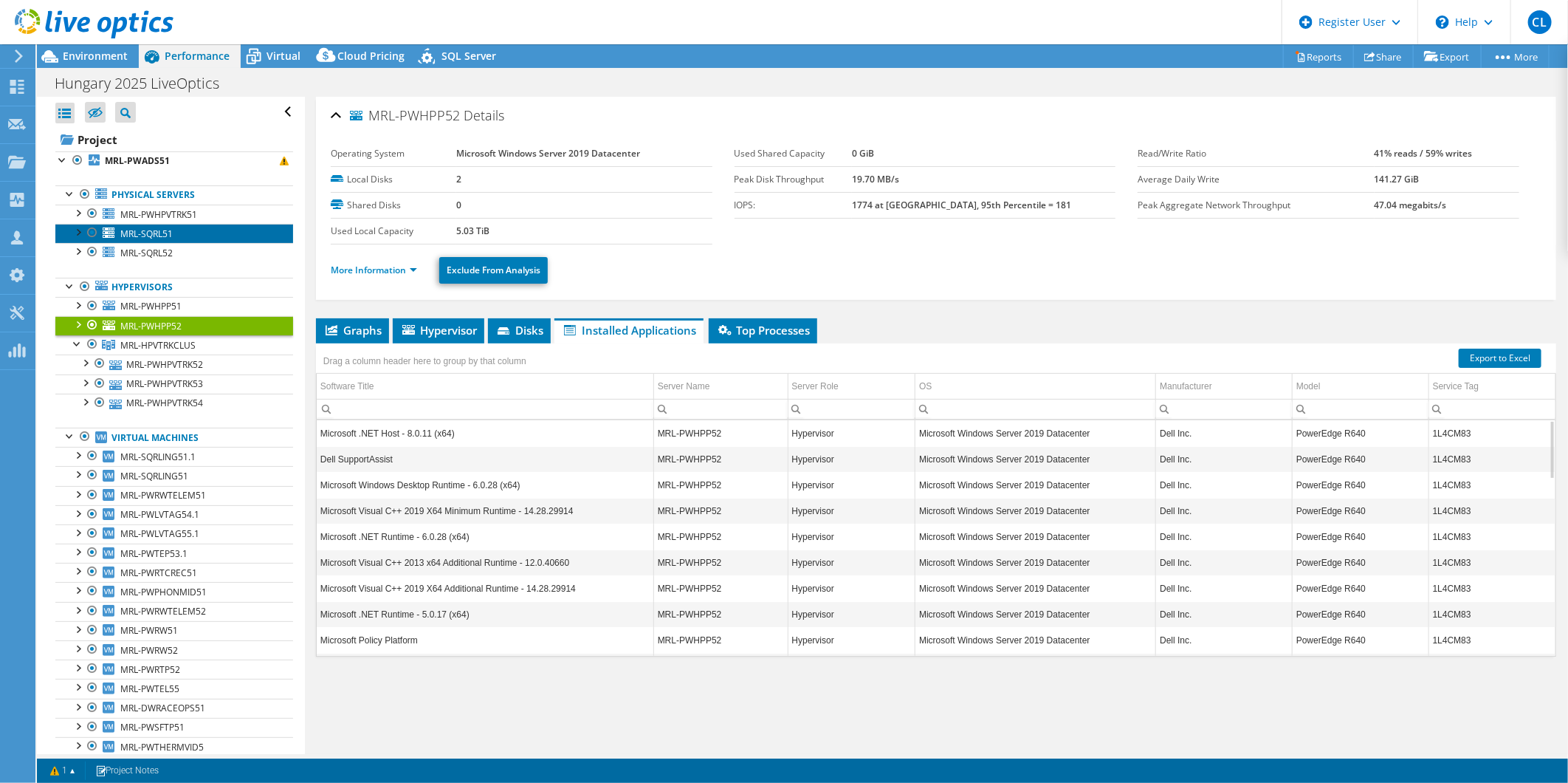
click at [165, 233] on span "MRL-SQRL51" at bounding box center [146, 233] width 52 height 12
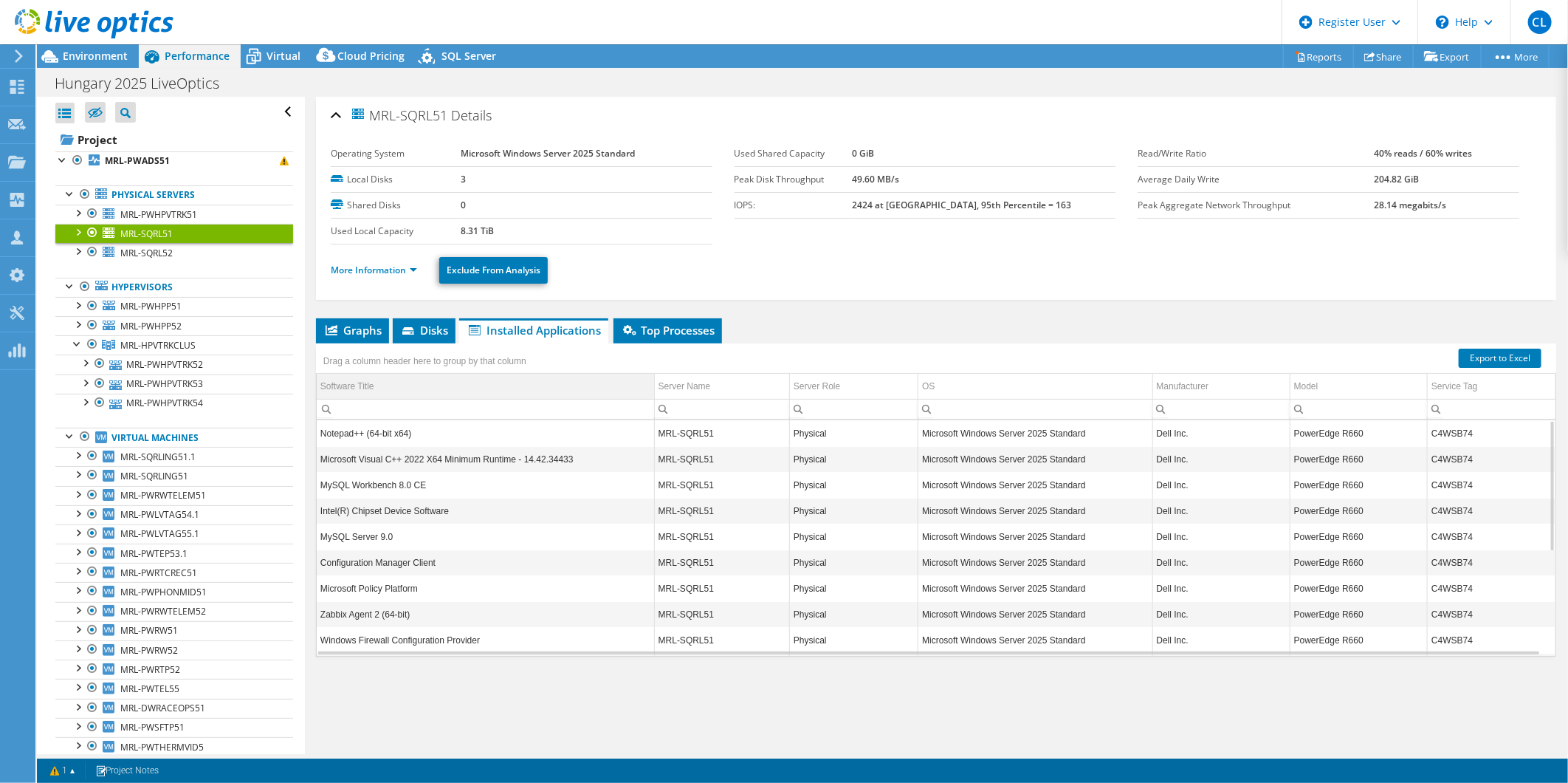
click at [359, 386] on div "Software Title" at bounding box center [348, 386] width 54 height 18
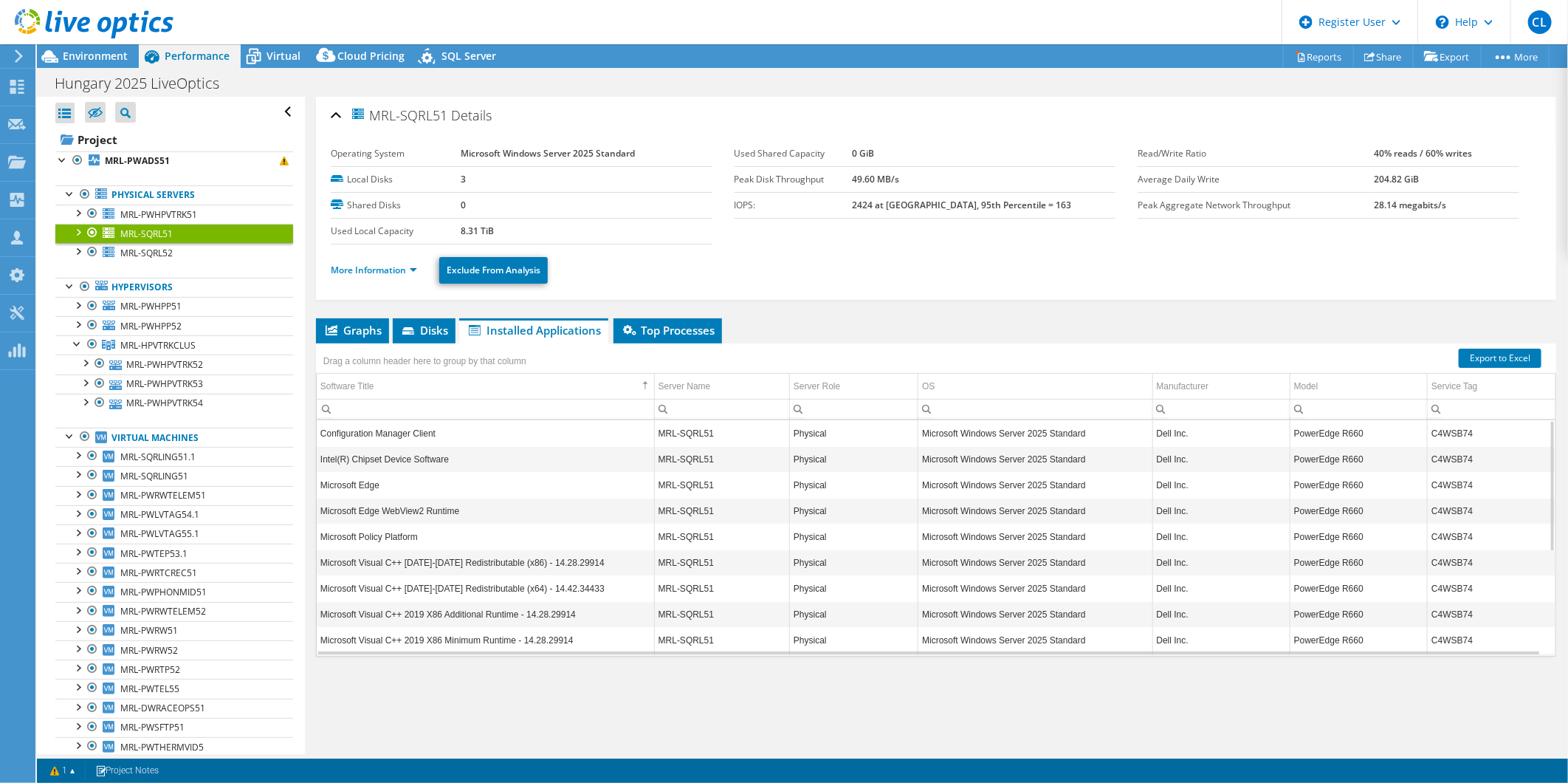
click at [80, 229] on div at bounding box center [77, 231] width 15 height 15
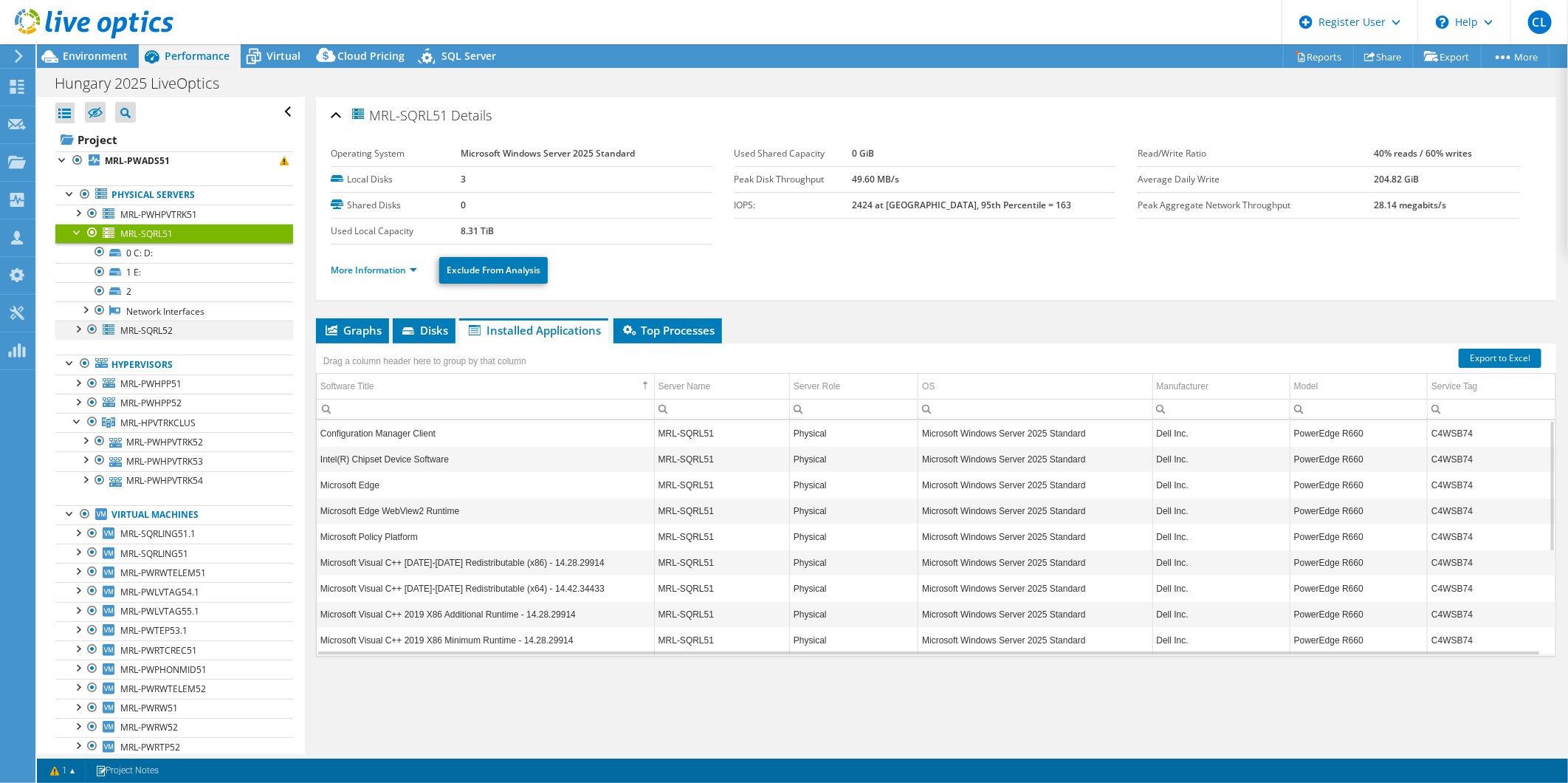
click at [76, 329] on div at bounding box center [77, 328] width 15 height 15
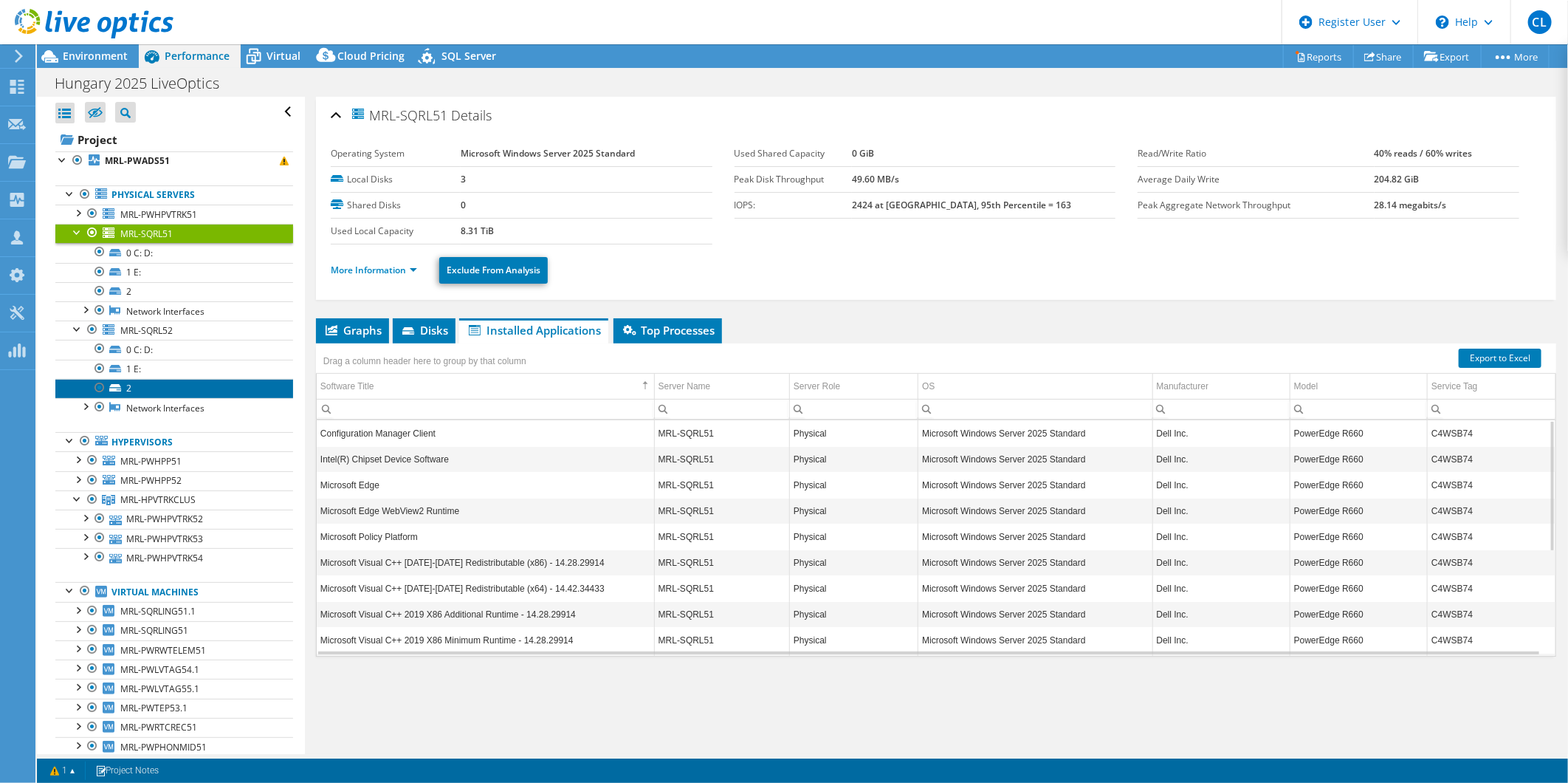
click at [135, 382] on link "2" at bounding box center [173, 388] width 238 height 20
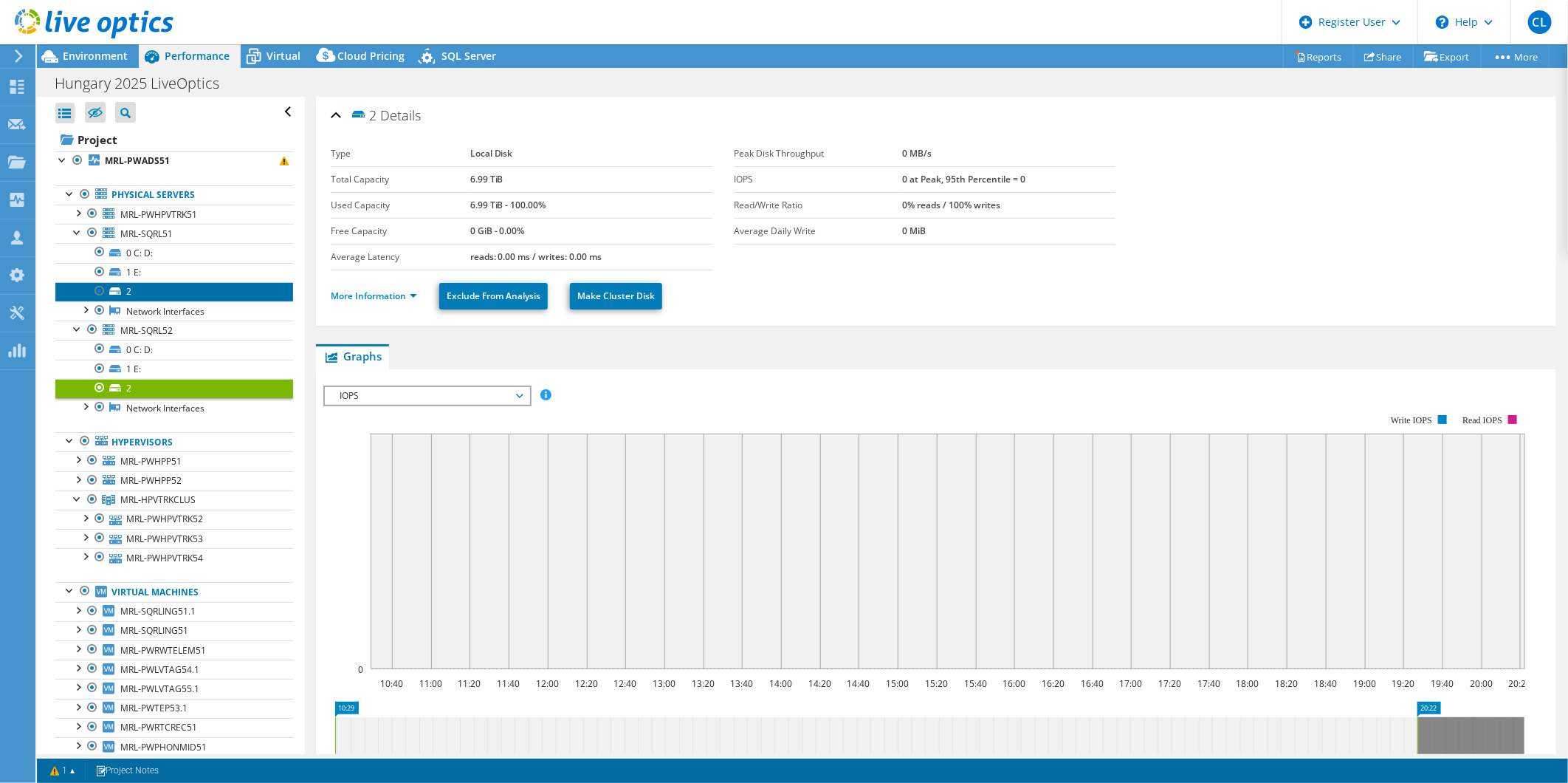
click at [116, 291] on icon at bounding box center [115, 291] width 12 height 7
click at [137, 388] on link "2" at bounding box center [173, 388] width 238 height 20
click at [134, 293] on link "2" at bounding box center [173, 292] width 238 height 20
click at [139, 392] on link "2" at bounding box center [173, 388] width 238 height 20
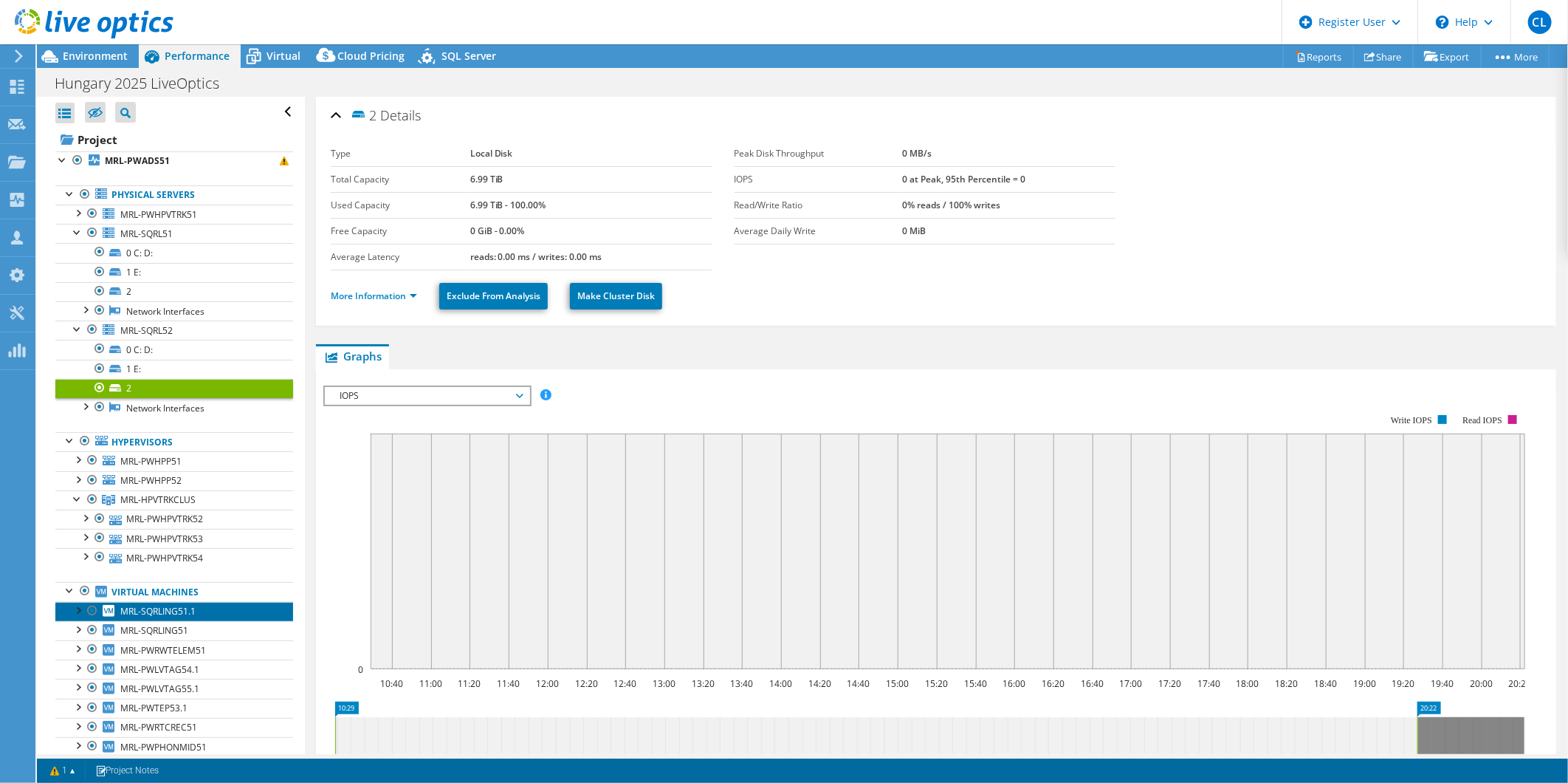
click at [154, 611] on span "MRL-SQRLING51.1" at bounding box center [157, 611] width 75 height 12
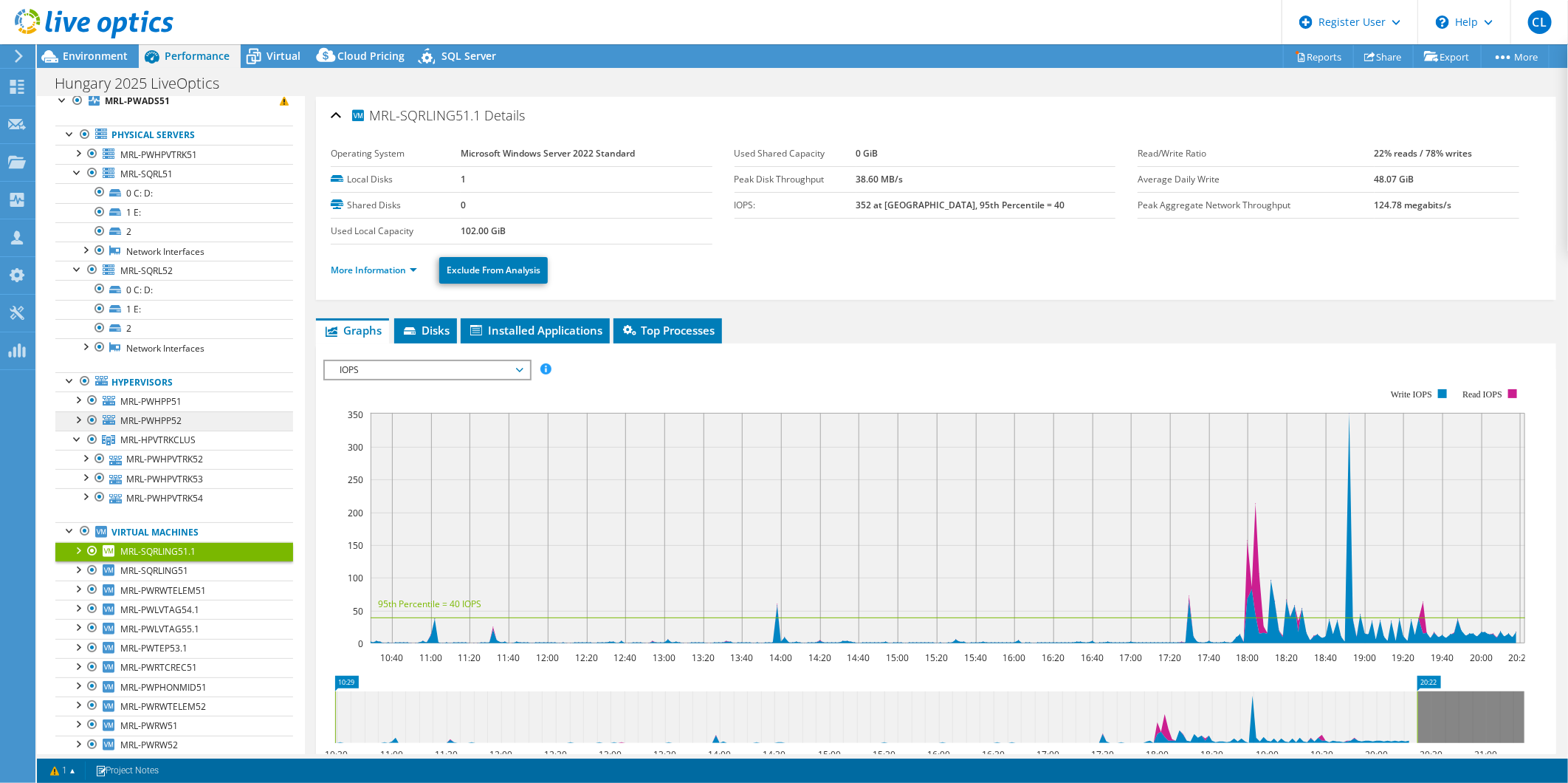
scroll to position [82, 0]
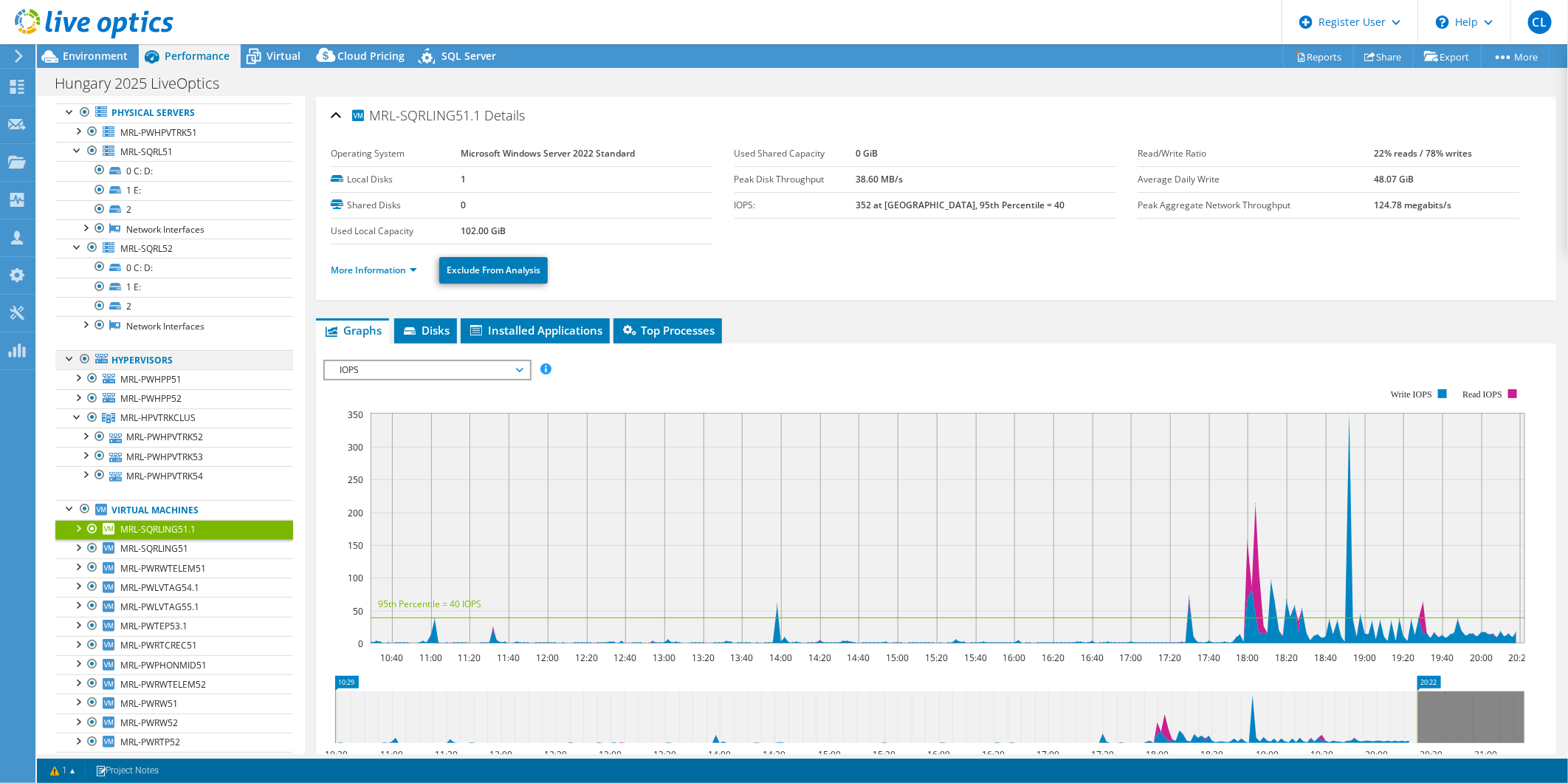
click at [83, 360] on div at bounding box center [85, 359] width 15 height 18
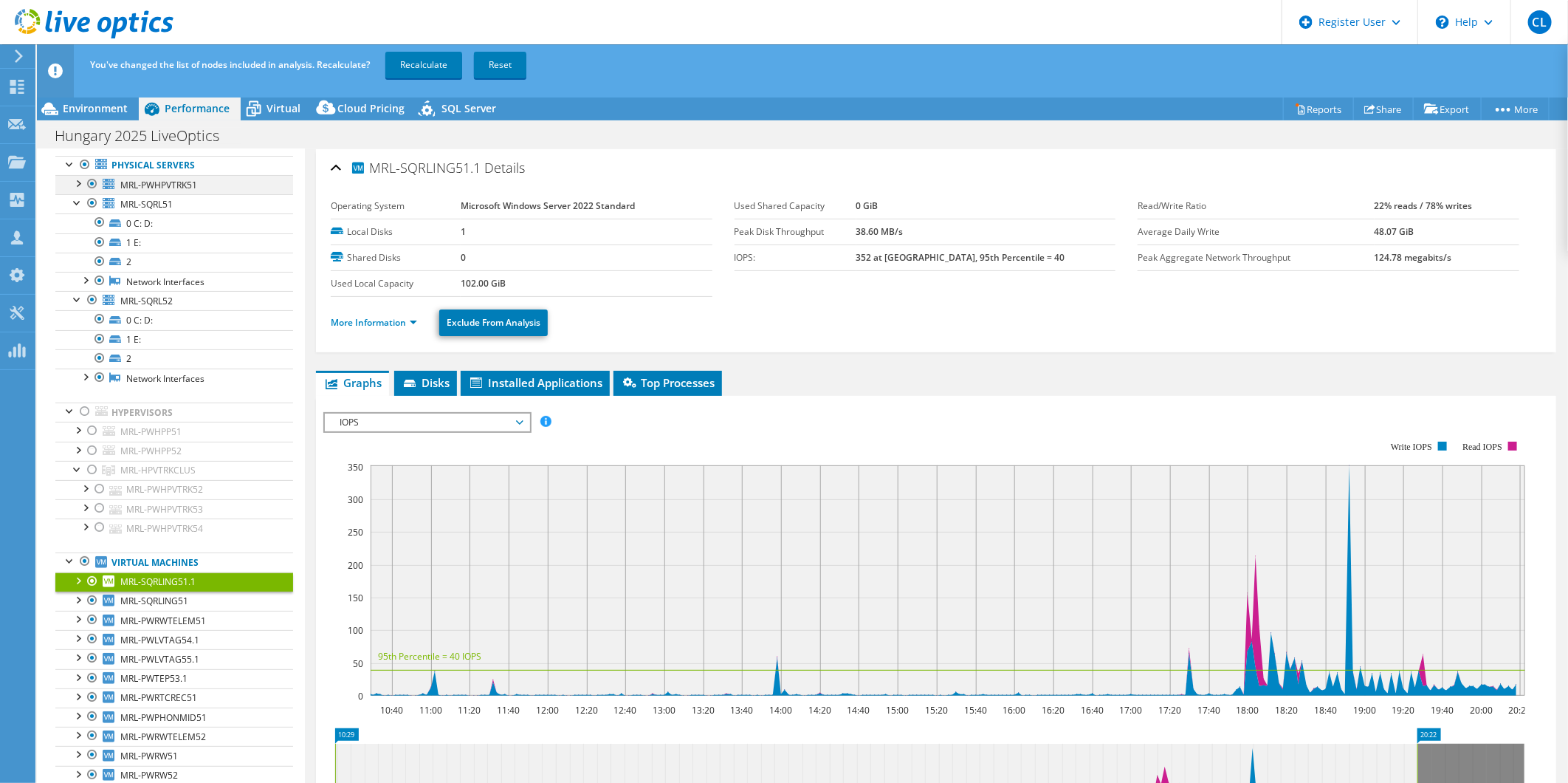
drag, startPoint x: 91, startPoint y: 181, endPoint x: 82, endPoint y: 183, distance: 9.2
click at [89, 181] on div at bounding box center [92, 184] width 15 height 18
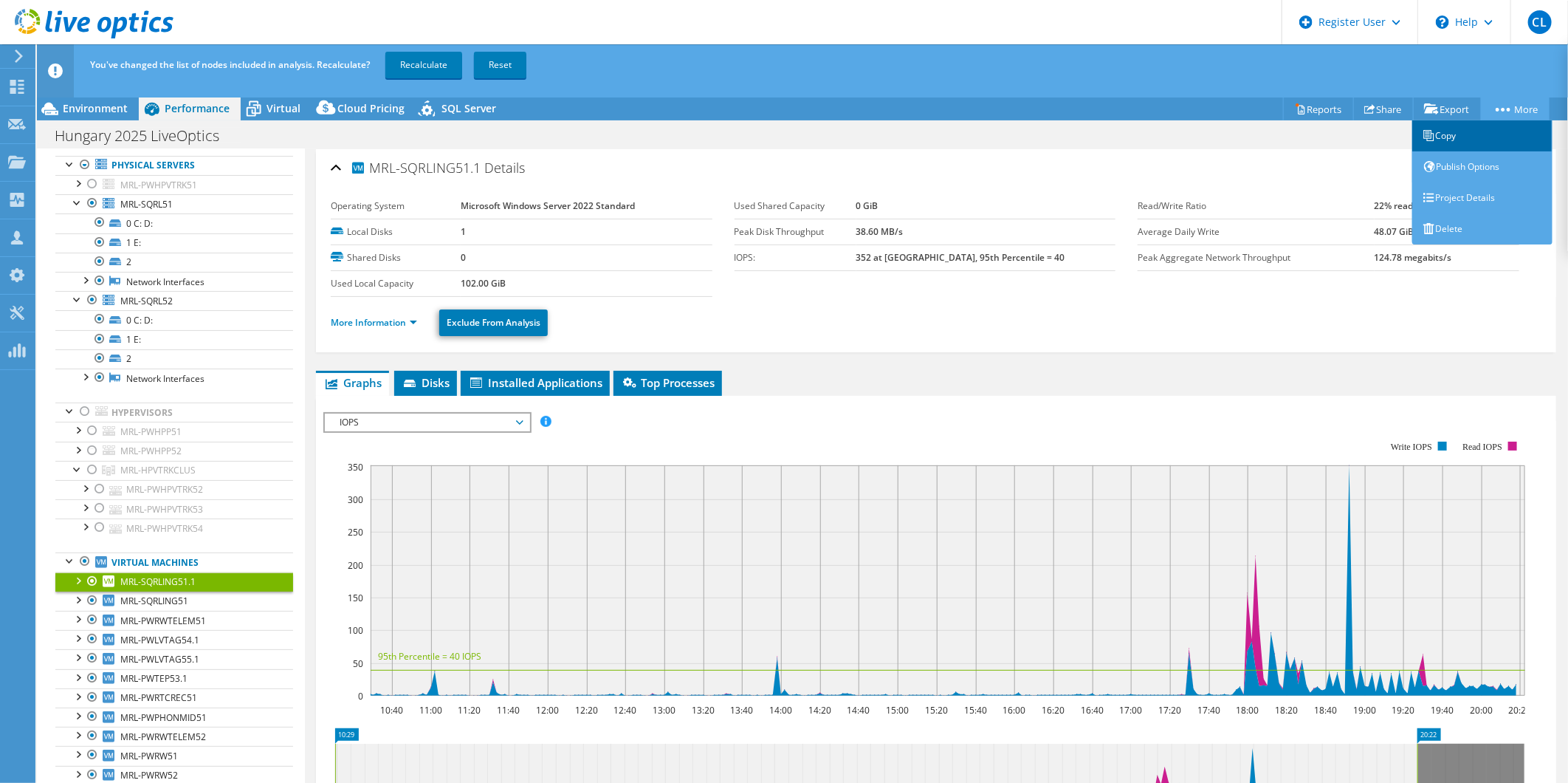
click at [1480, 131] on link "Copy" at bounding box center [1481, 135] width 141 height 31
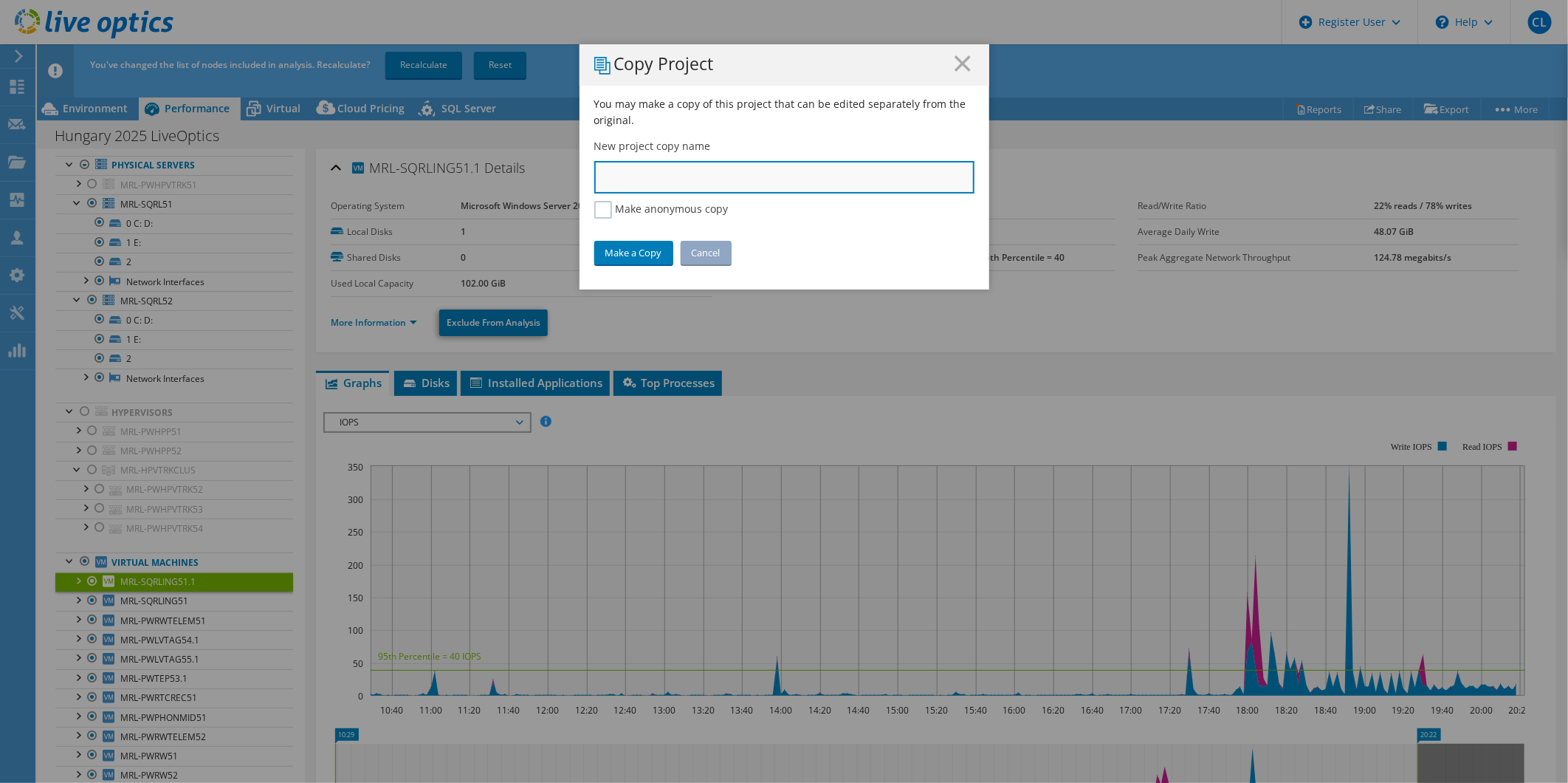
click at [690, 172] on input "text" at bounding box center [784, 177] width 380 height 33
type input "Hungary 2025 - Temp"
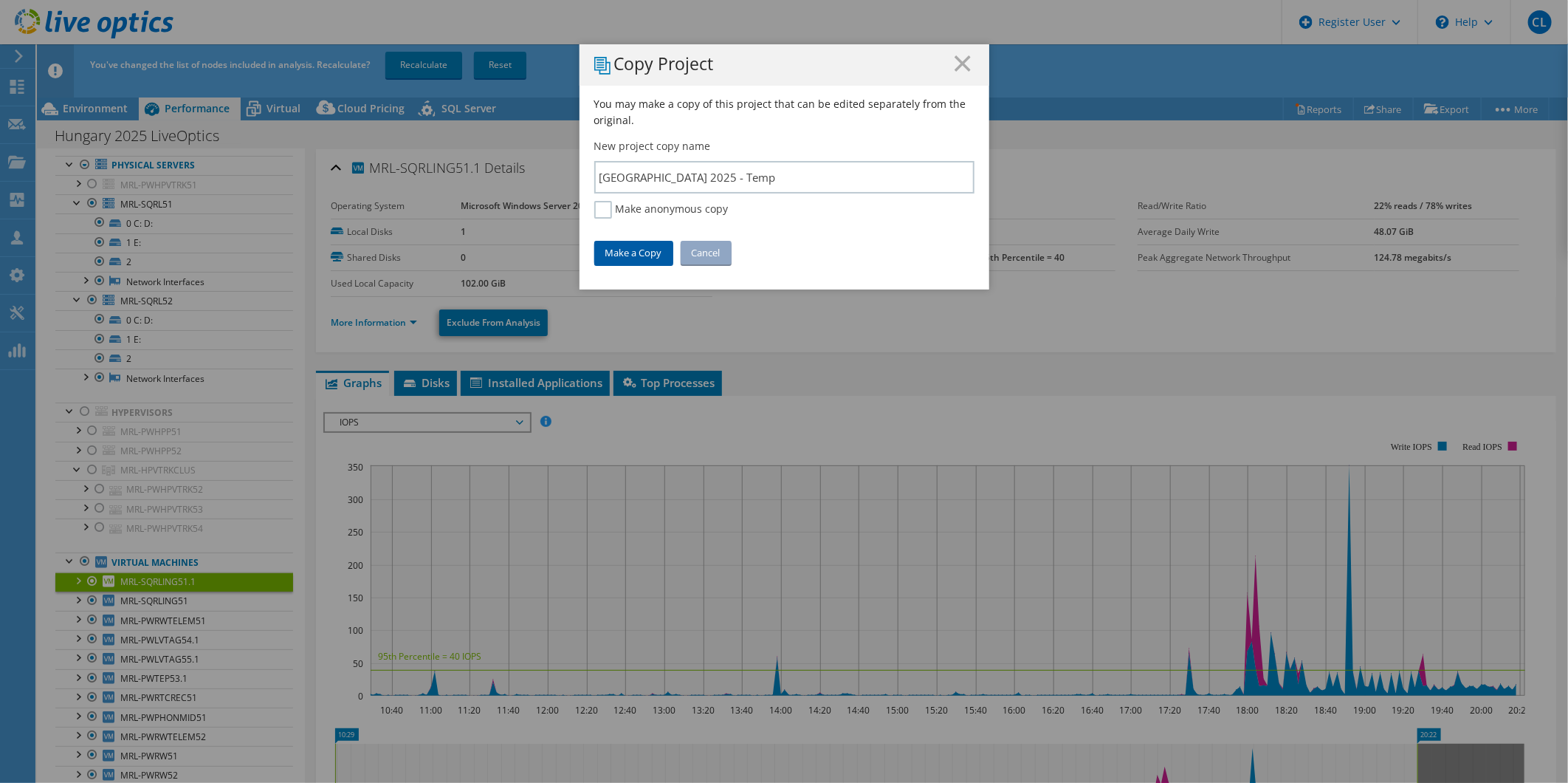
click at [615, 249] on link "Make a Copy" at bounding box center [634, 252] width 79 height 23
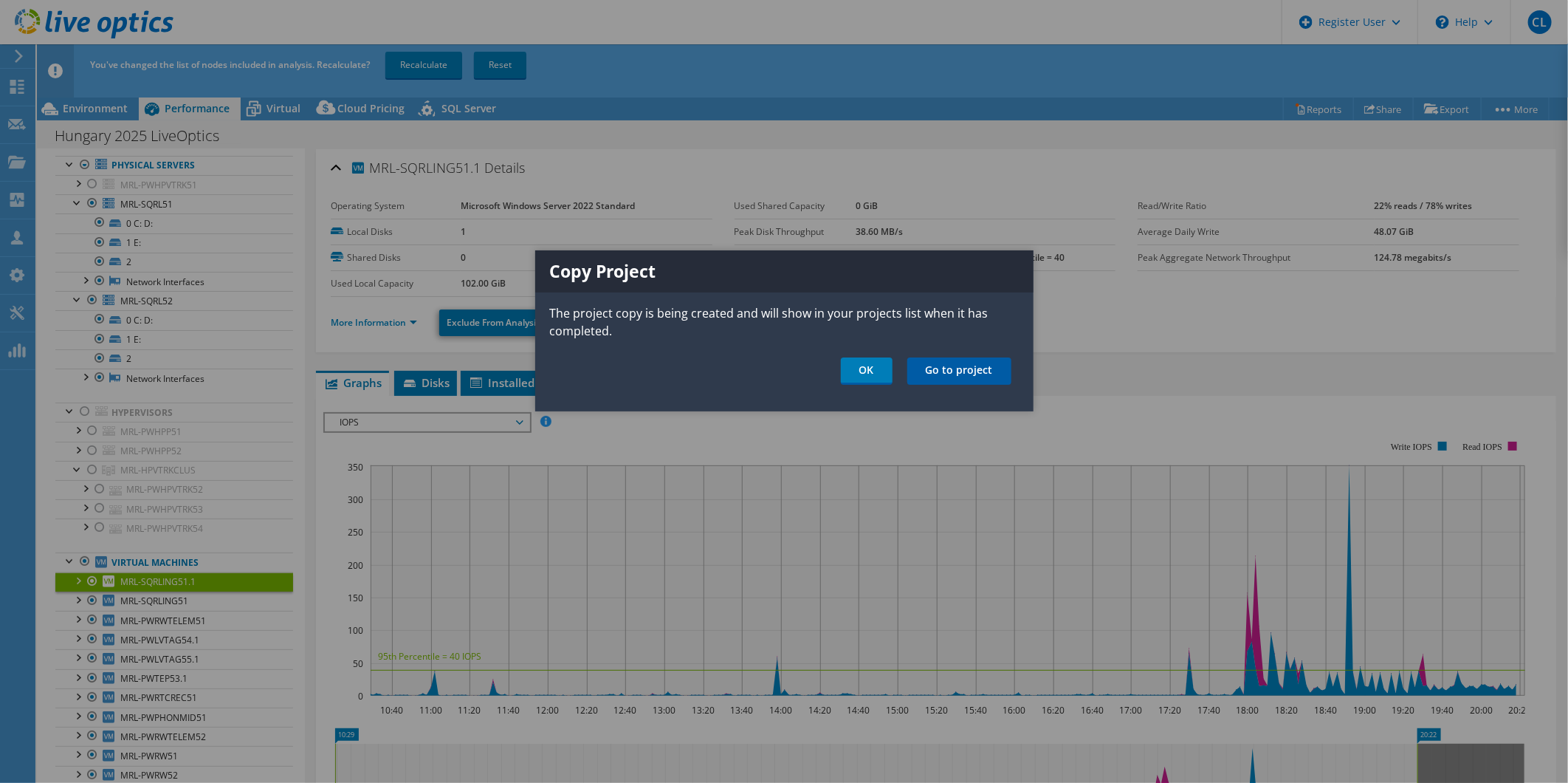
click at [976, 364] on link "Go to project" at bounding box center [960, 370] width 104 height 27
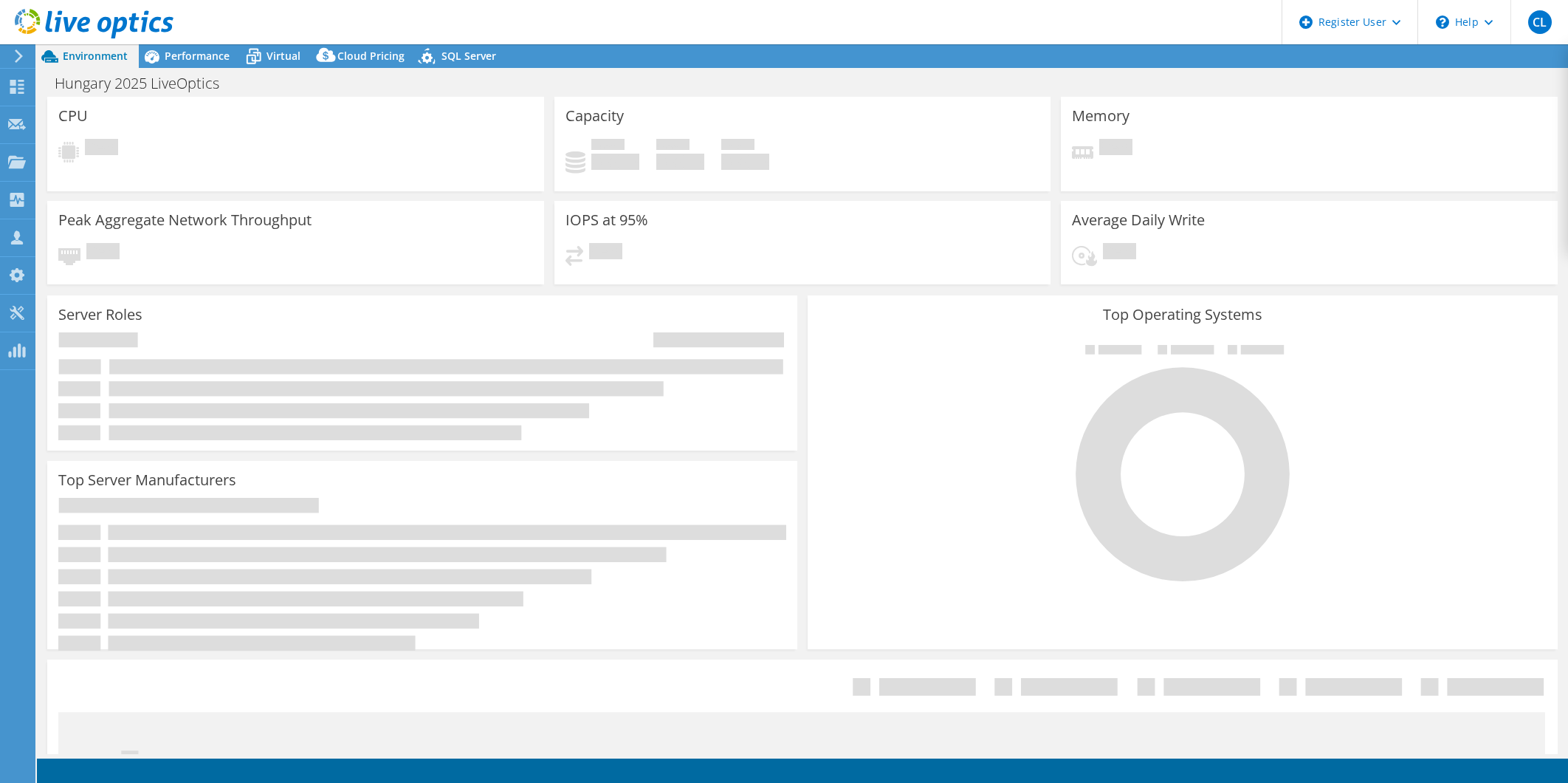
select select "USD"
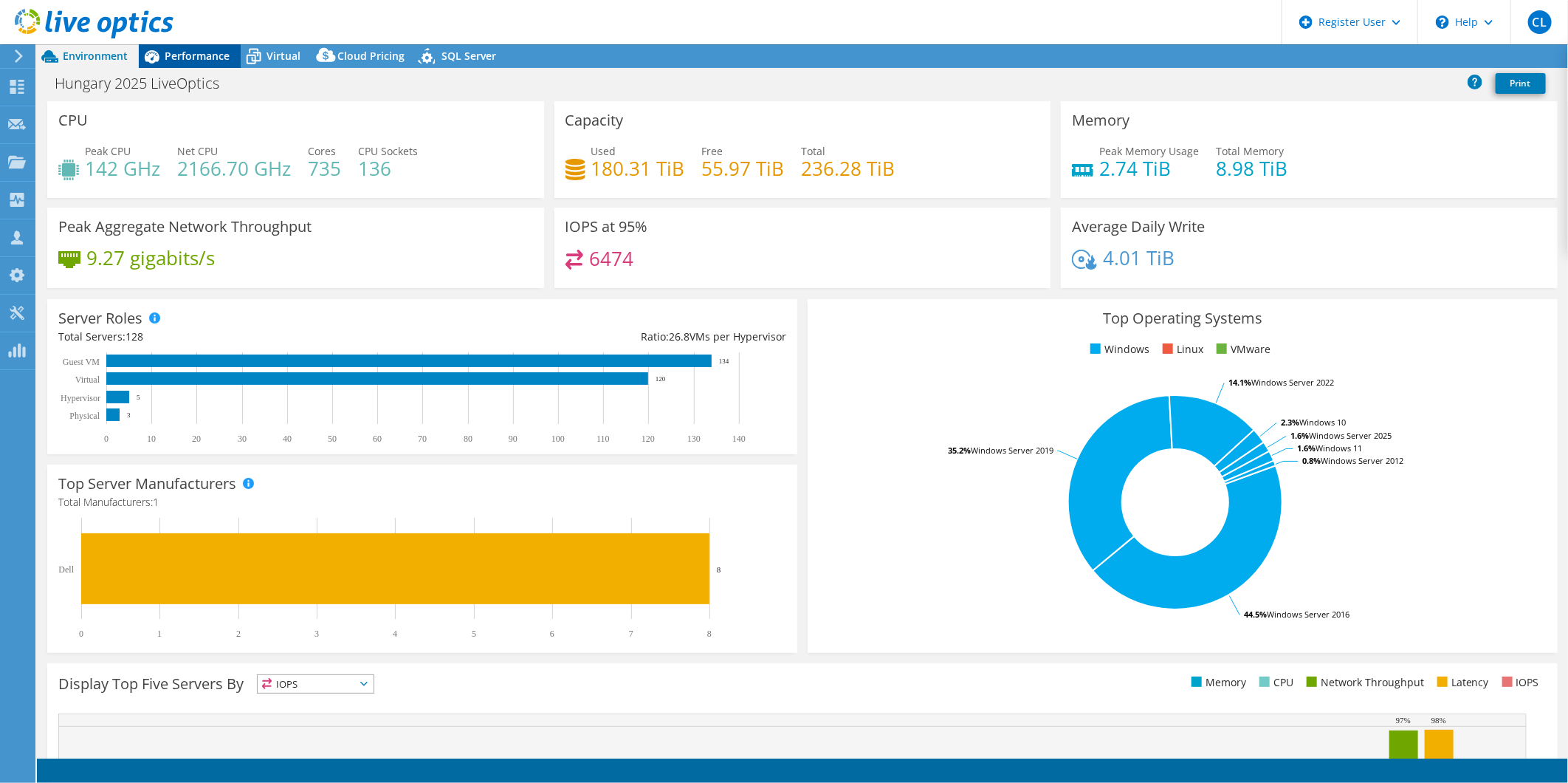
click at [211, 57] on span "Performance" at bounding box center [198, 55] width 65 height 14
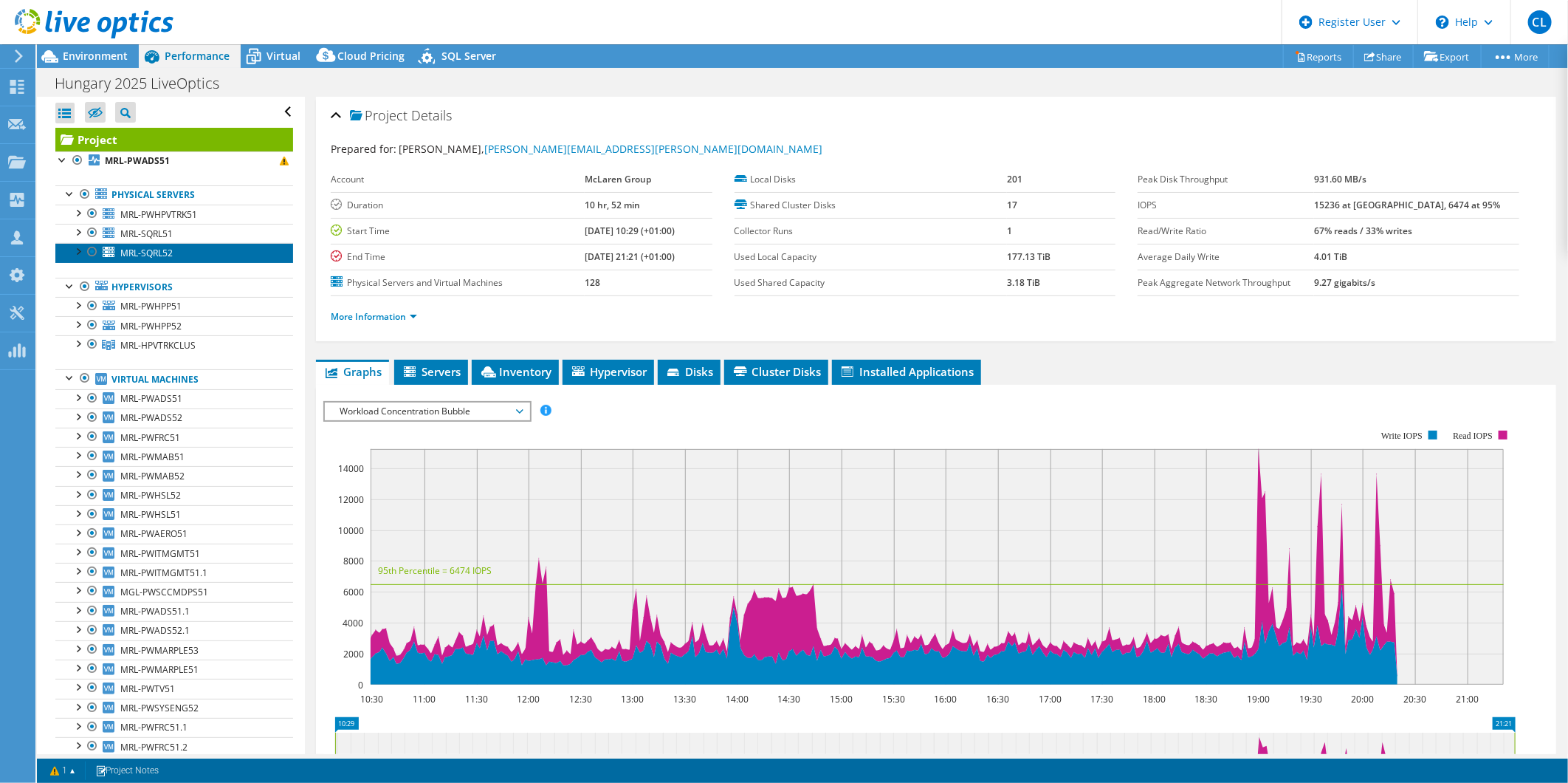
click at [151, 255] on span "MRL-SQRL52" at bounding box center [146, 253] width 52 height 12
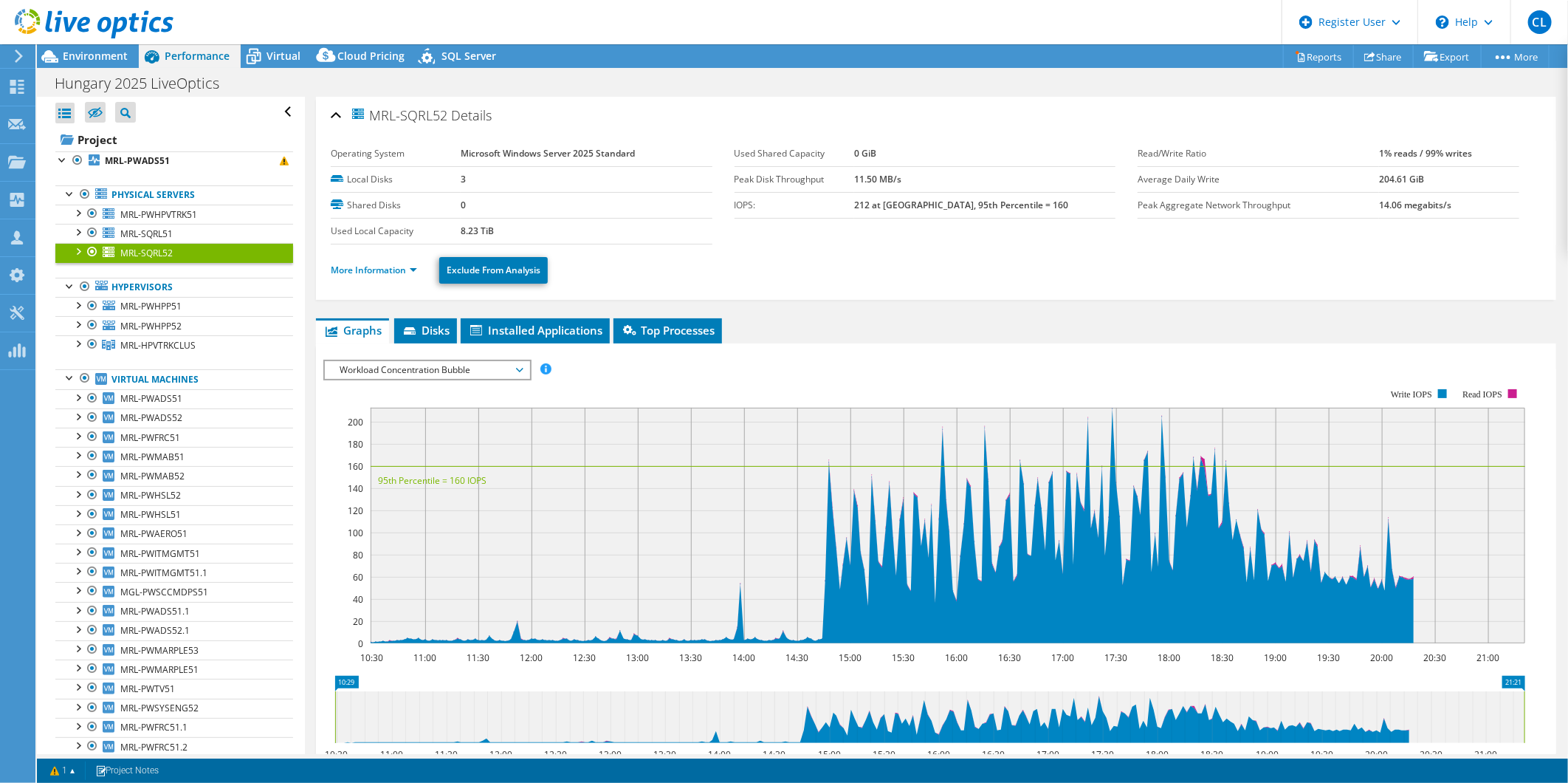
click at [74, 247] on div at bounding box center [77, 251] width 15 height 15
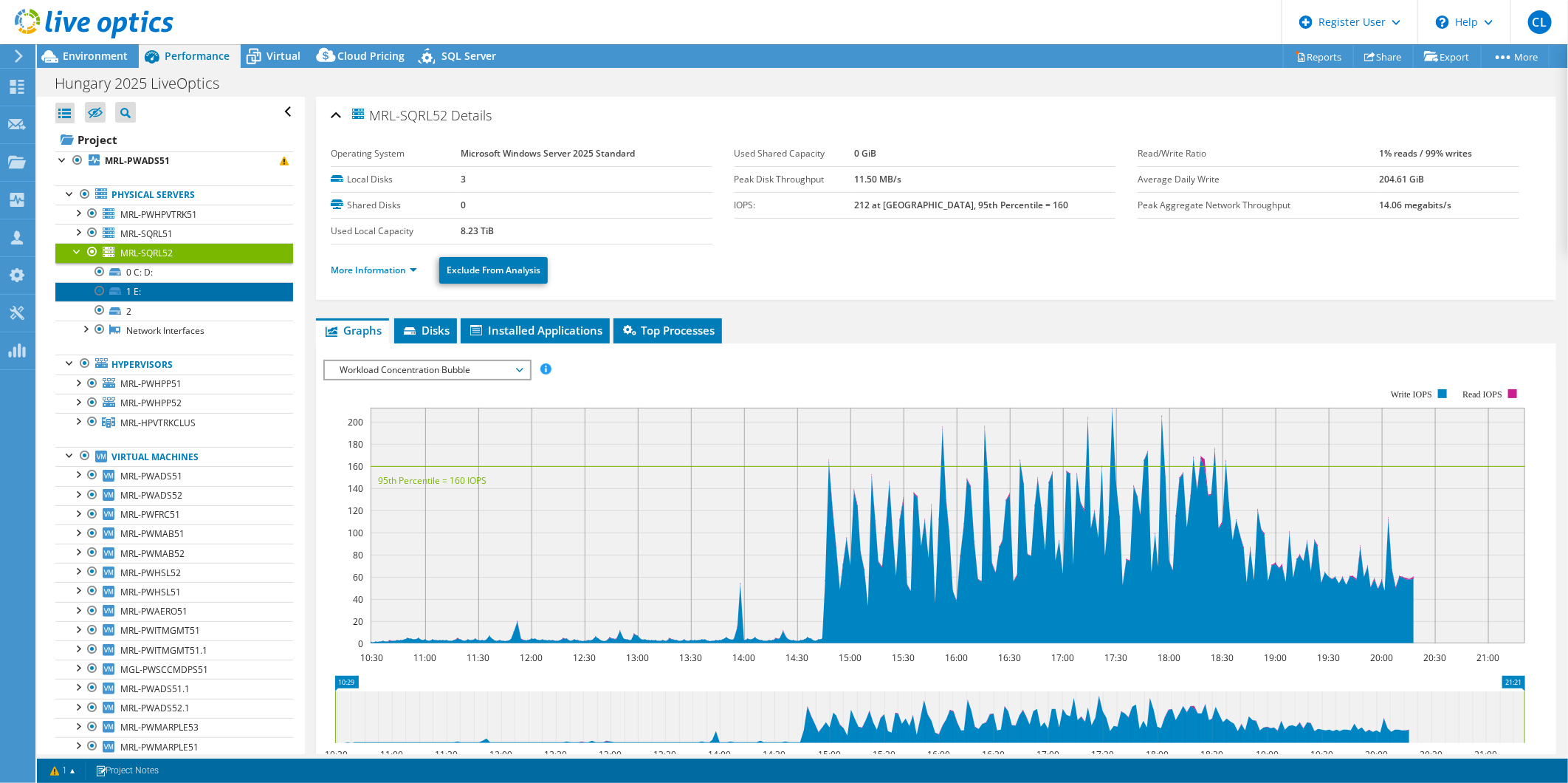
click at [133, 290] on link "1 E:" at bounding box center [173, 292] width 238 height 20
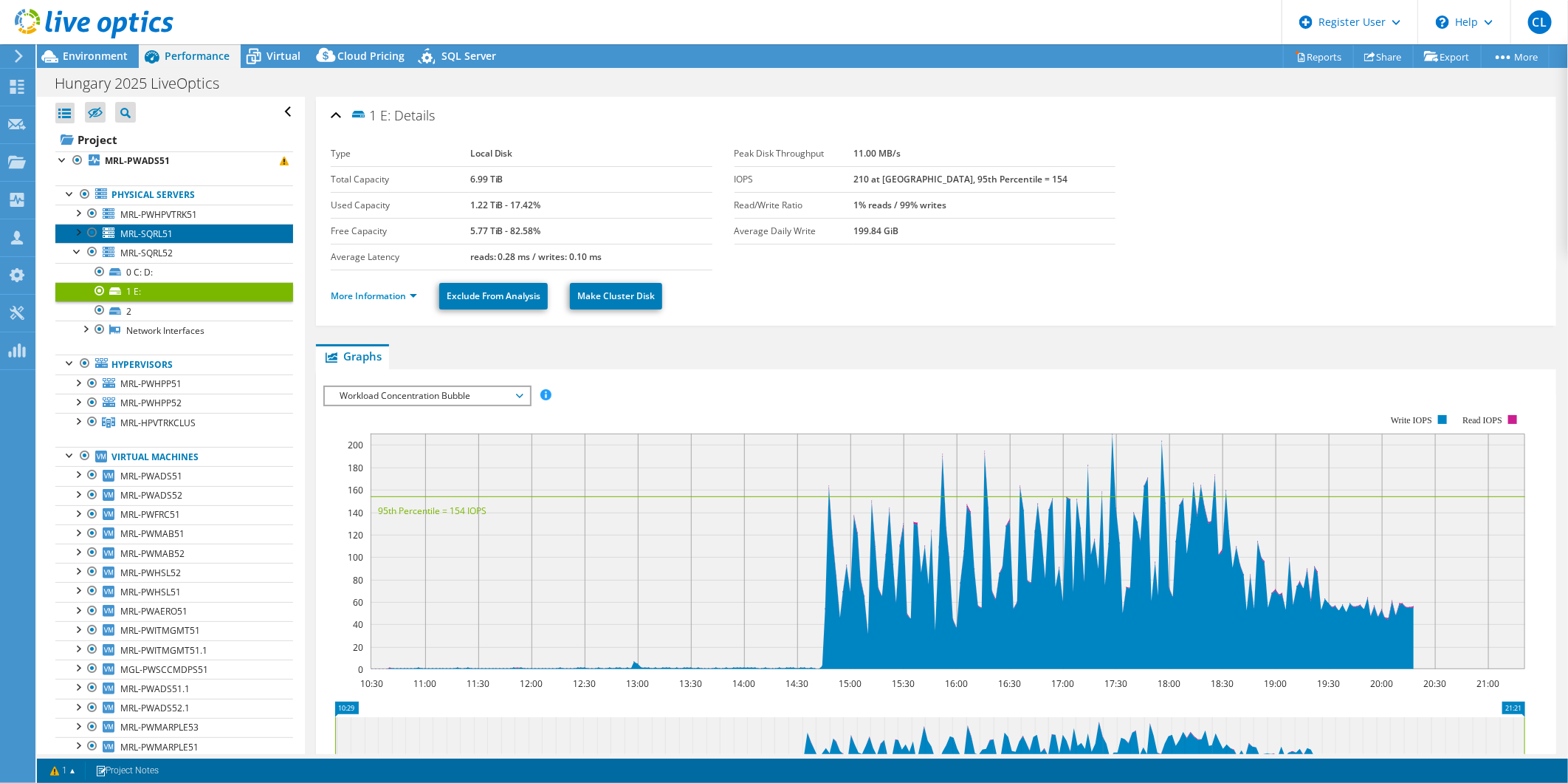
click at [66, 234] on link "MRL-SQRL51" at bounding box center [173, 233] width 238 height 20
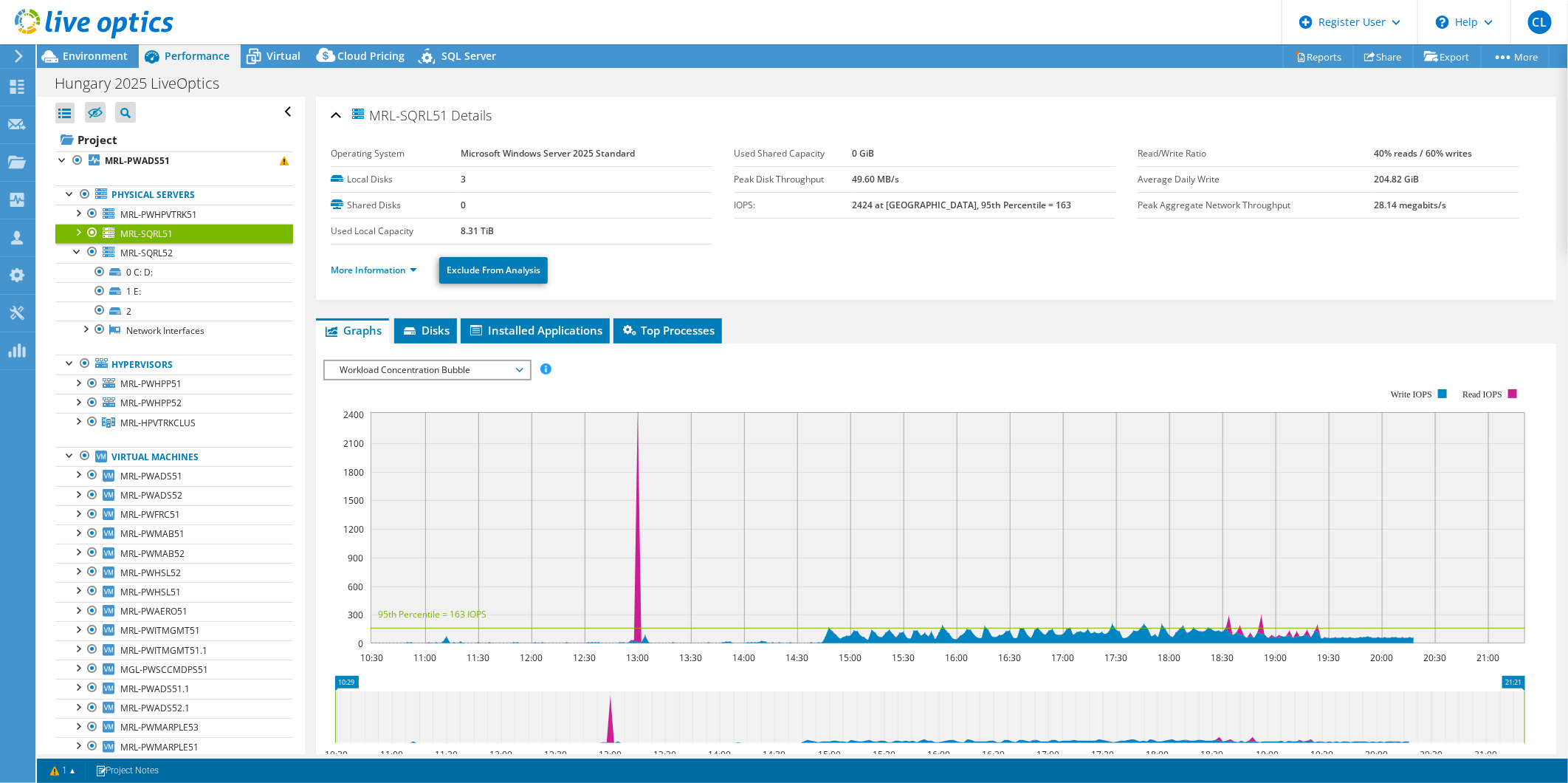
click at [75, 232] on div at bounding box center [77, 231] width 15 height 15
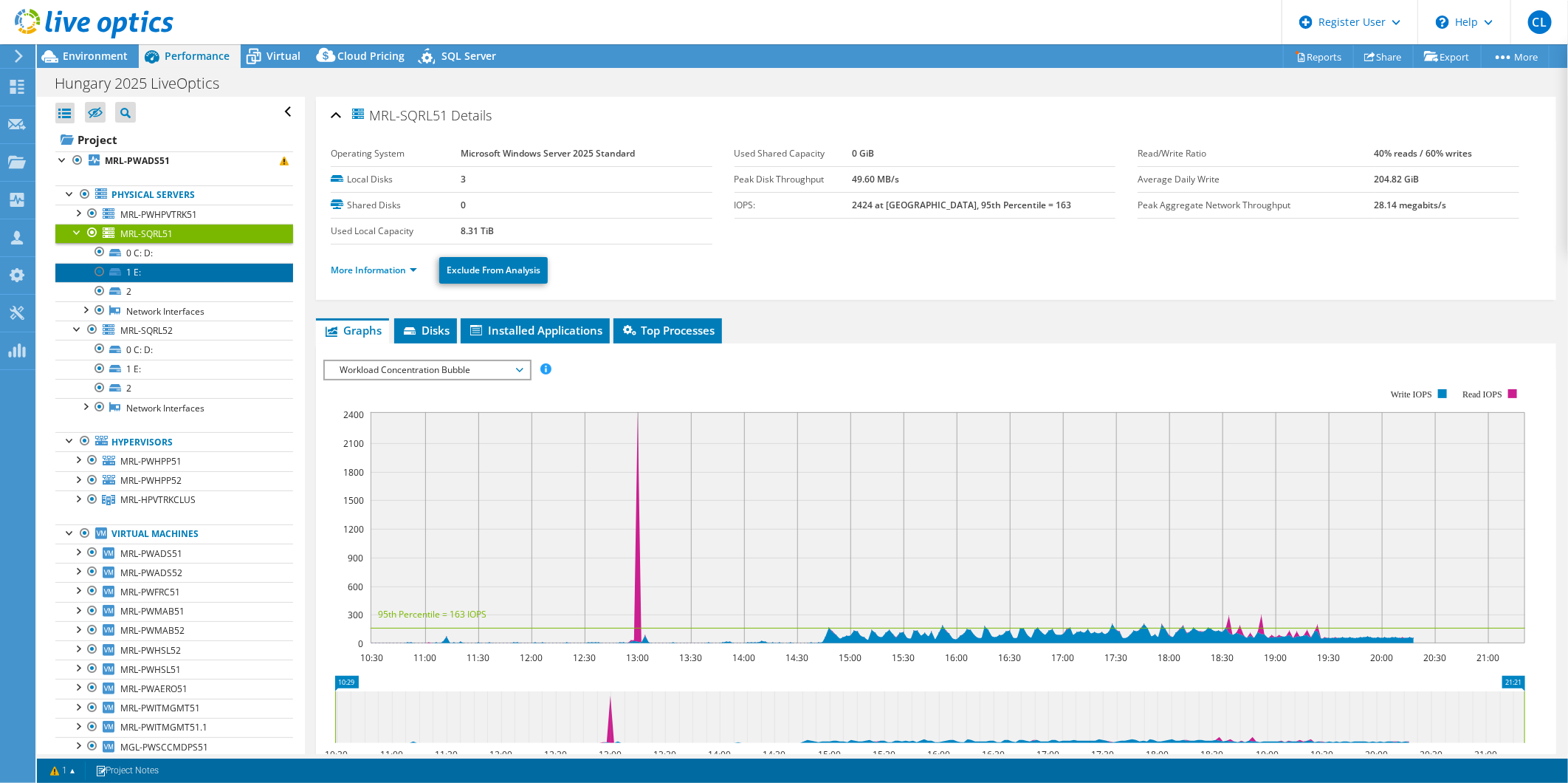
click at [133, 268] on link "1 E:" at bounding box center [173, 272] width 238 height 20
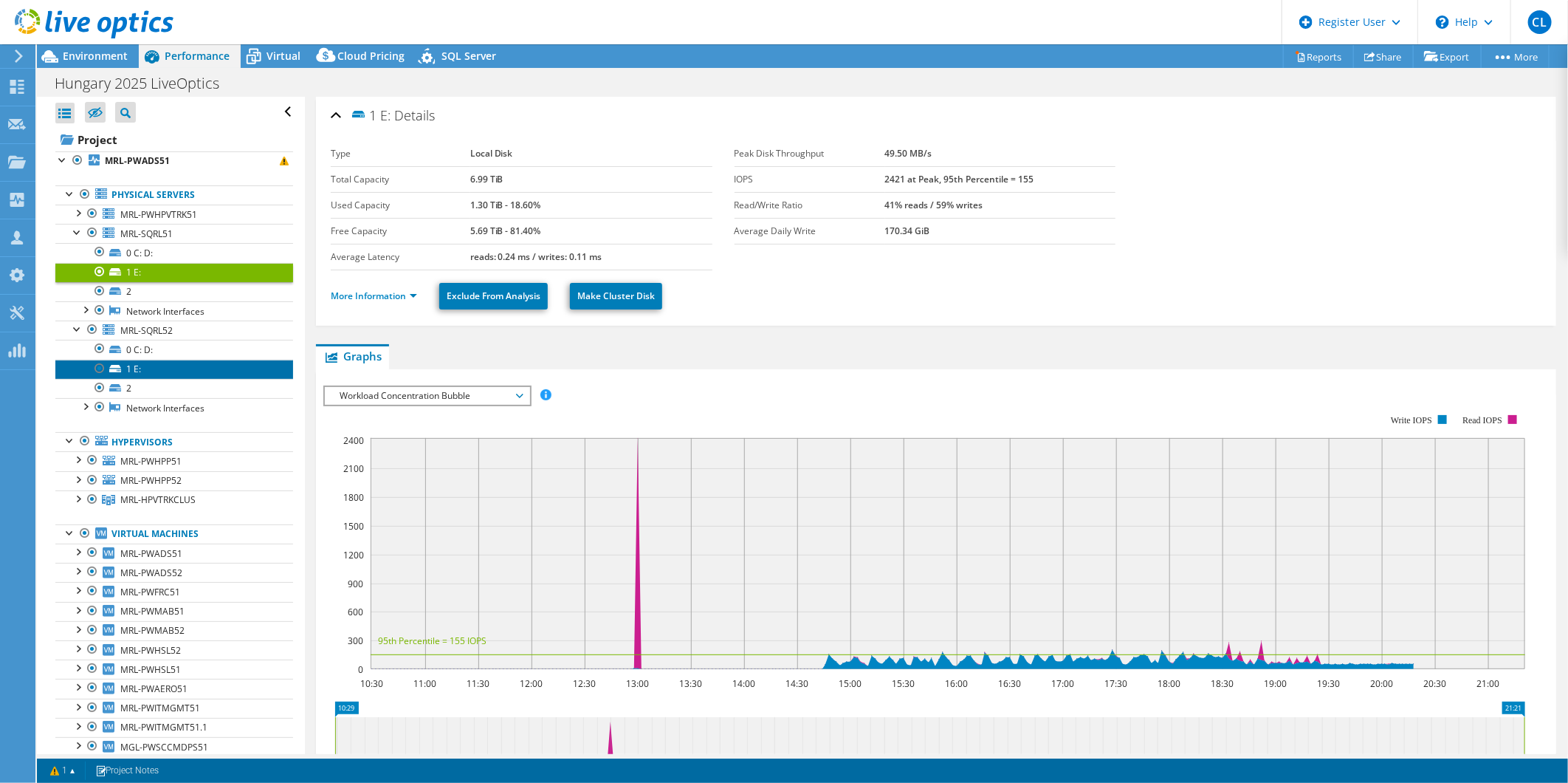
click at [134, 367] on link "1 E:" at bounding box center [173, 369] width 238 height 20
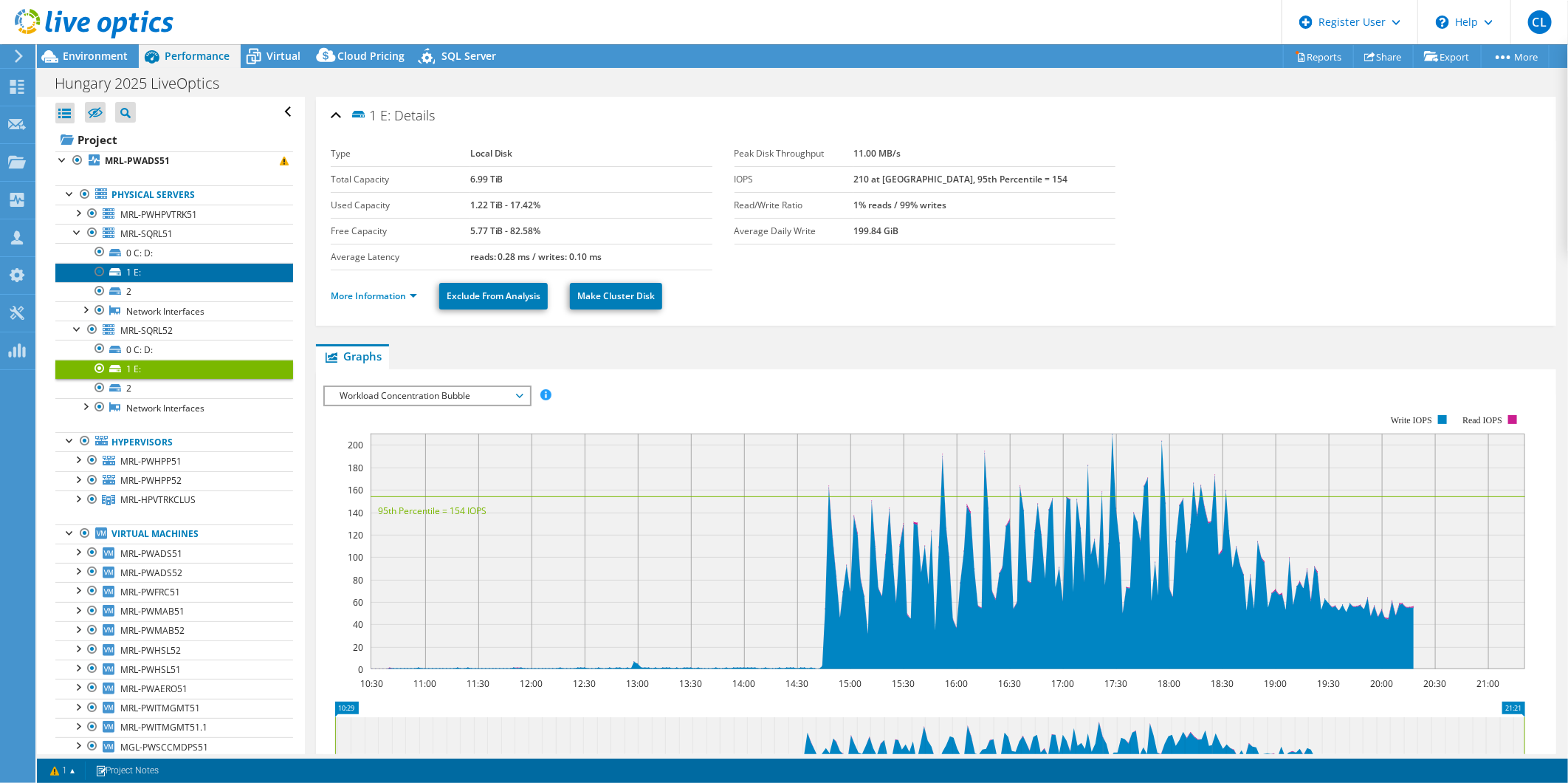
click at [137, 275] on link "1 E:" at bounding box center [173, 272] width 238 height 20
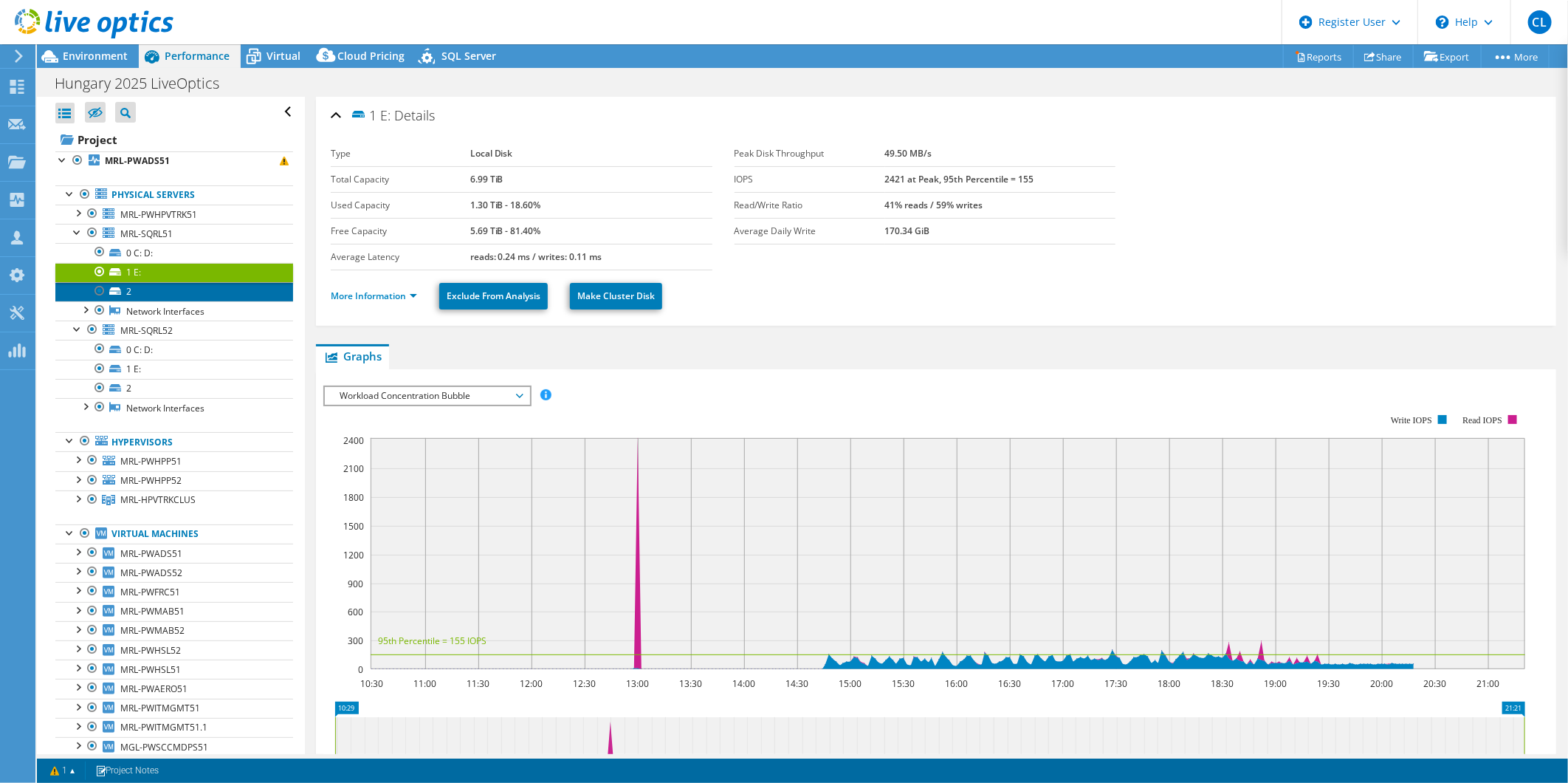
click at [124, 288] on link "2" at bounding box center [173, 292] width 238 height 20
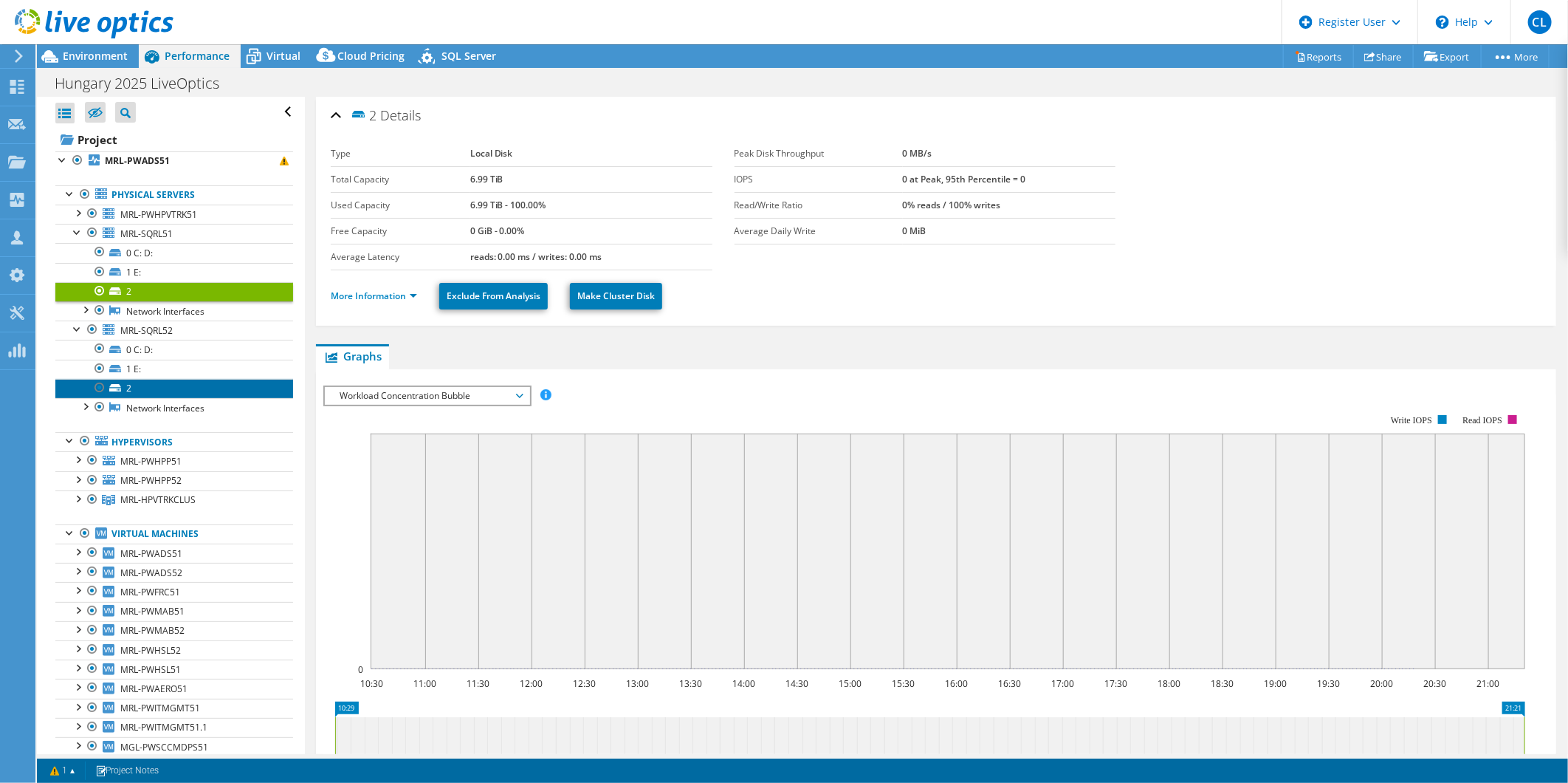
click at [130, 390] on link "2" at bounding box center [173, 388] width 238 height 20
click at [119, 286] on link "2" at bounding box center [173, 292] width 238 height 20
click at [124, 387] on link "2" at bounding box center [173, 388] width 238 height 20
click at [460, 395] on span "Workload Concentration Bubble" at bounding box center [427, 395] width 190 height 18
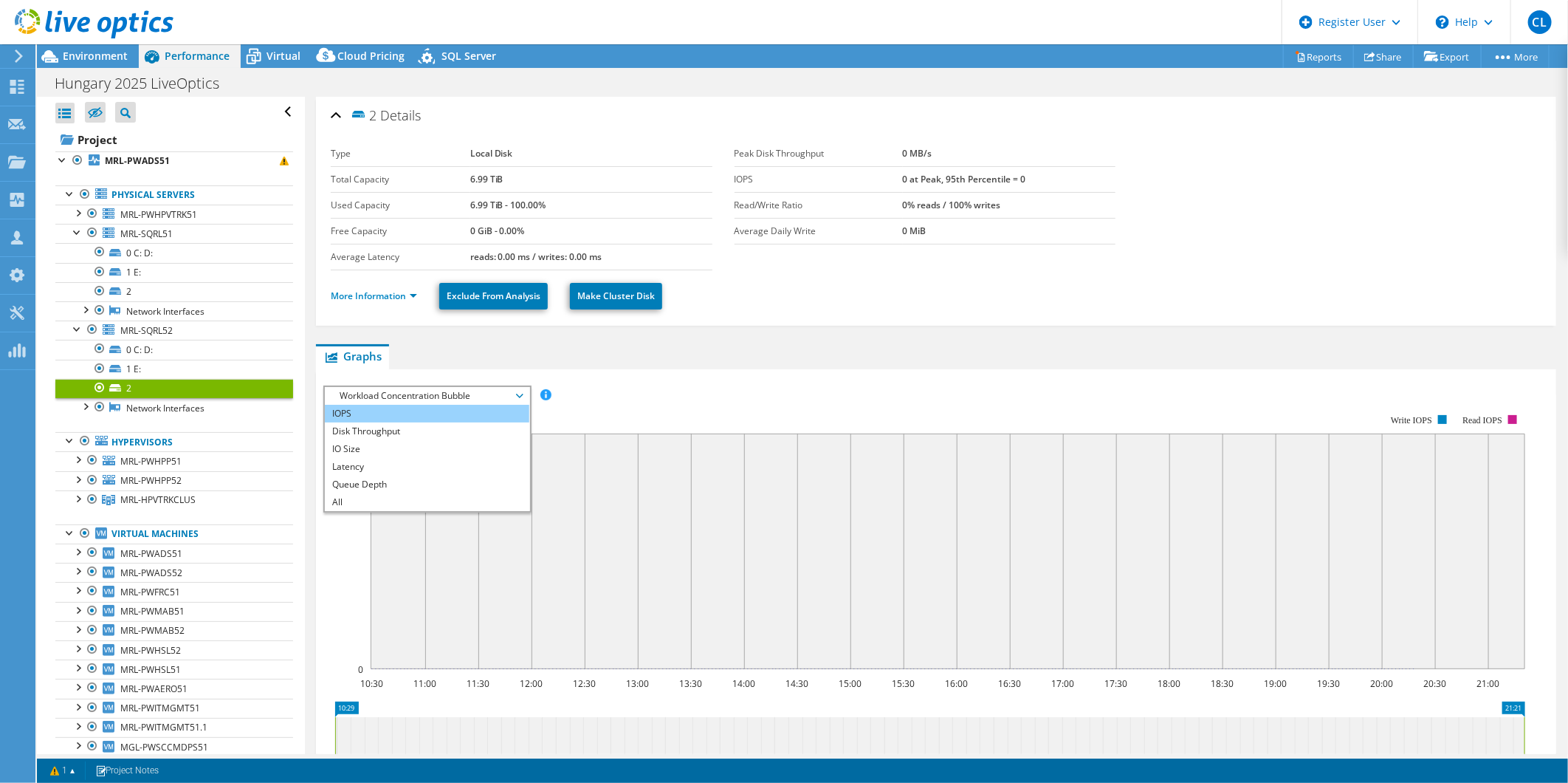
click at [403, 409] on li "IOPS" at bounding box center [427, 413] width 204 height 18
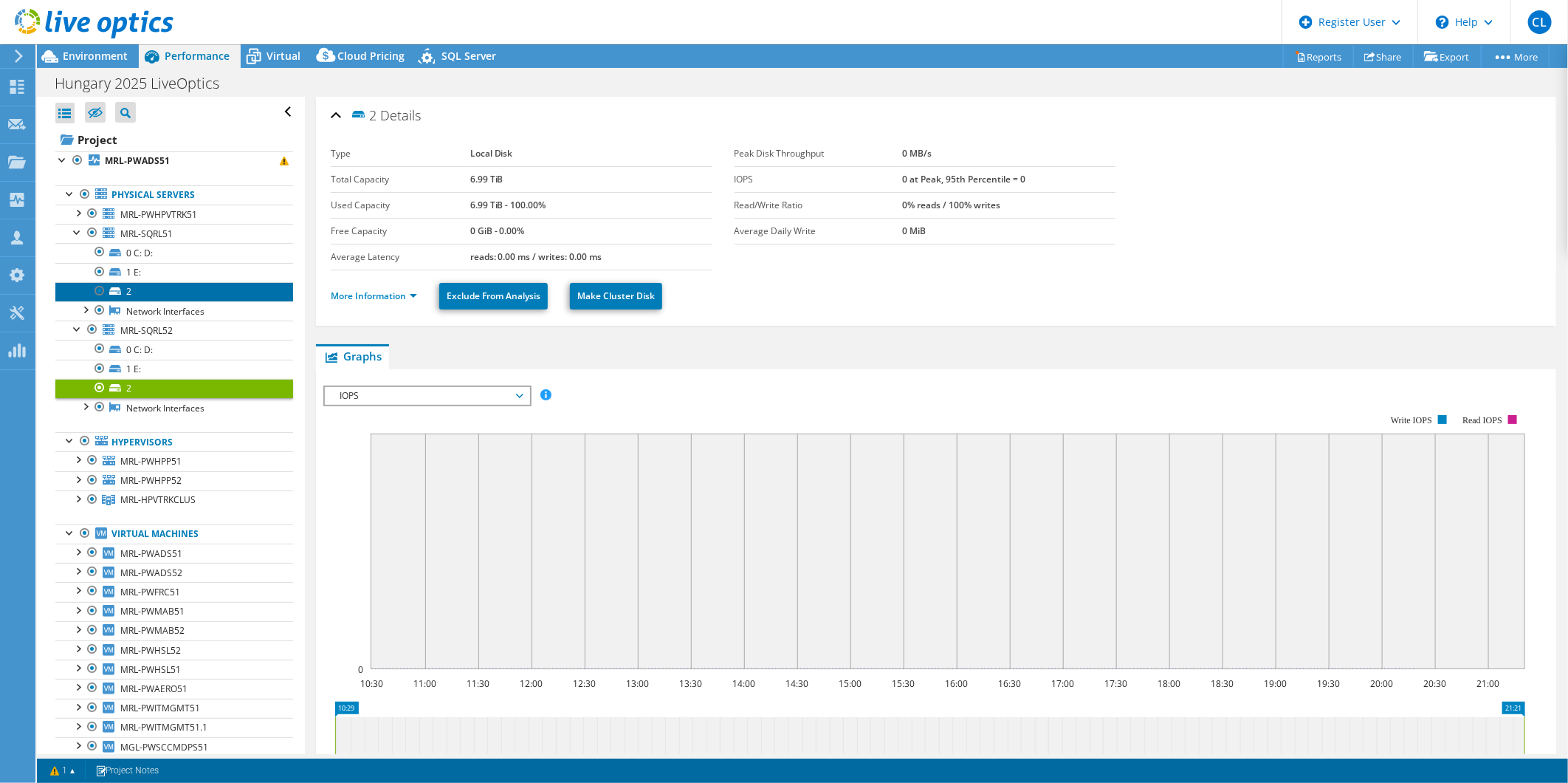
click at [131, 291] on link "2" at bounding box center [173, 292] width 238 height 20
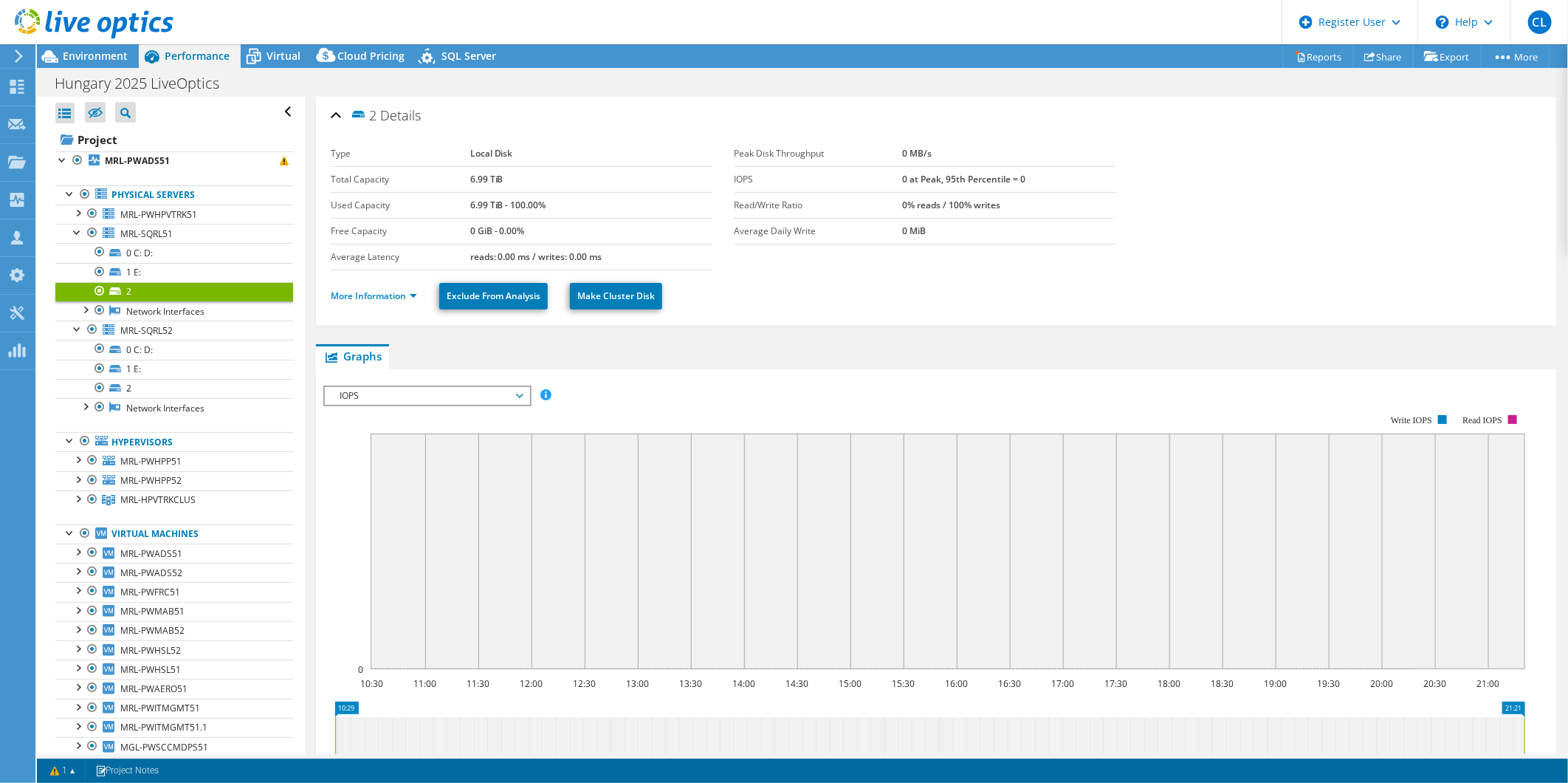
click at [957, 282] on ul "More Information Exclude From Analysis Make Cluster Disk" at bounding box center [935, 294] width 1210 height 30
click at [134, 240] on link "MRL-SQRL51" at bounding box center [173, 233] width 238 height 20
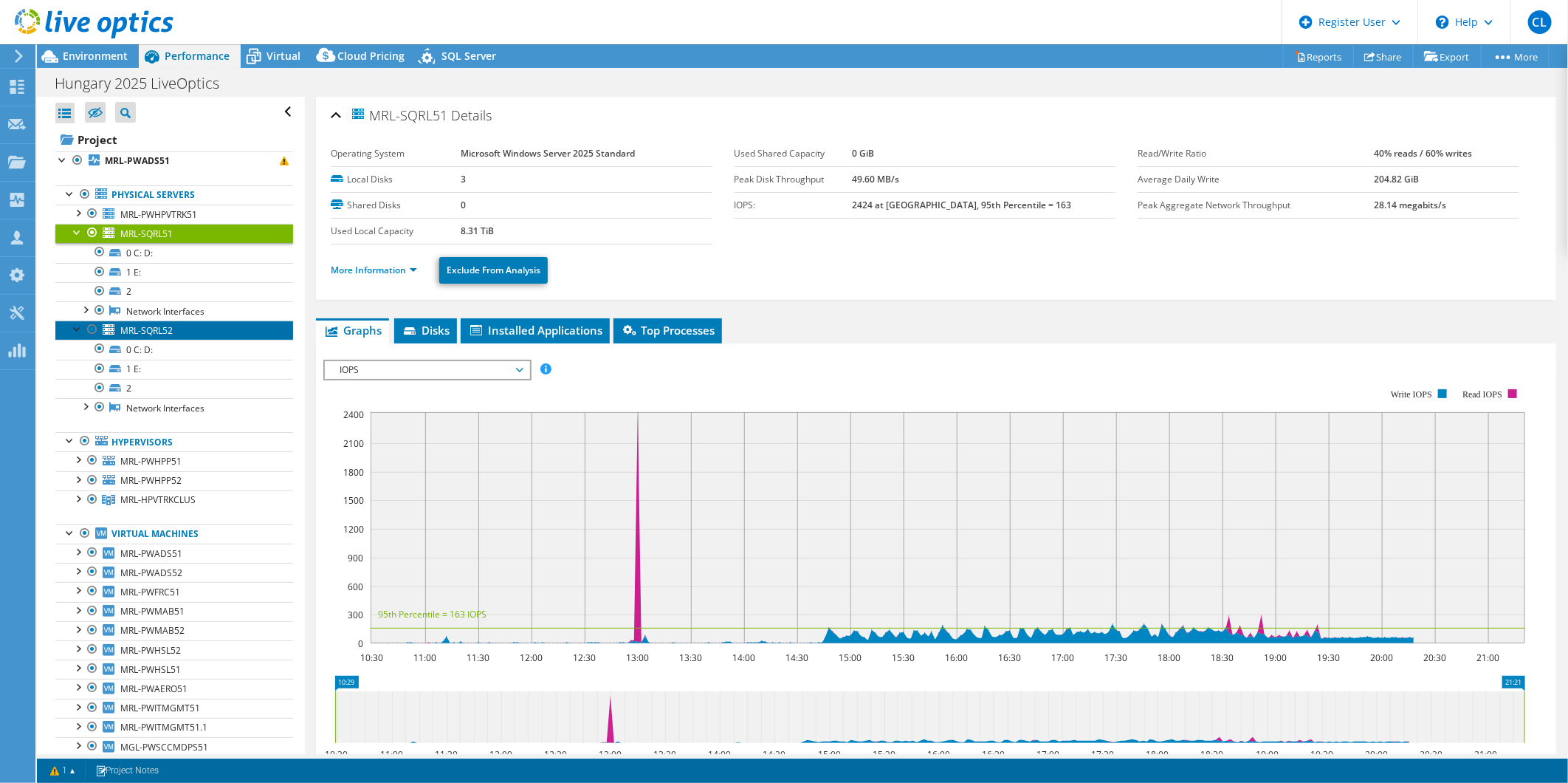
click at [153, 333] on span "MRL-SQRL52" at bounding box center [146, 330] width 52 height 12
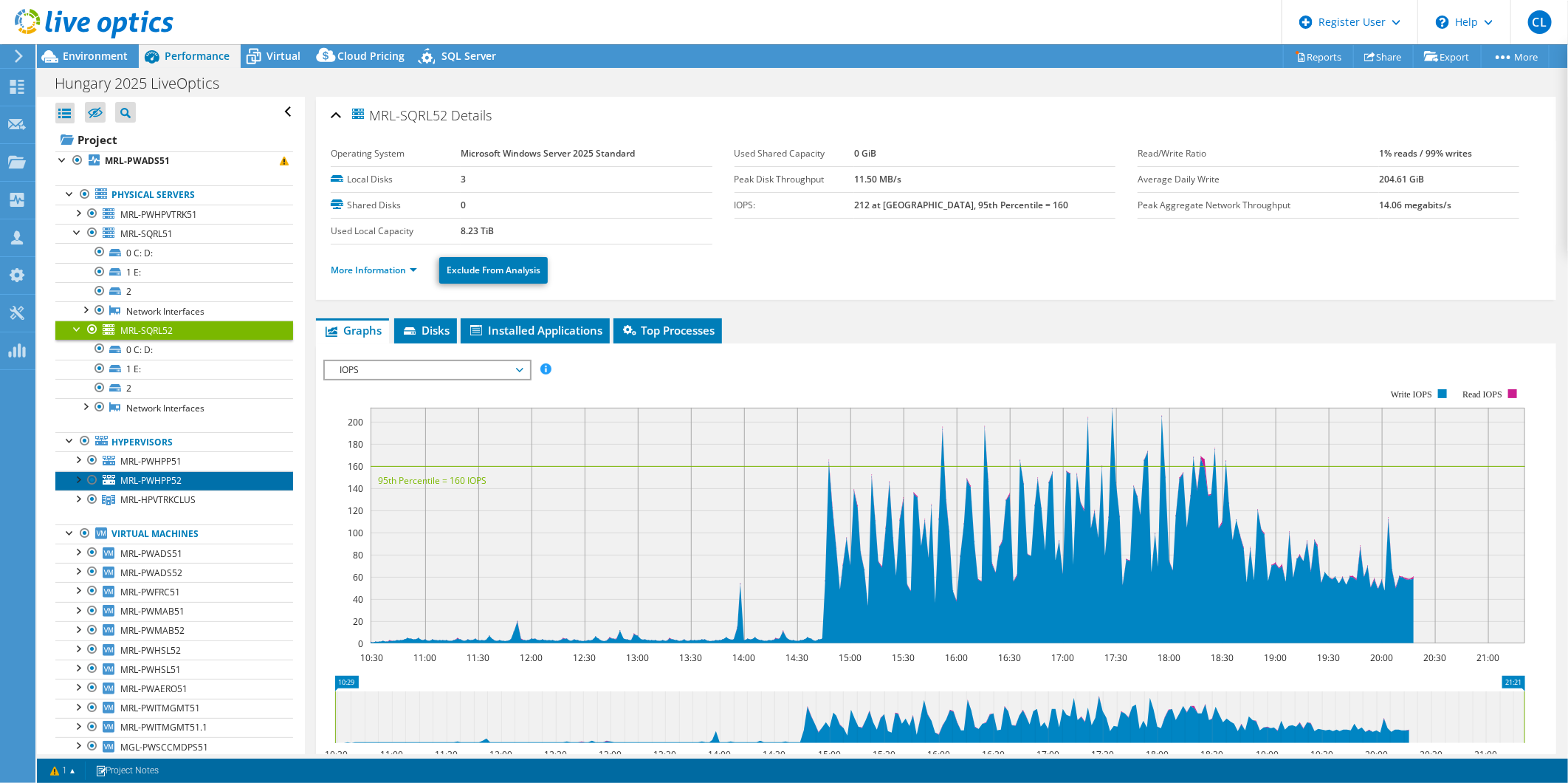
click at [158, 483] on span "MRL-PWHPP52" at bounding box center [151, 480] width 61 height 12
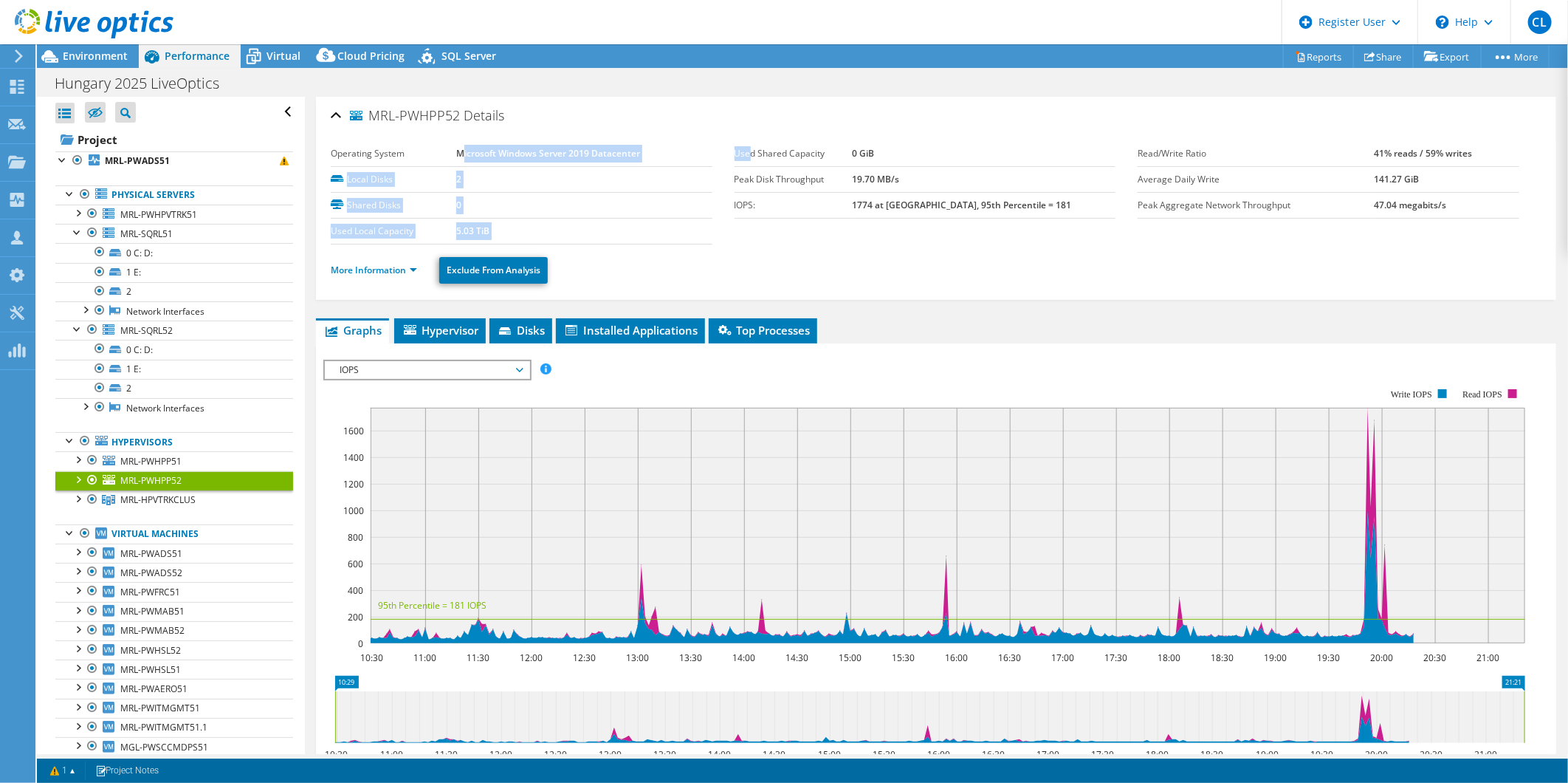
drag, startPoint x: 458, startPoint y: 152, endPoint x: 746, endPoint y: 148, distance: 288.0
click at [746, 148] on section "Operating System Microsoft Windows Server 2019 Datacenter Local Disks 2 Shared …" at bounding box center [734, 192] width 807 height 103
drag, startPoint x: 746, startPoint y: 148, endPoint x: 659, endPoint y: 157, distance: 87.5
click at [659, 157] on td "Microsoft Windows Server 2019 Datacenter" at bounding box center [584, 154] width 256 height 26
click at [645, 150] on td "Microsoft Windows Server 2019 Datacenter" at bounding box center [584, 154] width 256 height 26
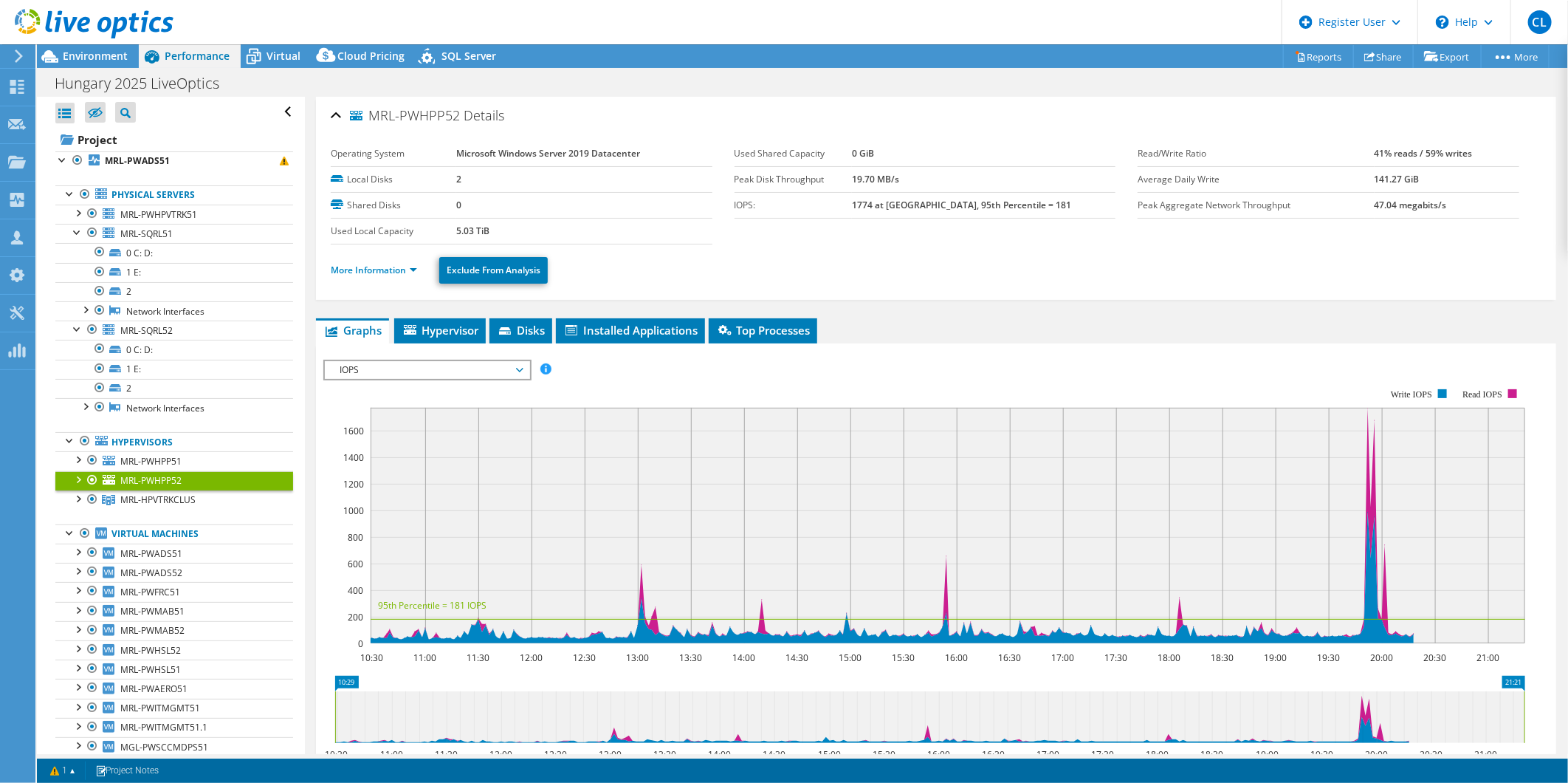
click at [617, 154] on b "Microsoft Windows Server 2019 Datacenter" at bounding box center [548, 153] width 184 height 12
click at [620, 154] on b "Microsoft Windows Server 2019 Datacenter" at bounding box center [548, 153] width 184 height 12
click at [146, 157] on b "MRL-PWADS51" at bounding box center [137, 160] width 65 height 12
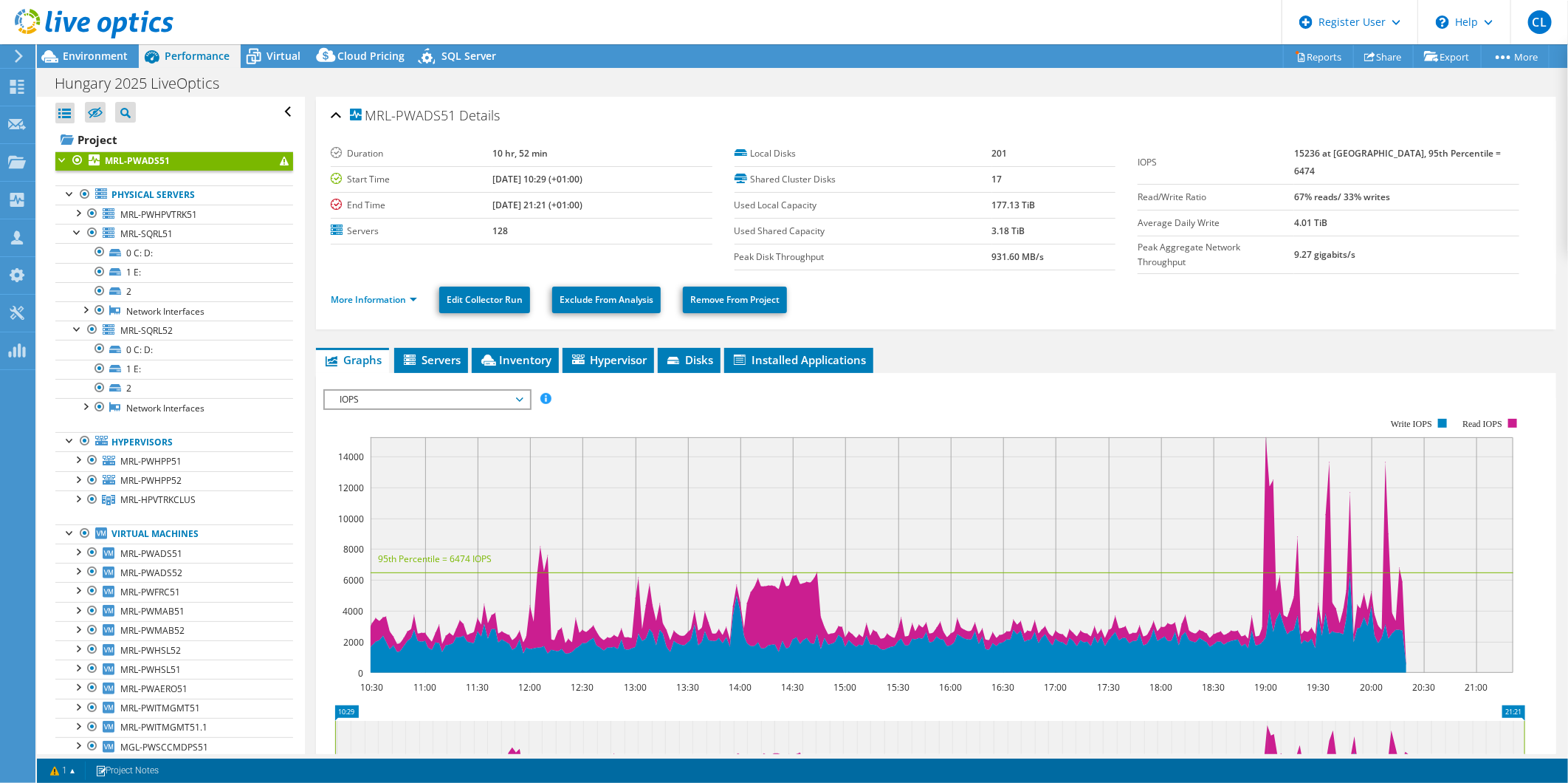
click at [442, 392] on span "IOPS" at bounding box center [427, 399] width 190 height 18
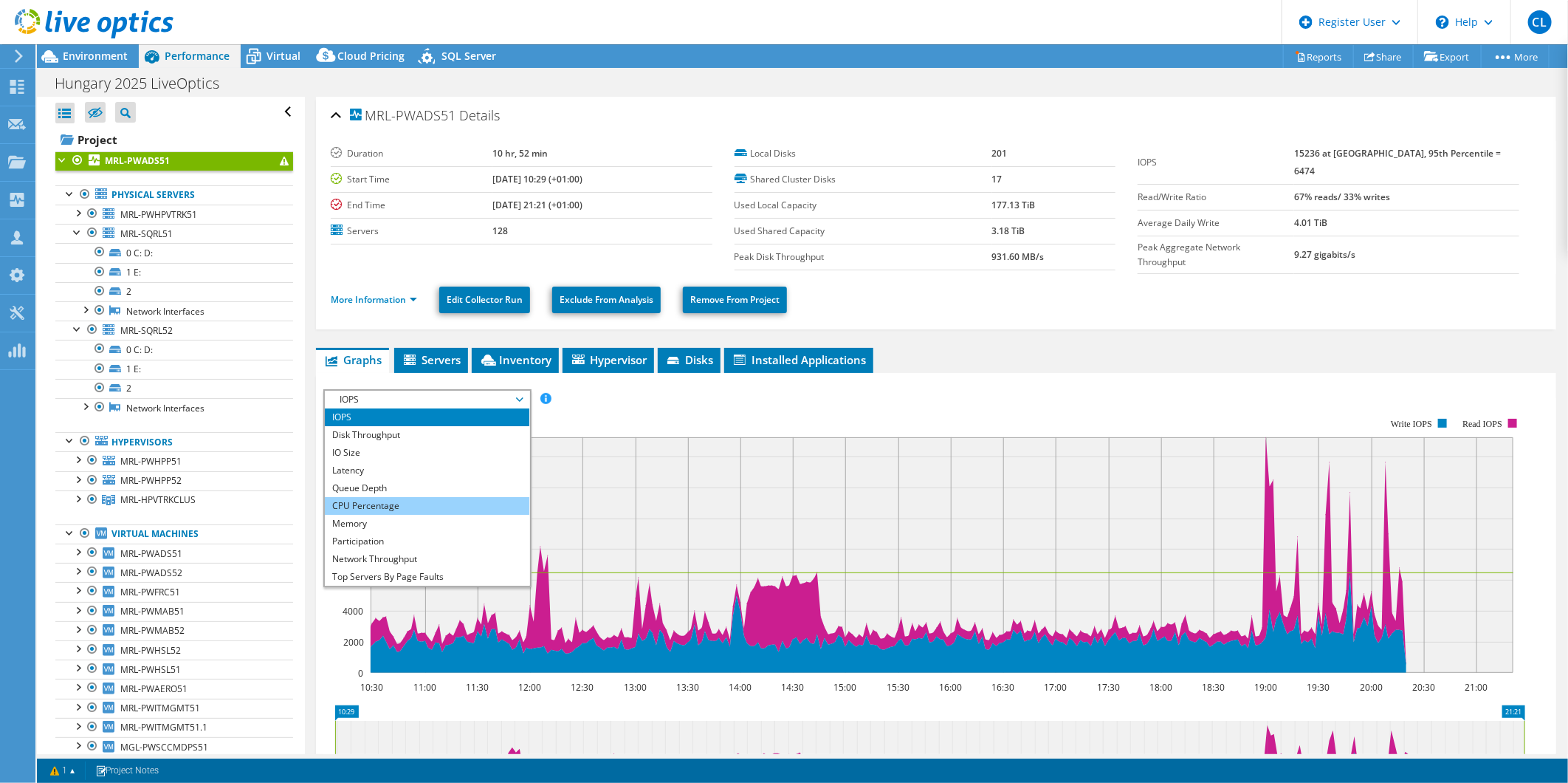
click at [409, 500] on li "CPU Percentage" at bounding box center [427, 505] width 204 height 18
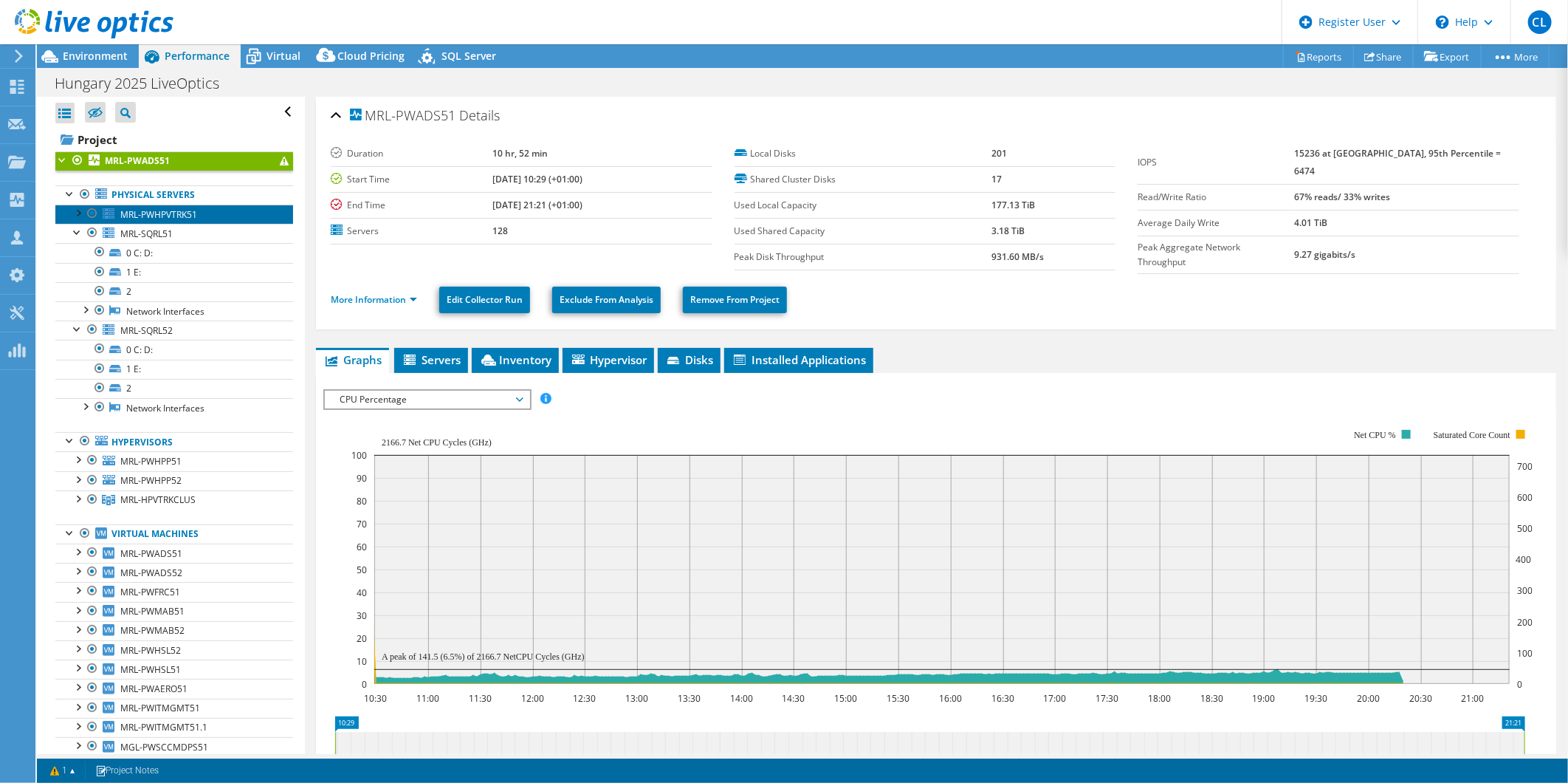
click at [172, 215] on span "MRL-PWHPVTRK51" at bounding box center [158, 213] width 76 height 12
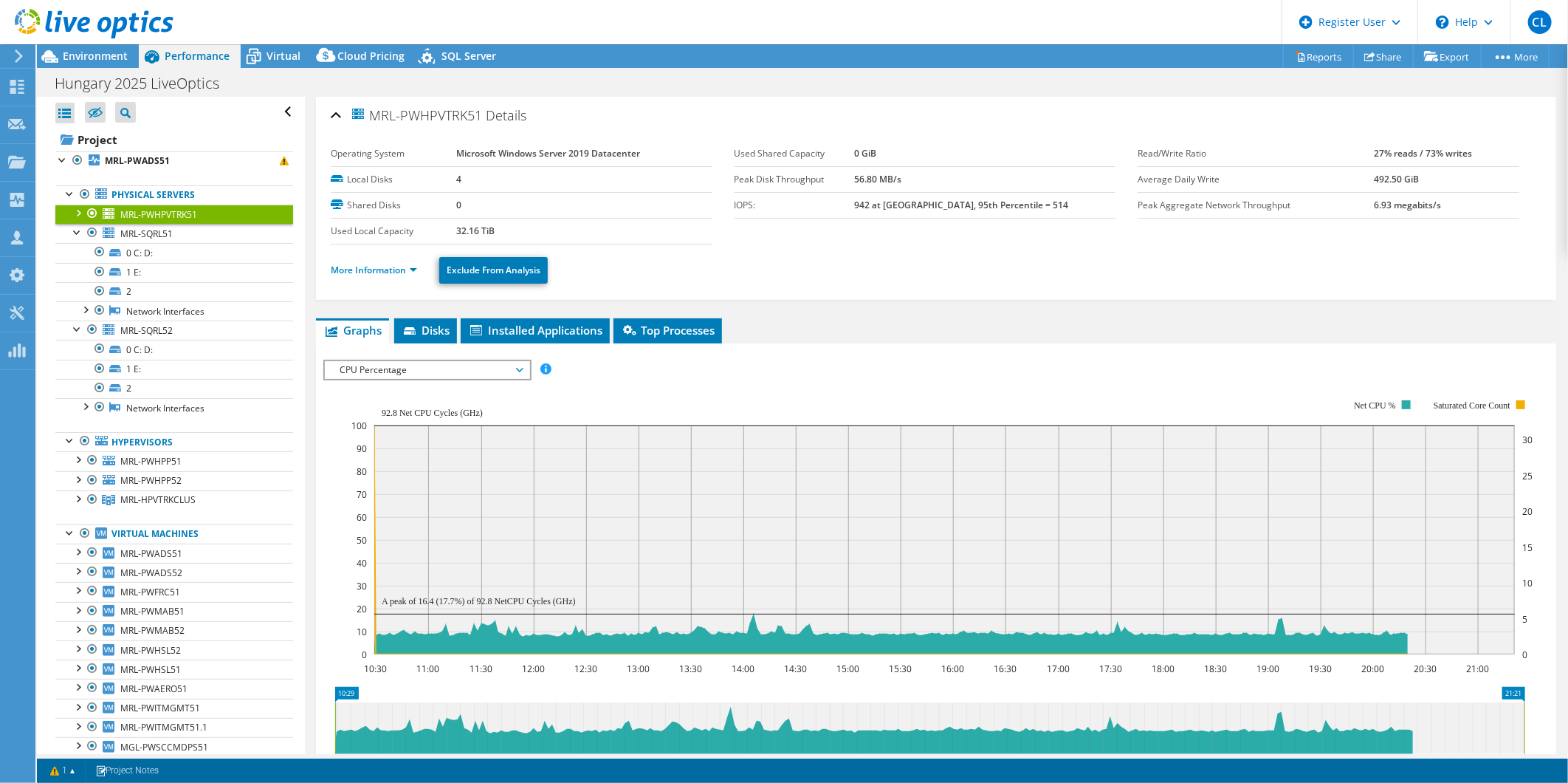
click at [384, 299] on div "MRL-PWHPVTRK51 Details Operating System Microsoft Windows Server 2019 Datacente…" at bounding box center [935, 537] width 1262 height 880
click at [391, 254] on ul "More Information Exclude From Analysis" at bounding box center [935, 268] width 1210 height 30
click at [386, 270] on link "More Information" at bounding box center [374, 269] width 87 height 12
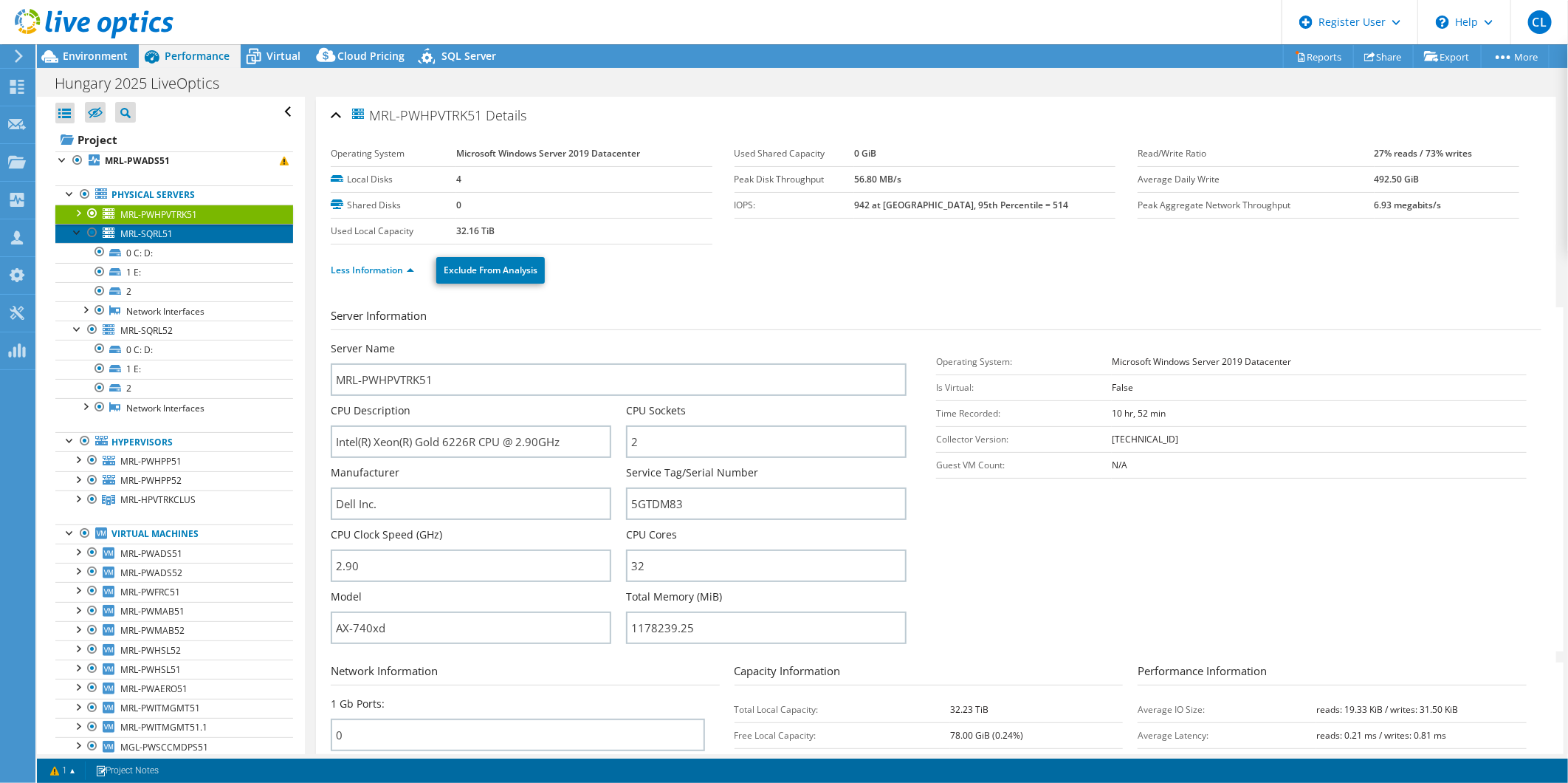
click at [146, 233] on span "MRL-SQRL51" at bounding box center [146, 233] width 52 height 12
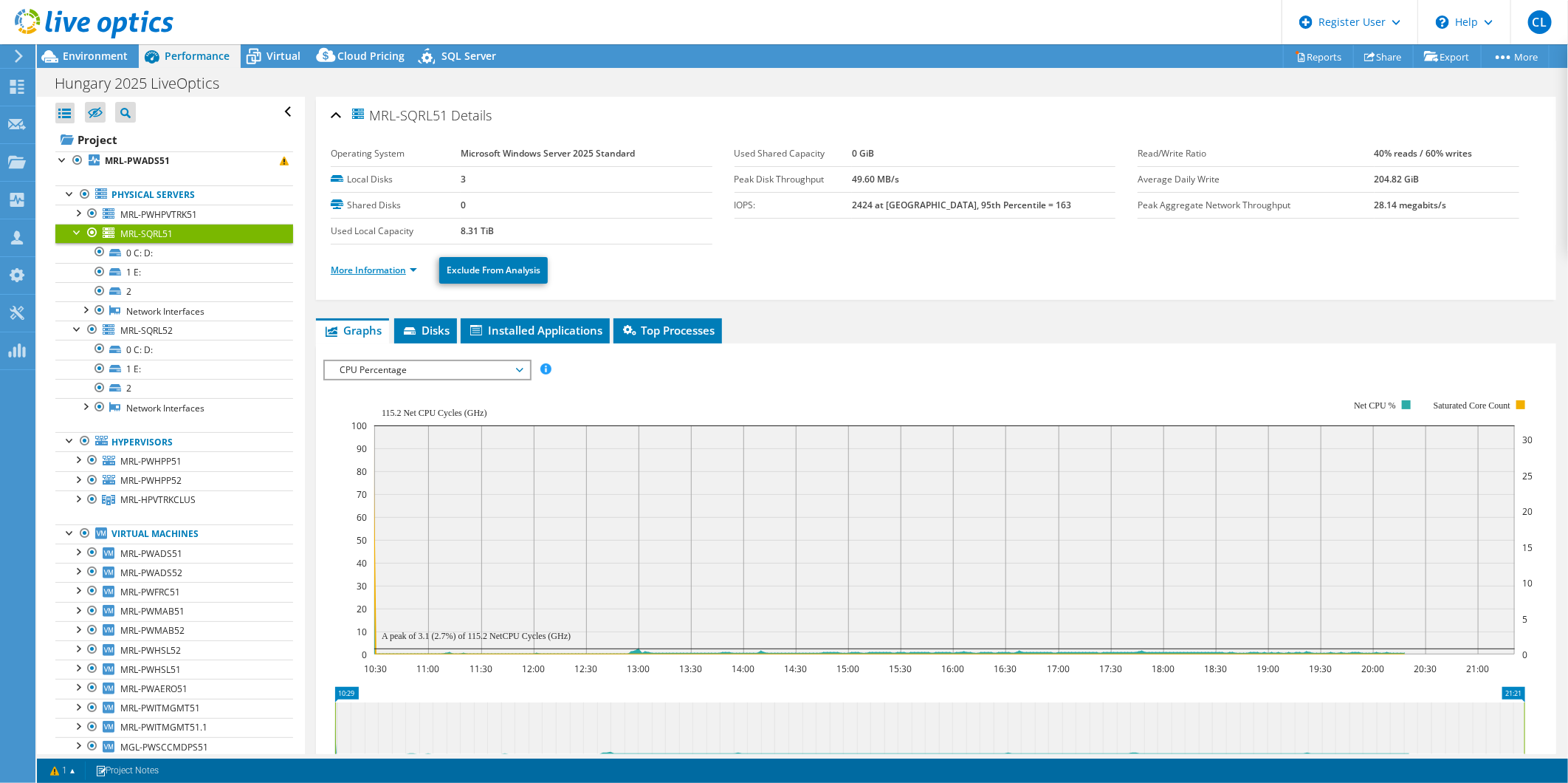
click at [379, 267] on link "More Information" at bounding box center [374, 269] width 87 height 12
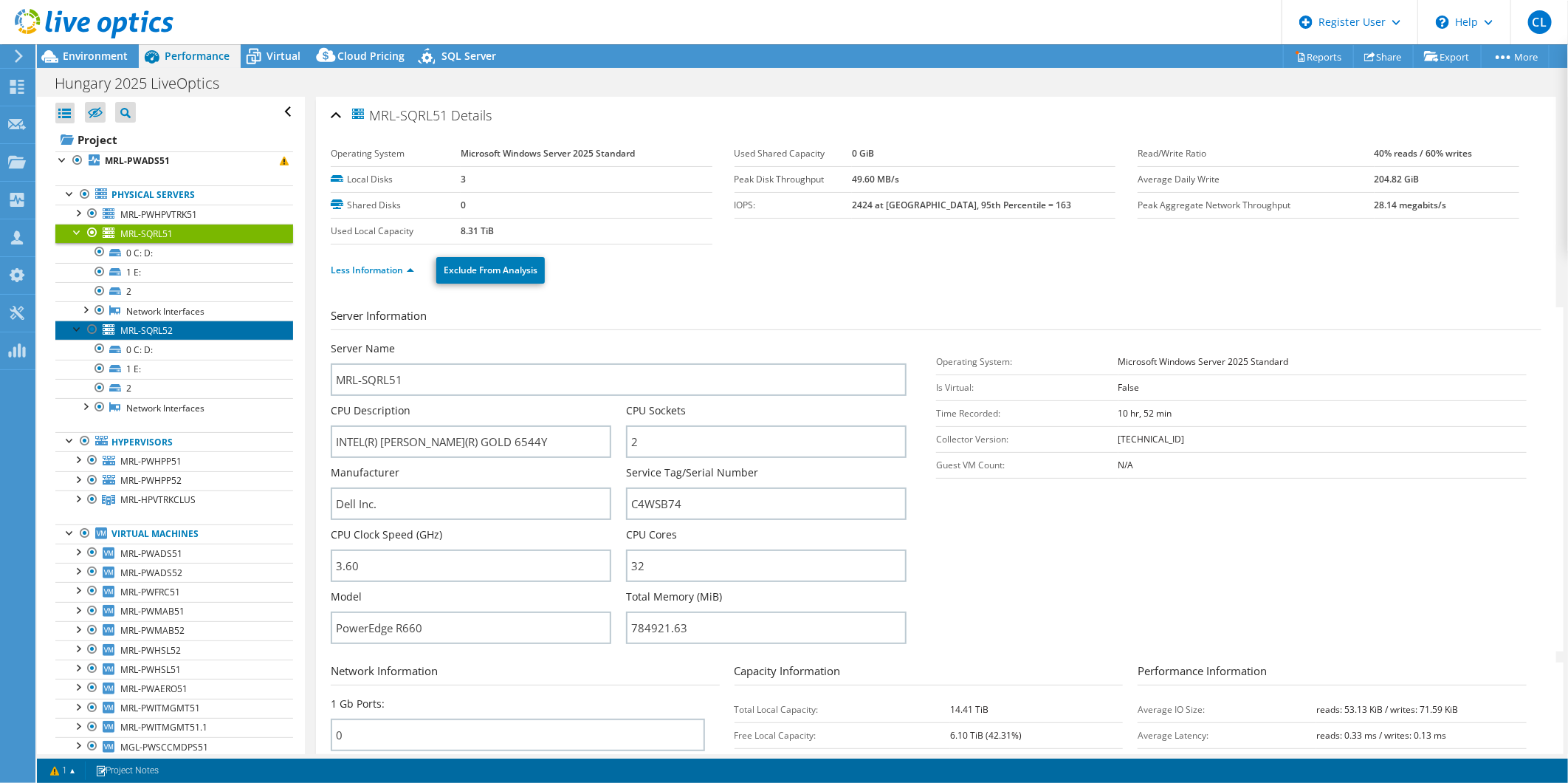
click at [161, 329] on span "MRL-SQRL52" at bounding box center [146, 330] width 52 height 12
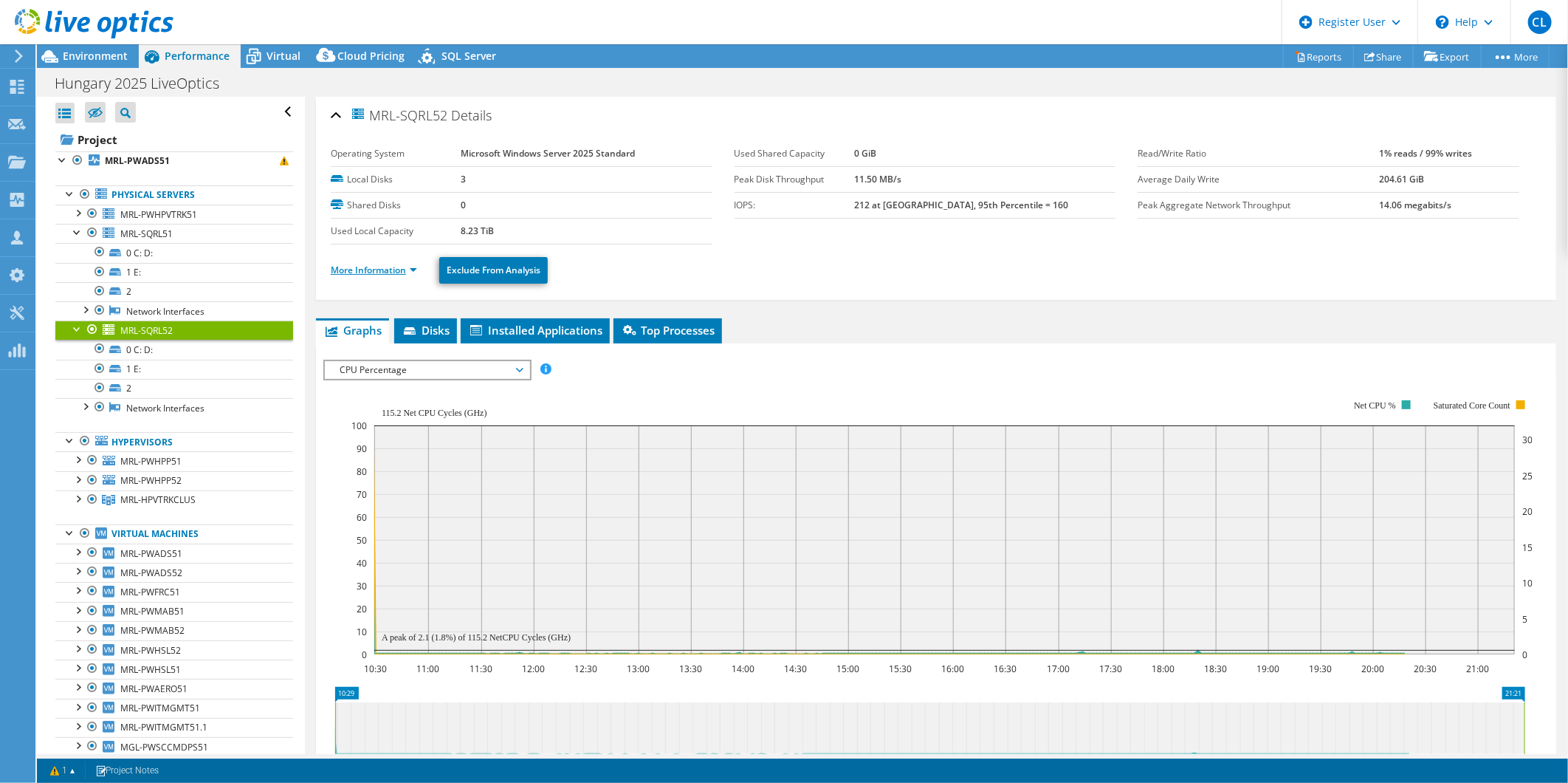
click at [392, 266] on link "More Information" at bounding box center [374, 269] width 87 height 12
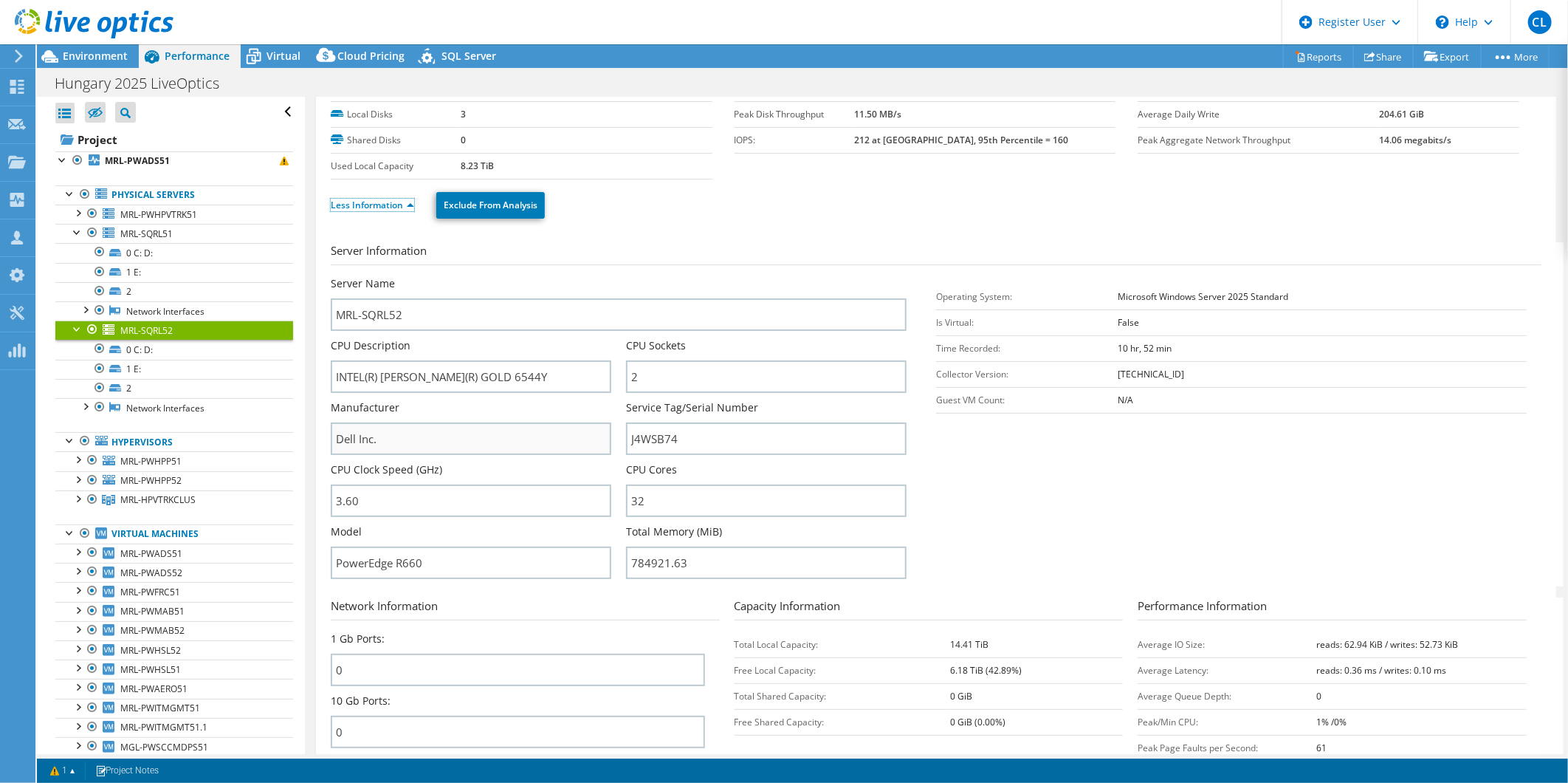
scroll to position [164, 0]
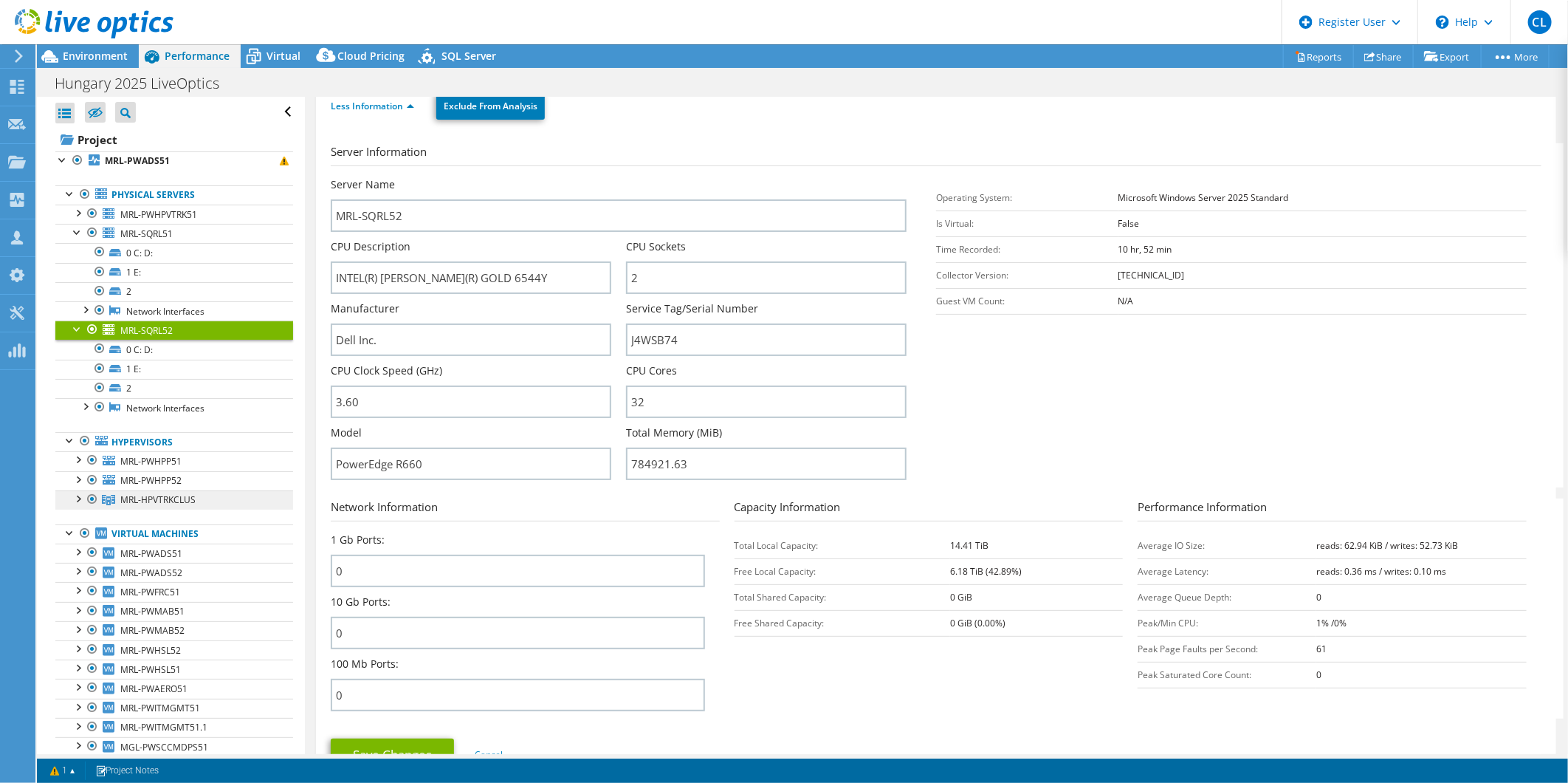
click at [183, 501] on span "MRL-HPVTRKCLUS" at bounding box center [157, 499] width 75 height 12
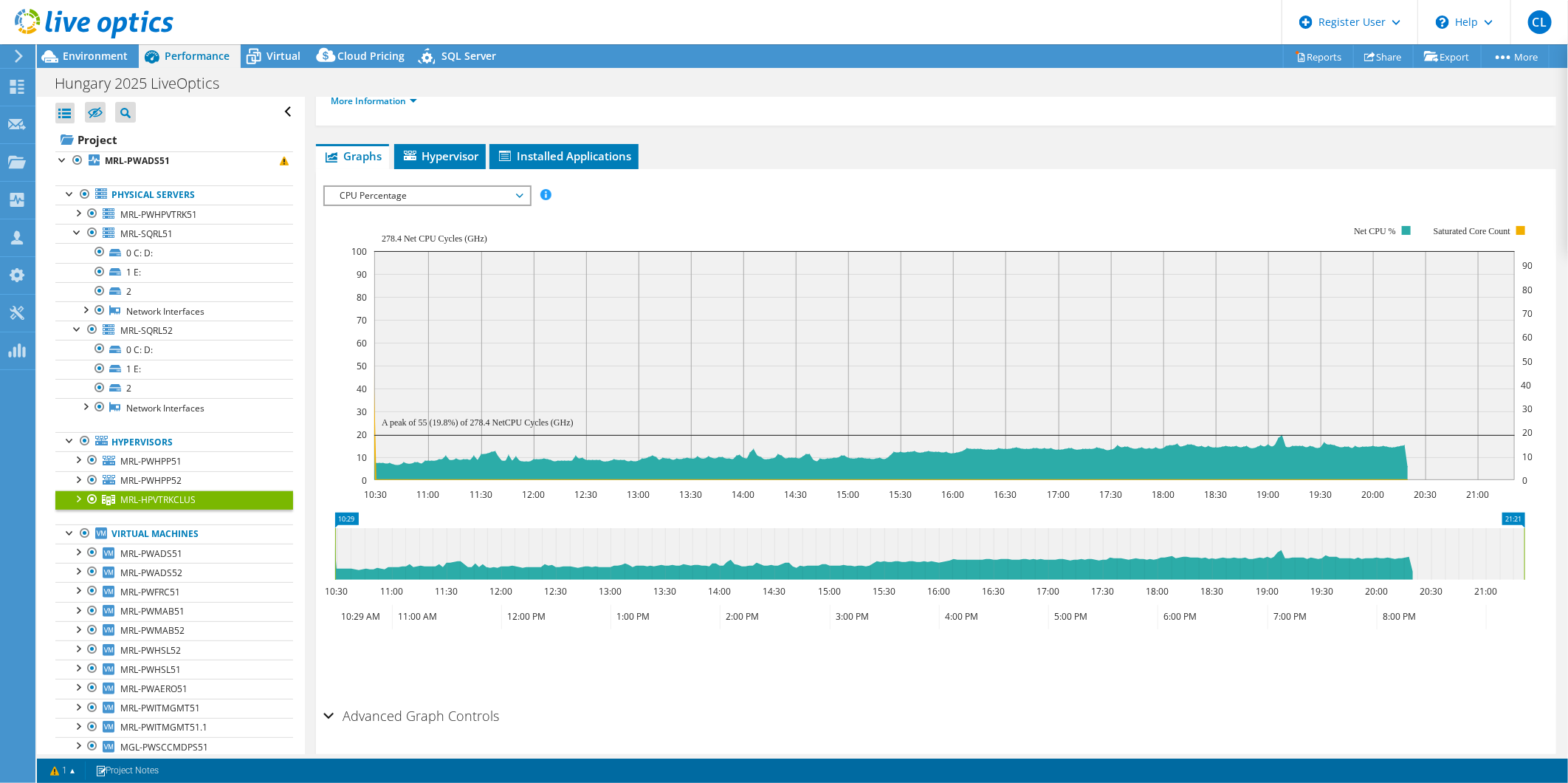
scroll to position [0, 0]
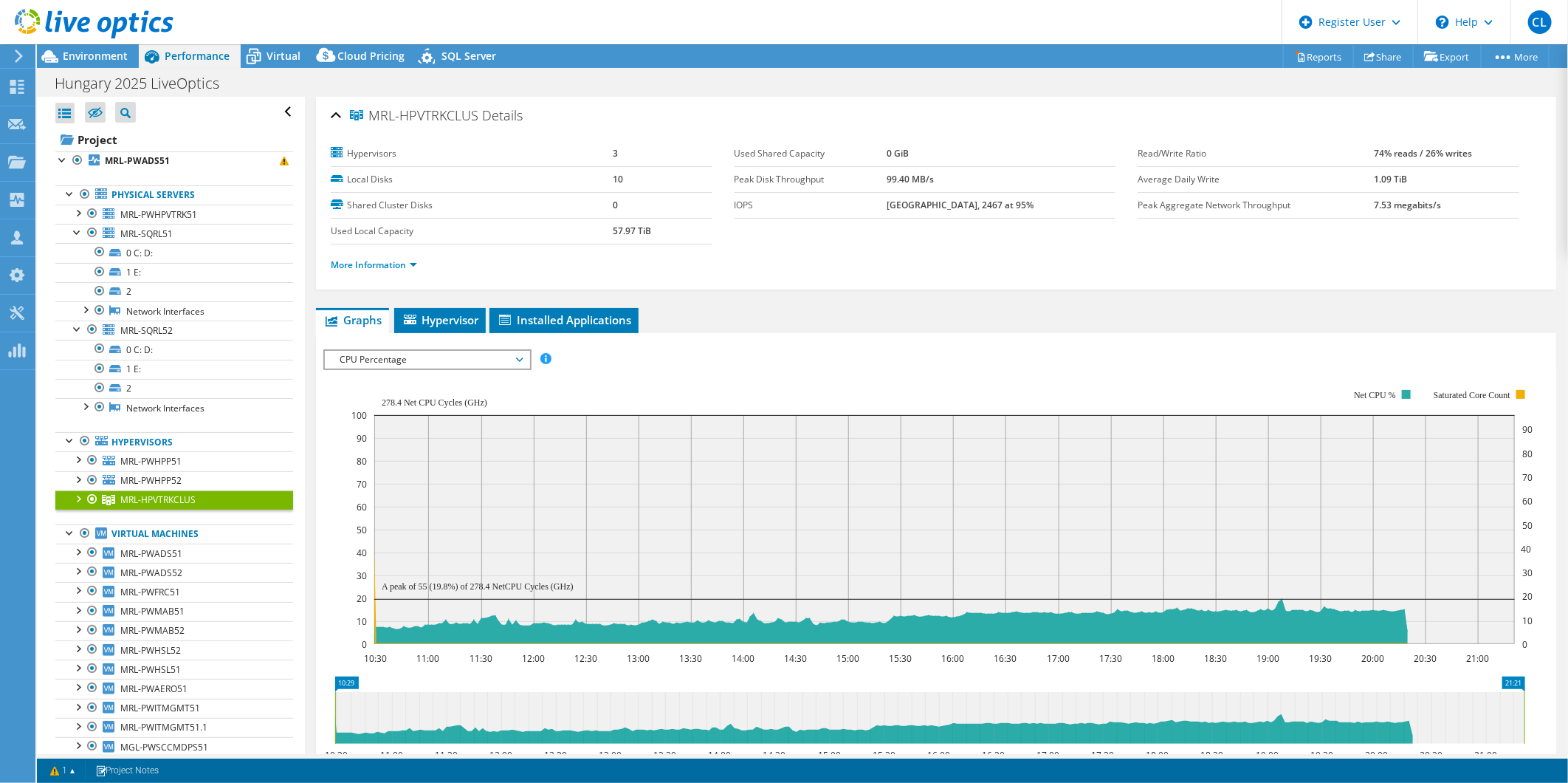
click at [394, 271] on li "More Information" at bounding box center [378, 265] width 95 height 16
click at [395, 259] on link "More Information" at bounding box center [374, 264] width 87 height 12
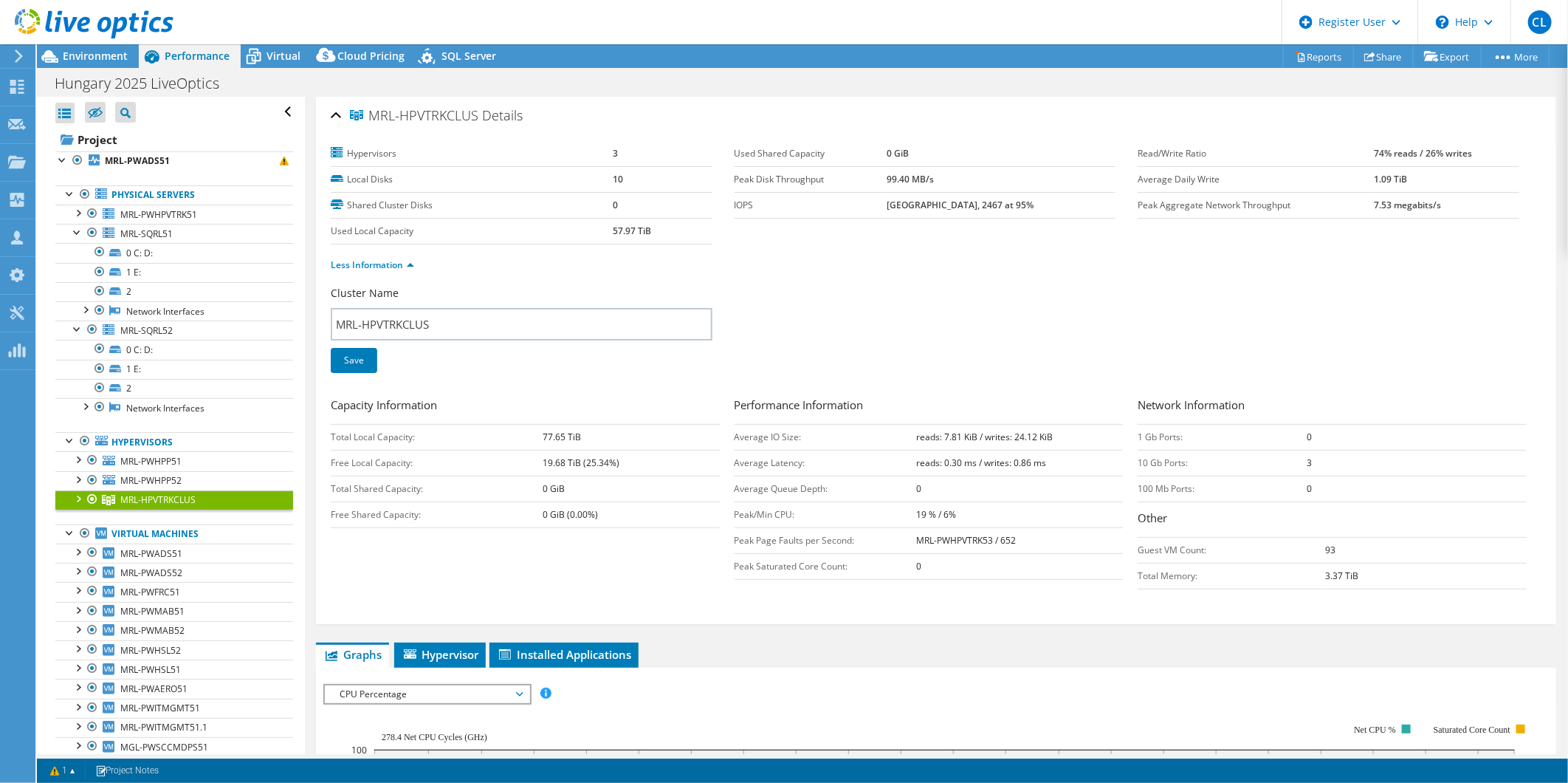
click at [77, 498] on div at bounding box center [77, 498] width 15 height 15
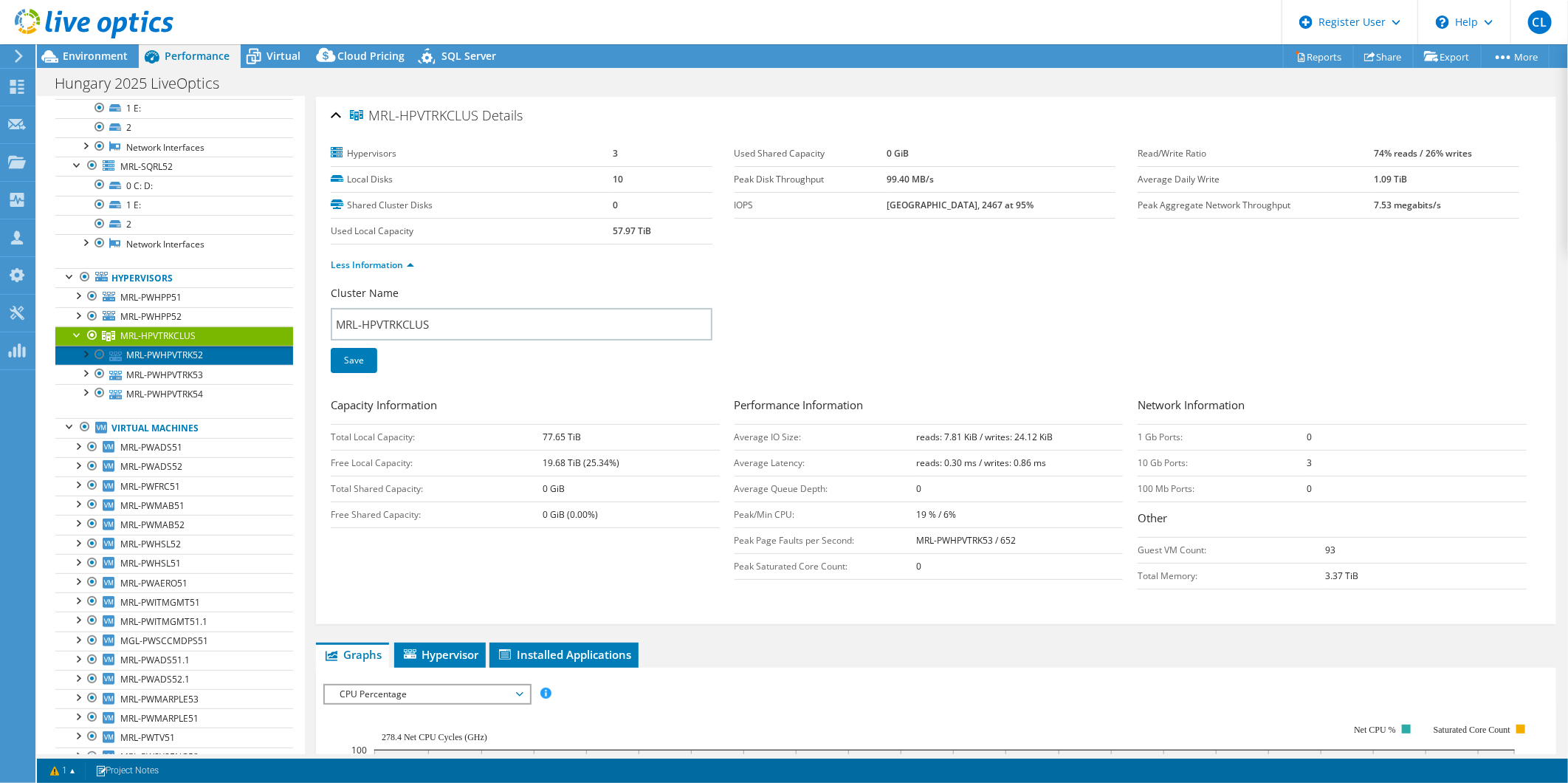
click at [161, 359] on link "MRL-PWHPVTRK52" at bounding box center [173, 355] width 238 height 20
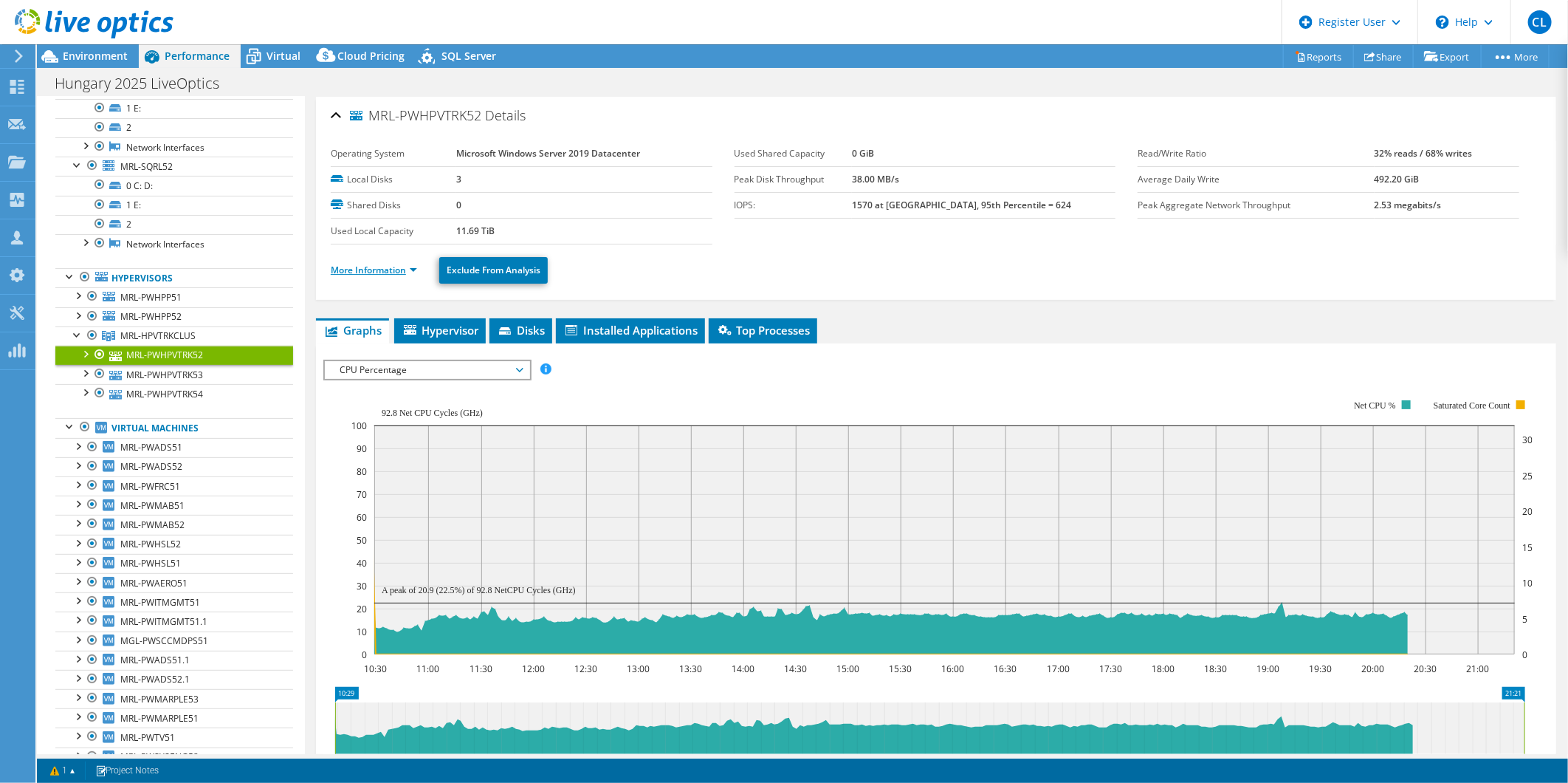
click at [394, 265] on link "More Information" at bounding box center [374, 269] width 87 height 12
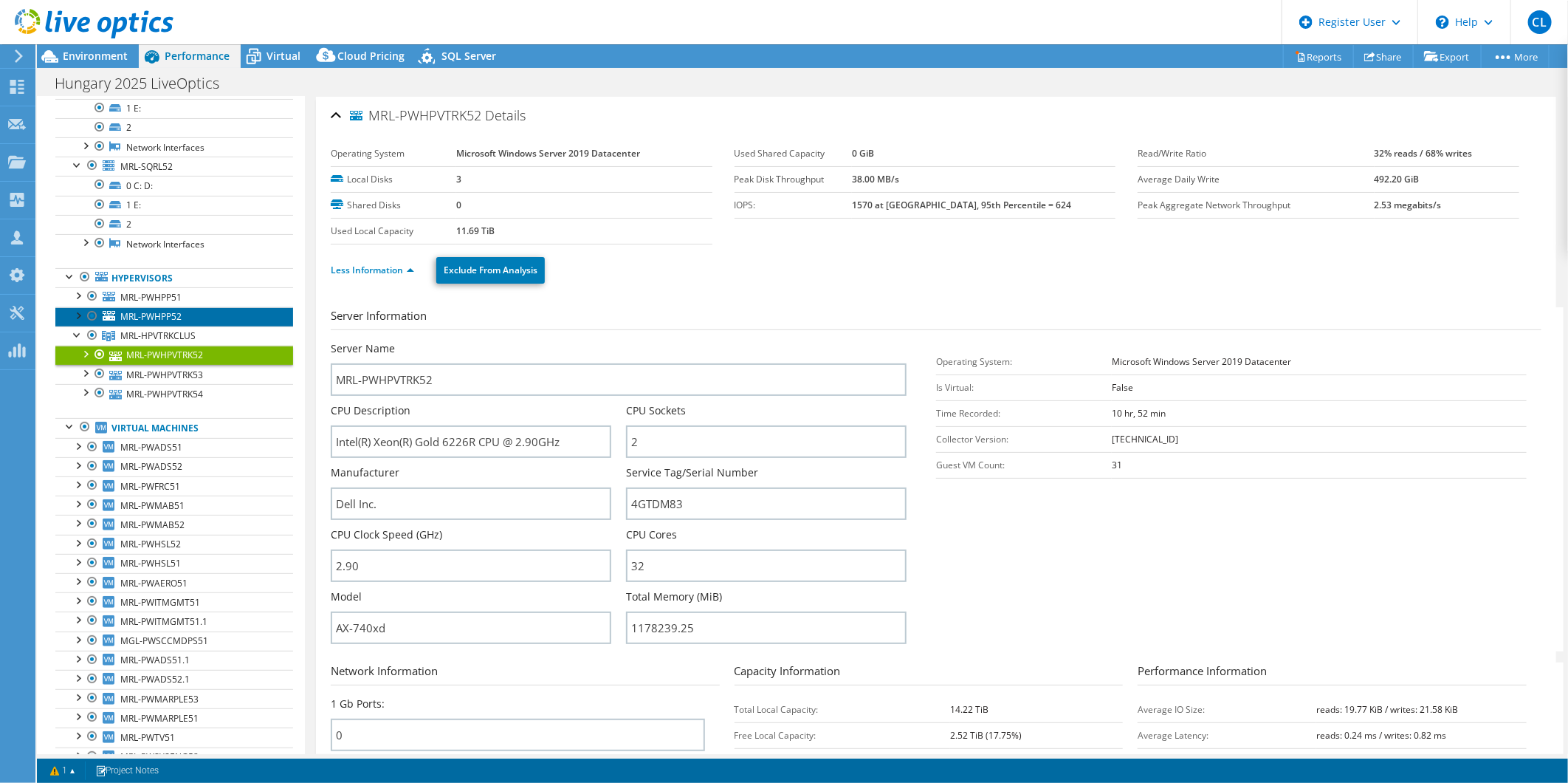
click at [169, 320] on span "MRL-PWHPP52" at bounding box center [151, 316] width 61 height 12
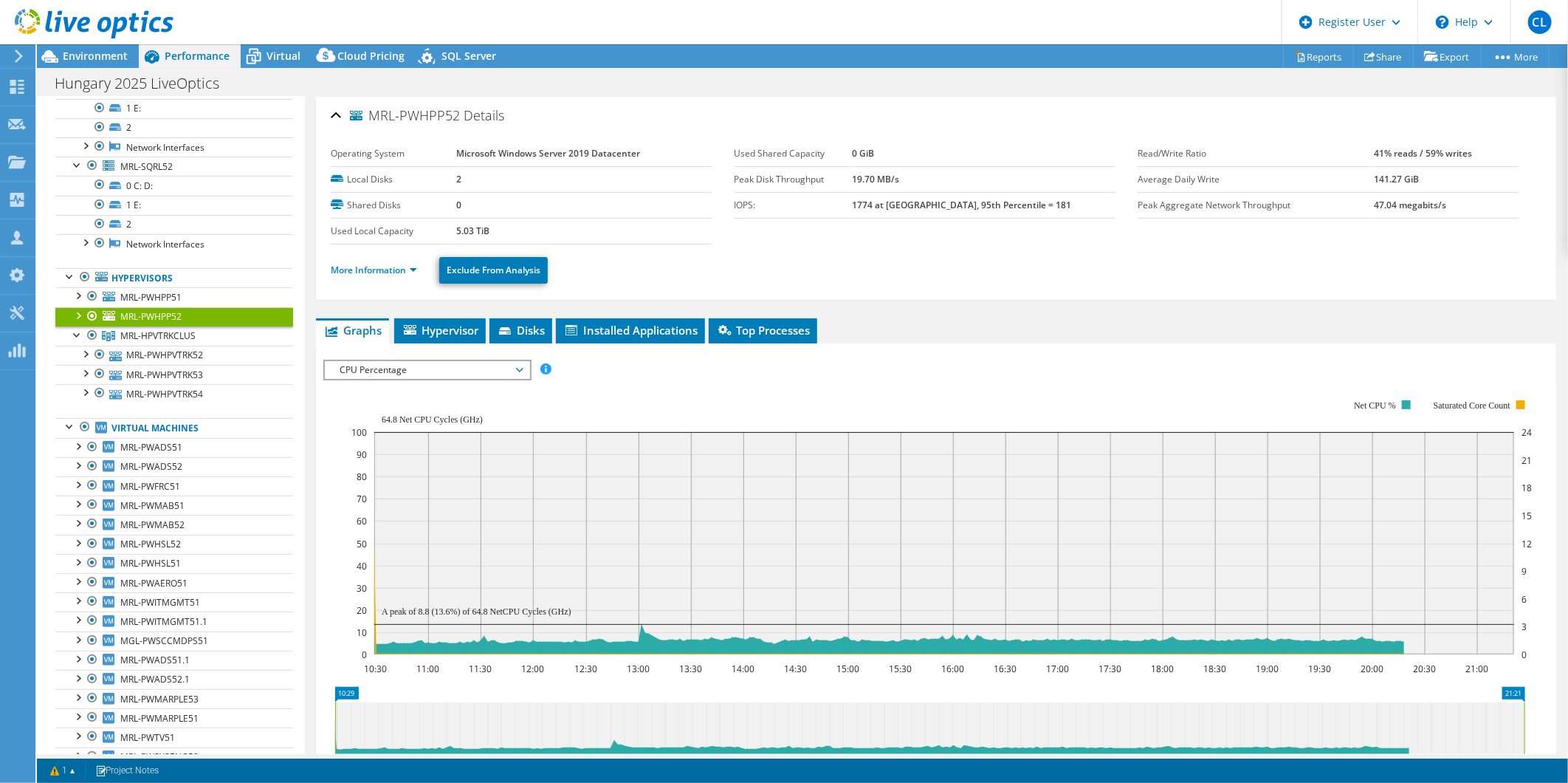
click at [372, 262] on li "More Information" at bounding box center [378, 269] width 95 height 16
click at [379, 277] on li "More Information" at bounding box center [378, 269] width 95 height 16
click at [384, 271] on link "More Information" at bounding box center [374, 269] width 87 height 12
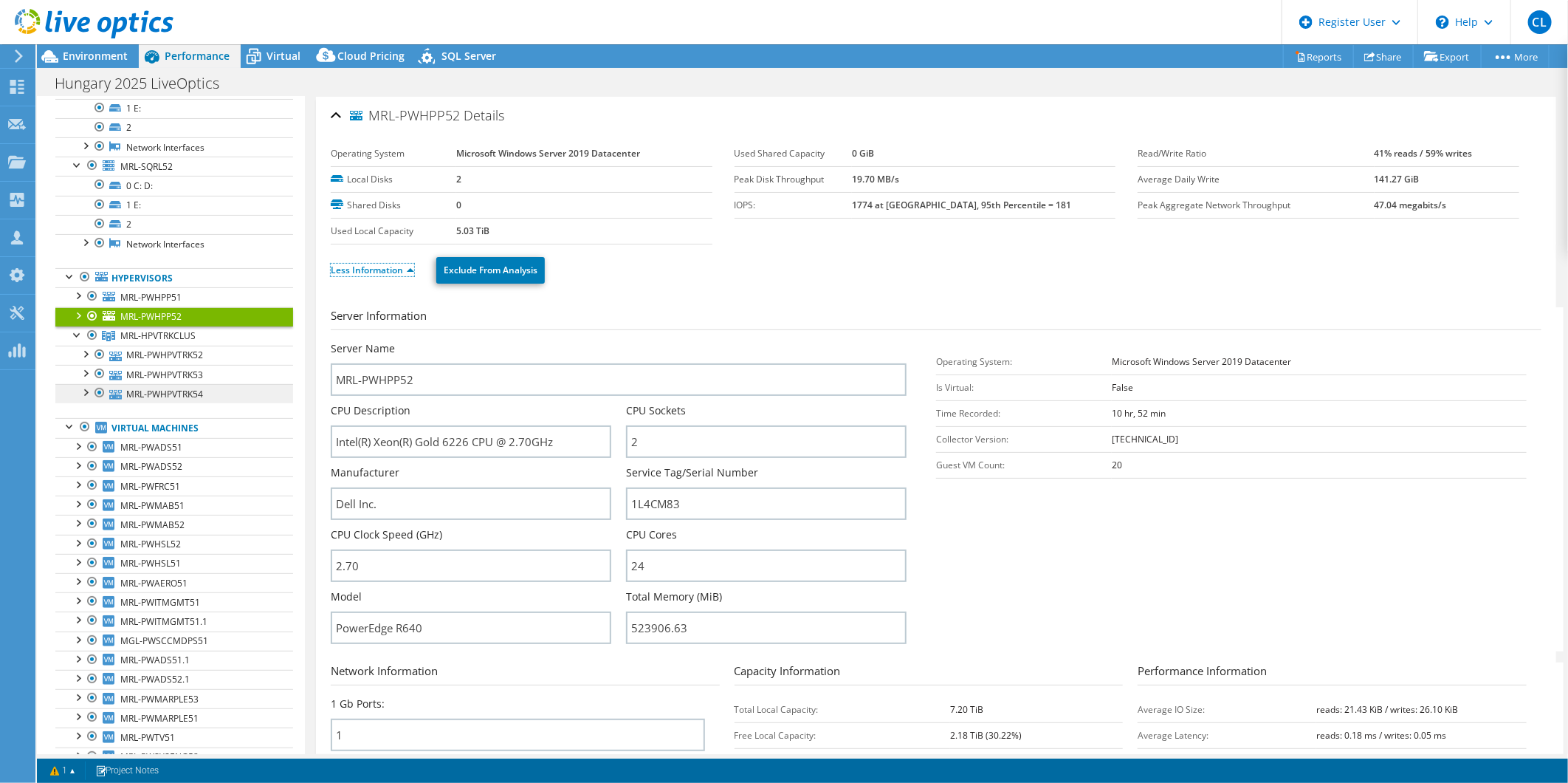
scroll to position [0, 0]
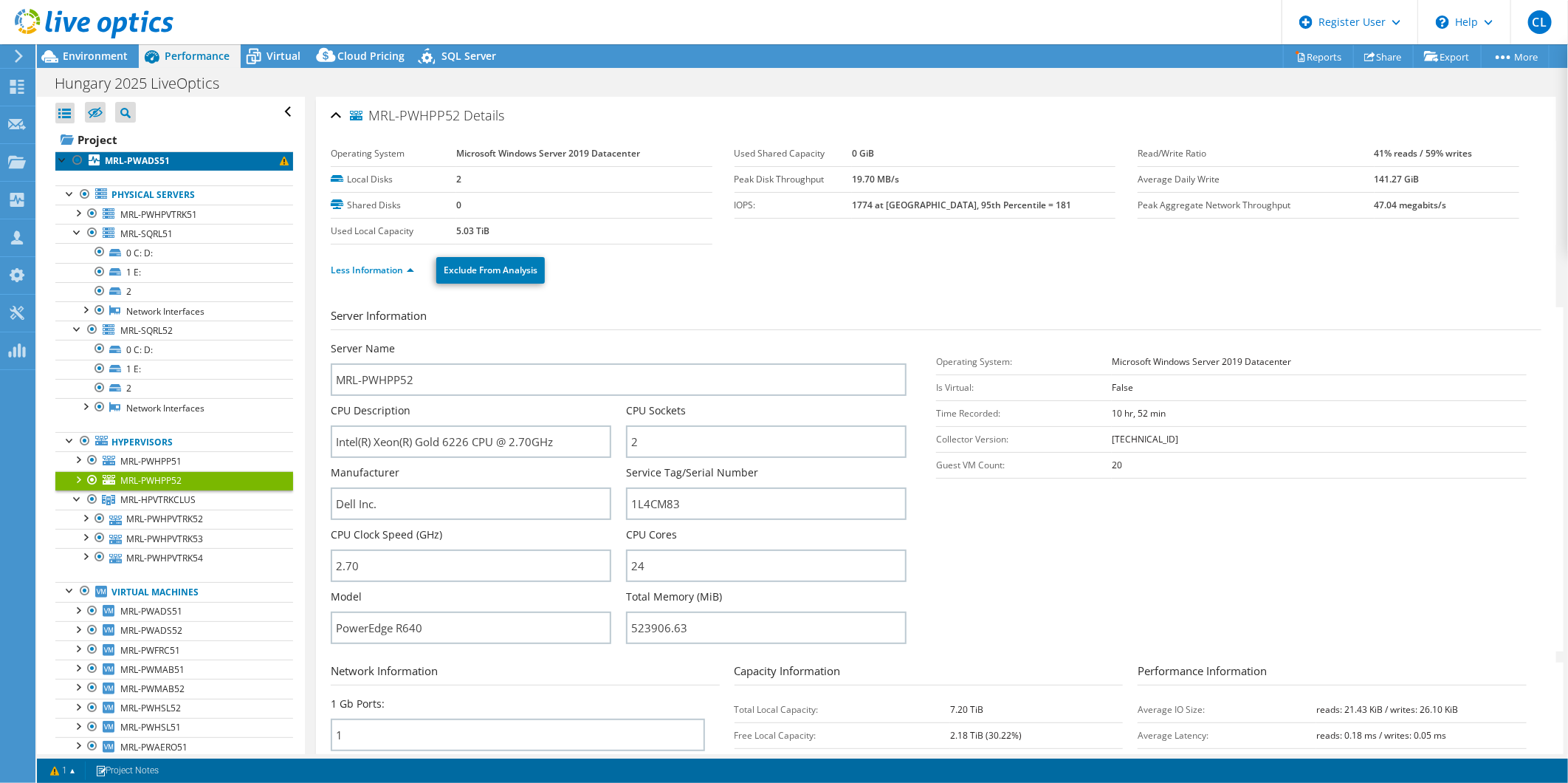
click at [159, 160] on b "MRL-PWADS51" at bounding box center [137, 160] width 65 height 12
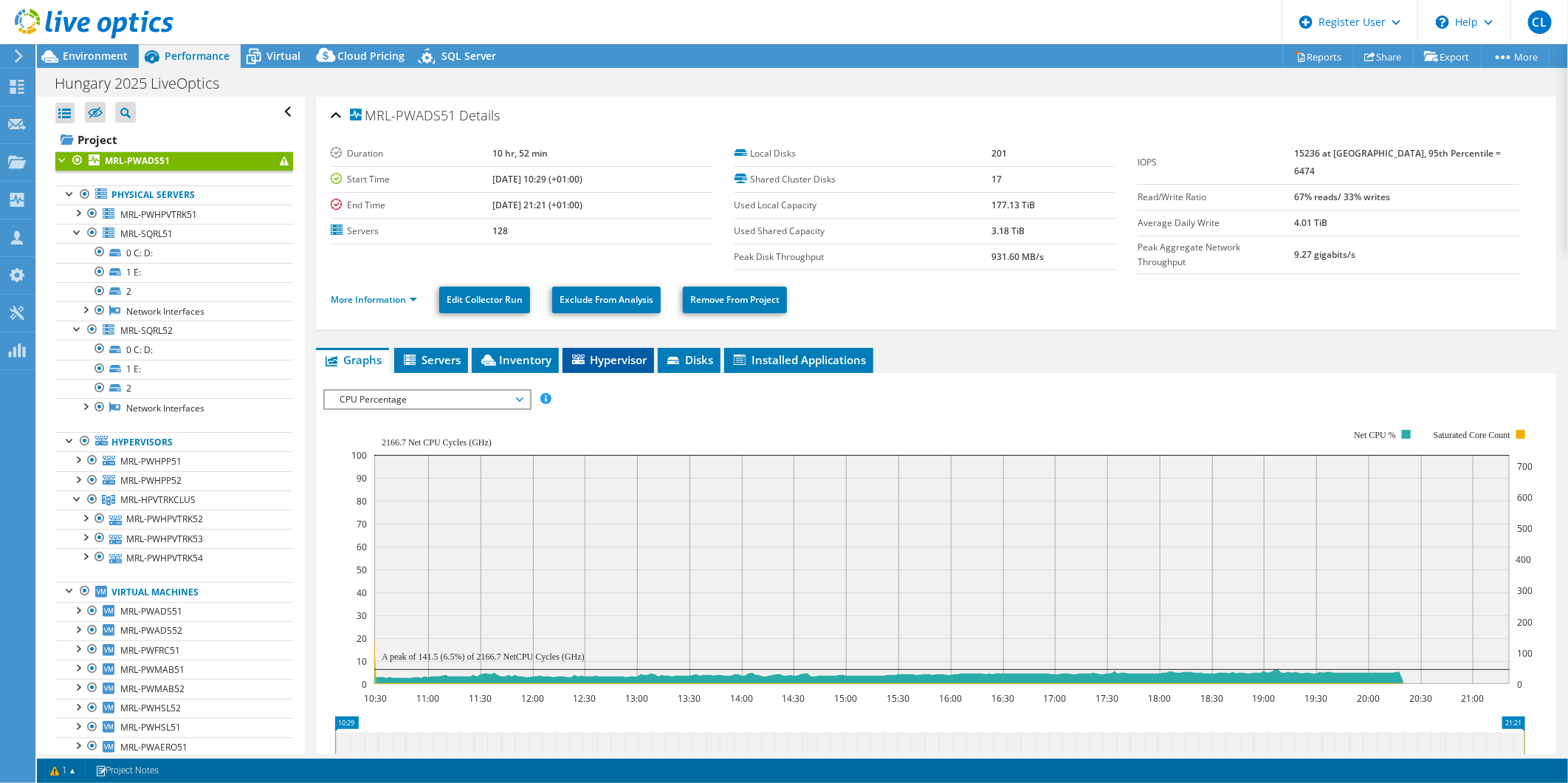
click at [602, 348] on li "Hypervisor" at bounding box center [608, 360] width 91 height 25
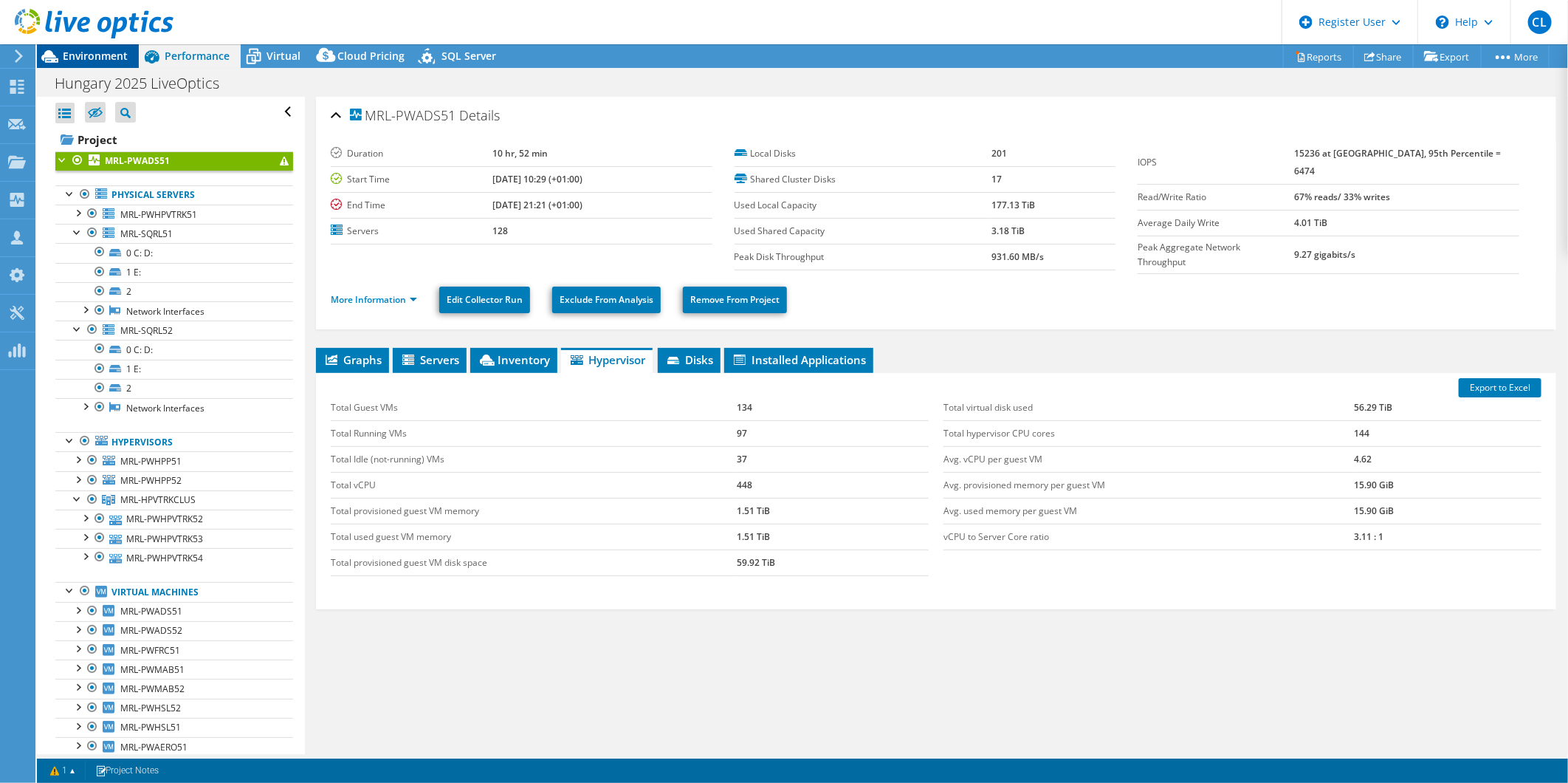
click at [102, 67] on div "Environment" at bounding box center [88, 56] width 102 height 23
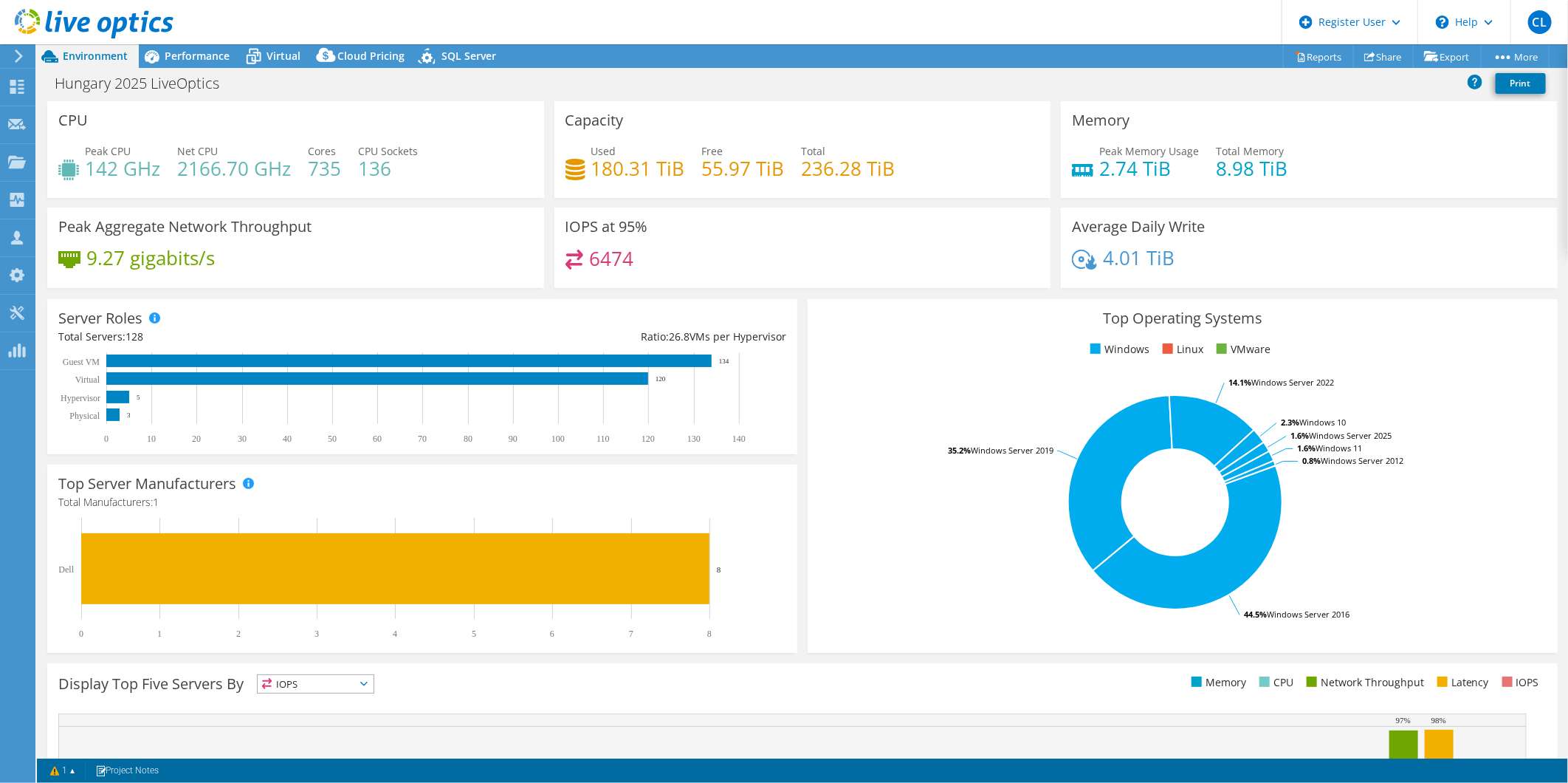
click at [327, 171] on h4 "735" at bounding box center [324, 168] width 34 height 16
click at [173, 54] on span "Performance" at bounding box center [198, 55] width 65 height 14
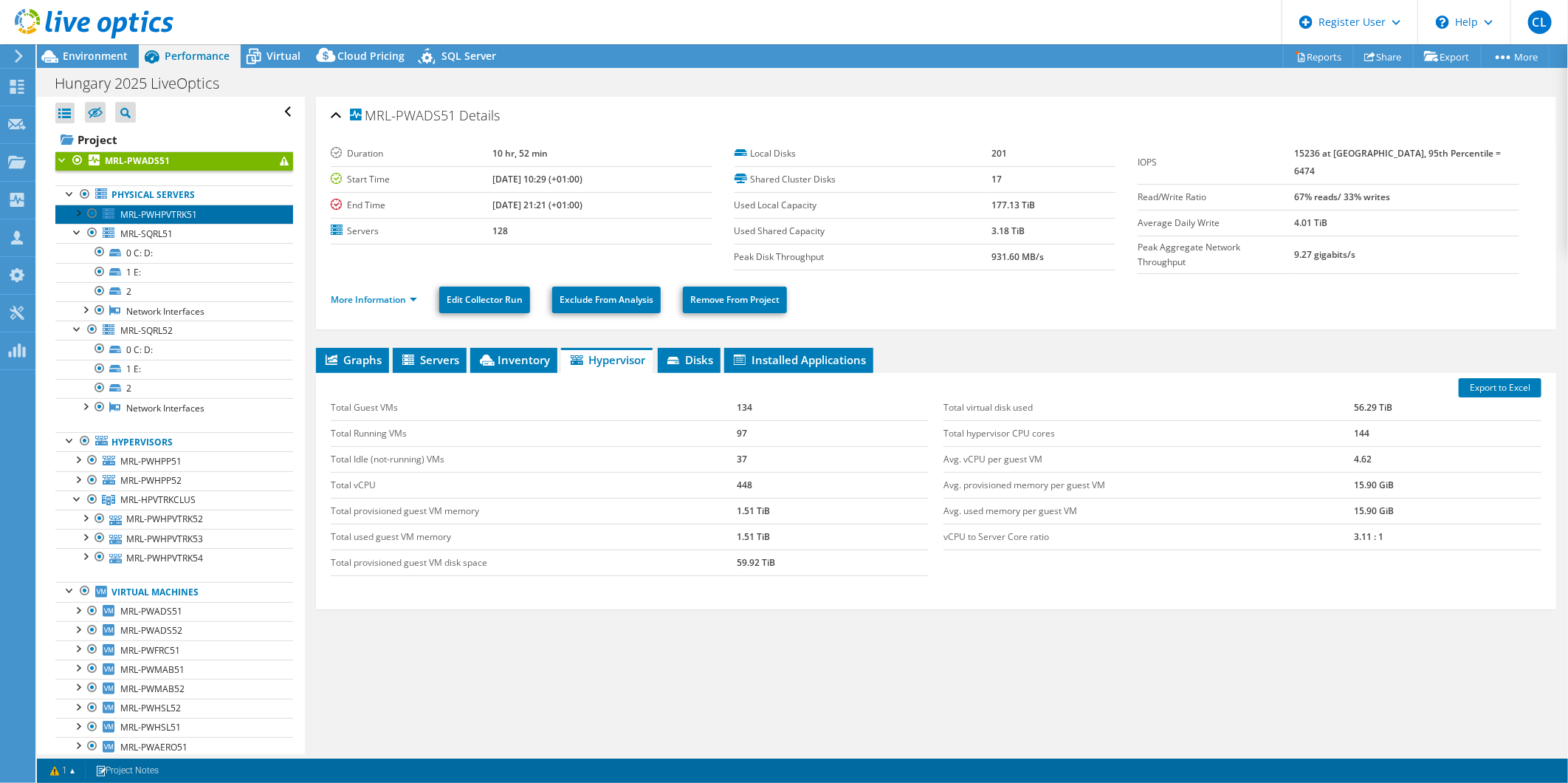
click at [164, 208] on link "MRL-PWHPVTRK51" at bounding box center [173, 213] width 238 height 20
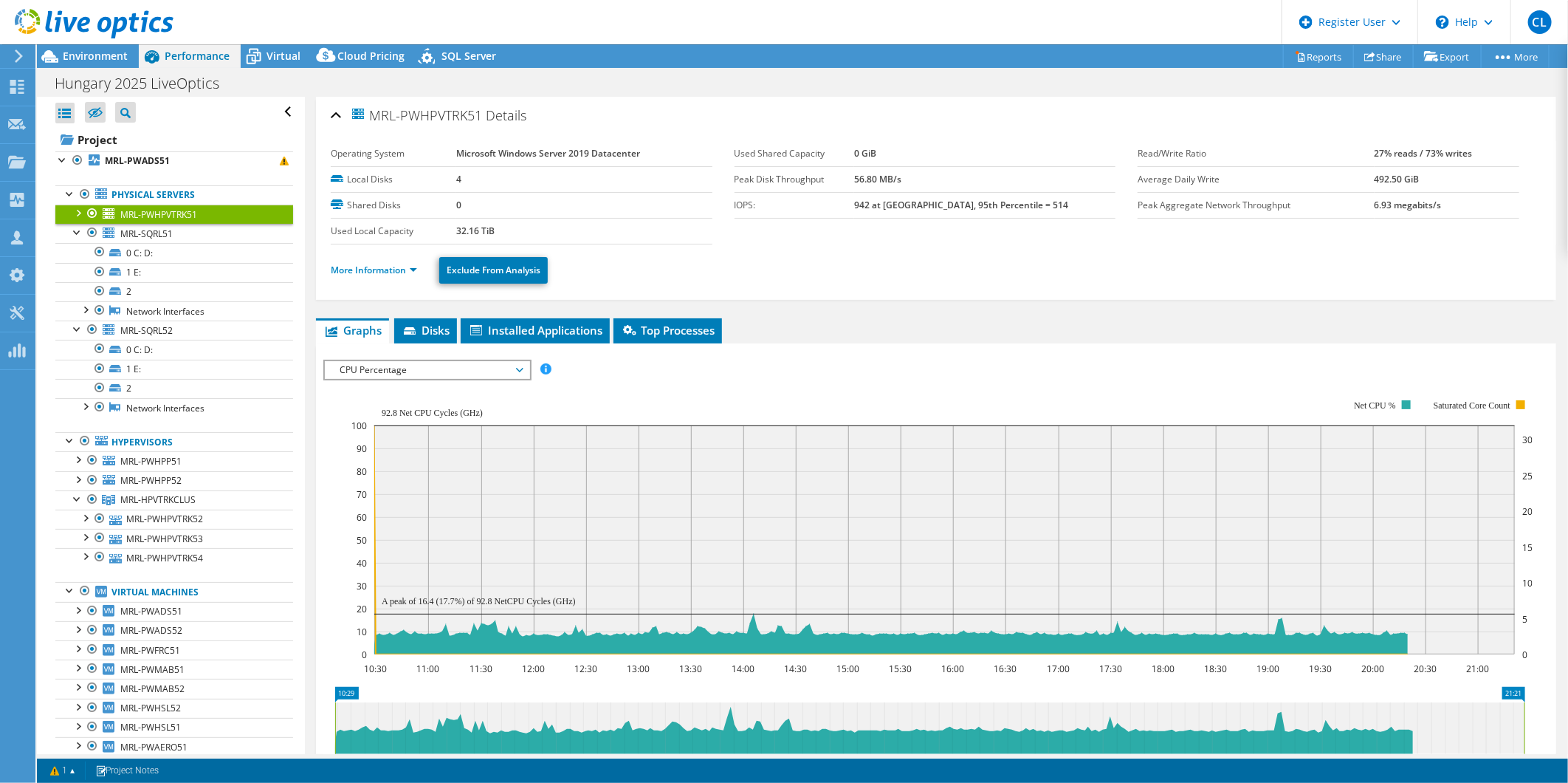
click at [343, 295] on div "More Information Exclude From Analysis" at bounding box center [935, 269] width 1210 height 51
click at [368, 273] on link "More Information" at bounding box center [374, 269] width 87 height 12
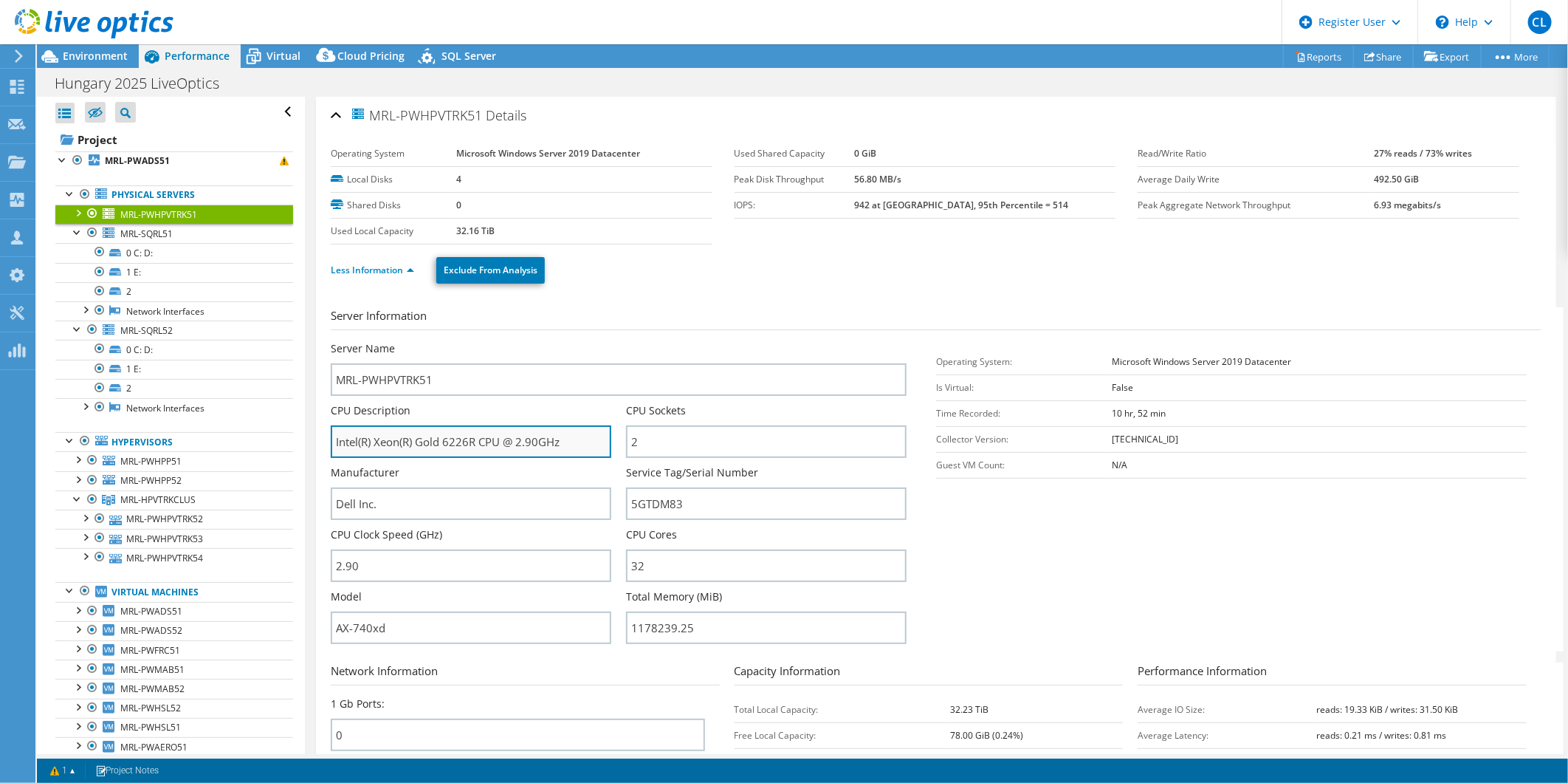
click at [460, 439] on input "Intel(R) Xeon(R) Gold 6226R CPU @ 2.90GHz" at bounding box center [470, 441] width 280 height 33
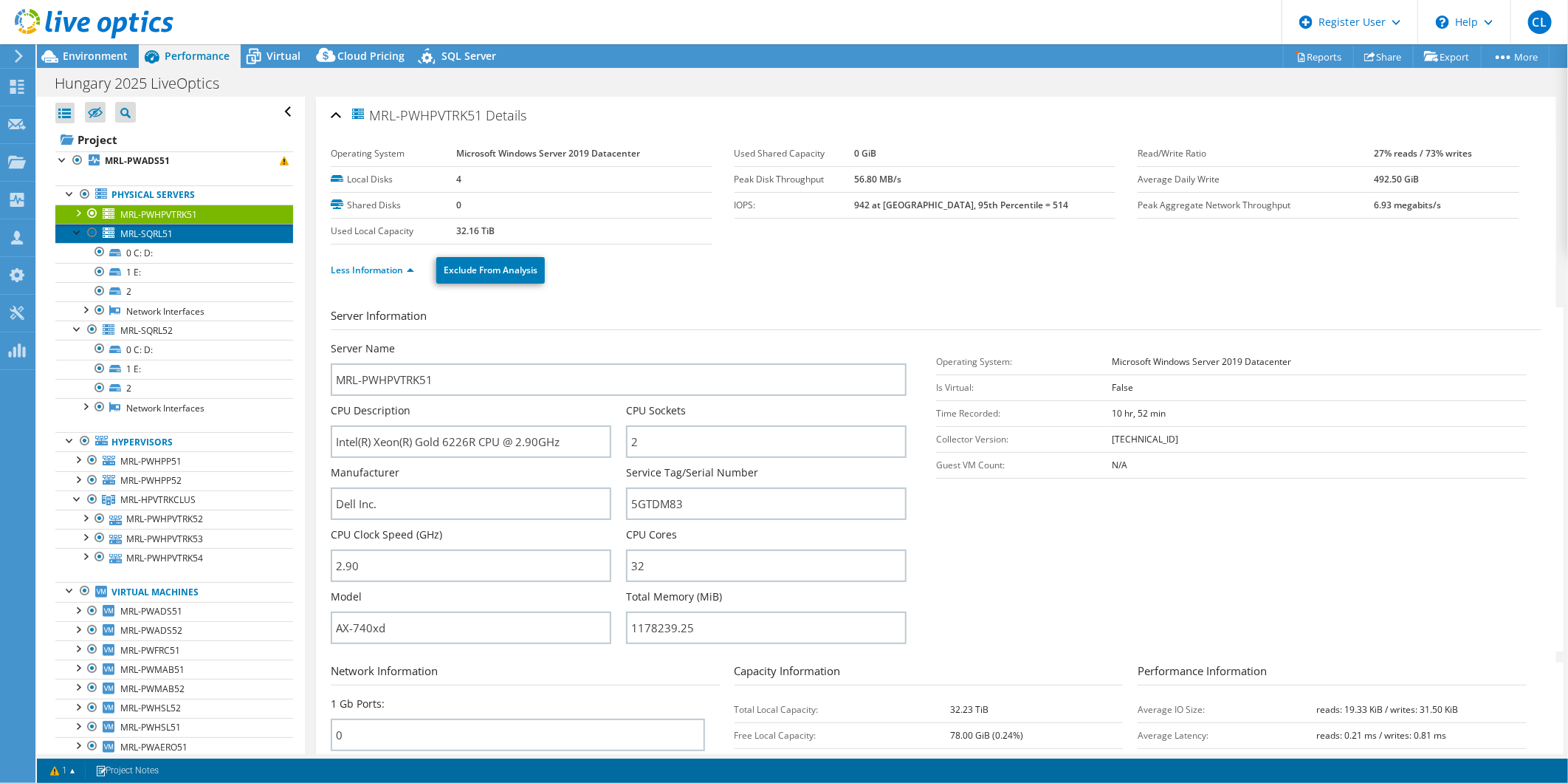
click at [138, 233] on span "MRL-SQRL51" at bounding box center [146, 233] width 52 height 12
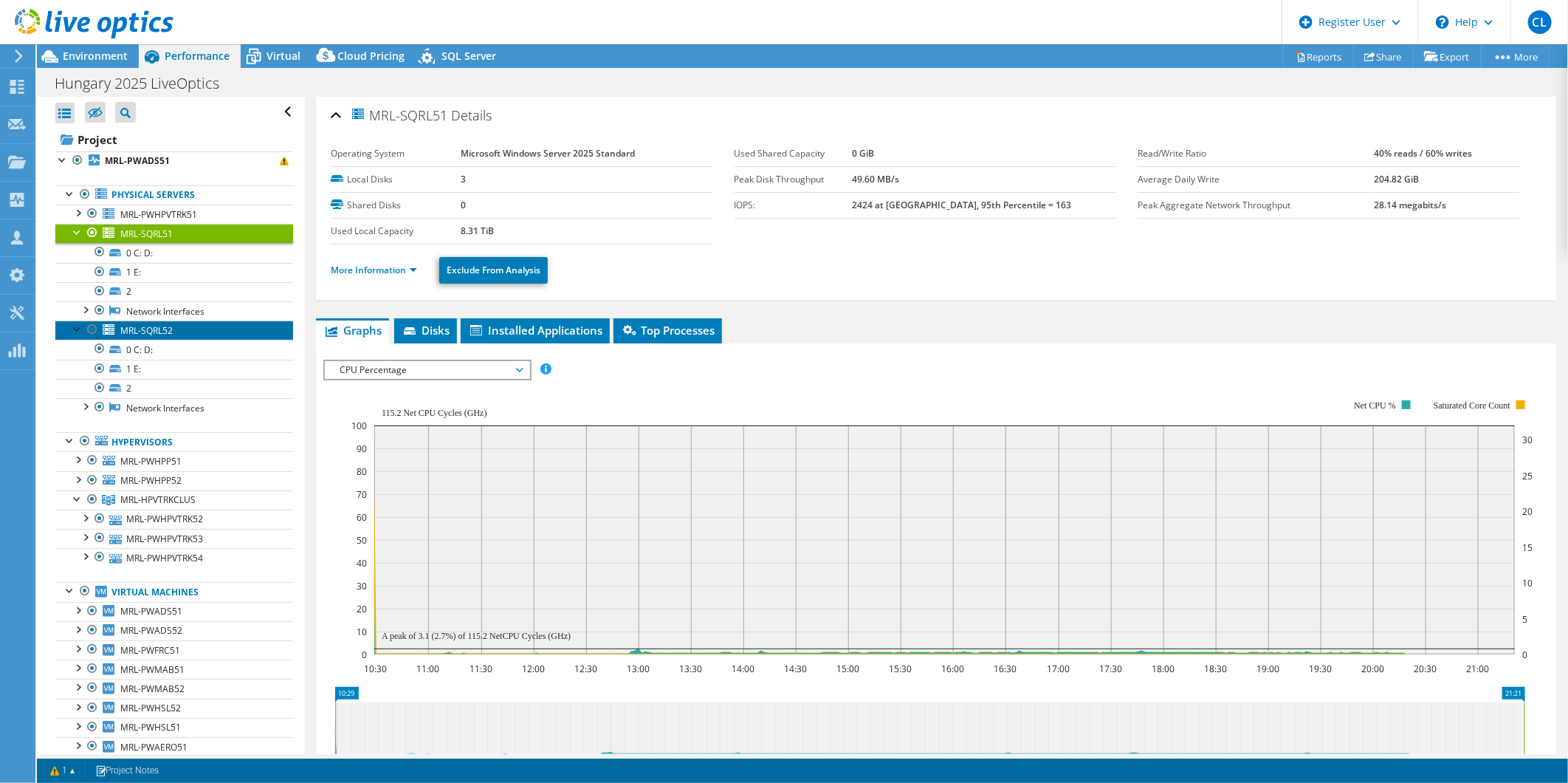
click at [148, 328] on span "MRL-SQRL52" at bounding box center [146, 330] width 52 height 12
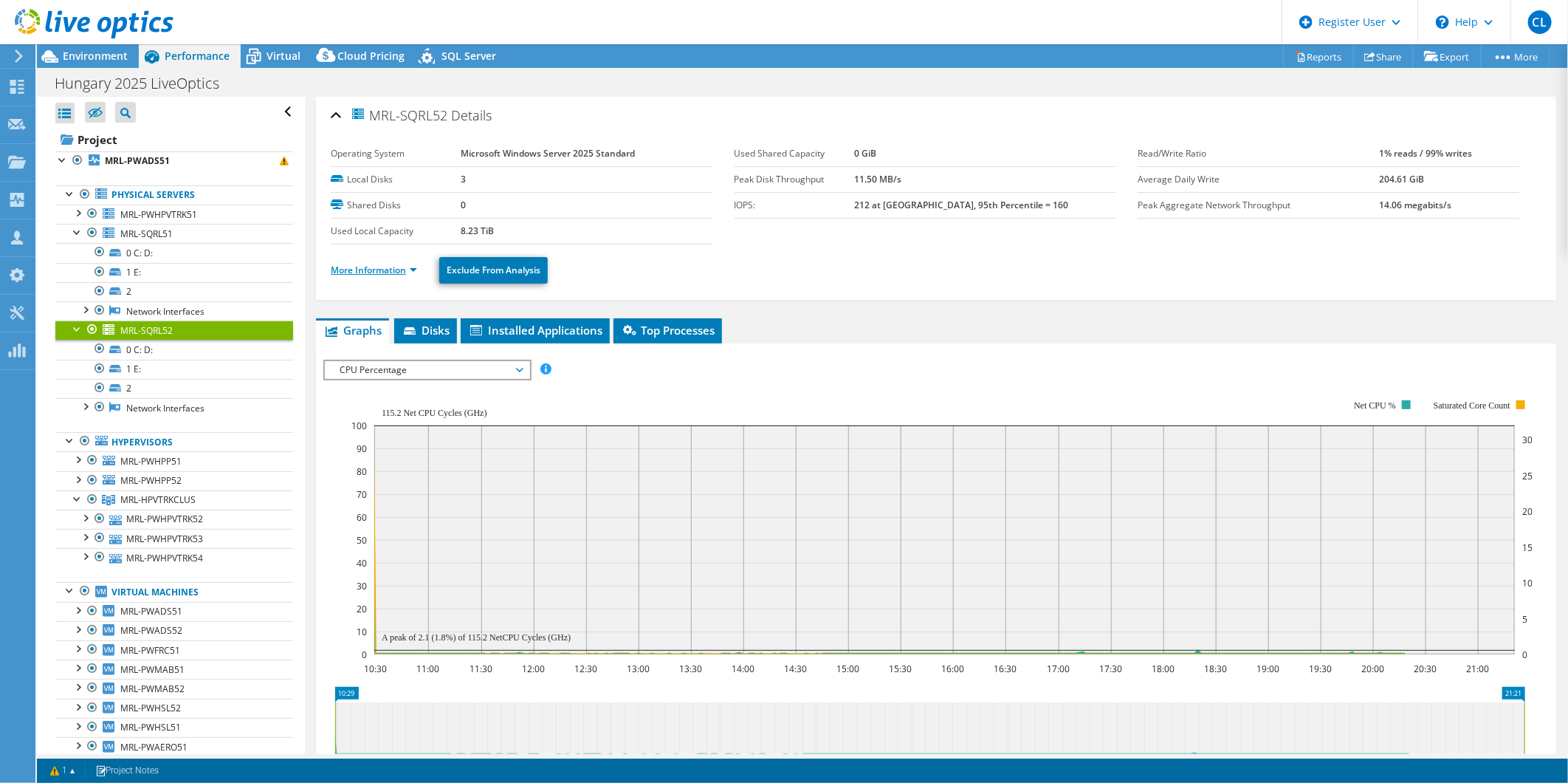
click at [343, 268] on link "More Information" at bounding box center [374, 269] width 87 height 12
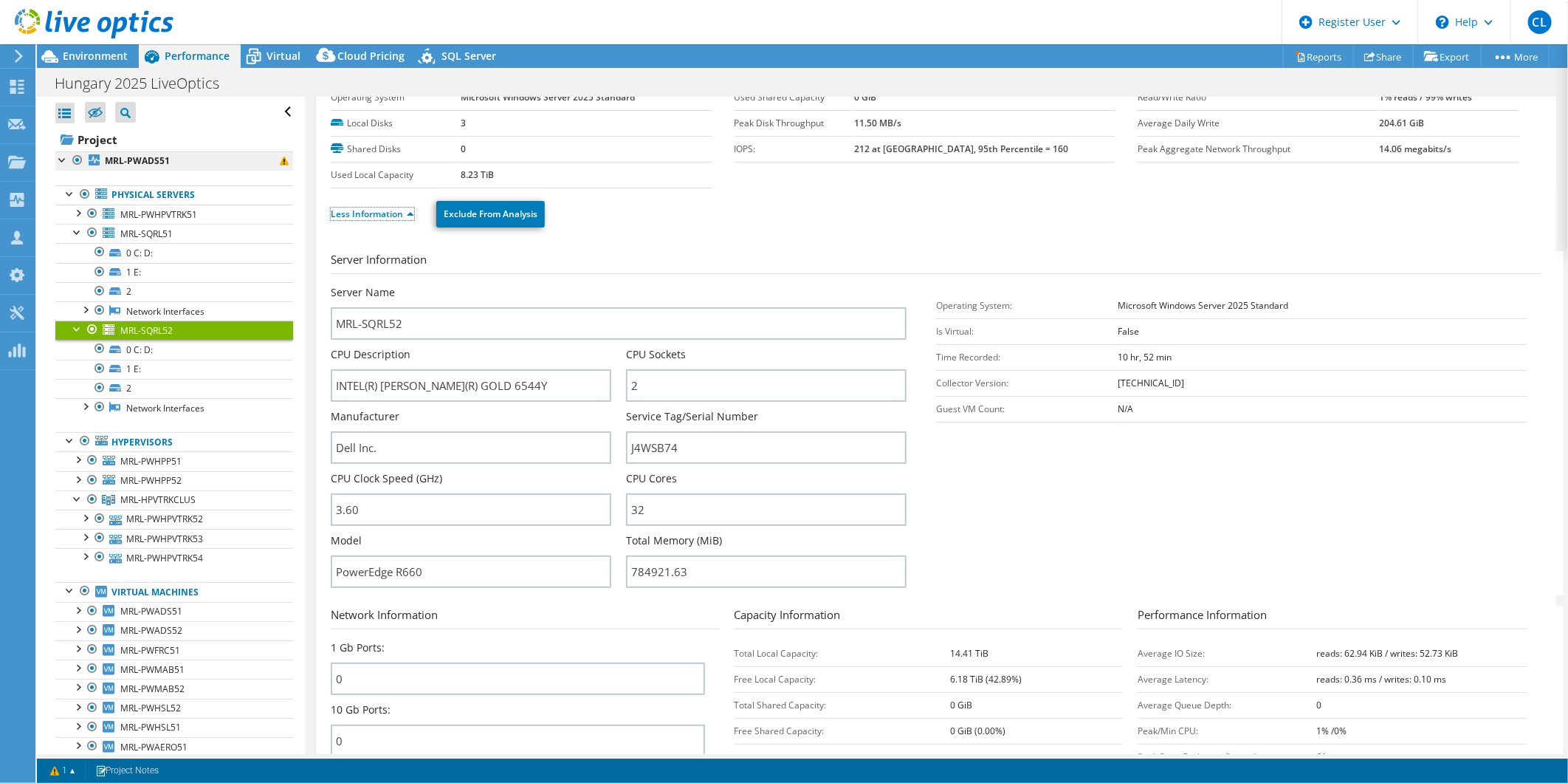
scroll to position [82, 0]
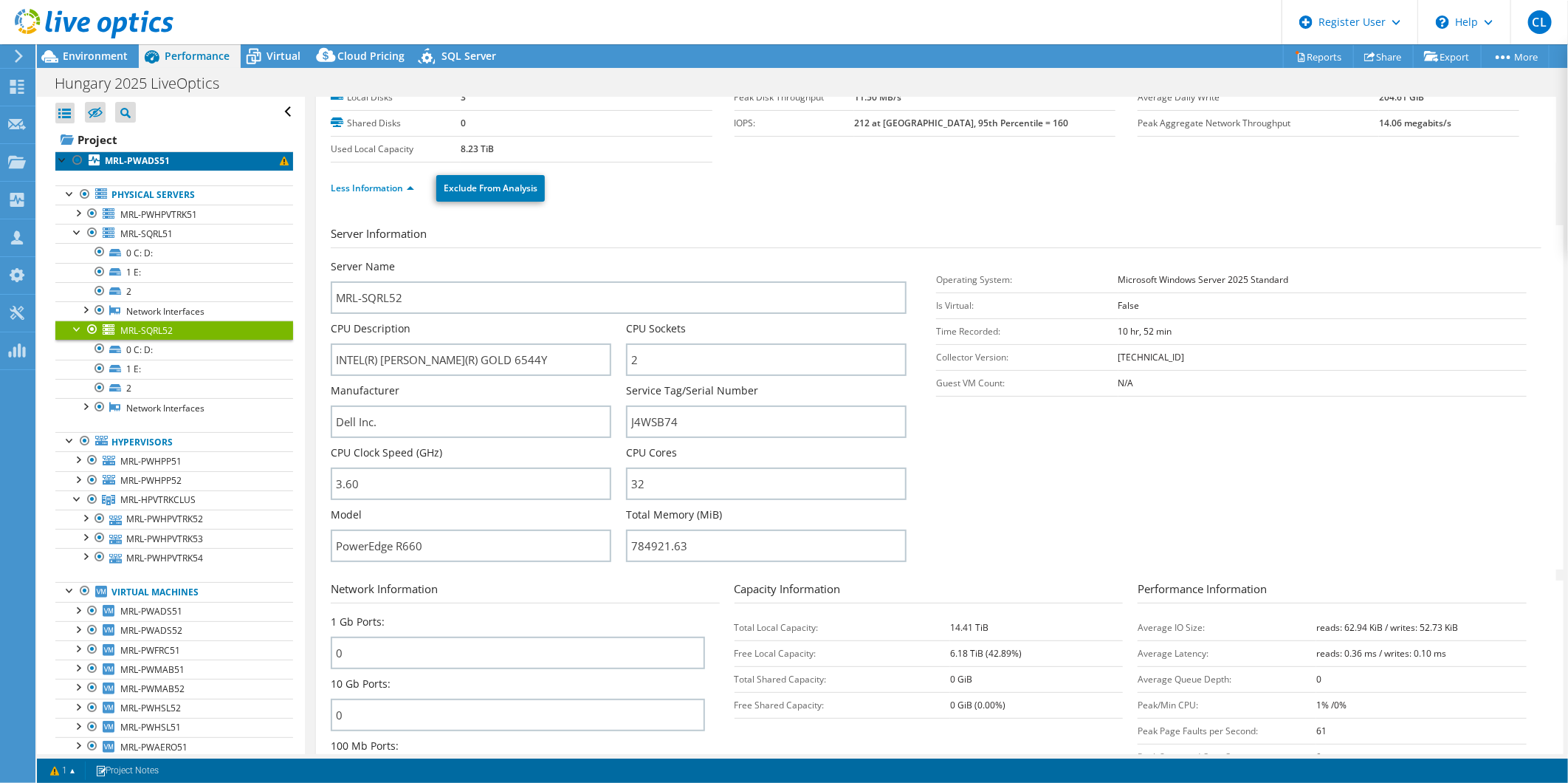
click at [157, 156] on b "MRL-PWADS51" at bounding box center [137, 160] width 65 height 12
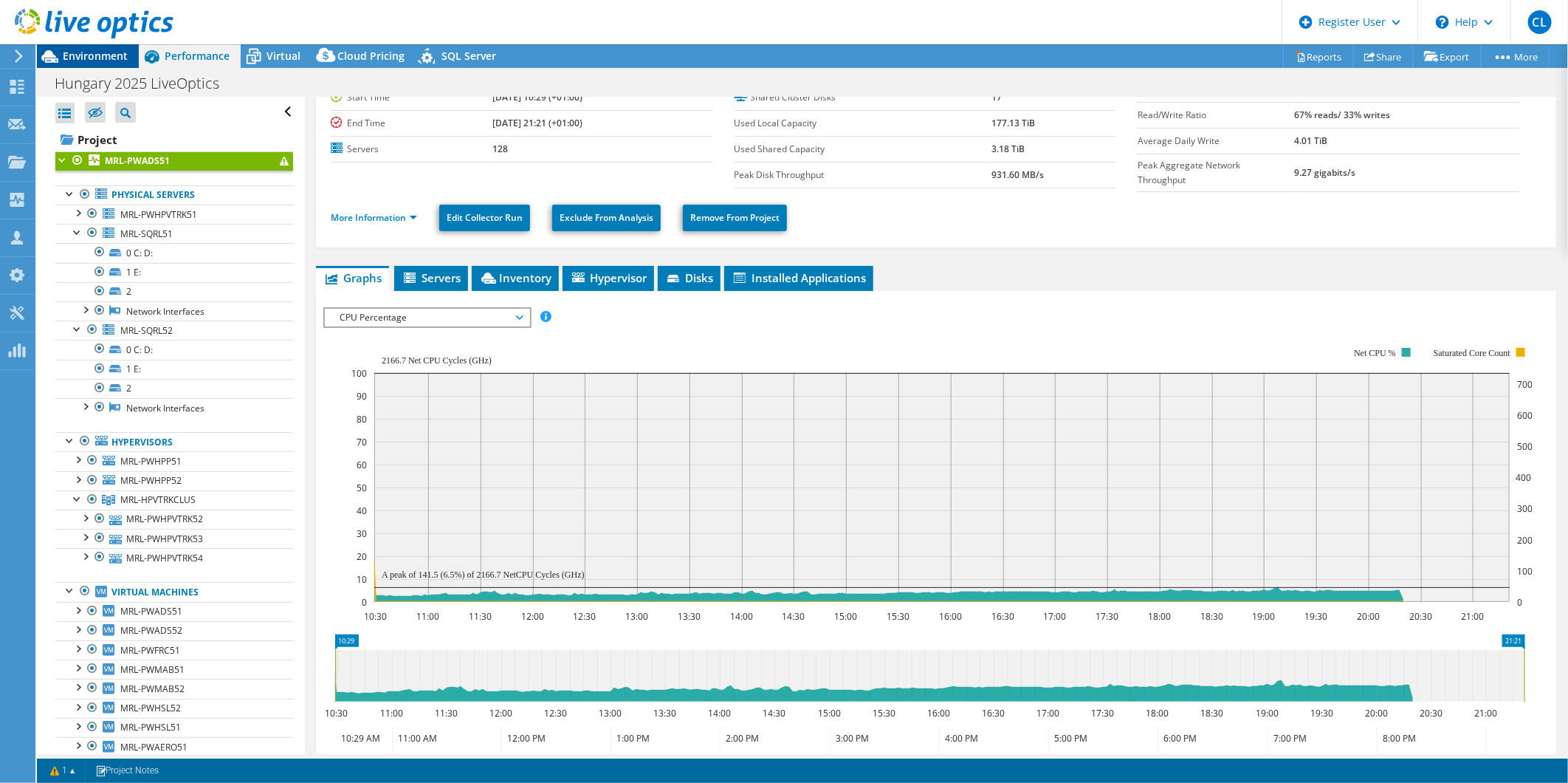
click at [74, 53] on span "Environment" at bounding box center [95, 55] width 65 height 14
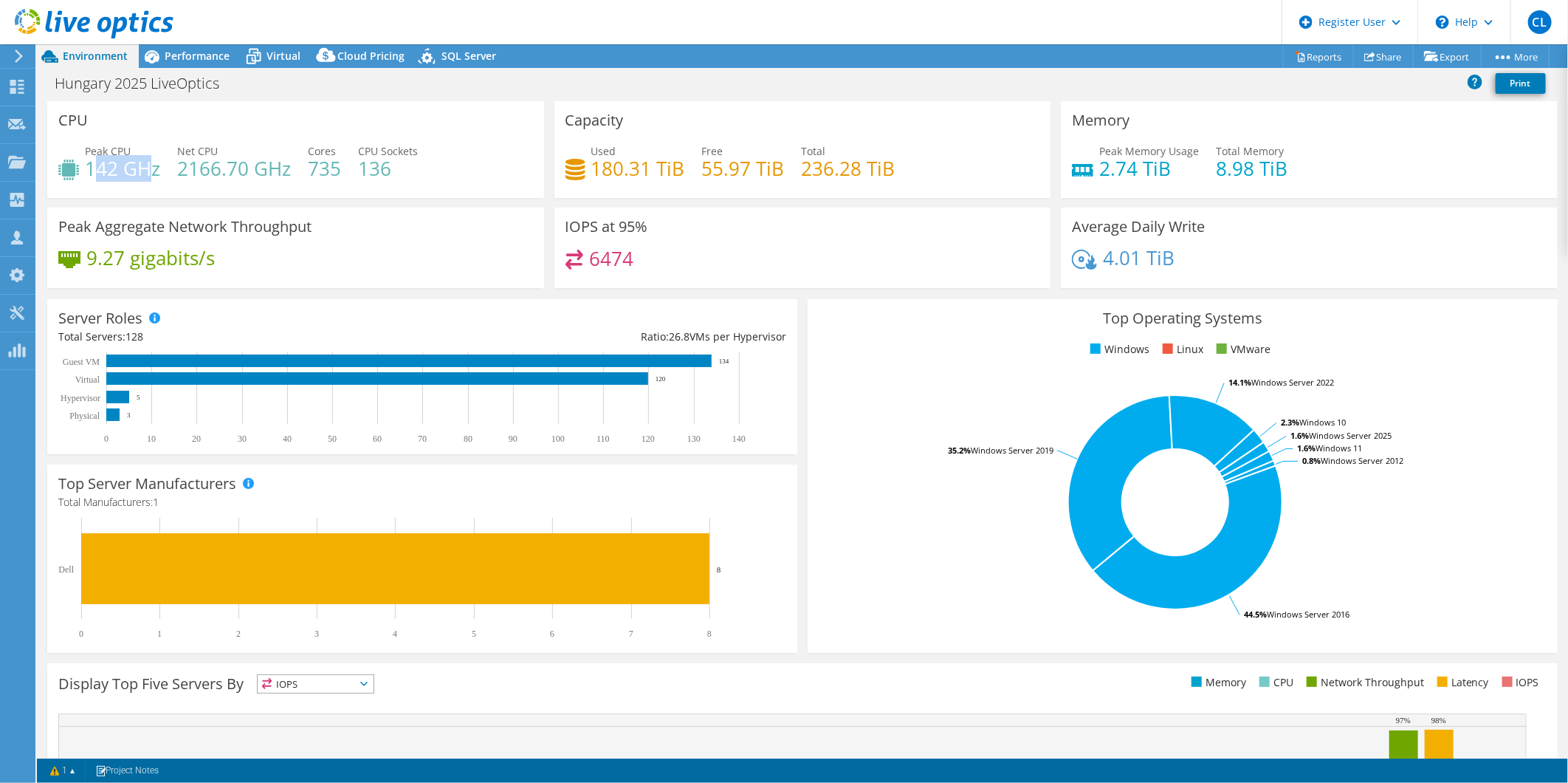
drag, startPoint x: 98, startPoint y: 169, endPoint x: 163, endPoint y: 170, distance: 65.0
click at [161, 170] on div "Peak CPU 142 GHz Net CPU 2166.70 GHz Cores 735 CPU Sockets 136" at bounding box center [295, 167] width 474 height 48
drag, startPoint x: 163, startPoint y: 170, endPoint x: 327, endPoint y: 162, distance: 164.2
click at [328, 162] on h4 "735" at bounding box center [324, 168] width 34 height 16
click at [327, 162] on h4 "735" at bounding box center [324, 168] width 34 height 16
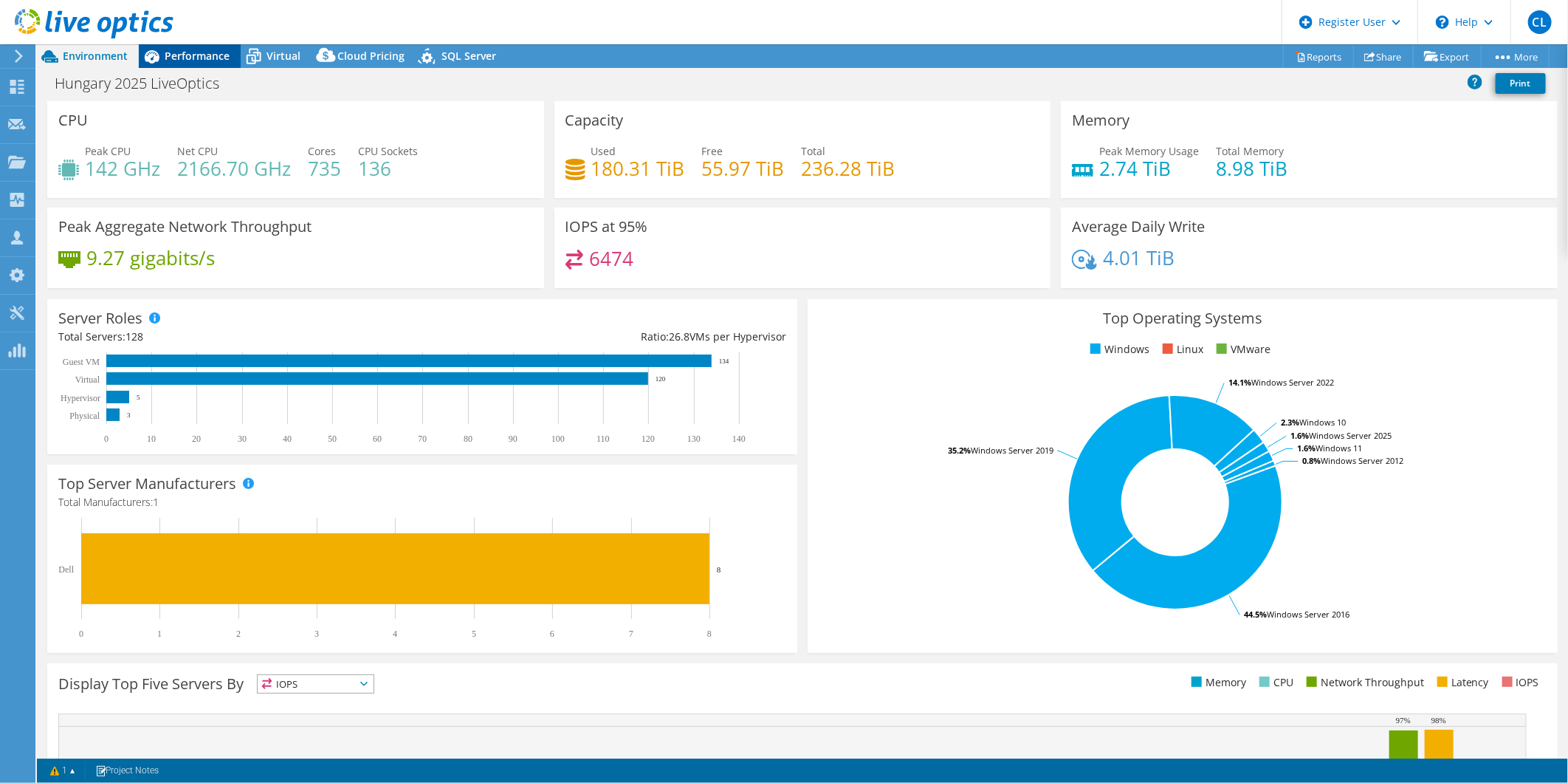
drag, startPoint x: 327, startPoint y: 162, endPoint x: 204, endPoint y: 55, distance: 163.0
click at [204, 55] on span "Performance" at bounding box center [198, 55] width 65 height 14
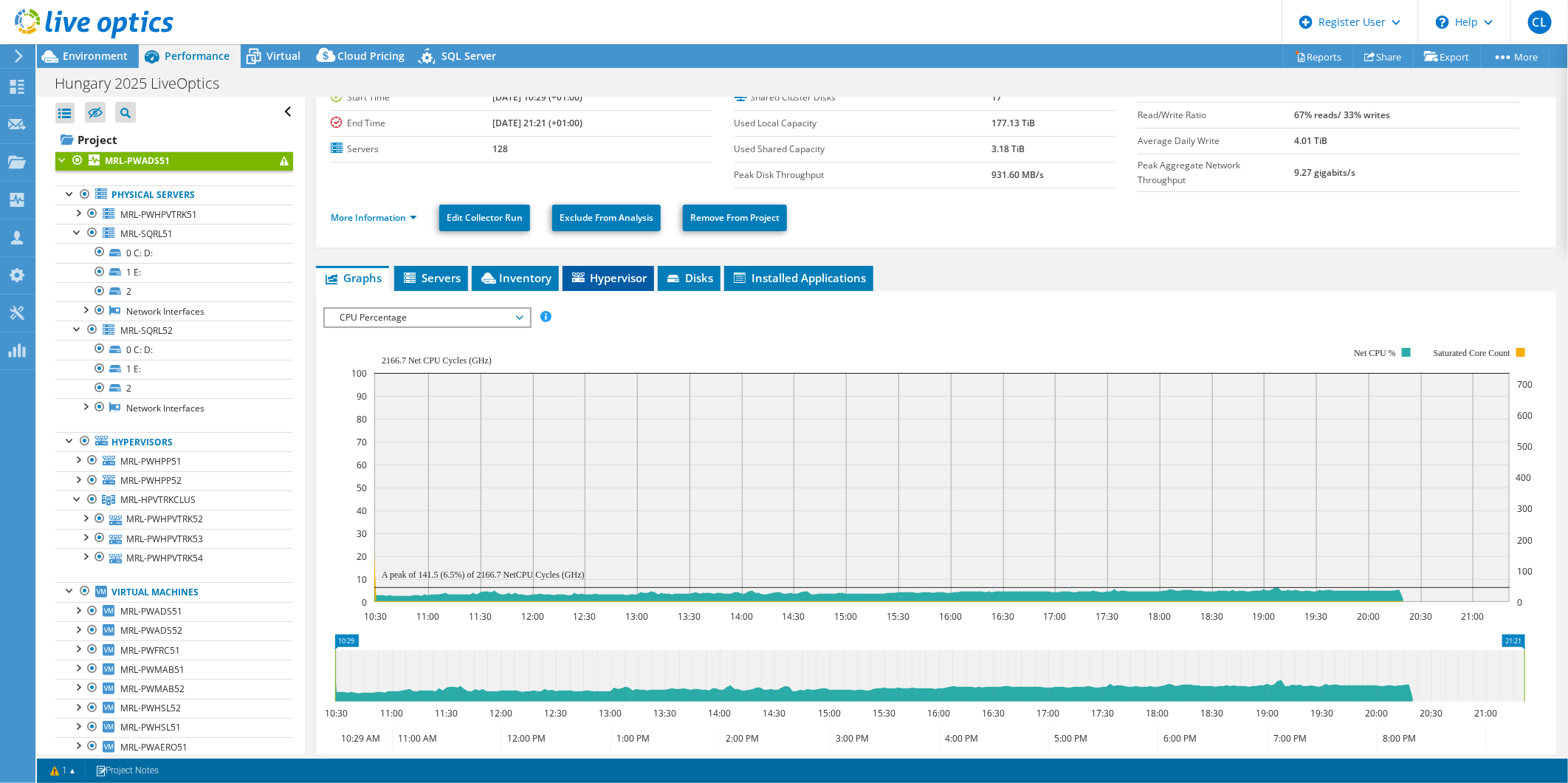
click at [619, 275] on span "Hypervisor" at bounding box center [608, 278] width 76 height 15
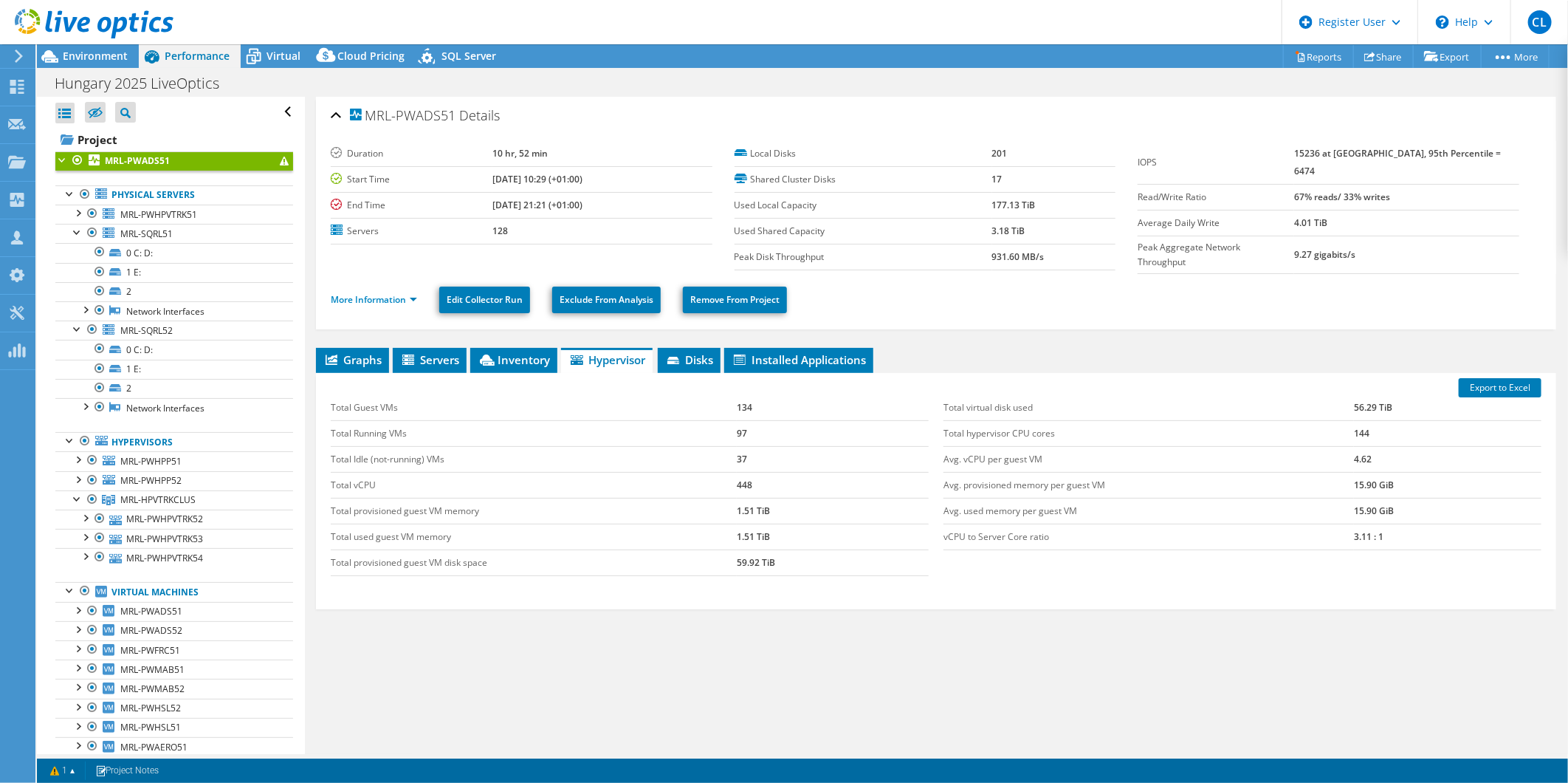
scroll to position [0, 0]
drag, startPoint x: 1387, startPoint y: 530, endPoint x: 1245, endPoint y: 530, distance: 142.0
click at [1245, 530] on tr "vCPU to Server Core ratio 3.11 : 1" at bounding box center [1242, 537] width 598 height 26
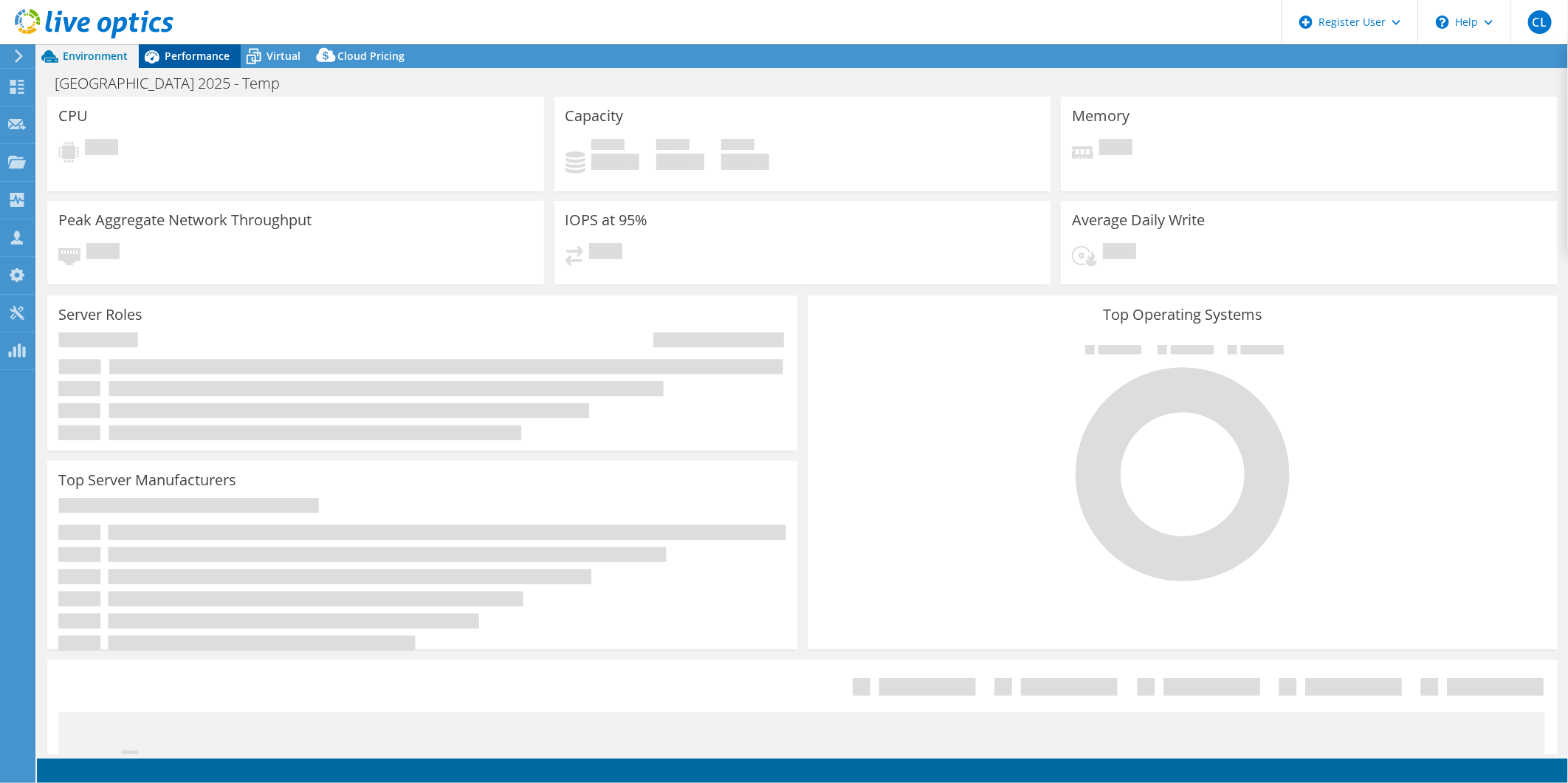
select select "USD"
click at [179, 51] on span "Performance" at bounding box center [198, 55] width 65 height 14
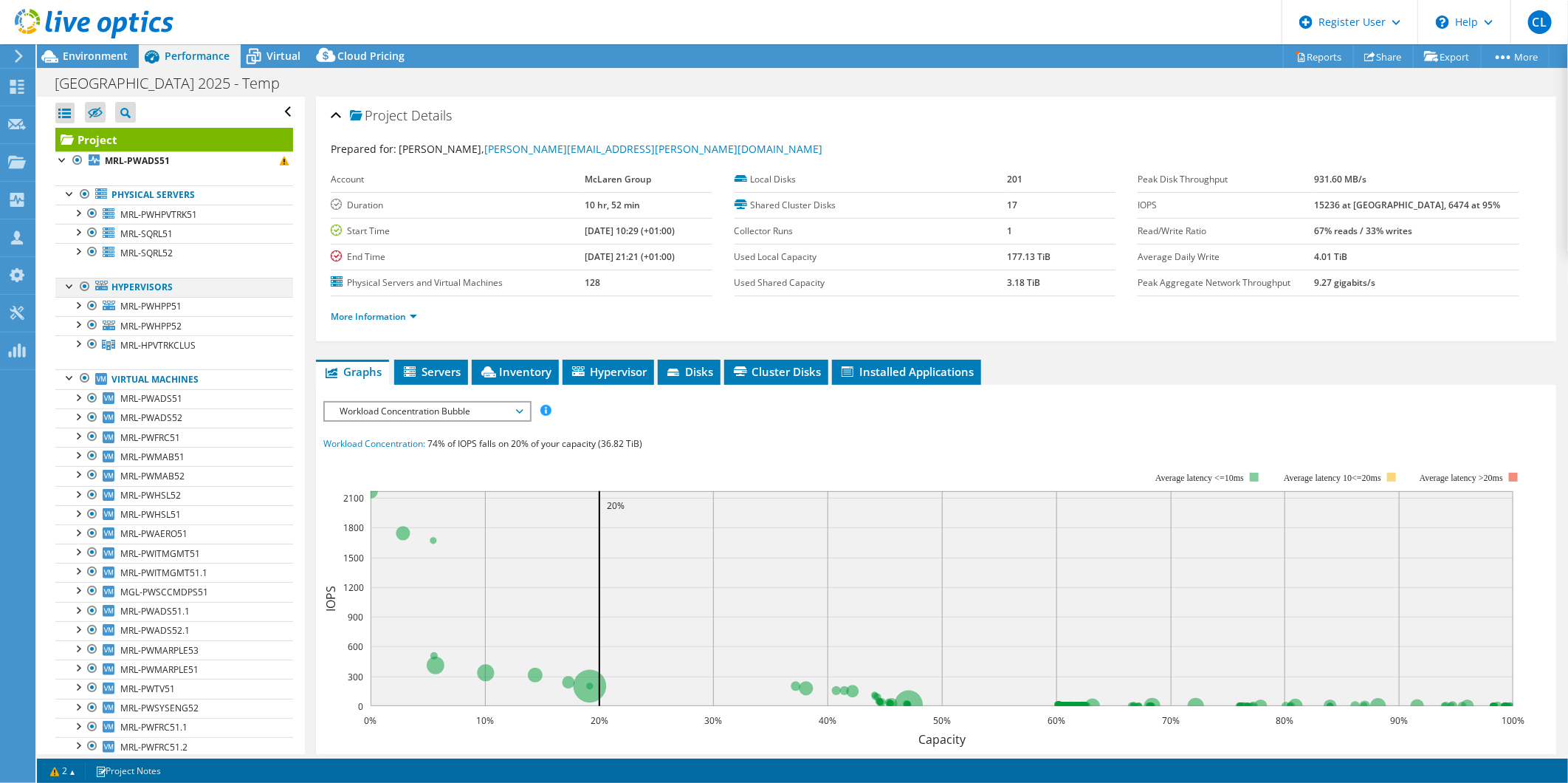
click at [86, 282] on div at bounding box center [85, 286] width 15 height 18
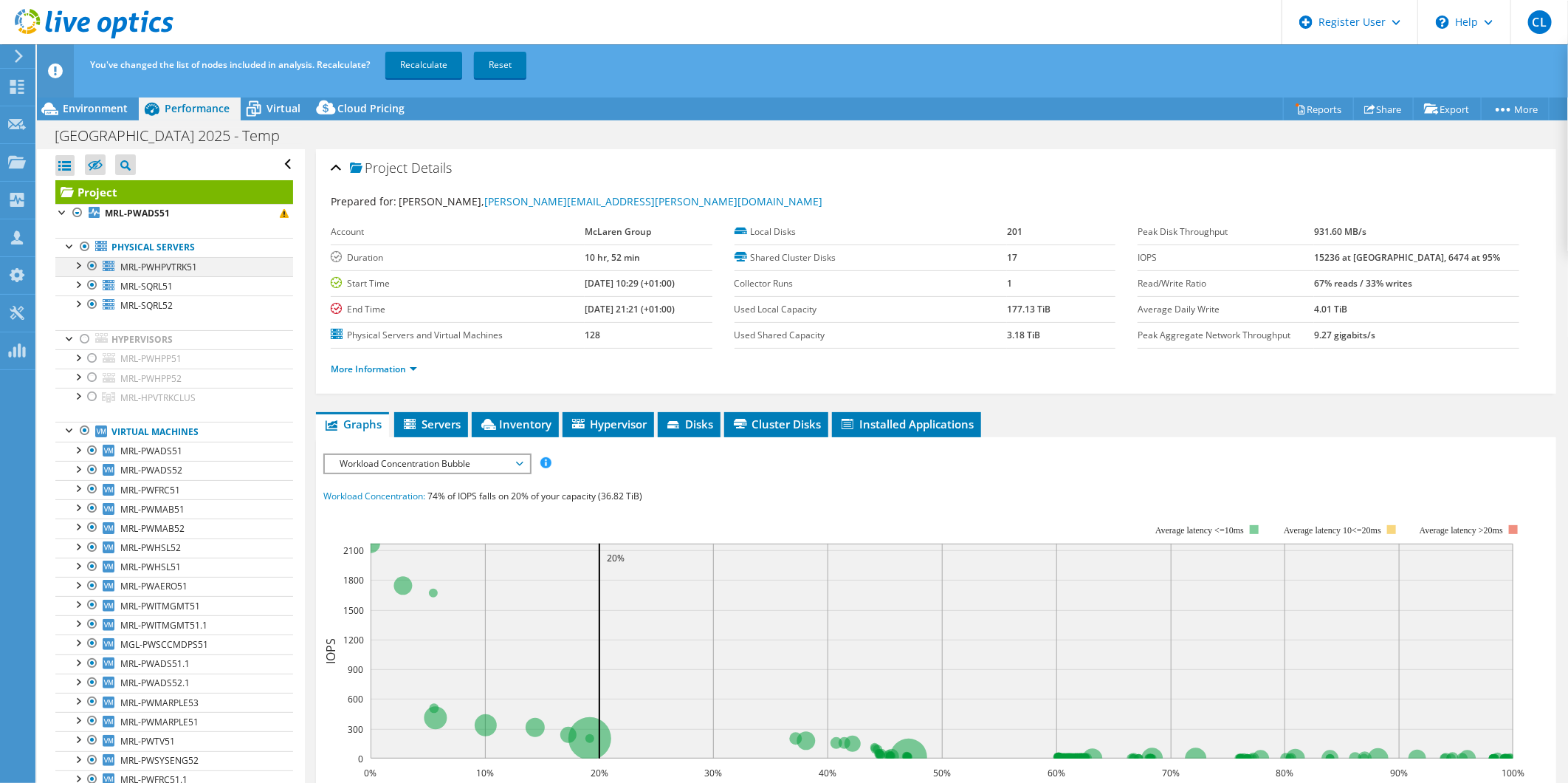
click at [90, 268] on div at bounding box center [92, 266] width 15 height 18
click at [418, 69] on link "Recalculate" at bounding box center [424, 64] width 76 height 27
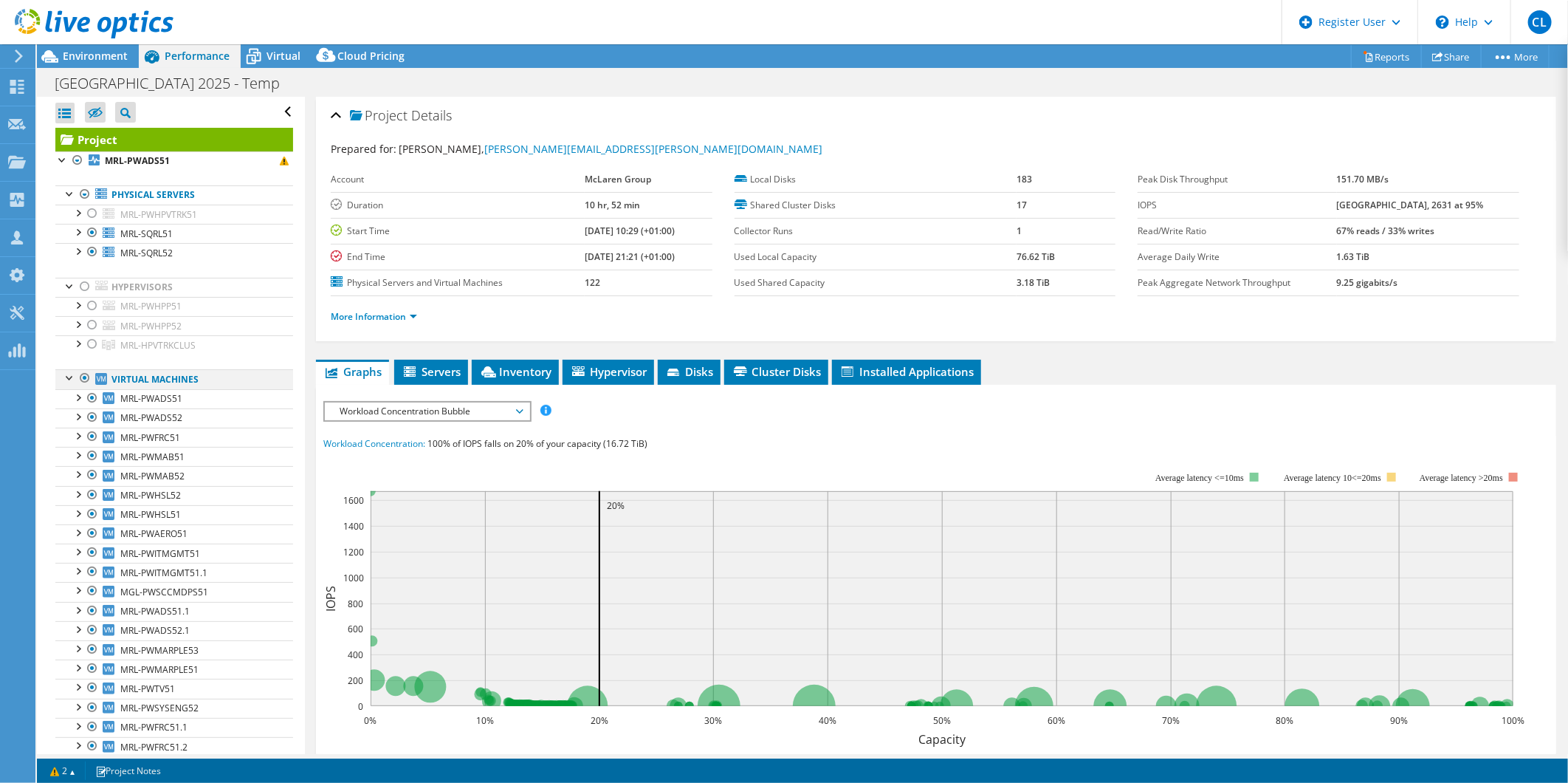
click at [85, 375] on div at bounding box center [85, 378] width 15 height 18
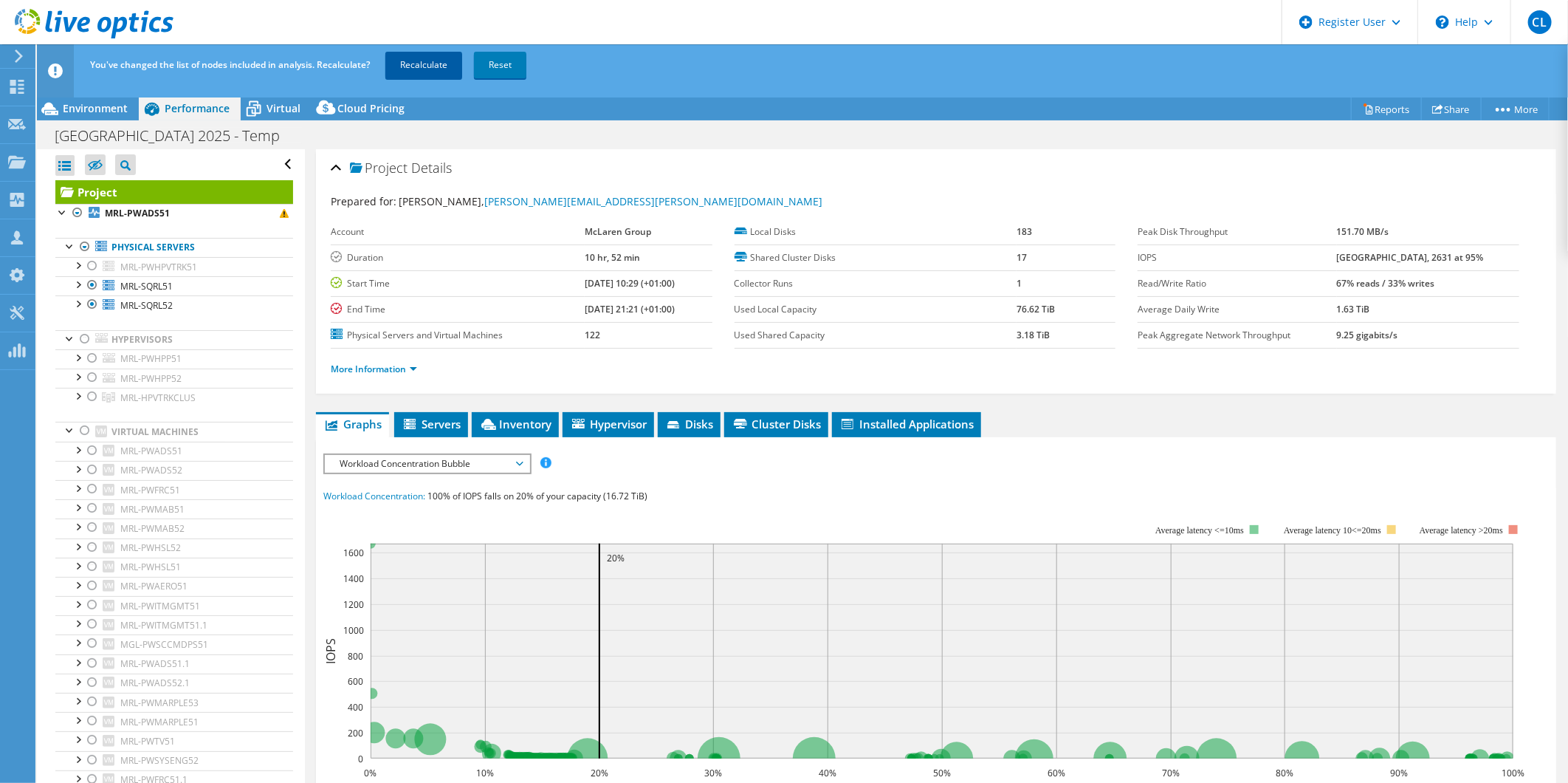
click at [424, 62] on link "Recalculate" at bounding box center [424, 64] width 76 height 27
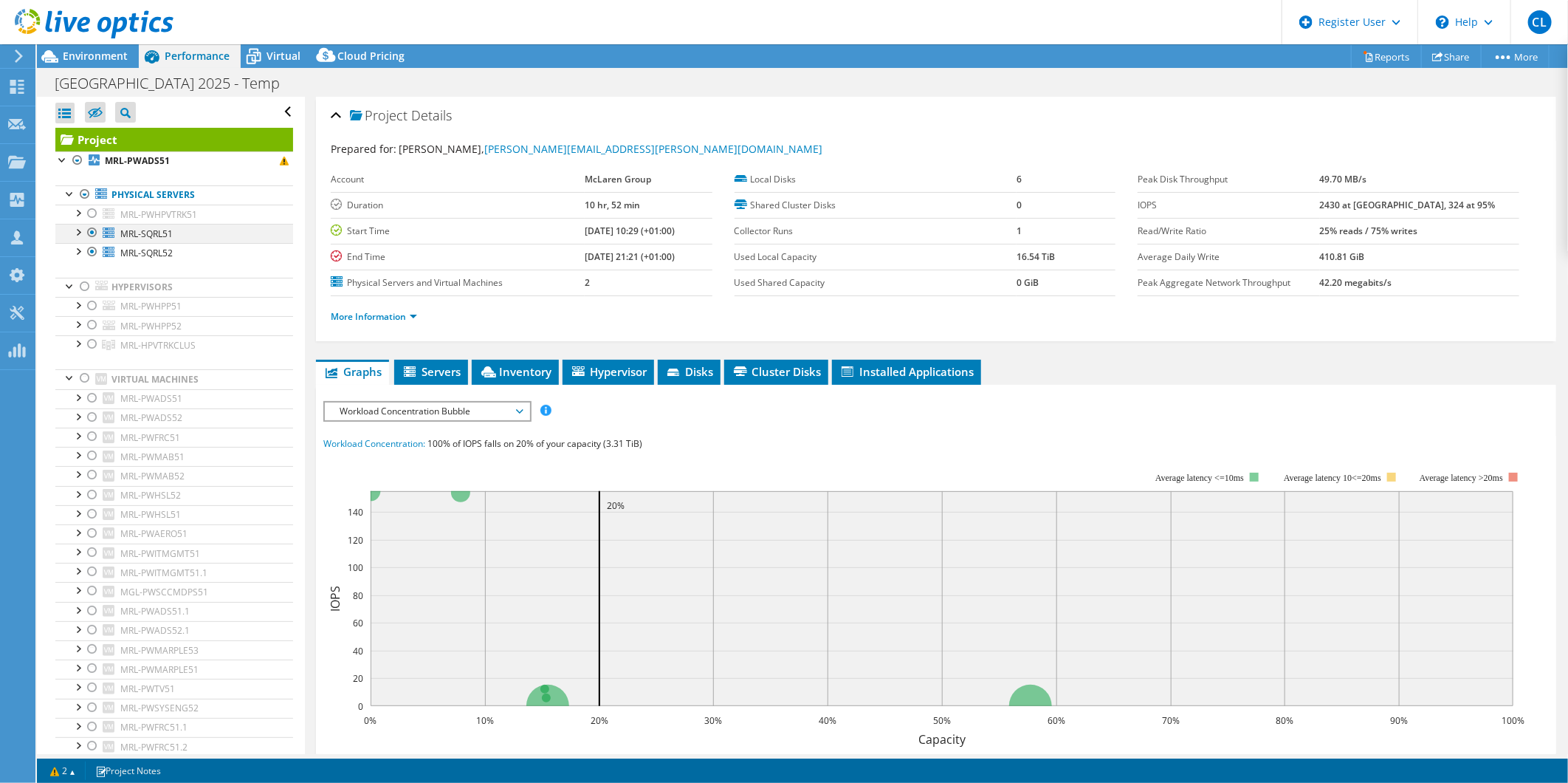
click at [78, 230] on div at bounding box center [77, 231] width 15 height 15
click at [151, 233] on span "MRL-SQRL51" at bounding box center [146, 233] width 52 height 12
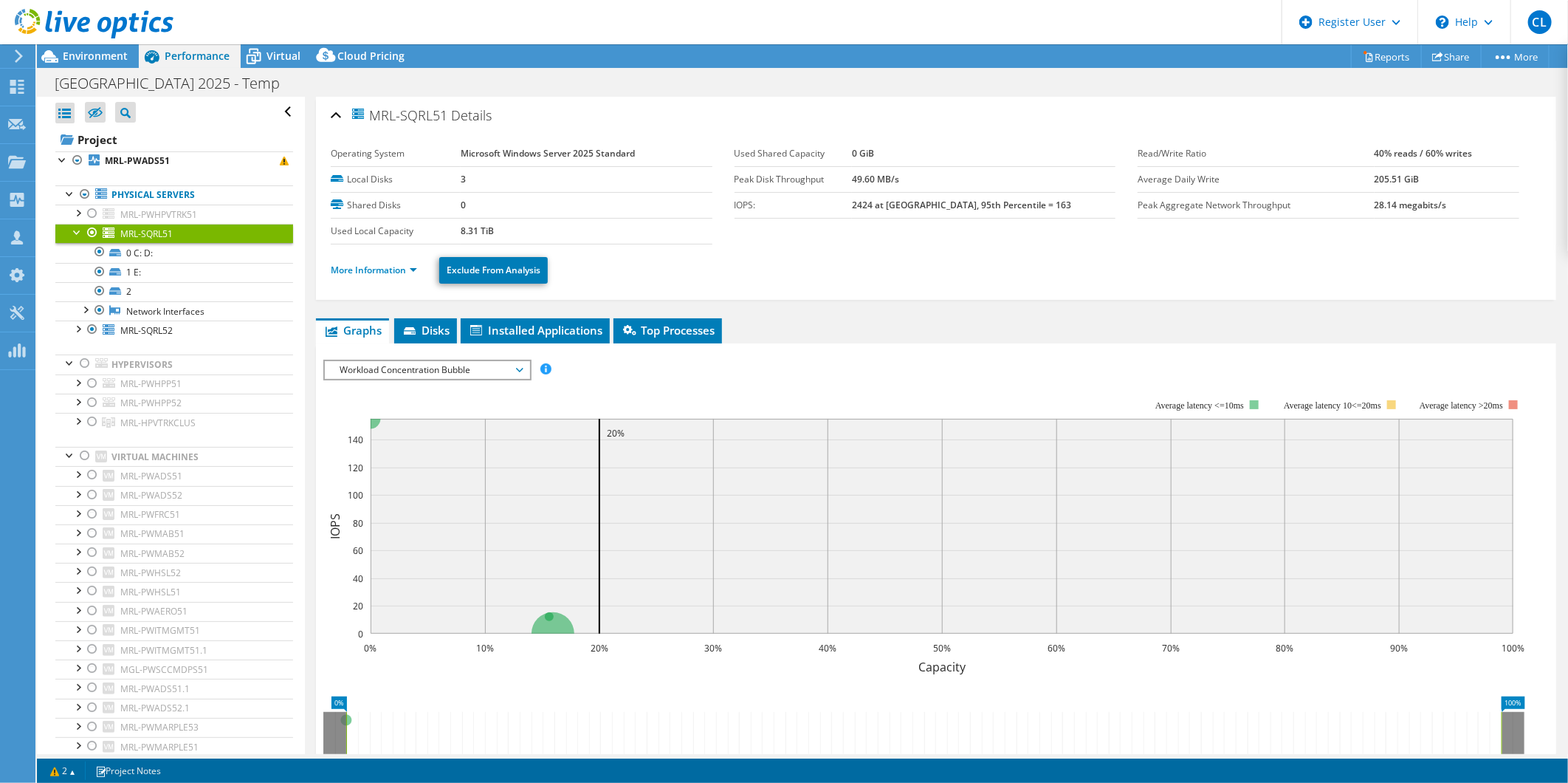
click at [78, 232] on div at bounding box center [77, 231] width 15 height 15
click at [470, 367] on span "Workload Concentration Bubble" at bounding box center [427, 369] width 190 height 18
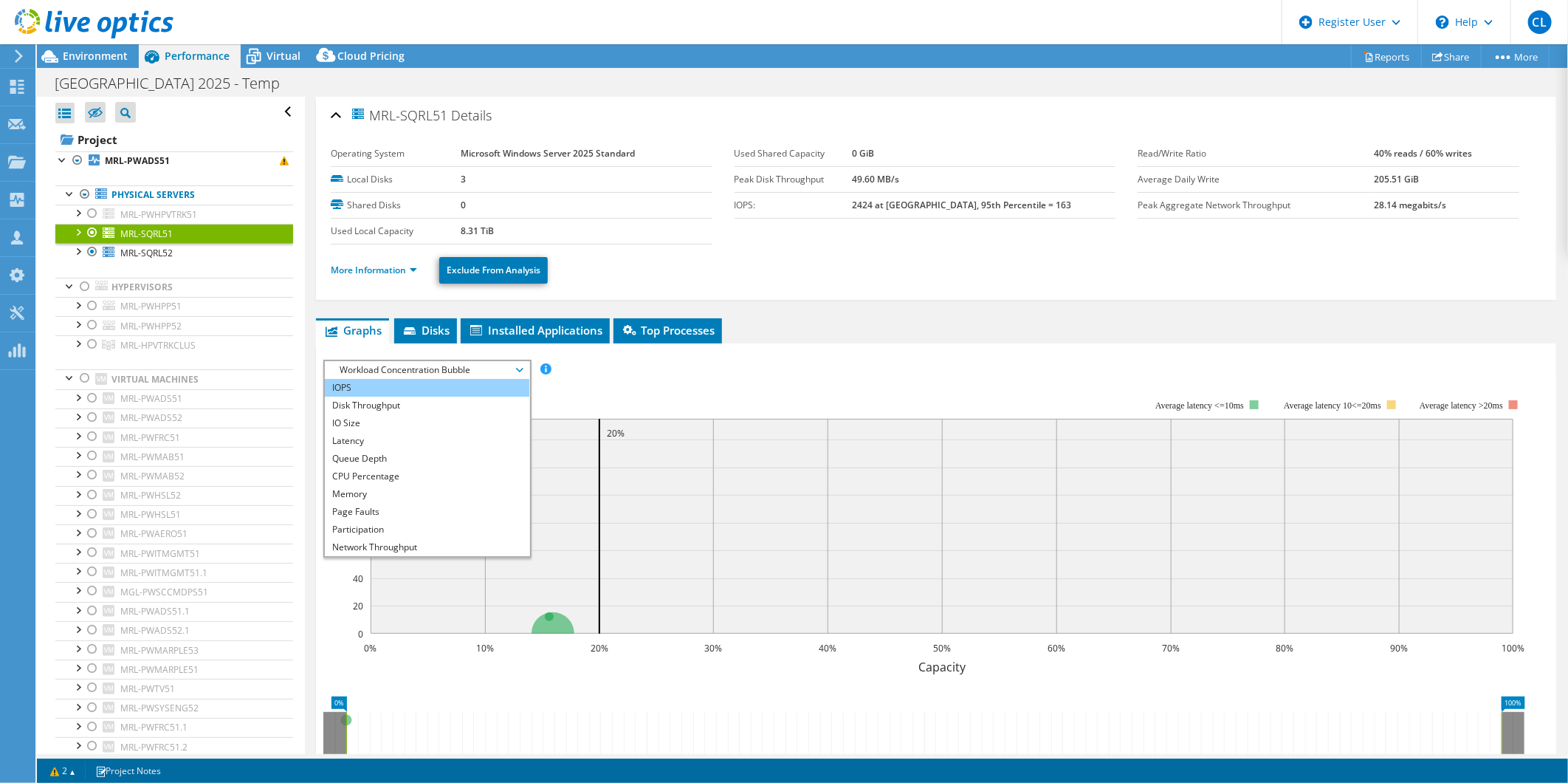
click at [403, 378] on li "IOPS" at bounding box center [427, 387] width 204 height 18
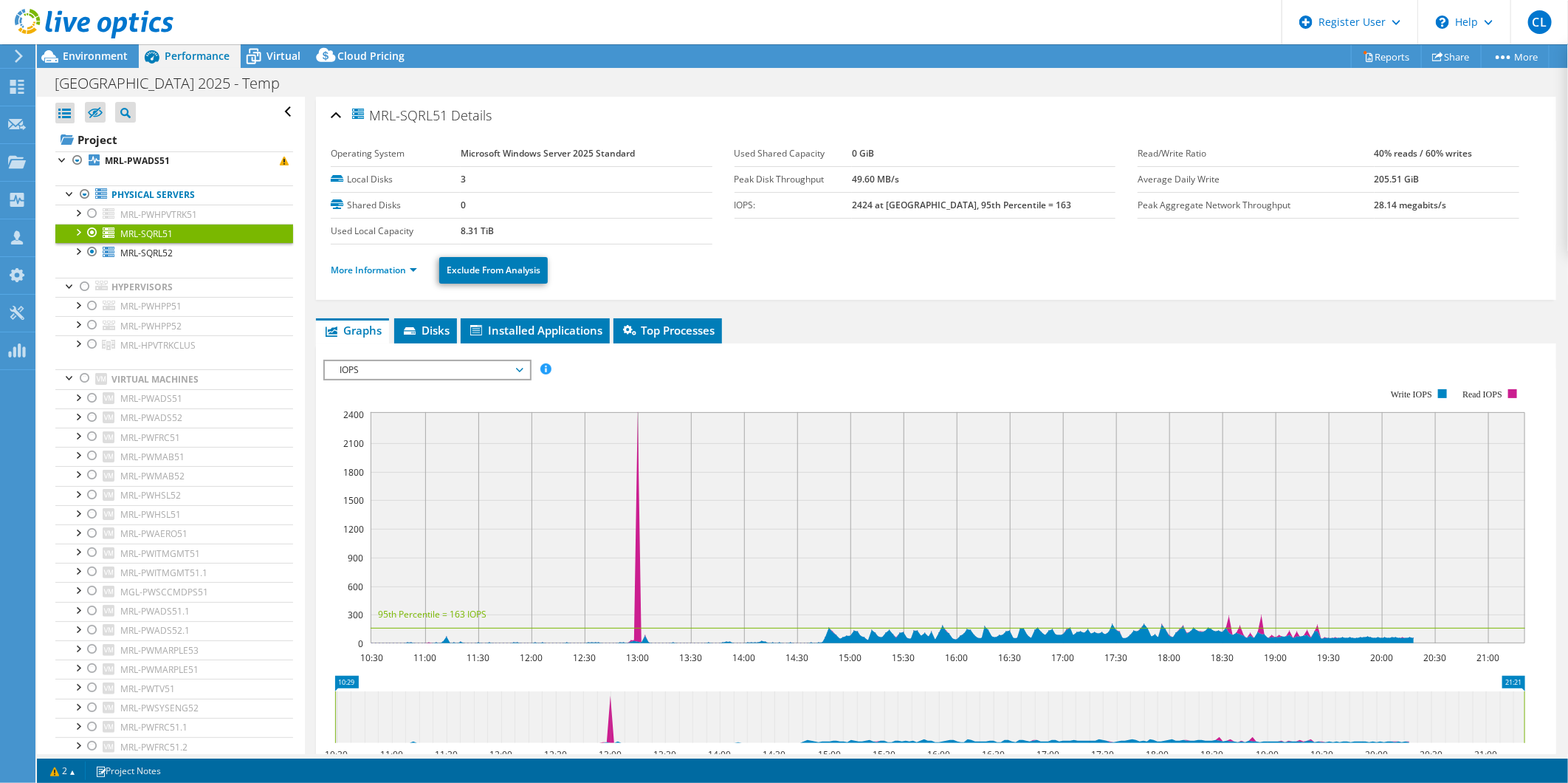
scroll to position [164, 0]
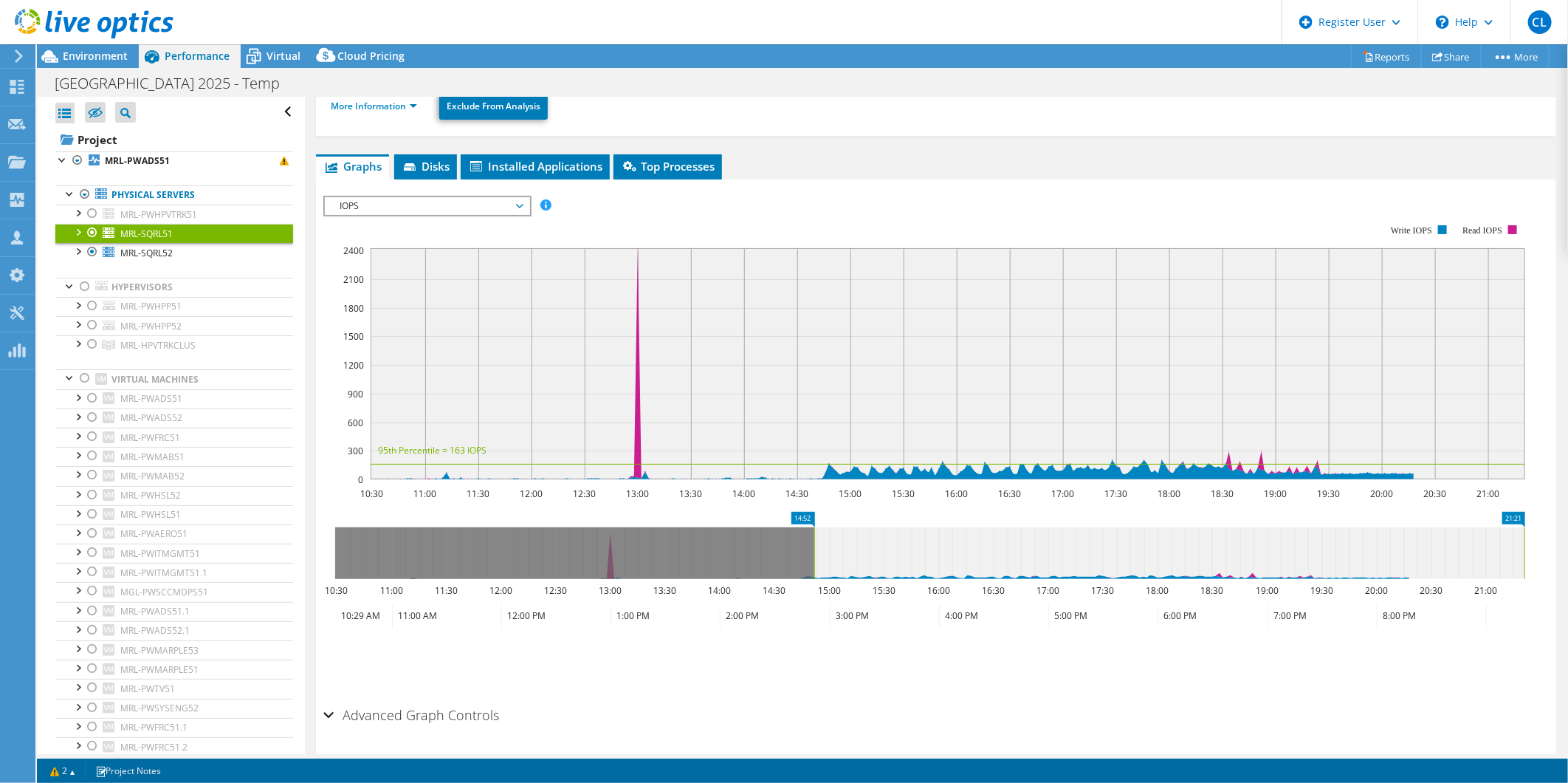
drag, startPoint x: 352, startPoint y: 513, endPoint x: 831, endPoint y: 525, distance: 479.2
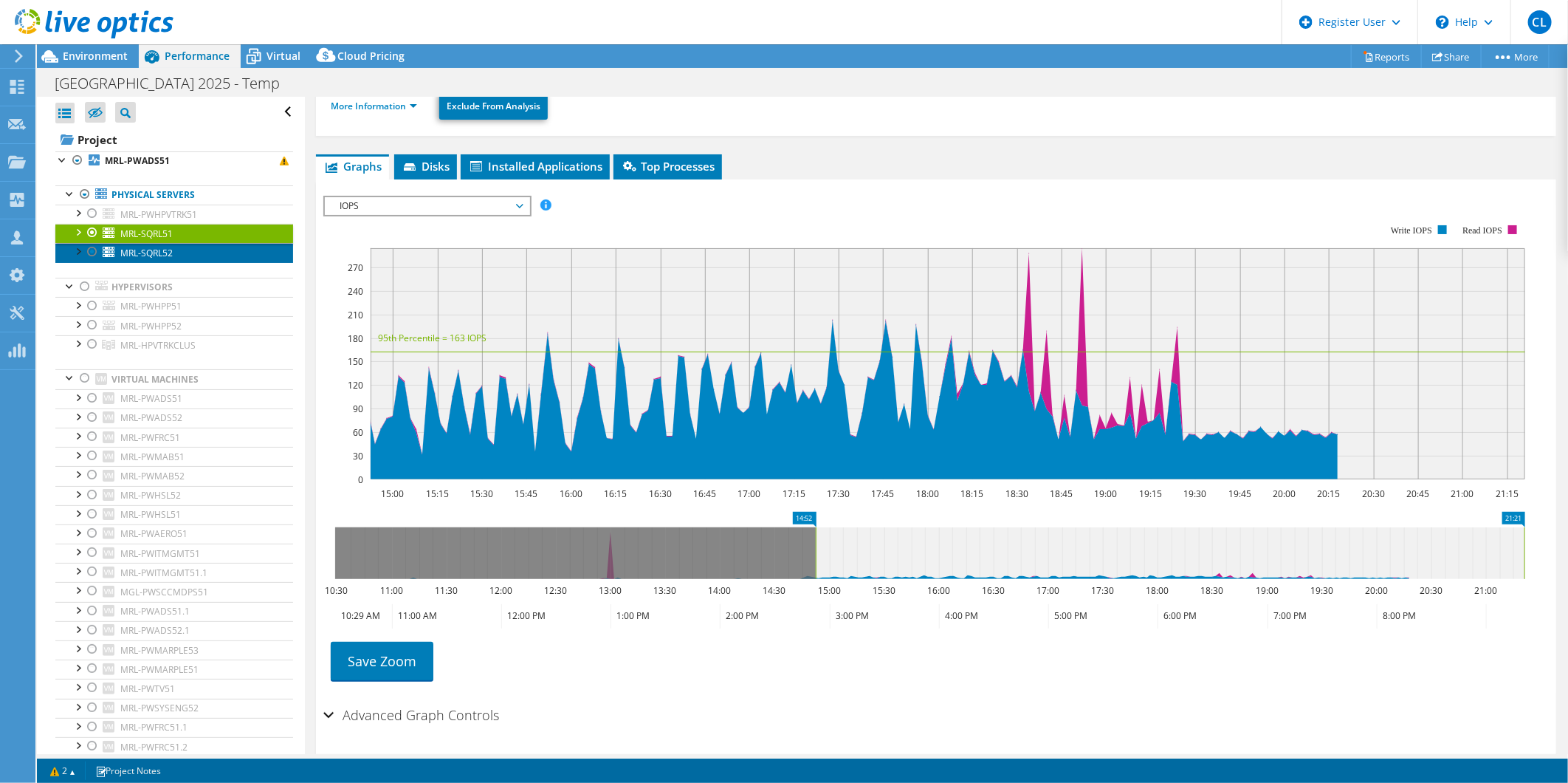
click at [177, 248] on link "MRL-SQRL52" at bounding box center [173, 253] width 238 height 20
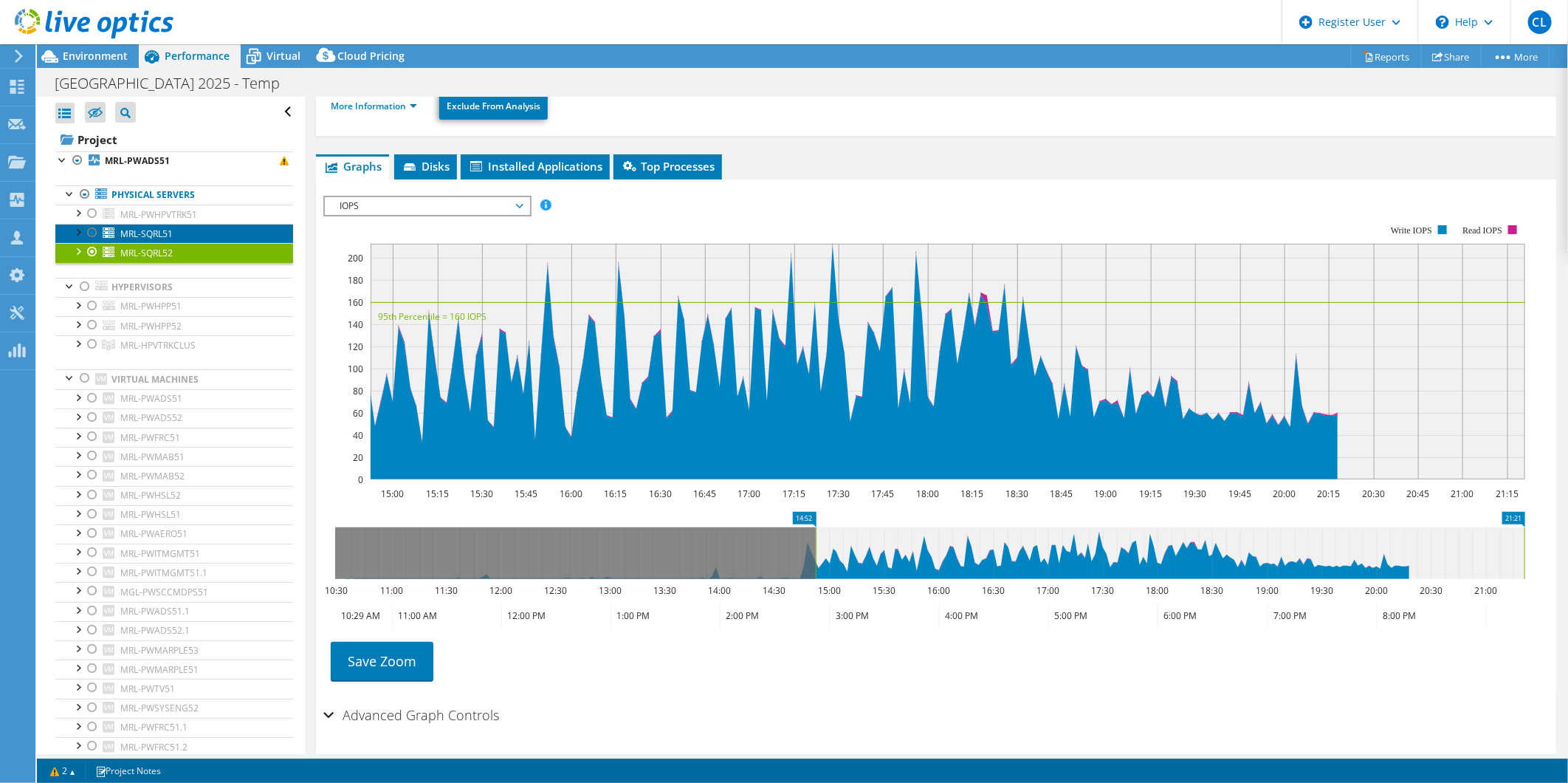
click at [177, 231] on link "MRL-SQRL51" at bounding box center [173, 233] width 238 height 20
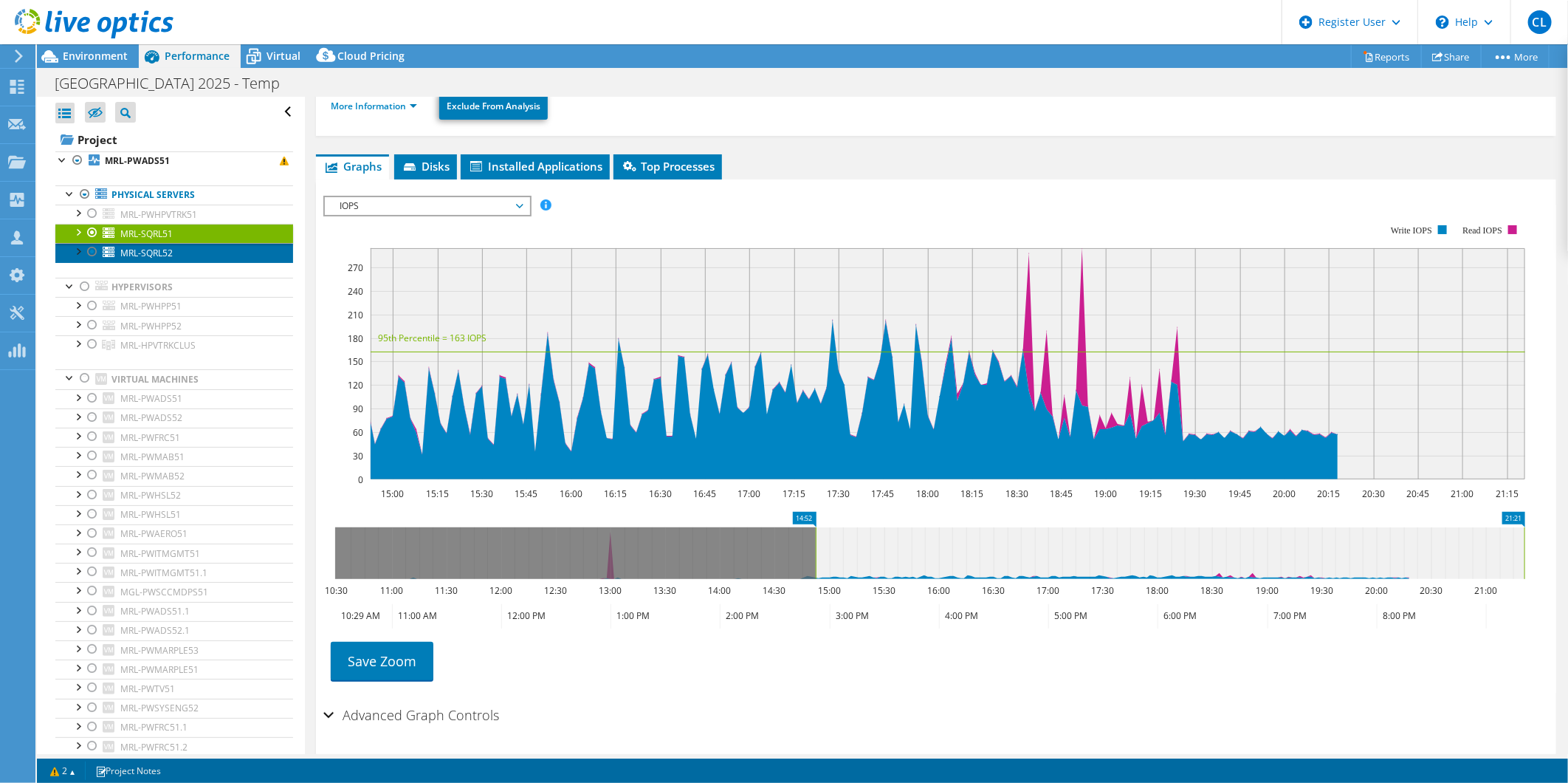
click at [166, 249] on span "MRL-SQRL52" at bounding box center [146, 253] width 52 height 12
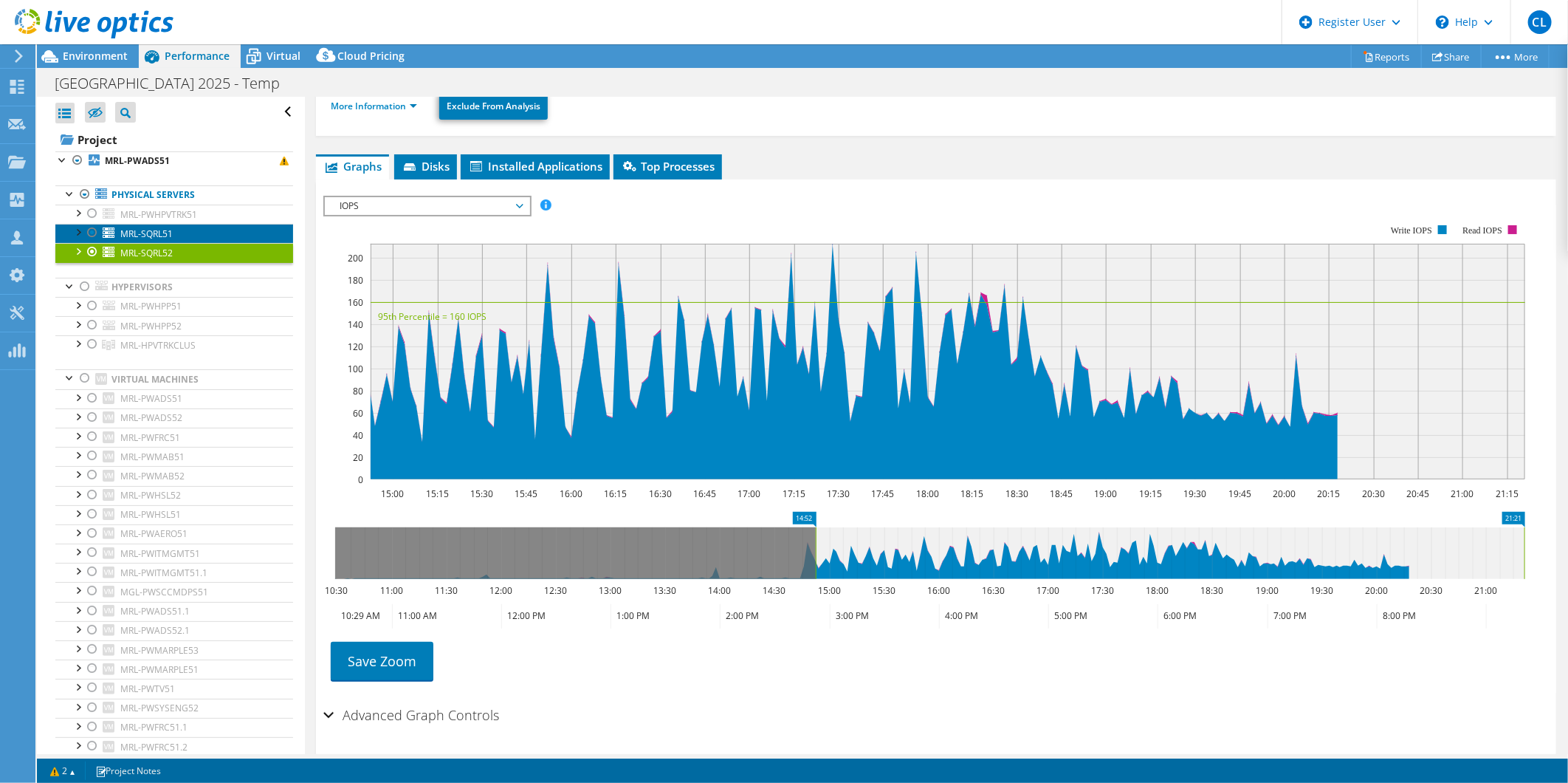
click at [170, 237] on span "MRL-SQRL51" at bounding box center [146, 233] width 52 height 12
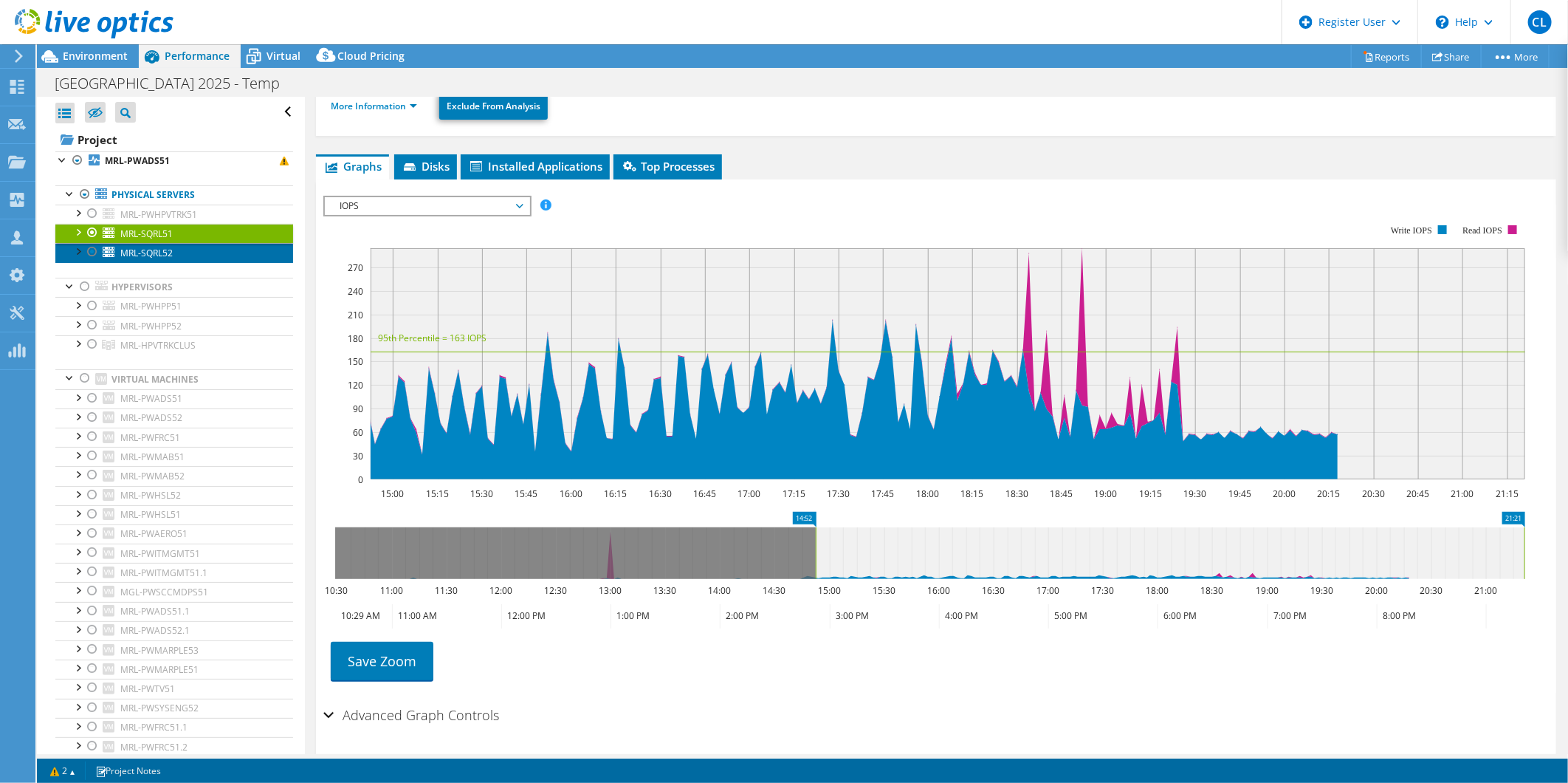
click at [163, 253] on span "MRL-SQRL52" at bounding box center [146, 253] width 52 height 12
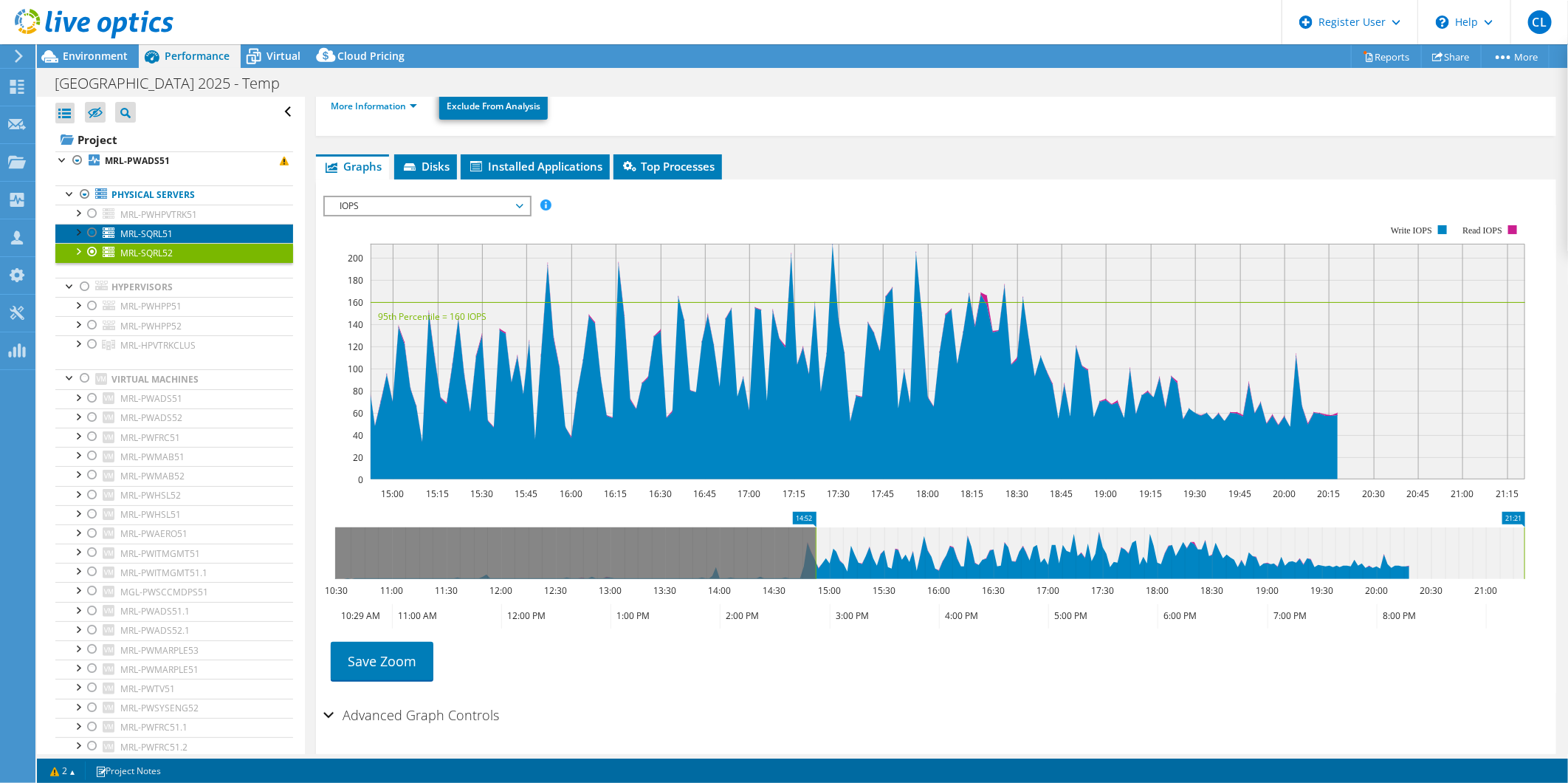
click at [157, 234] on span "MRL-SQRL51" at bounding box center [146, 233] width 52 height 12
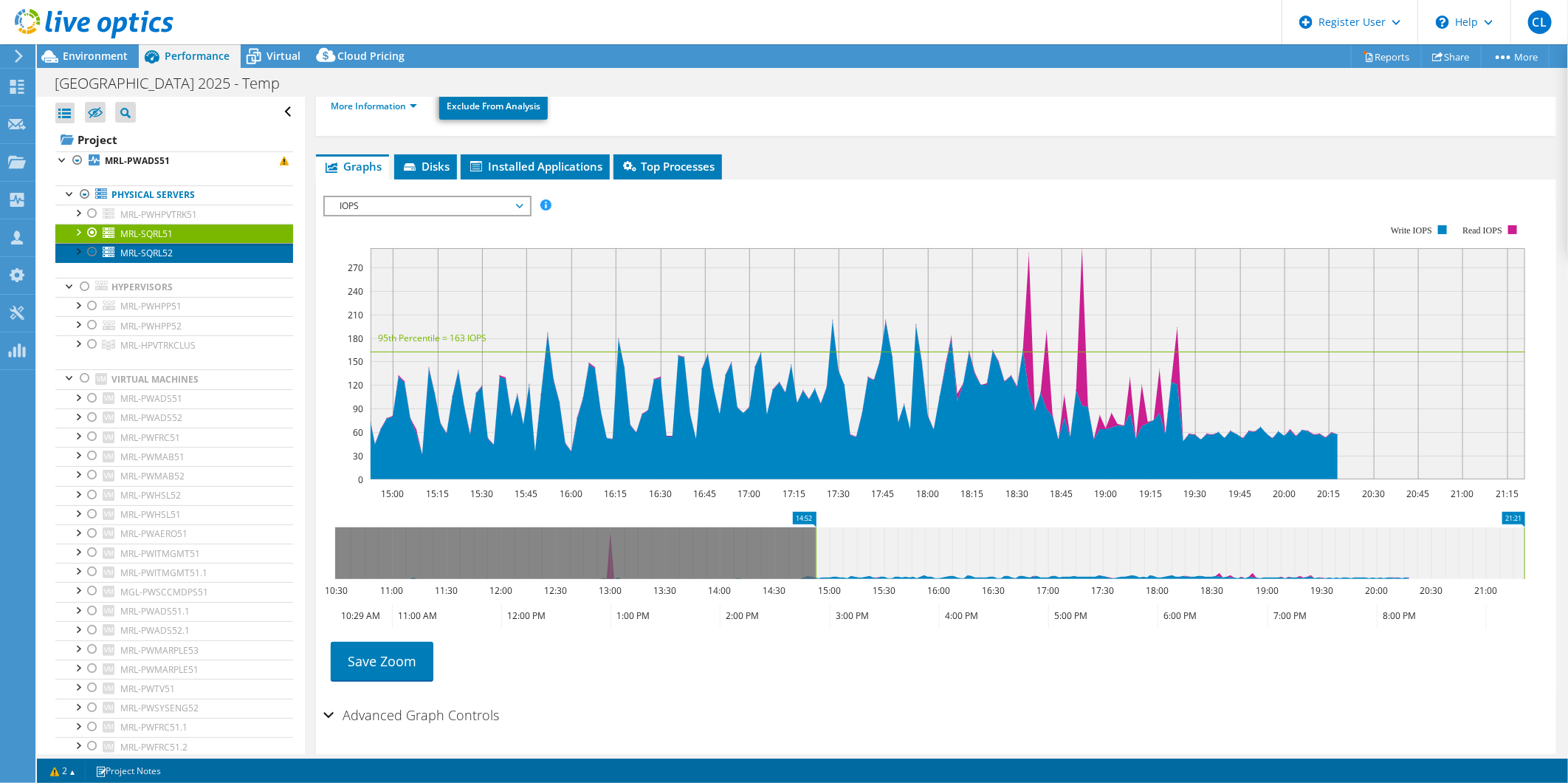
click at [141, 252] on span "MRL-SQRL52" at bounding box center [146, 253] width 52 height 12
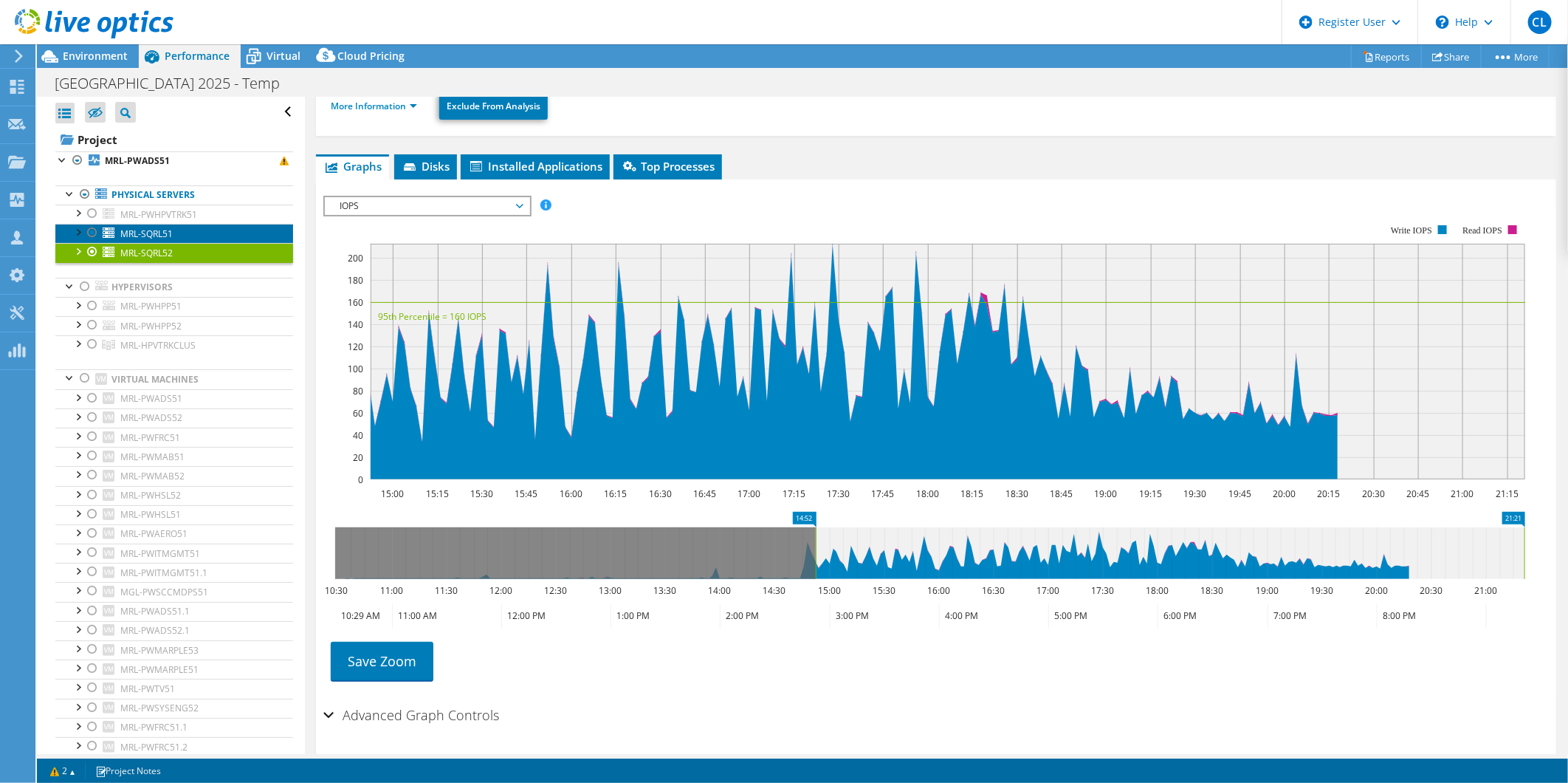
click at [142, 239] on span "MRL-SQRL51" at bounding box center [146, 233] width 52 height 12
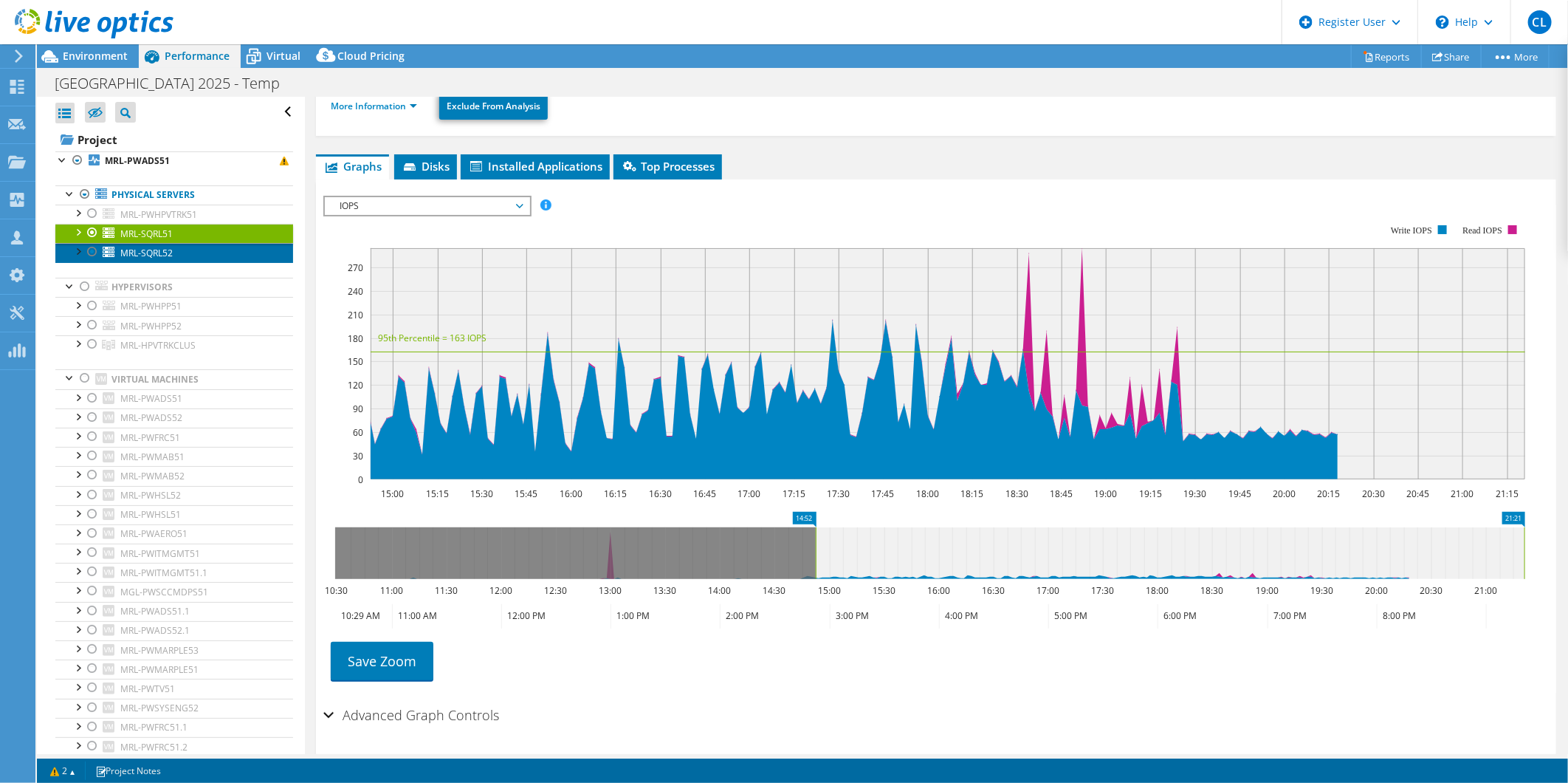
click at [150, 251] on span "MRL-SQRL52" at bounding box center [146, 253] width 52 height 12
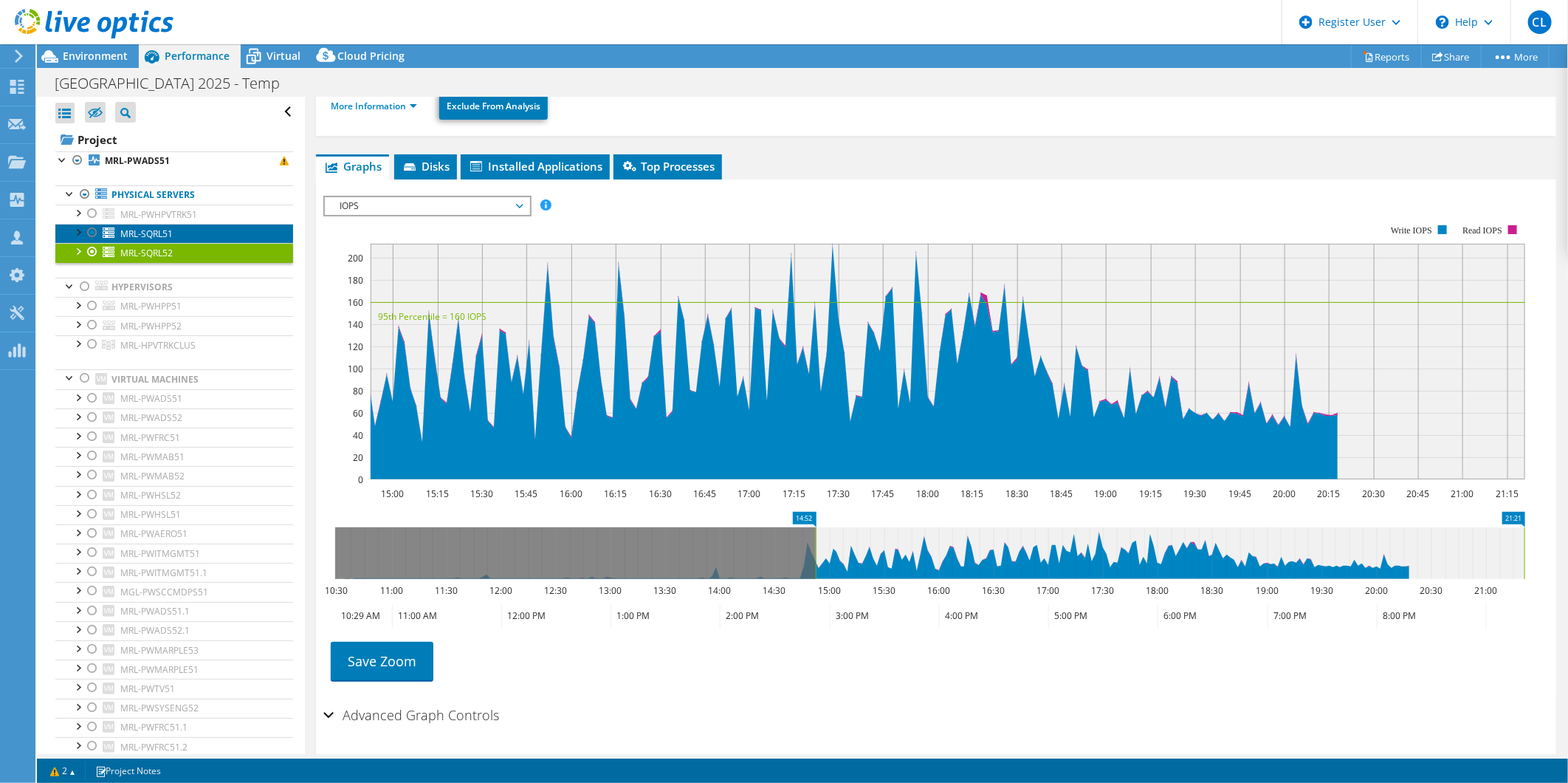
click at [164, 233] on span "MRL-SQRL51" at bounding box center [146, 233] width 52 height 12
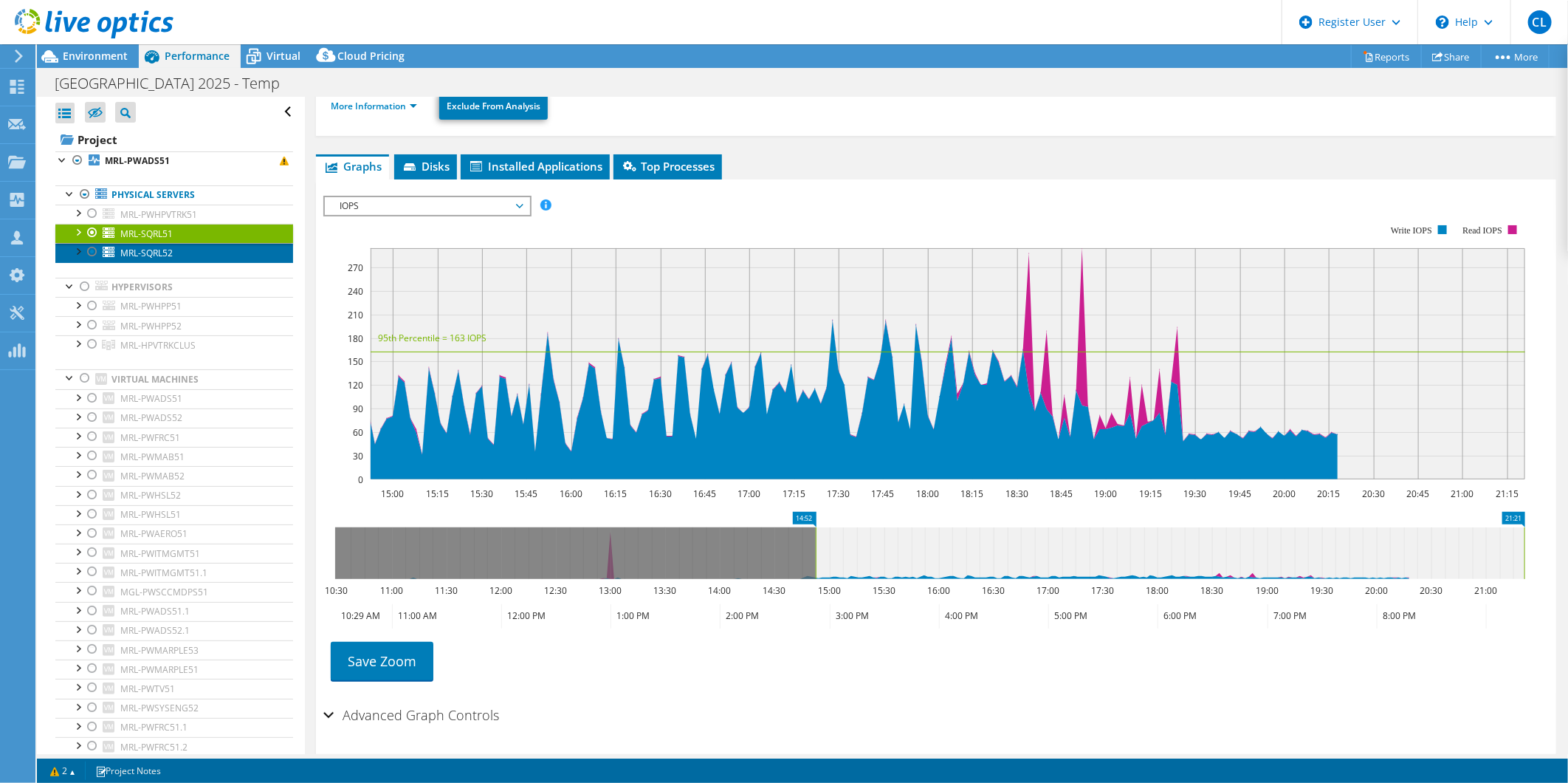
click at [151, 254] on span "MRL-SQRL52" at bounding box center [146, 253] width 52 height 12
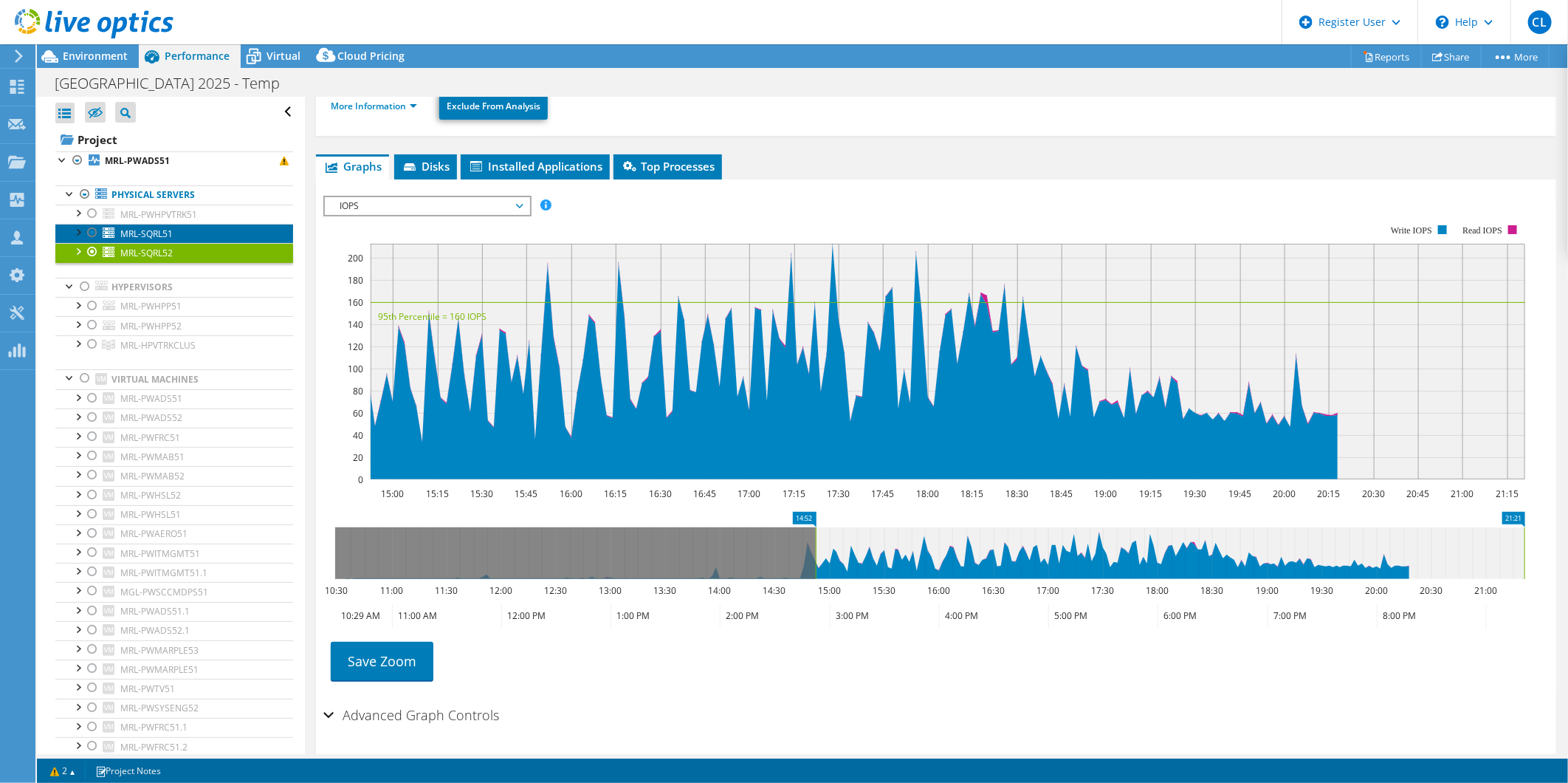
click at [161, 238] on span "MRL-SQRL51" at bounding box center [146, 233] width 52 height 12
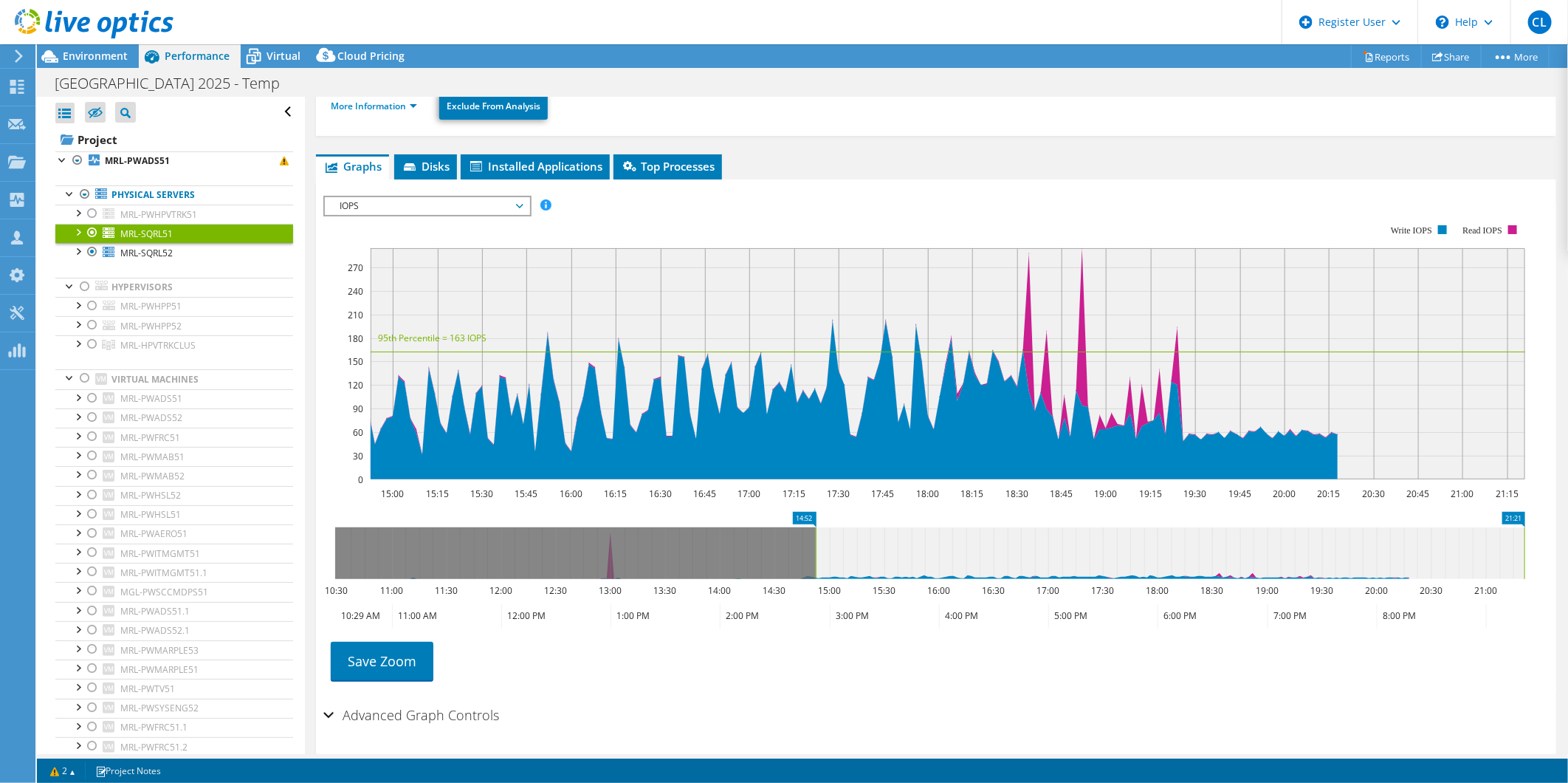
click at [443, 204] on span "IOPS" at bounding box center [427, 206] width 190 height 18
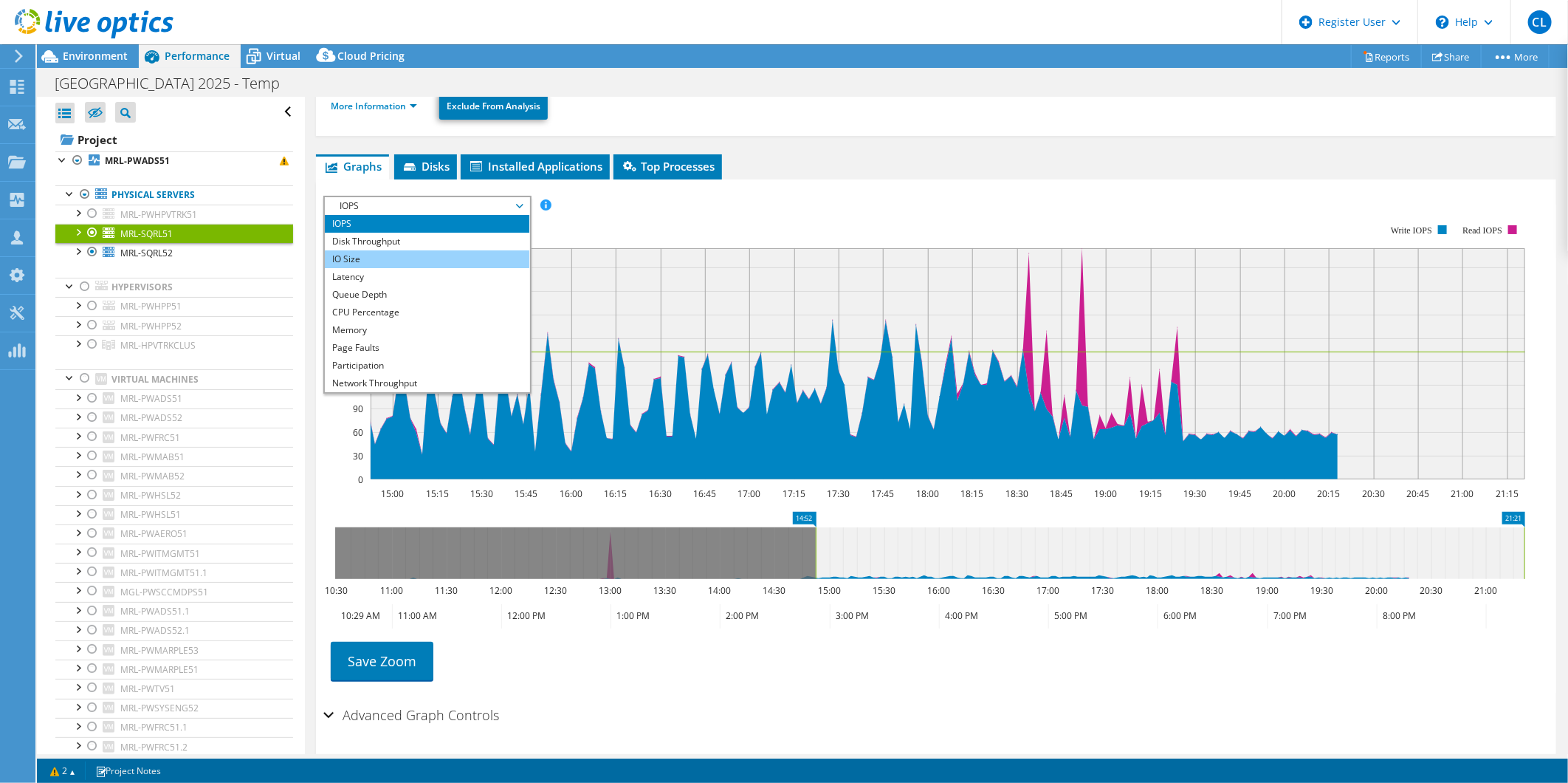
drag, startPoint x: 427, startPoint y: 258, endPoint x: 419, endPoint y: 256, distance: 8.2
click at [425, 259] on li "IO Size" at bounding box center [427, 259] width 204 height 18
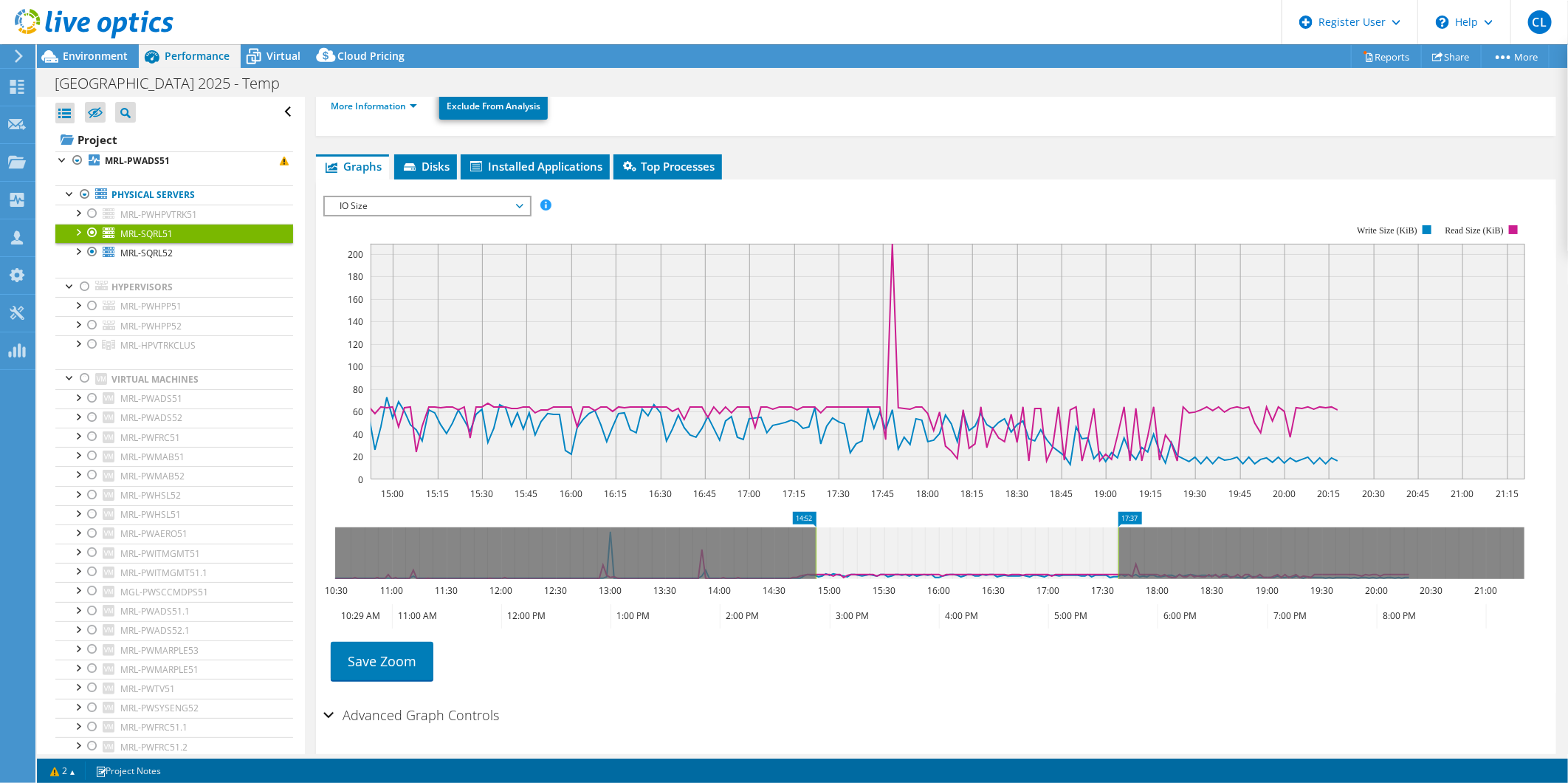
drag, startPoint x: 1513, startPoint y: 512, endPoint x: 1106, endPoint y: 542, distance: 408.1
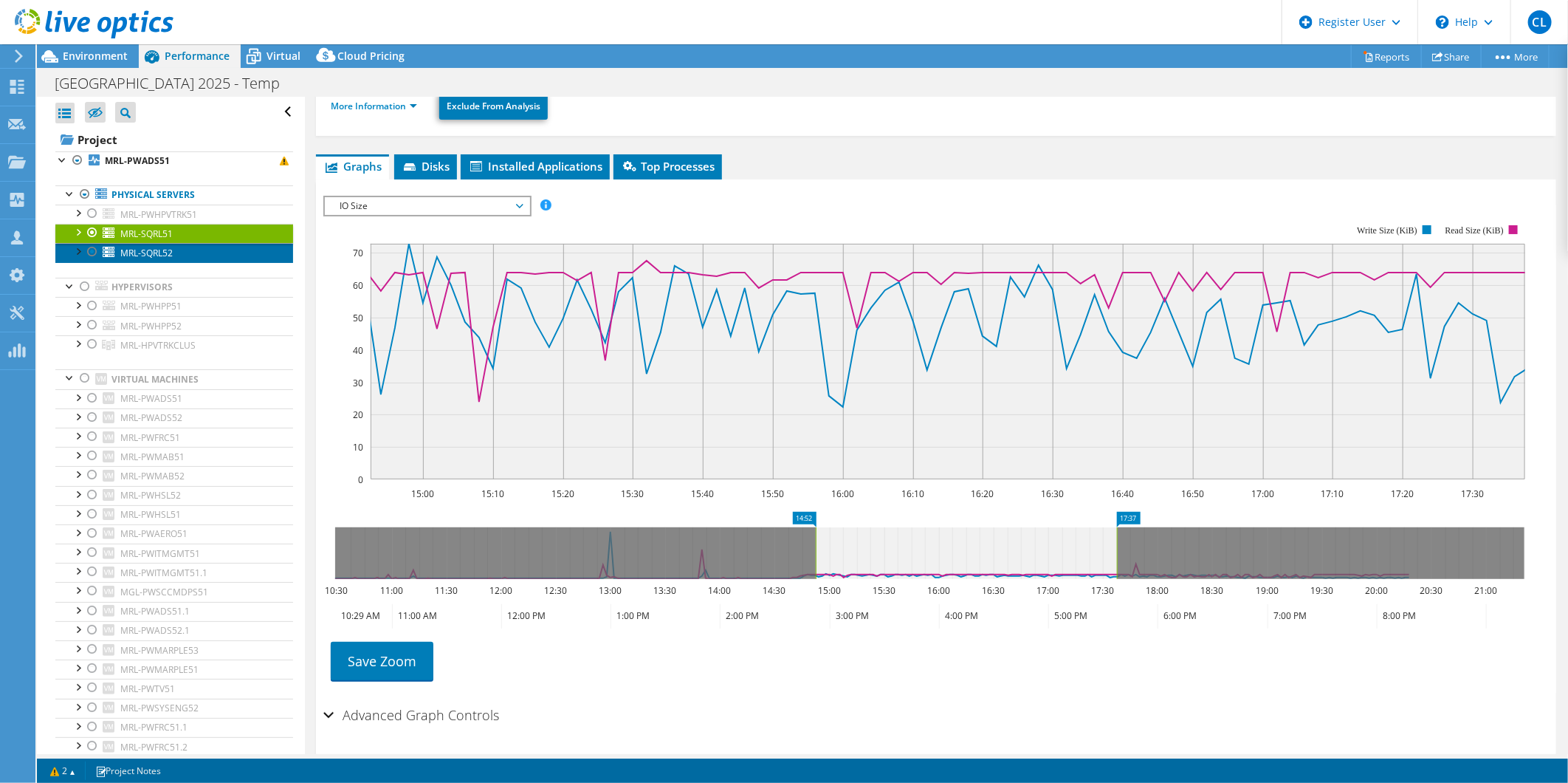
click at [165, 247] on span "MRL-SQRL52" at bounding box center [146, 253] width 52 height 12
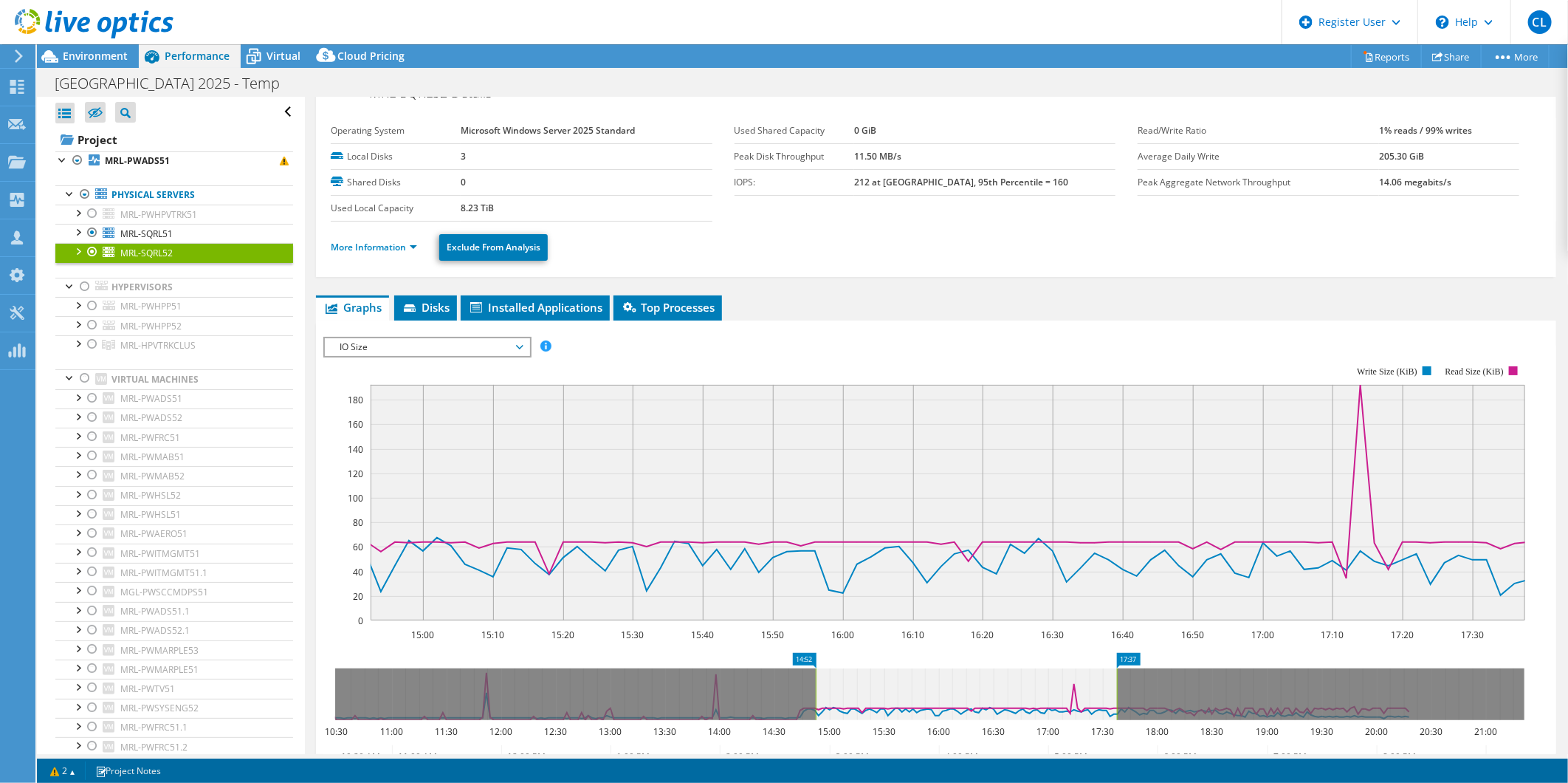
scroll to position [0, 0]
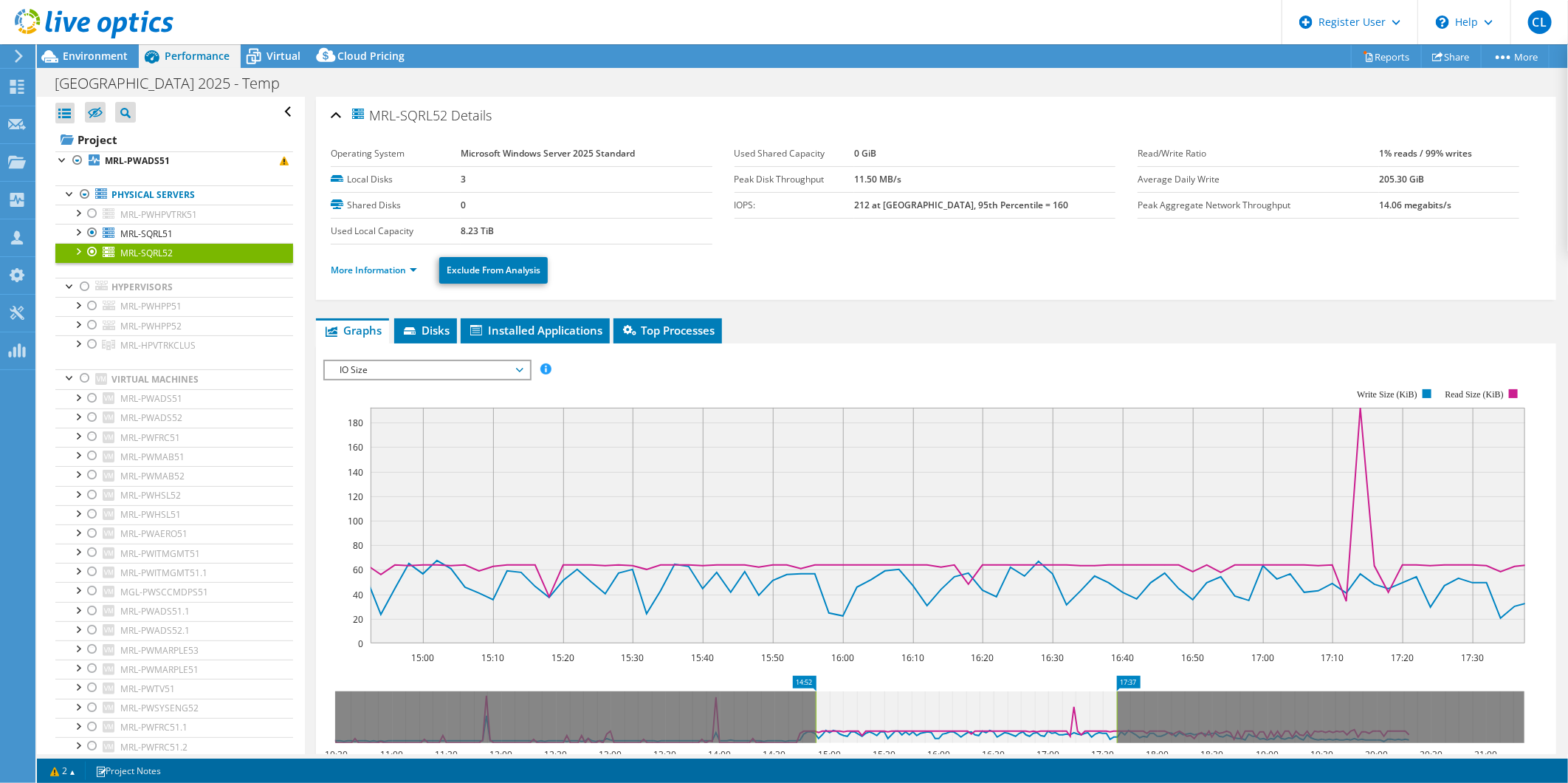
click at [423, 364] on span "IO Size" at bounding box center [427, 369] width 190 height 18
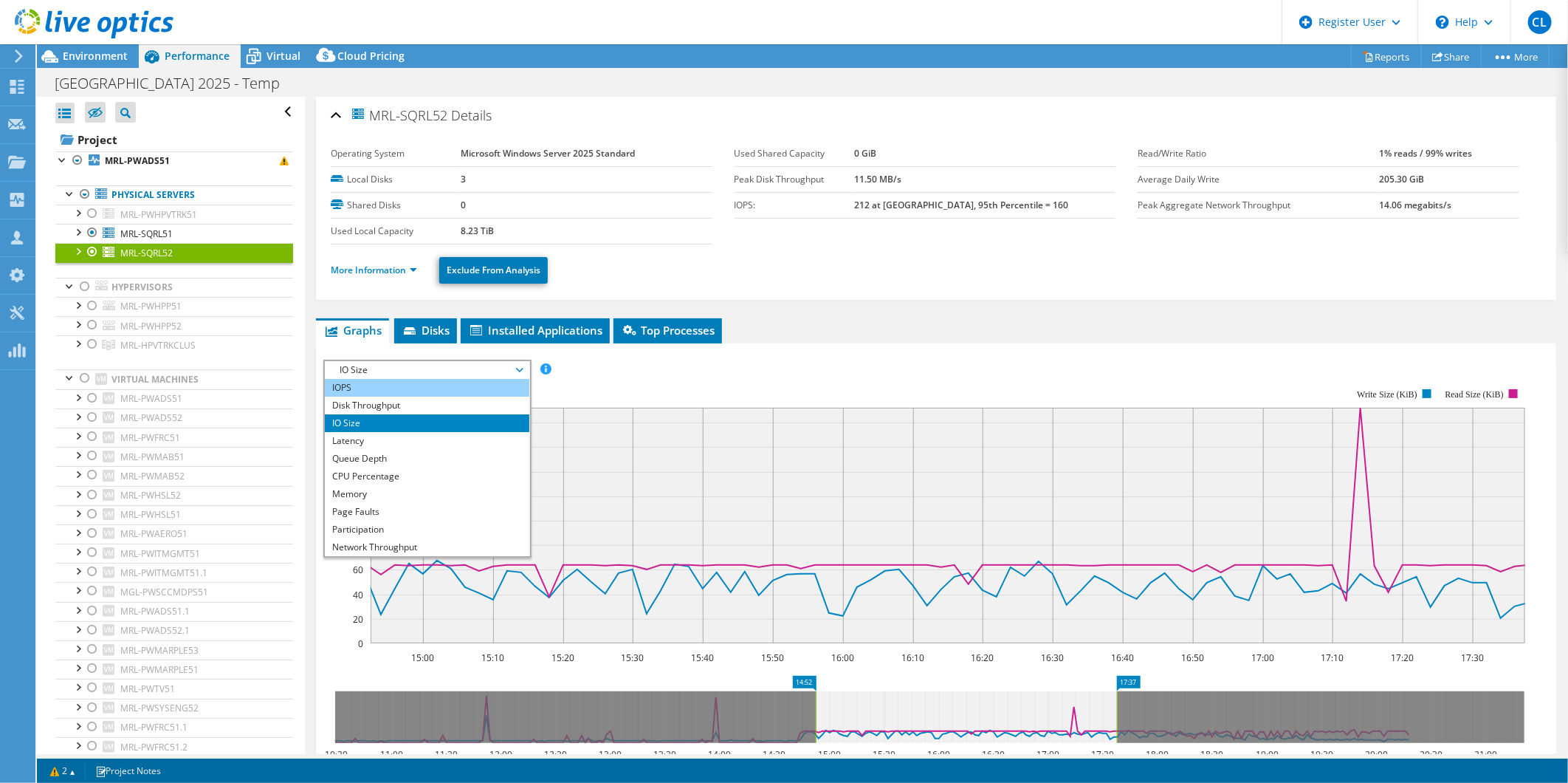
click at [380, 384] on li "IOPS" at bounding box center [427, 387] width 204 height 18
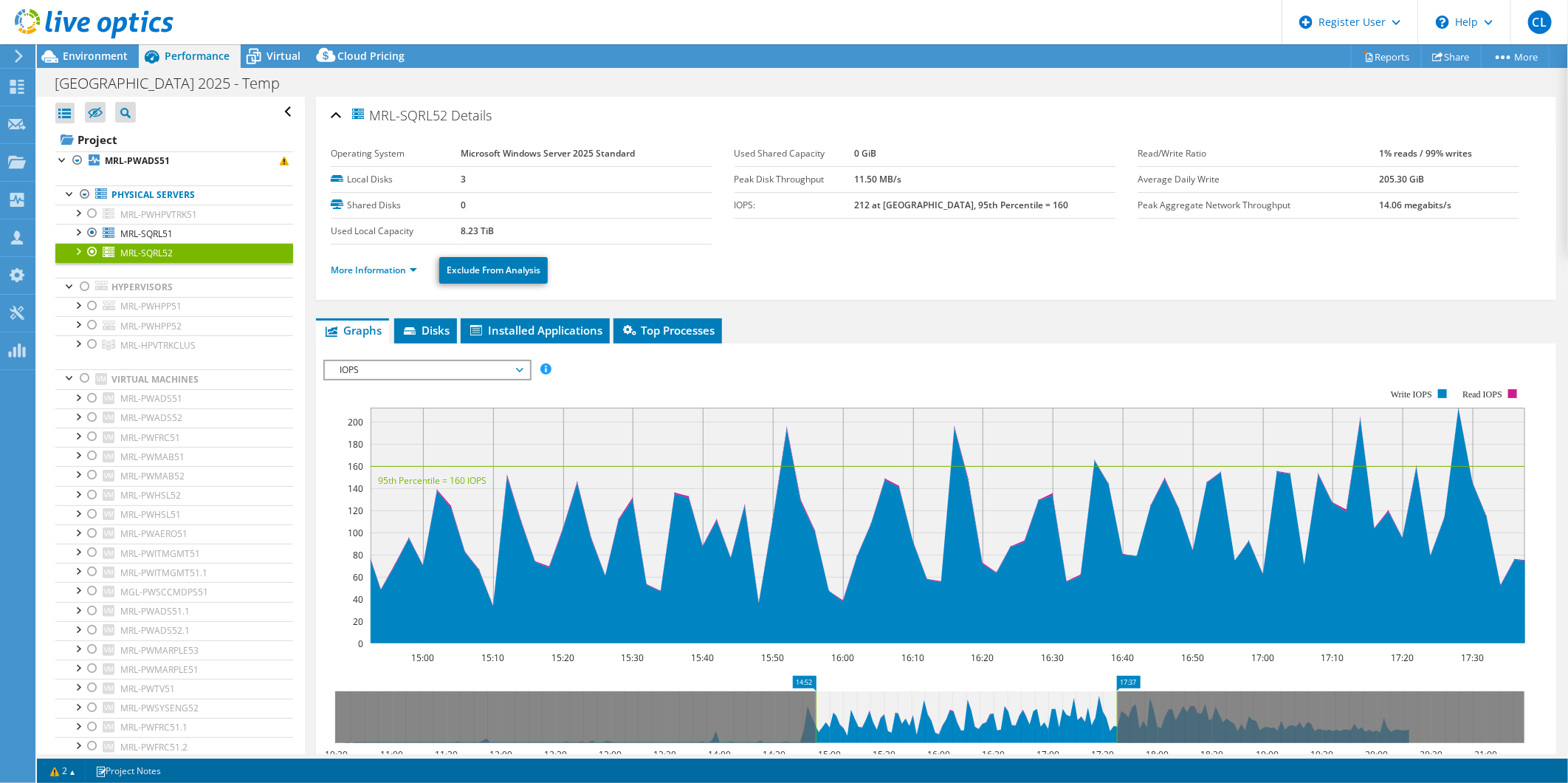
click at [512, 371] on span "IOPS" at bounding box center [427, 369] width 190 height 18
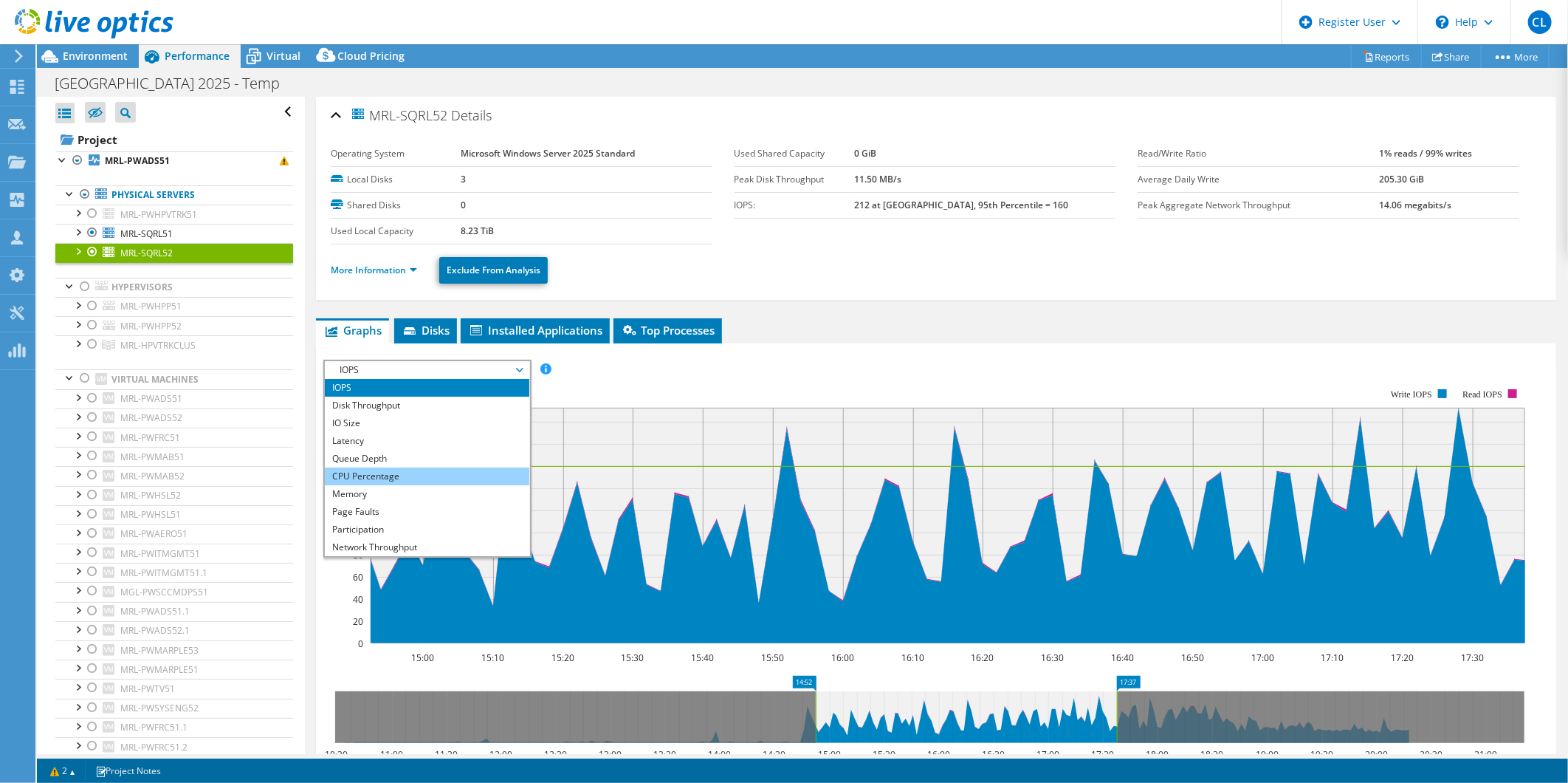
click at [438, 475] on li "CPU Percentage" at bounding box center [427, 475] width 204 height 18
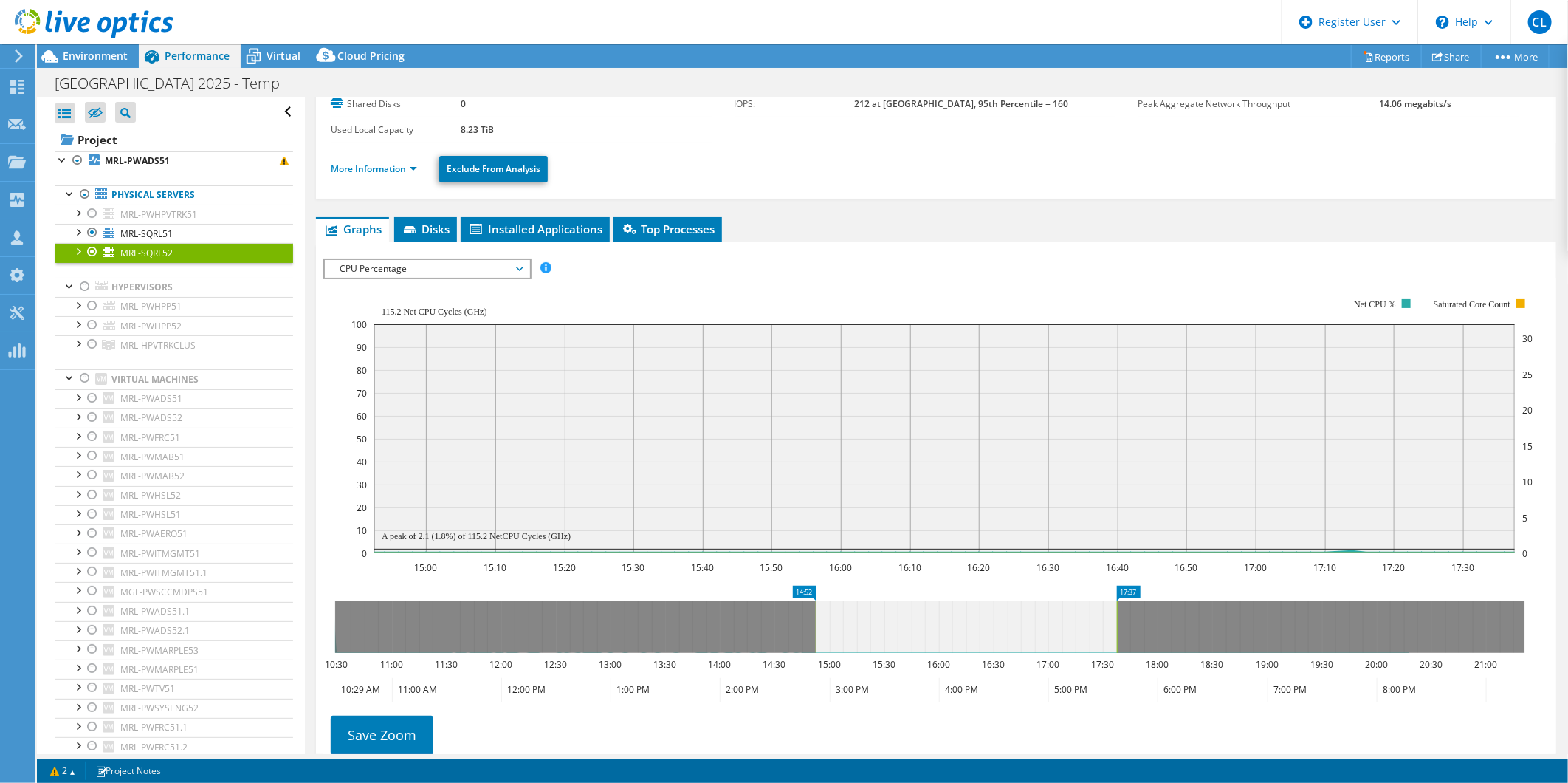
scroll to position [220, 0]
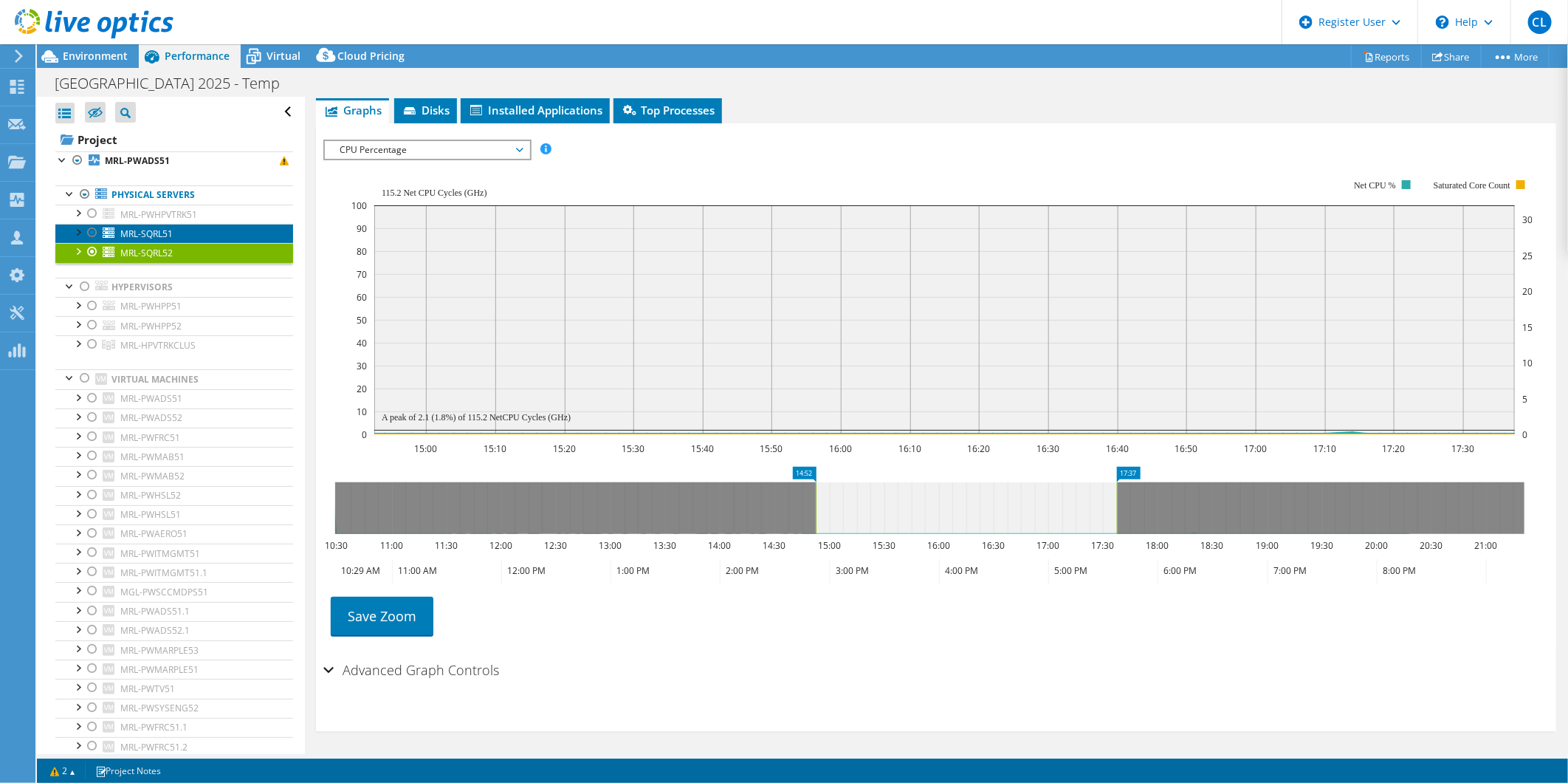
click at [163, 227] on span "MRL-SQRL51" at bounding box center [146, 233] width 52 height 12
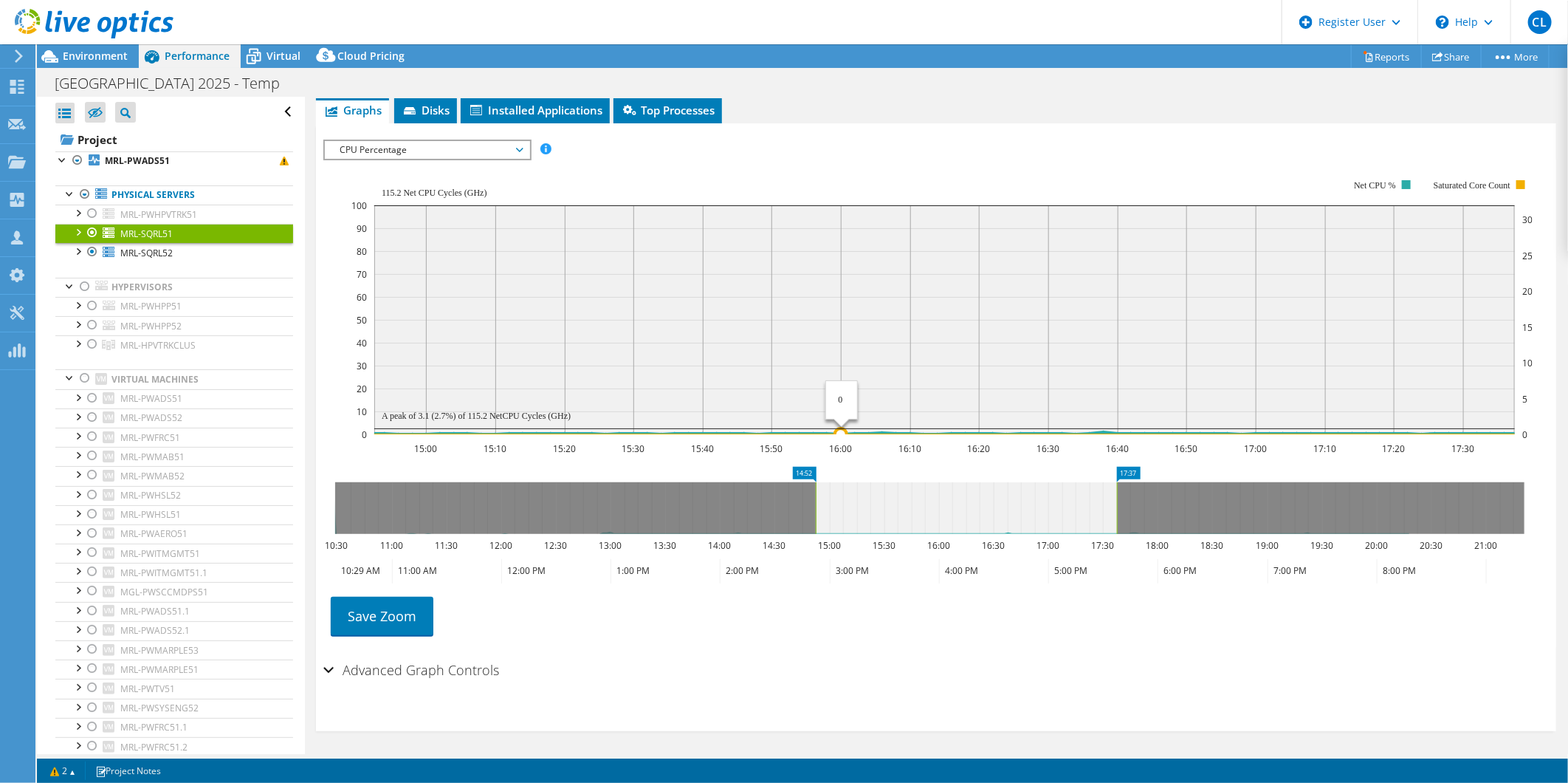
scroll to position [0, 0]
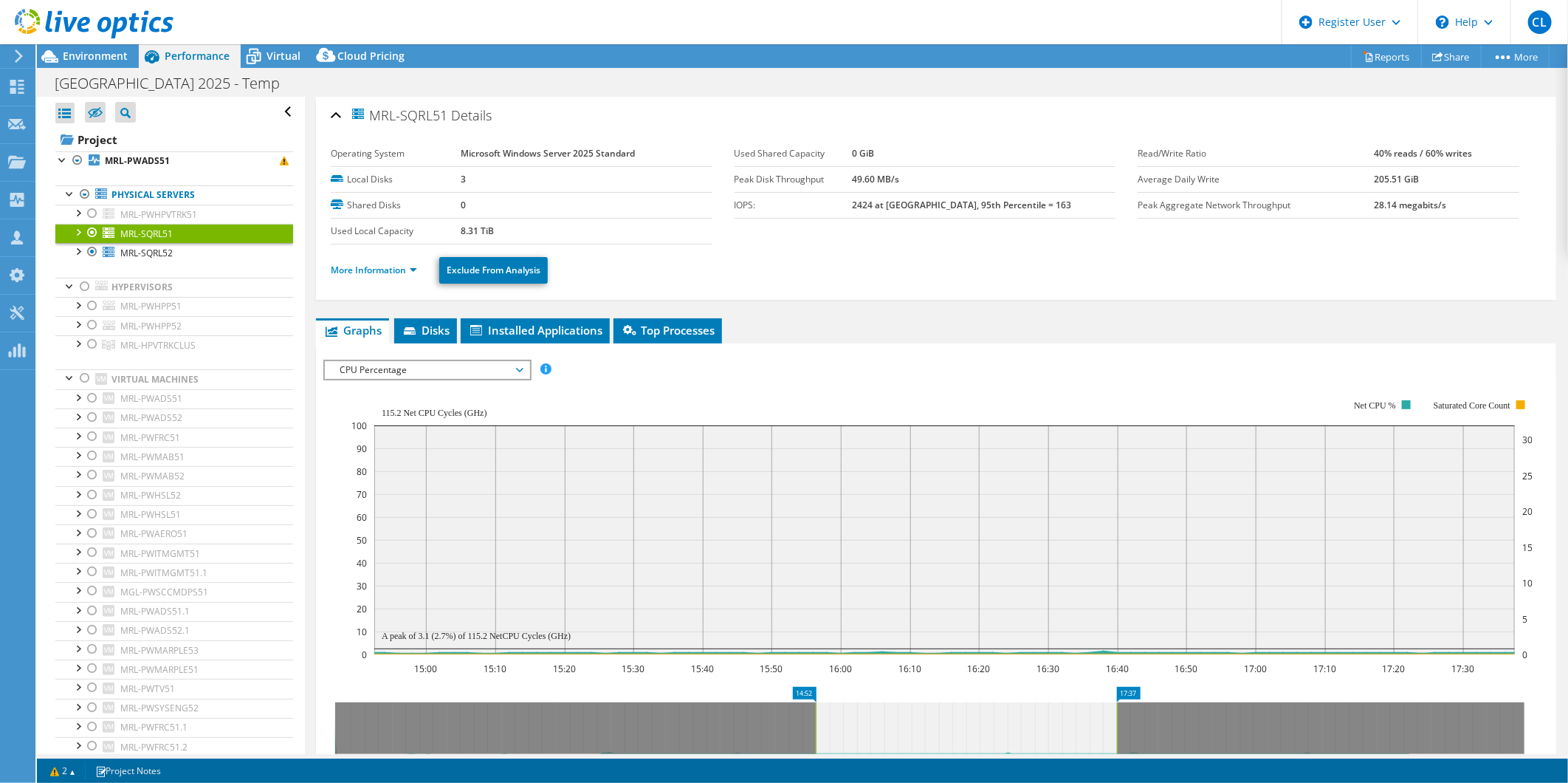
click at [1033, 284] on div "More Information Exclude From Analysis" at bounding box center [935, 269] width 1210 height 51
click at [400, 373] on span "CPU Percentage" at bounding box center [427, 369] width 190 height 18
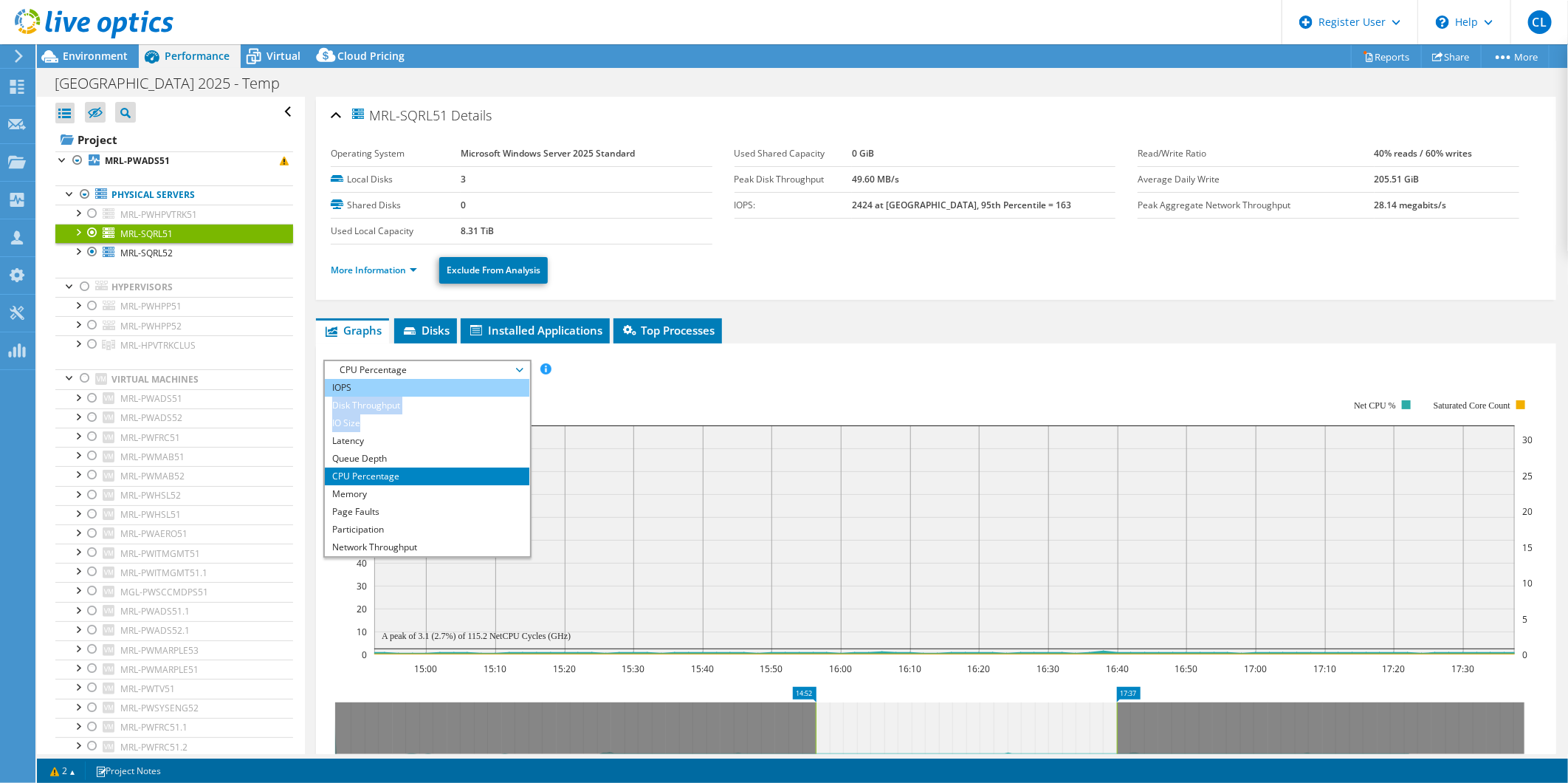
drag, startPoint x: 372, startPoint y: 419, endPoint x: 373, endPoint y: 382, distance: 37.0
click at [373, 382] on ul "IOPS Disk Throughput IO Size Latency Queue Depth CPU Percentage Memory Page Fau…" at bounding box center [427, 467] width 204 height 177
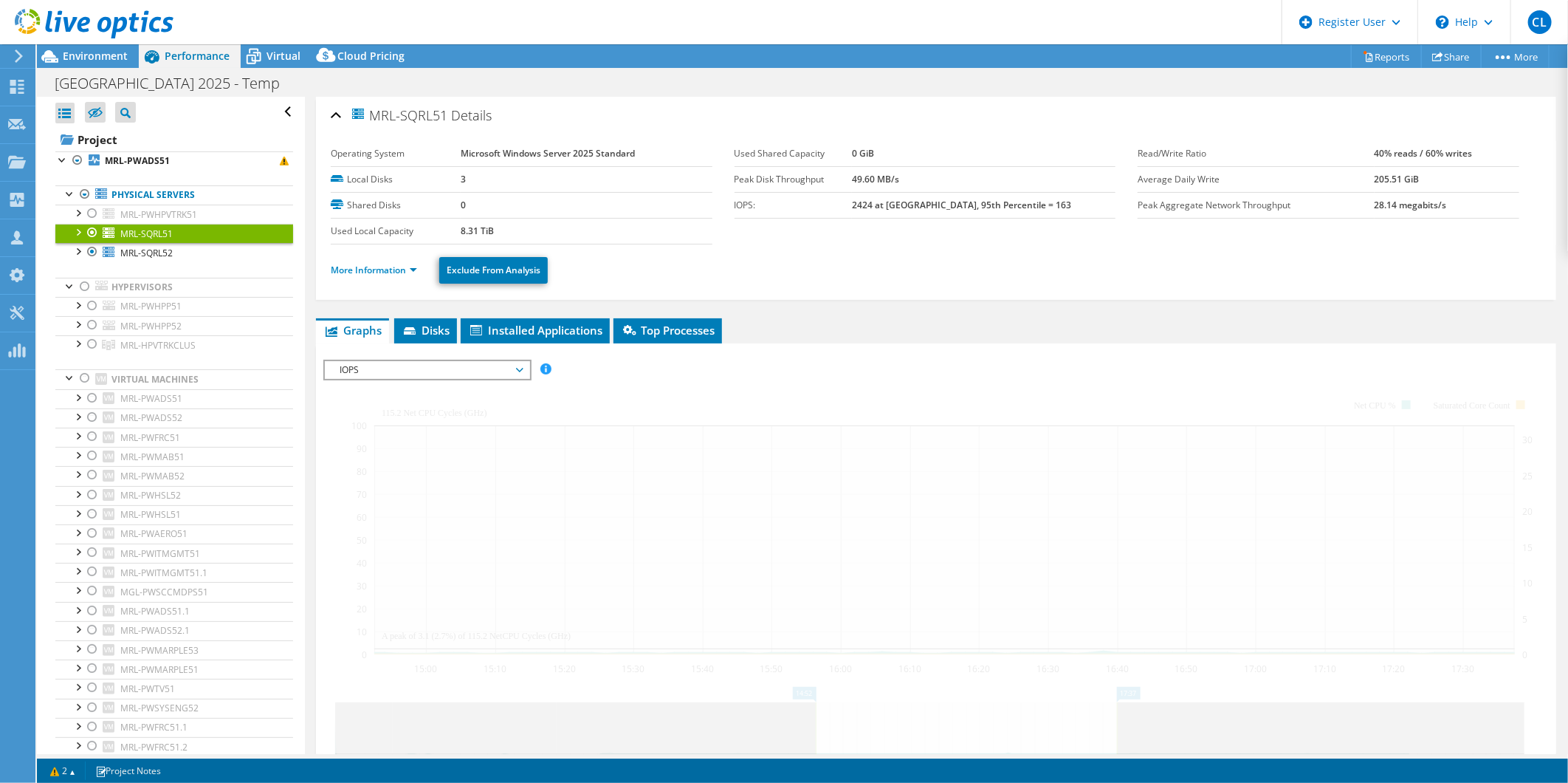
click at [373, 382] on li "IOPS" at bounding box center [427, 387] width 204 height 18
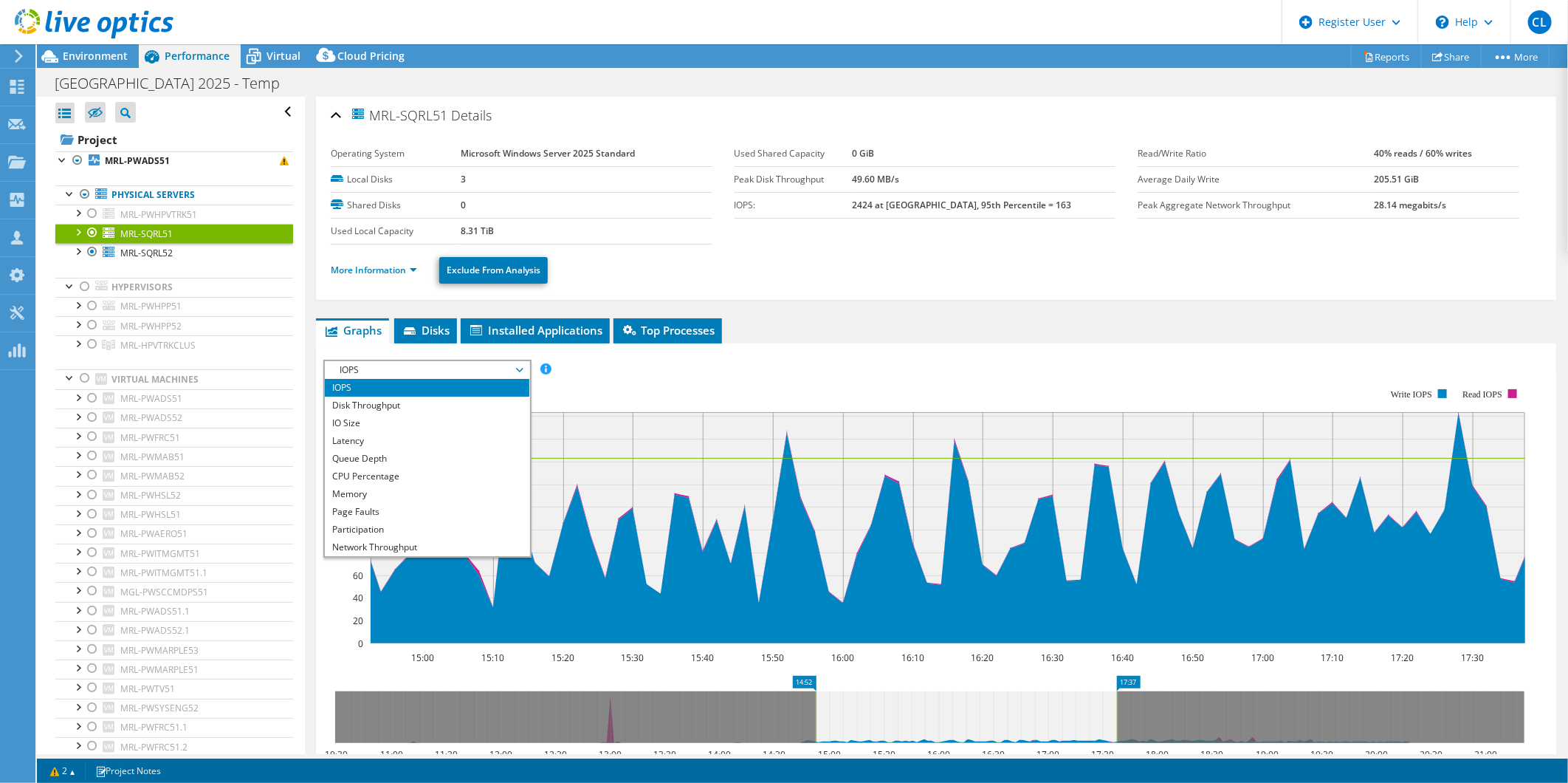
click at [805, 350] on div "IOPS Disk Throughput IO Size Latency Queue Depth CPU Percentage Memory Page Fau…" at bounding box center [935, 603] width 1225 height 520
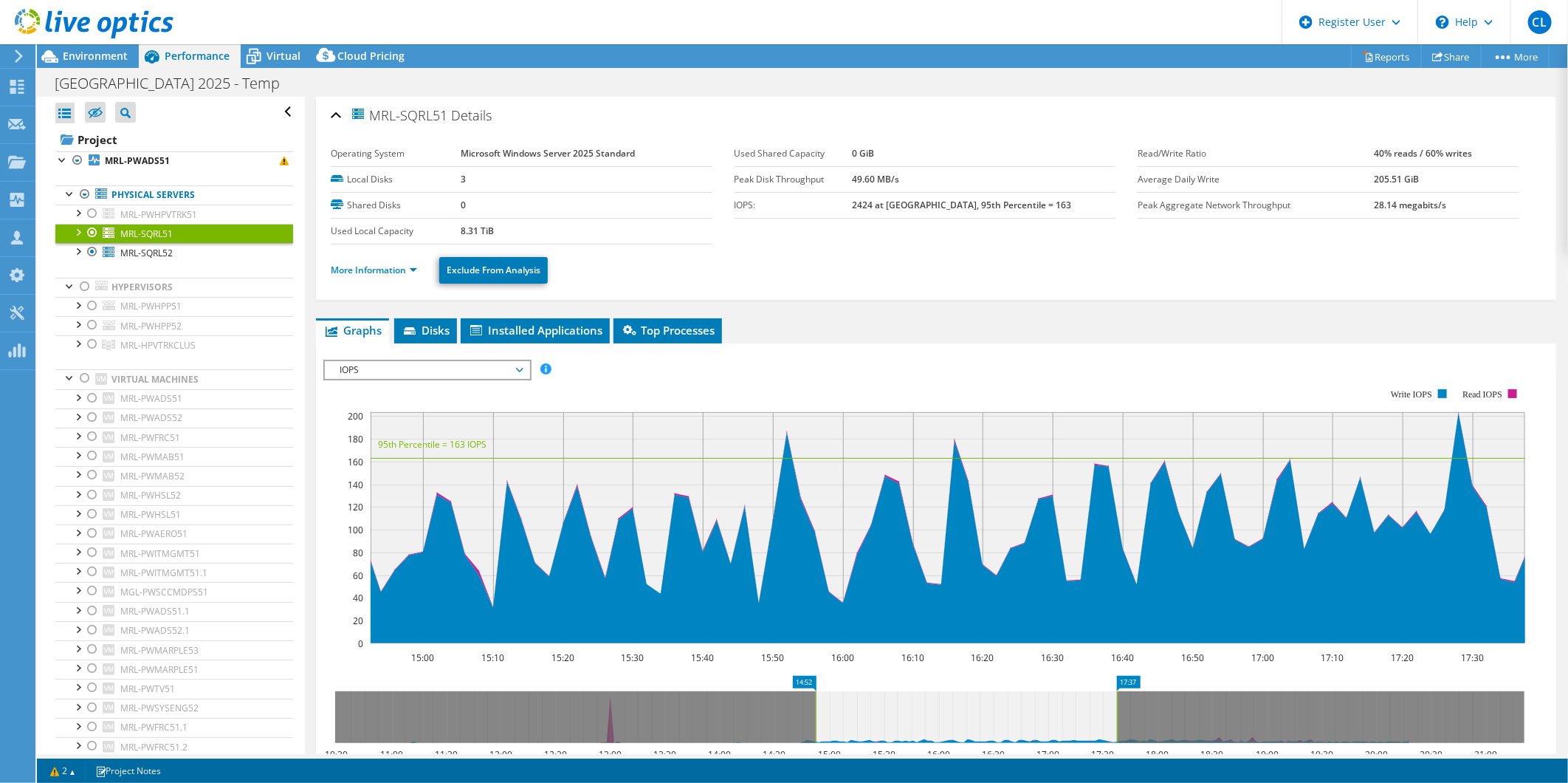
click at [417, 361] on span "IOPS" at bounding box center [427, 369] width 190 height 18
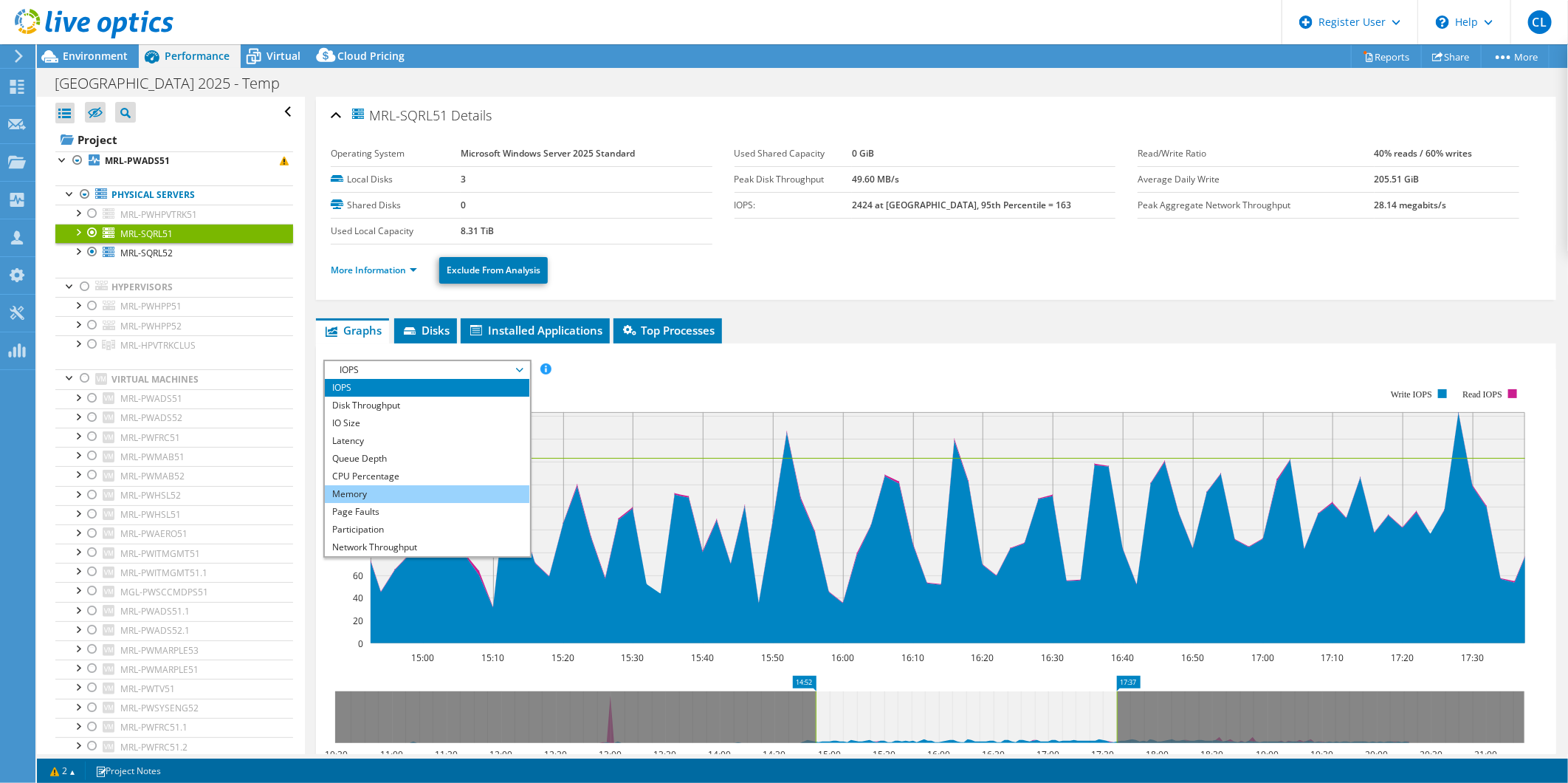
click at [424, 486] on li "Memory" at bounding box center [427, 493] width 204 height 18
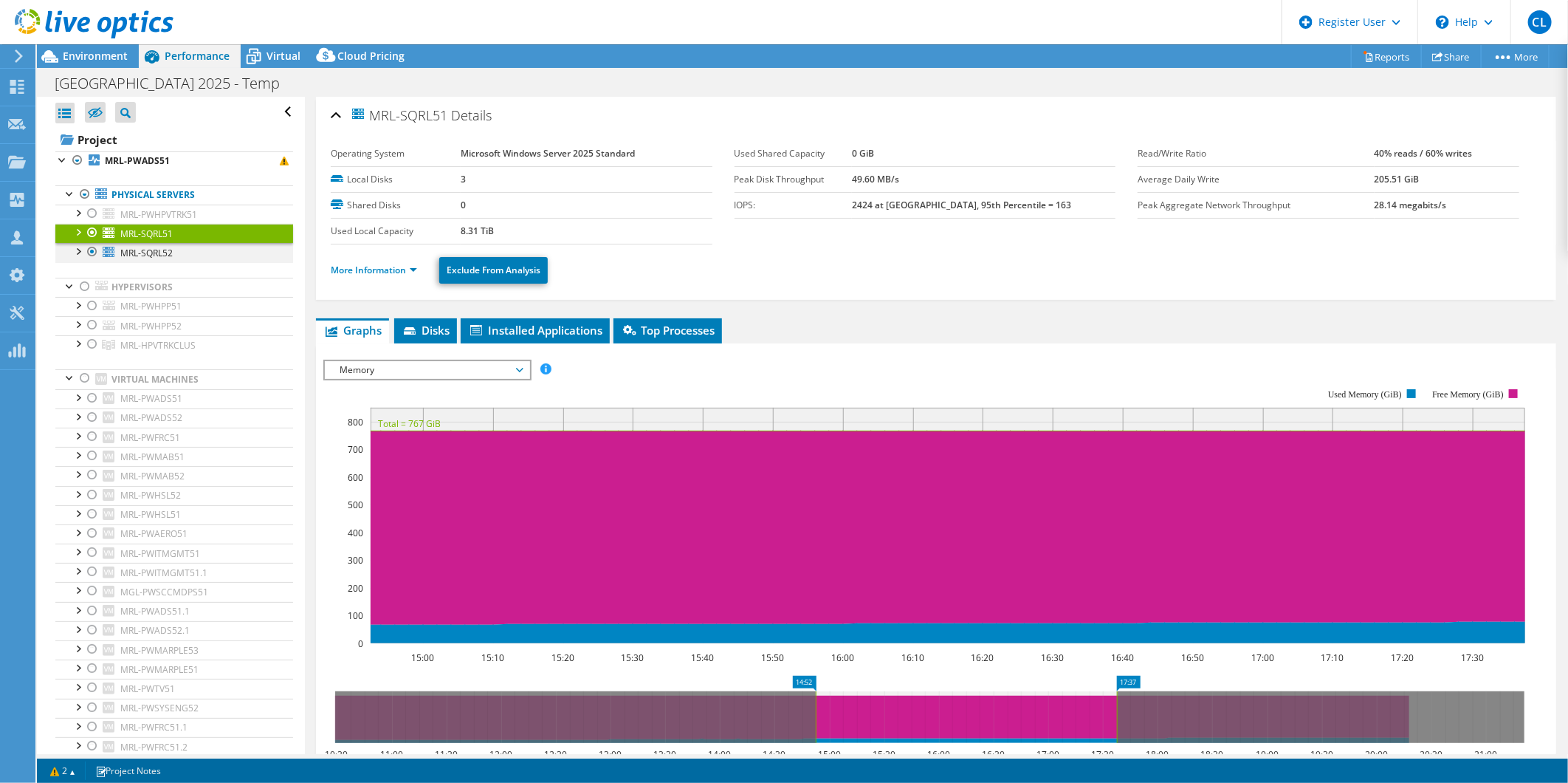
click at [77, 251] on div at bounding box center [77, 251] width 15 height 15
click at [179, 248] on link "MRL-SQRL52" at bounding box center [173, 253] width 238 height 20
